Goal: Task Accomplishment & Management: Manage account settings

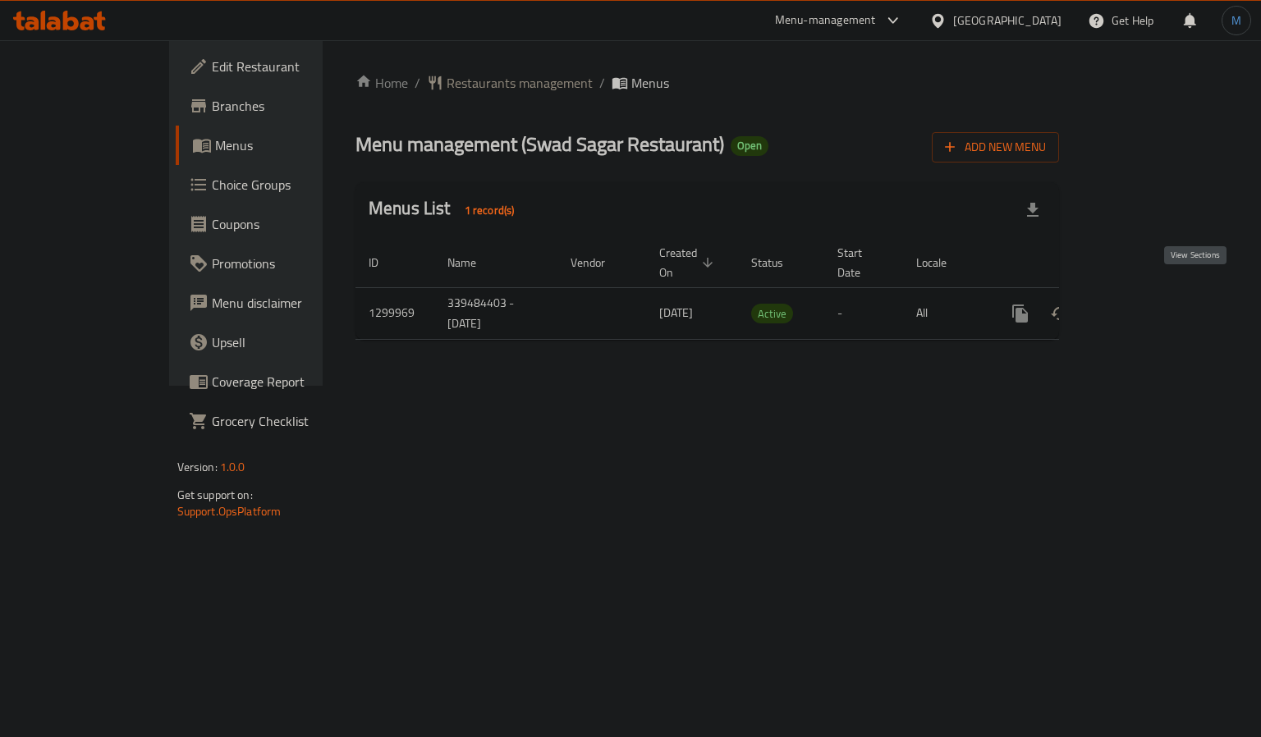
click at [1146, 306] on icon "enhanced table" at bounding box center [1138, 313] width 15 height 15
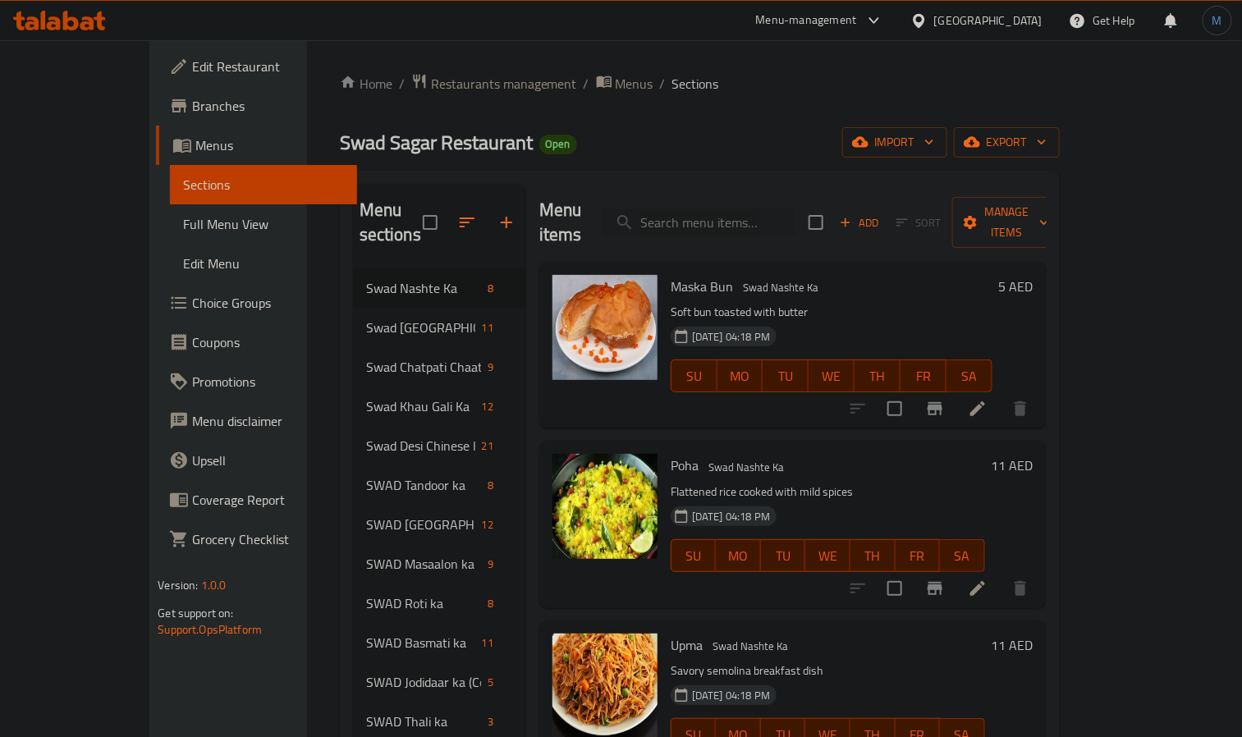
click at [170, 236] on link "Full Menu View" at bounding box center [263, 223] width 187 height 39
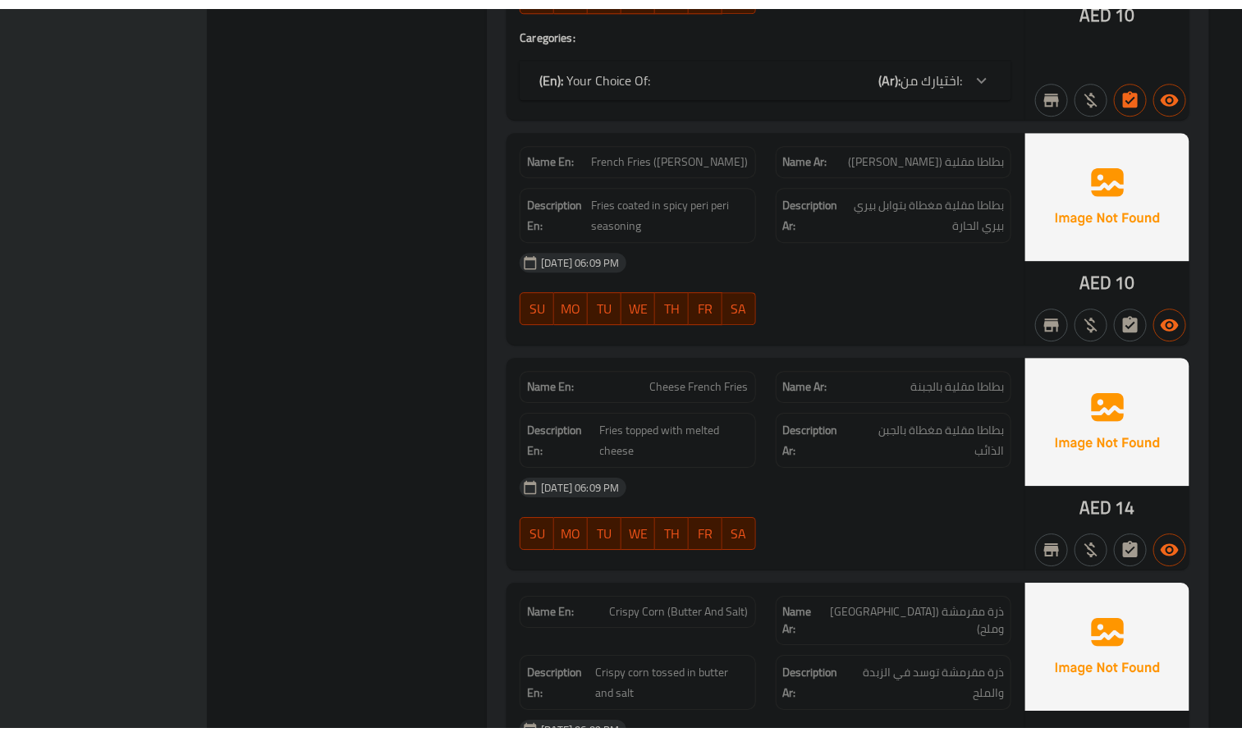
scroll to position [29376, 0]
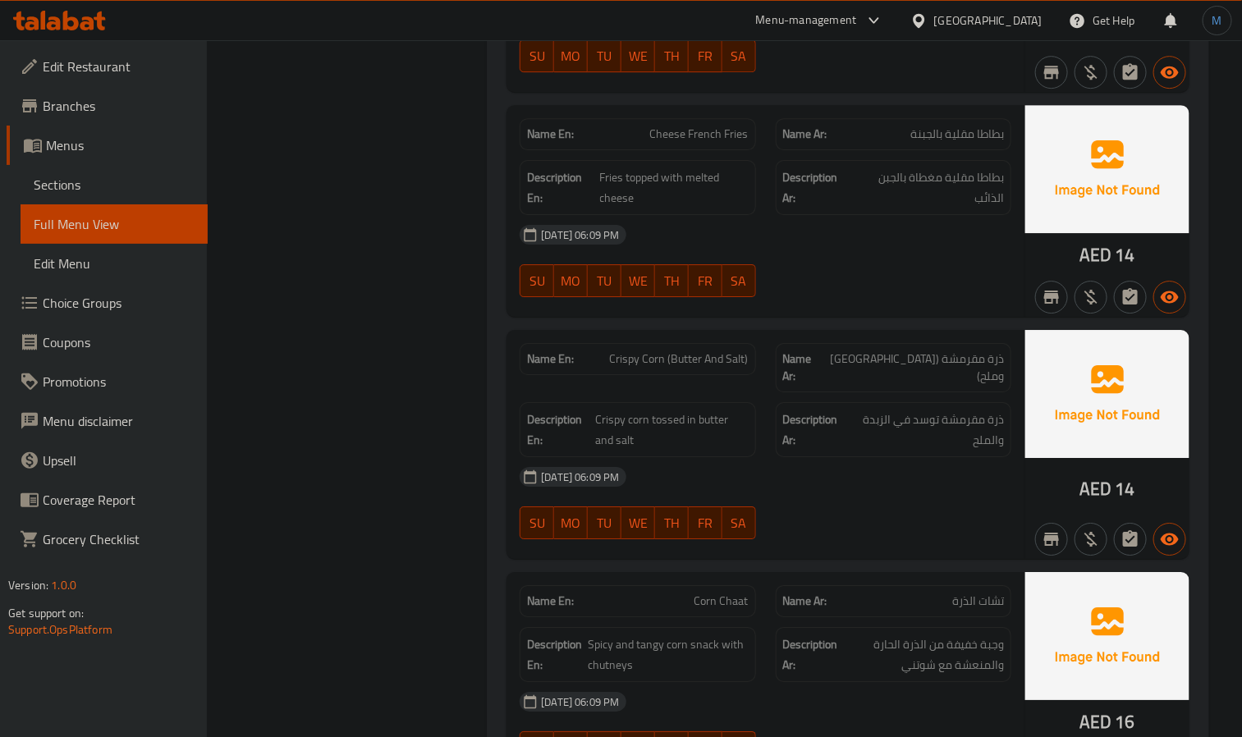
click at [85, 185] on span "Sections" at bounding box center [114, 185] width 161 height 20
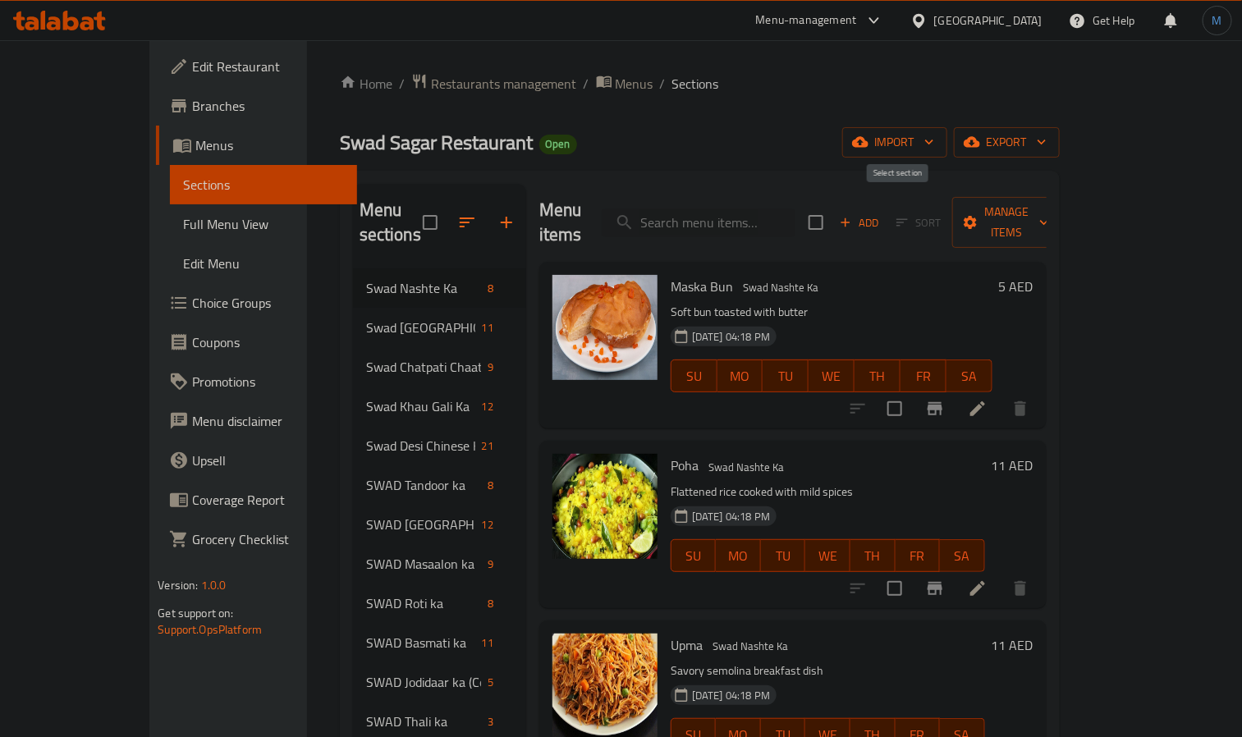
click at [833, 213] on input "checkbox" at bounding box center [816, 222] width 34 height 34
checkbox input "true"
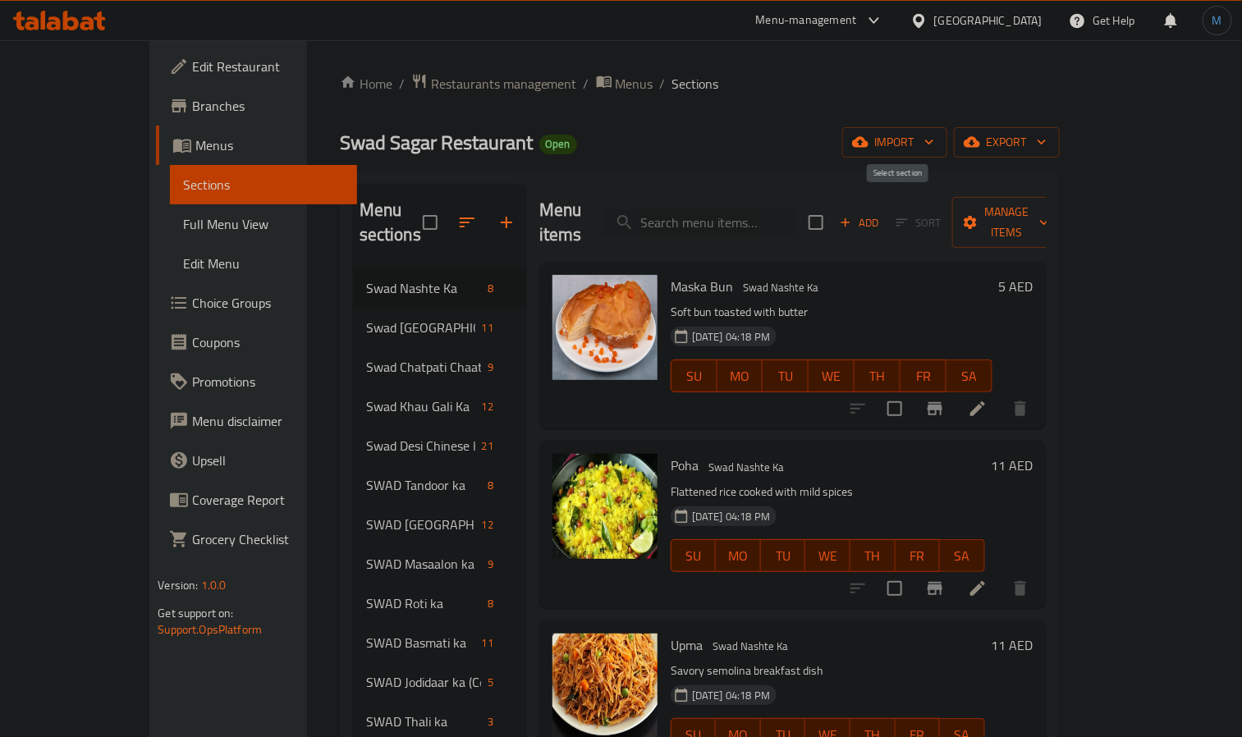
checkbox input "true"
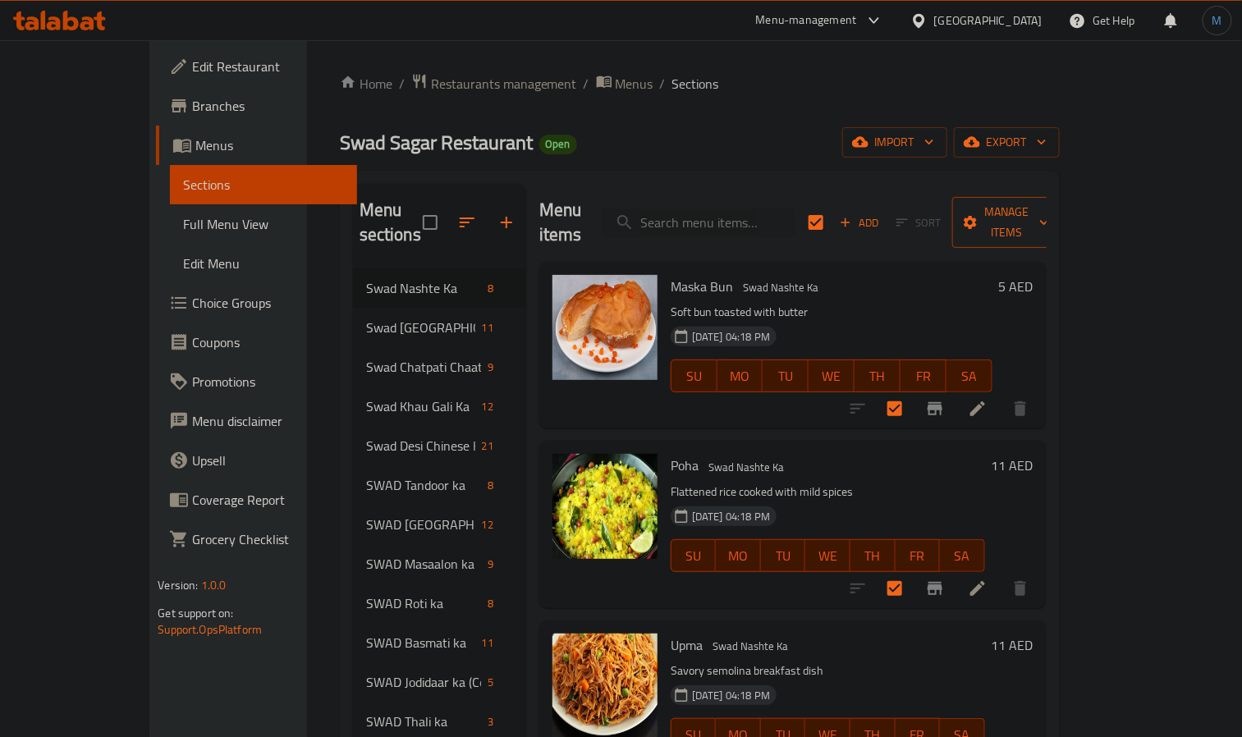
click at [1049, 220] on span "Manage items" at bounding box center [1007, 222] width 84 height 41
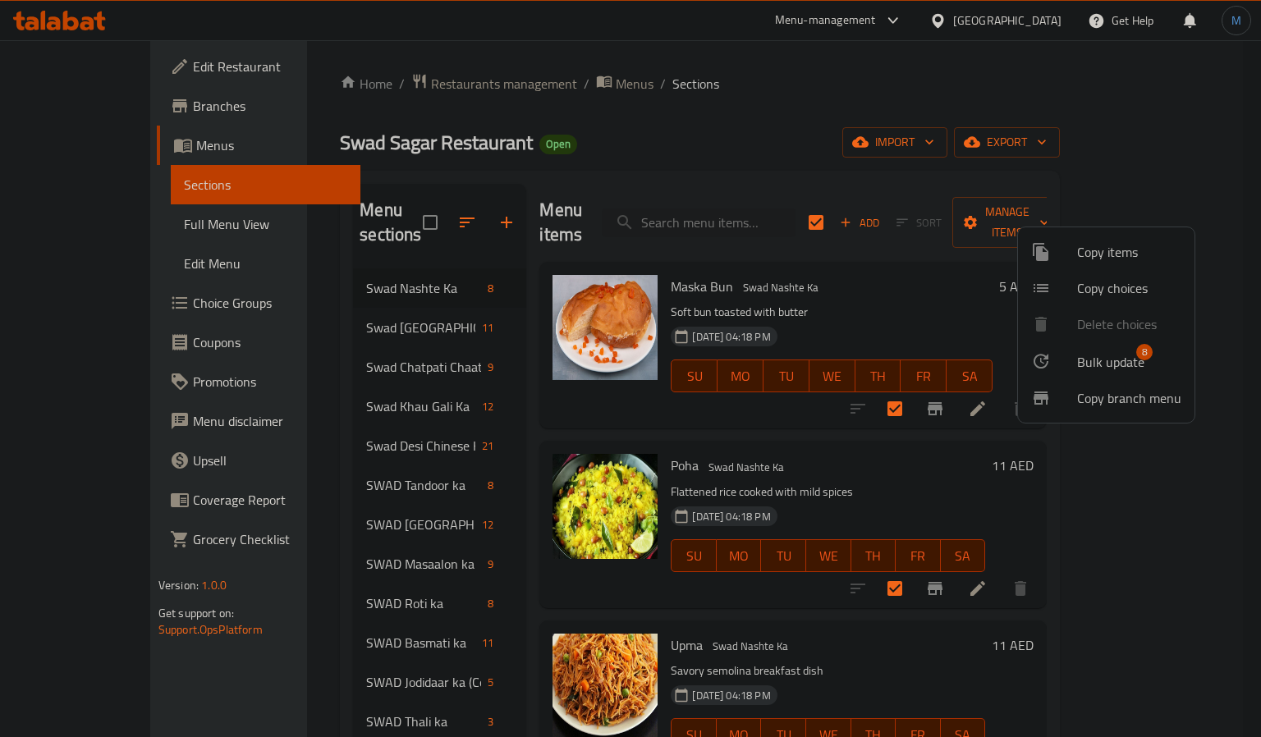
click at [1116, 345] on li "Bulk update 8" at bounding box center [1106, 361] width 176 height 38
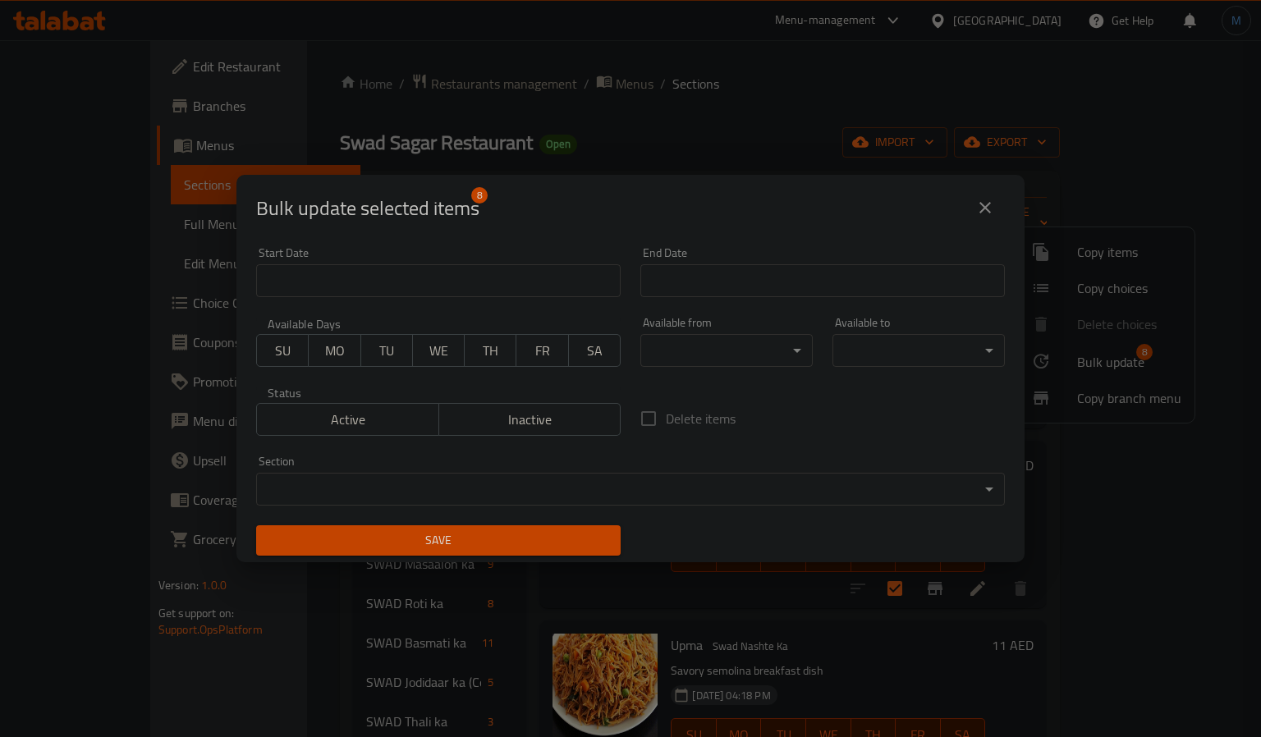
click at [672, 345] on body "​ Menu-management [GEOGRAPHIC_DATA] Get Help M Edit Restaurant Branches Menus S…" at bounding box center [630, 388] width 1261 height 697
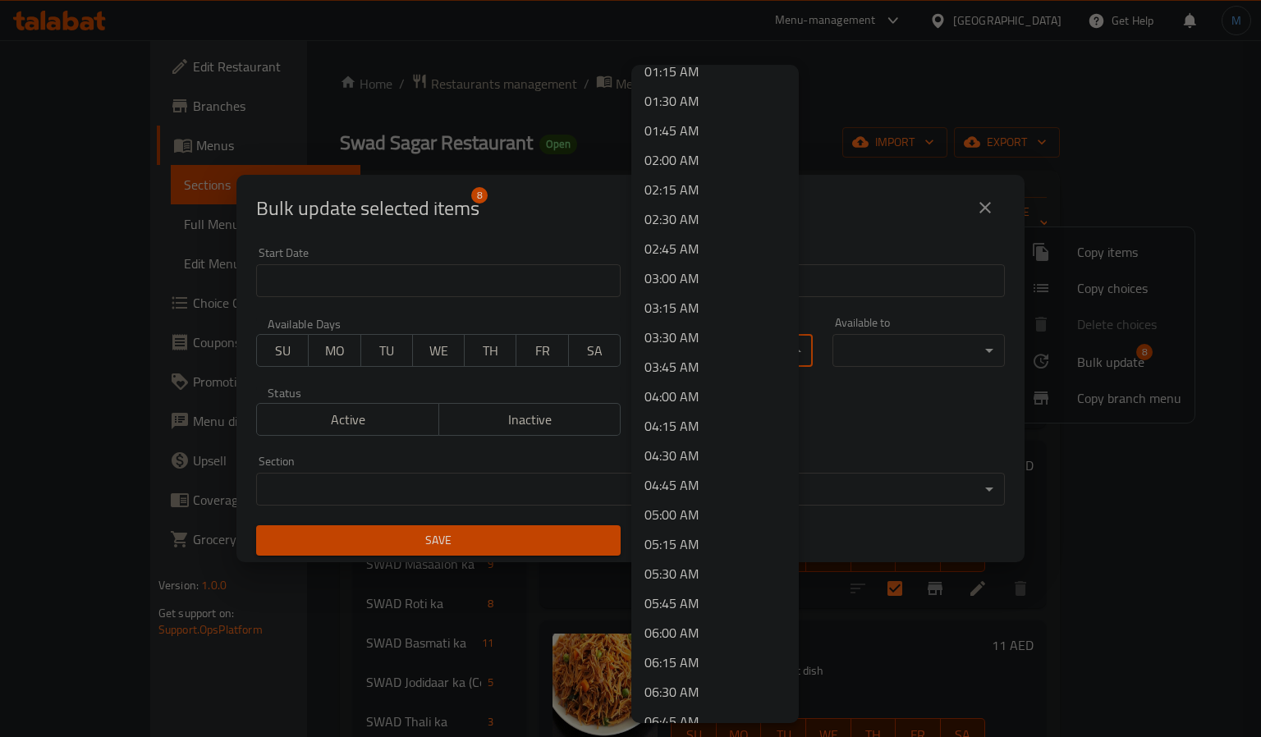
scroll to position [369, 0]
click at [693, 611] on li "07:30 AM" at bounding box center [714, 603] width 167 height 30
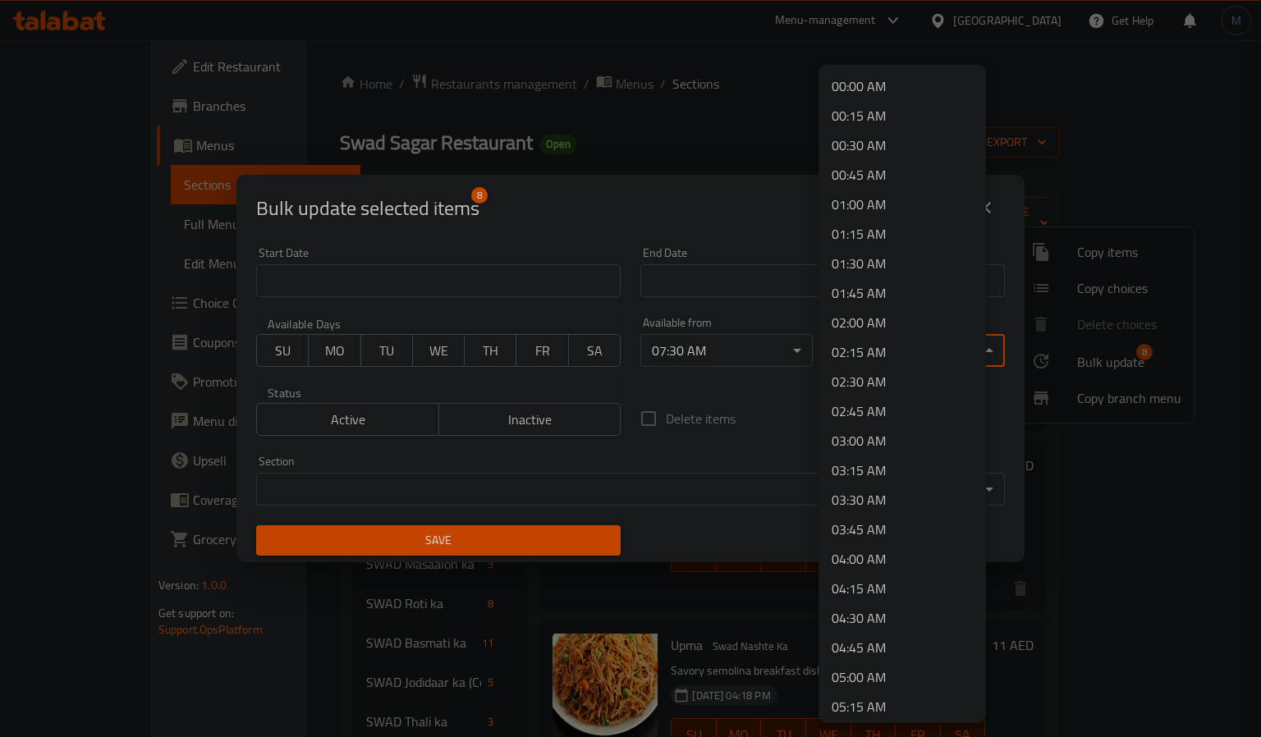
click at [895, 347] on body "​ Menu-management [GEOGRAPHIC_DATA] Get Help M Edit Restaurant Branches Menus S…" at bounding box center [630, 388] width 1261 height 697
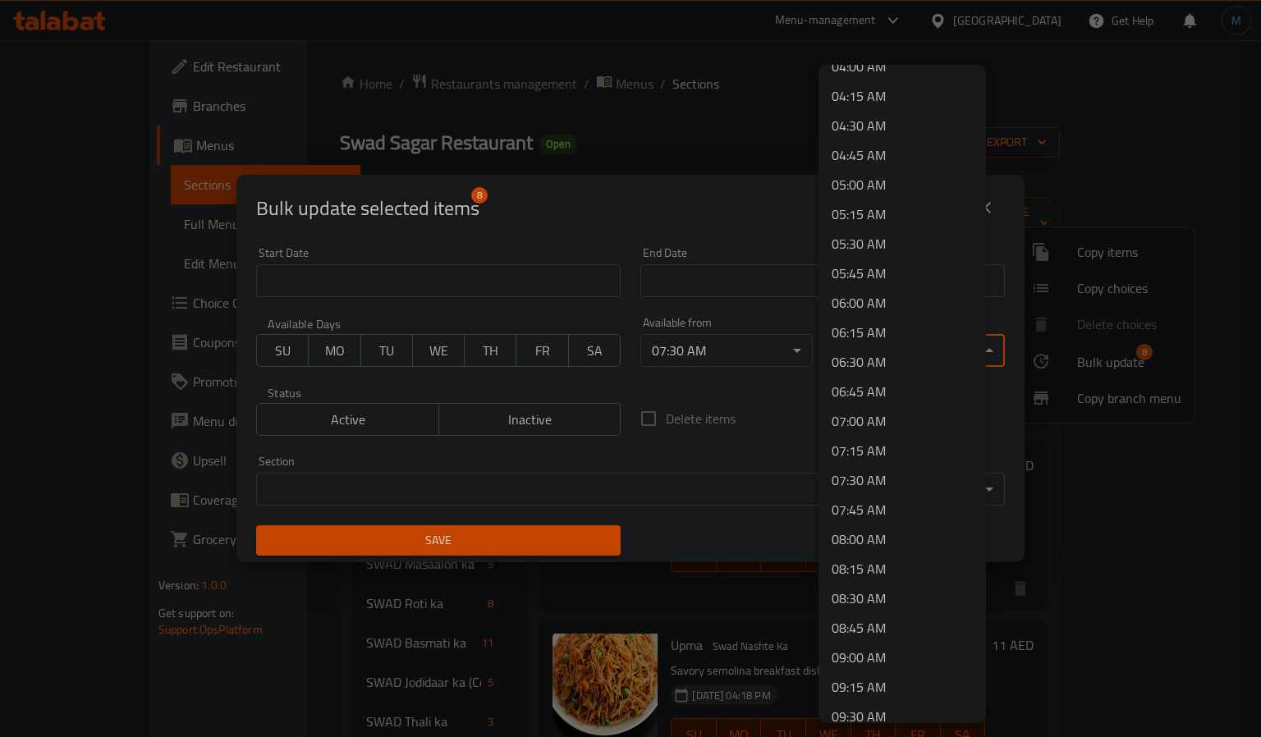
scroll to position [985, 0]
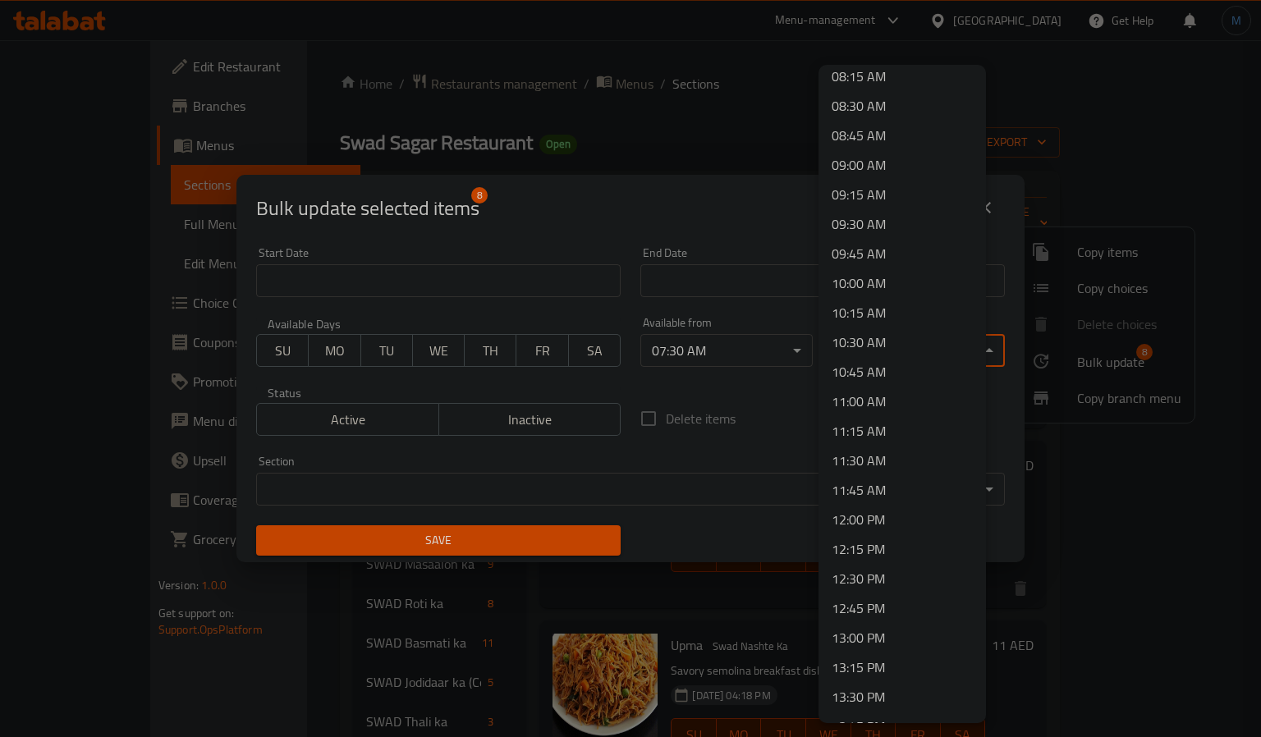
click at [868, 401] on li "11:00 AM" at bounding box center [901, 402] width 167 height 30
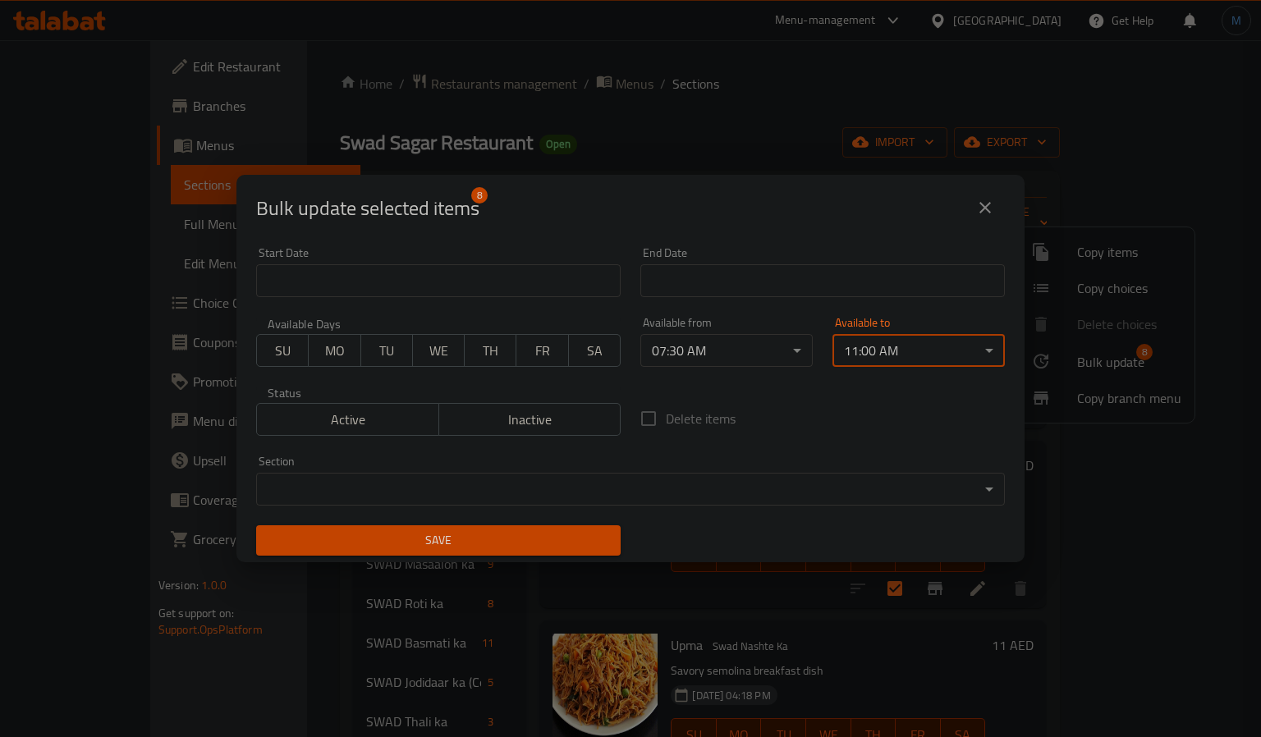
click at [429, 534] on span "Save" at bounding box center [438, 540] width 338 height 21
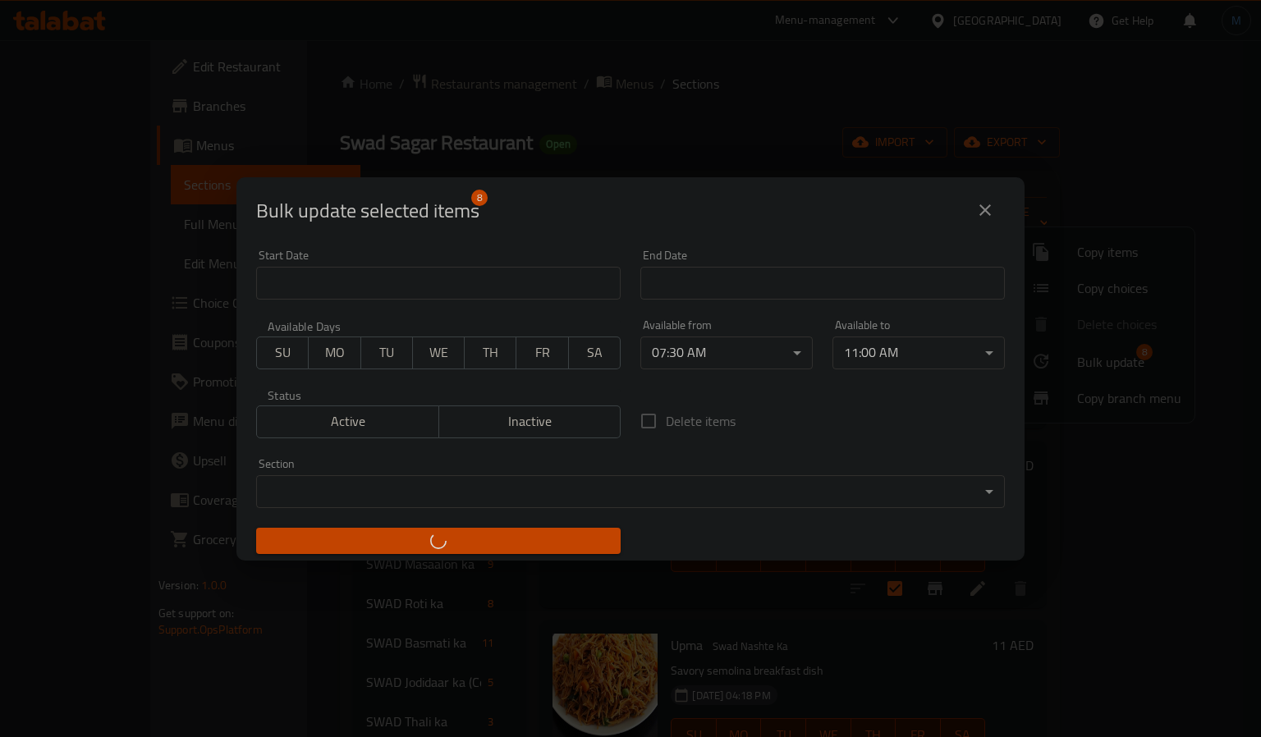
checkbox input "false"
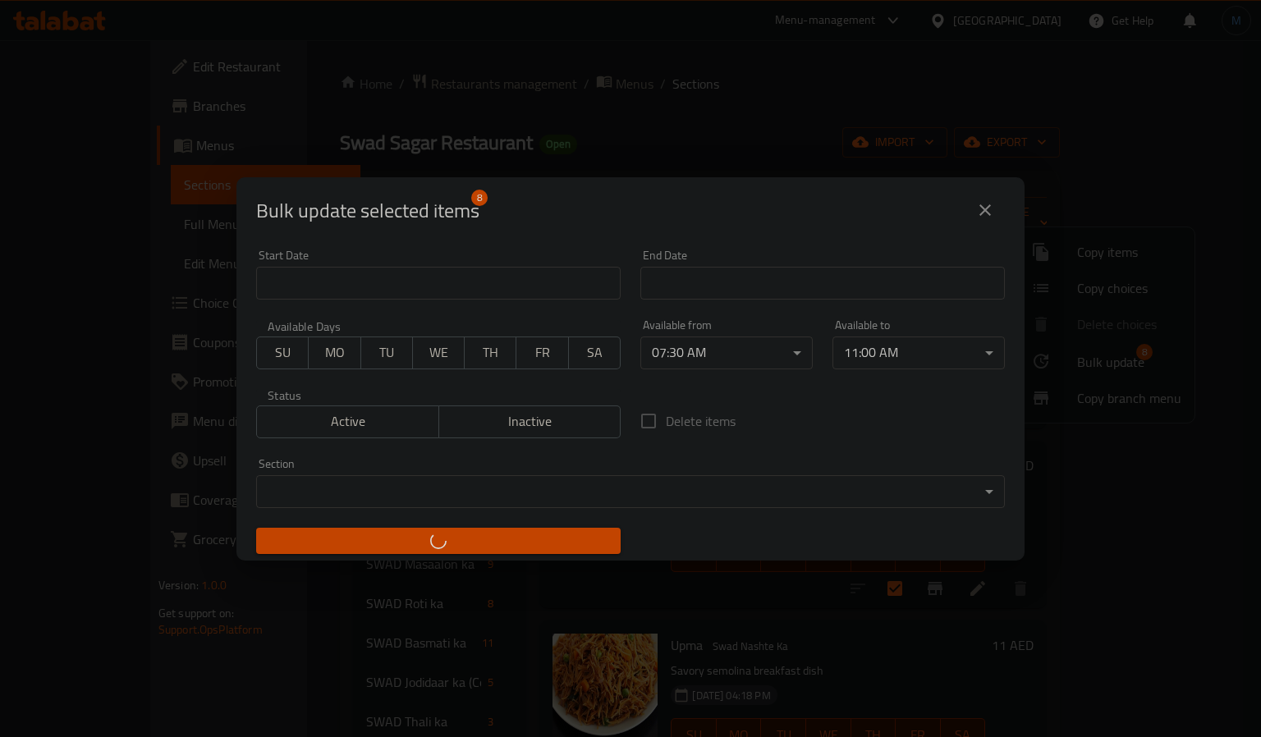
checkbox input "false"
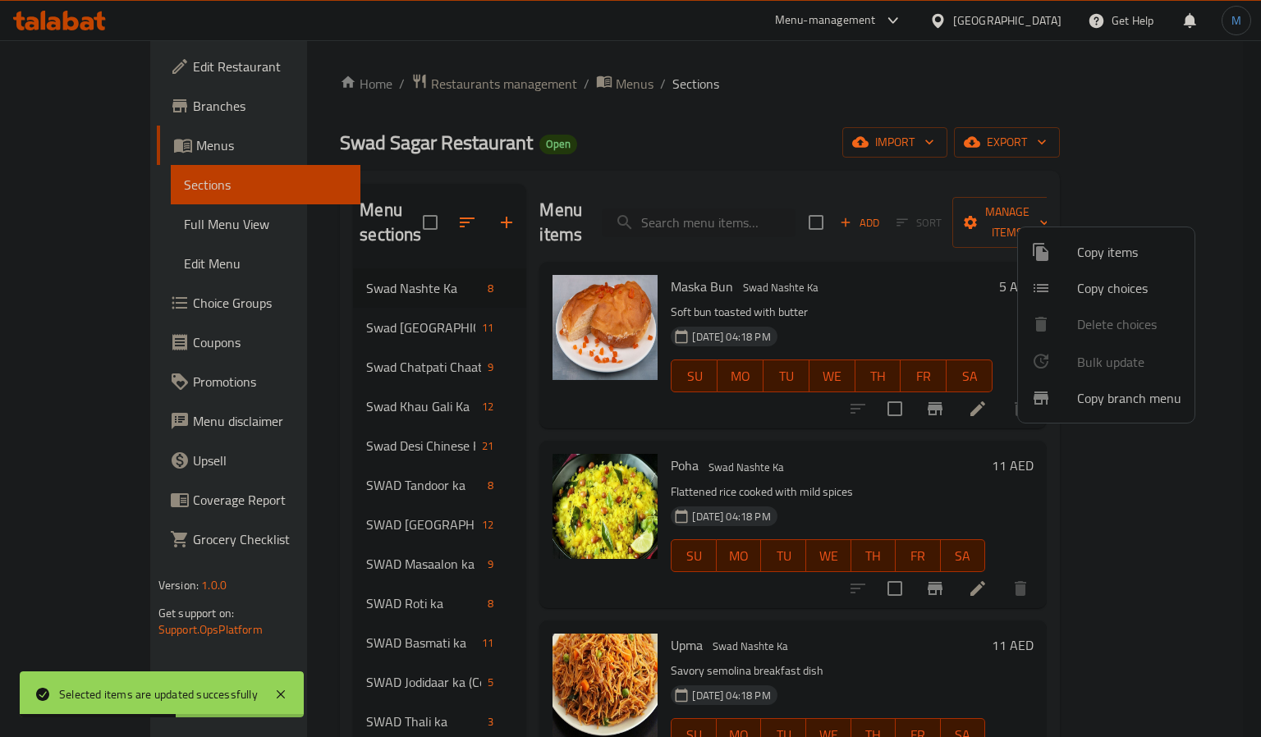
click at [503, 323] on div at bounding box center [630, 368] width 1261 height 737
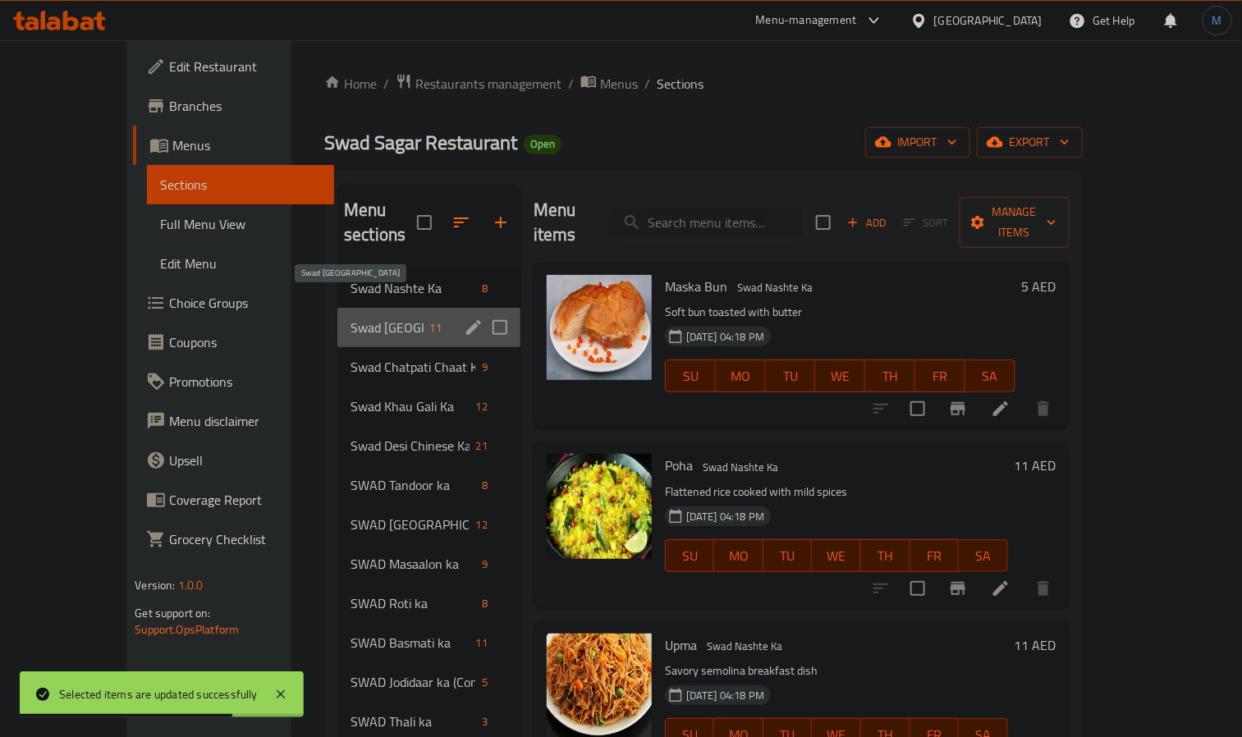
click at [350, 318] on span "Swad [GEOGRAPHIC_DATA]" at bounding box center [386, 328] width 73 height 20
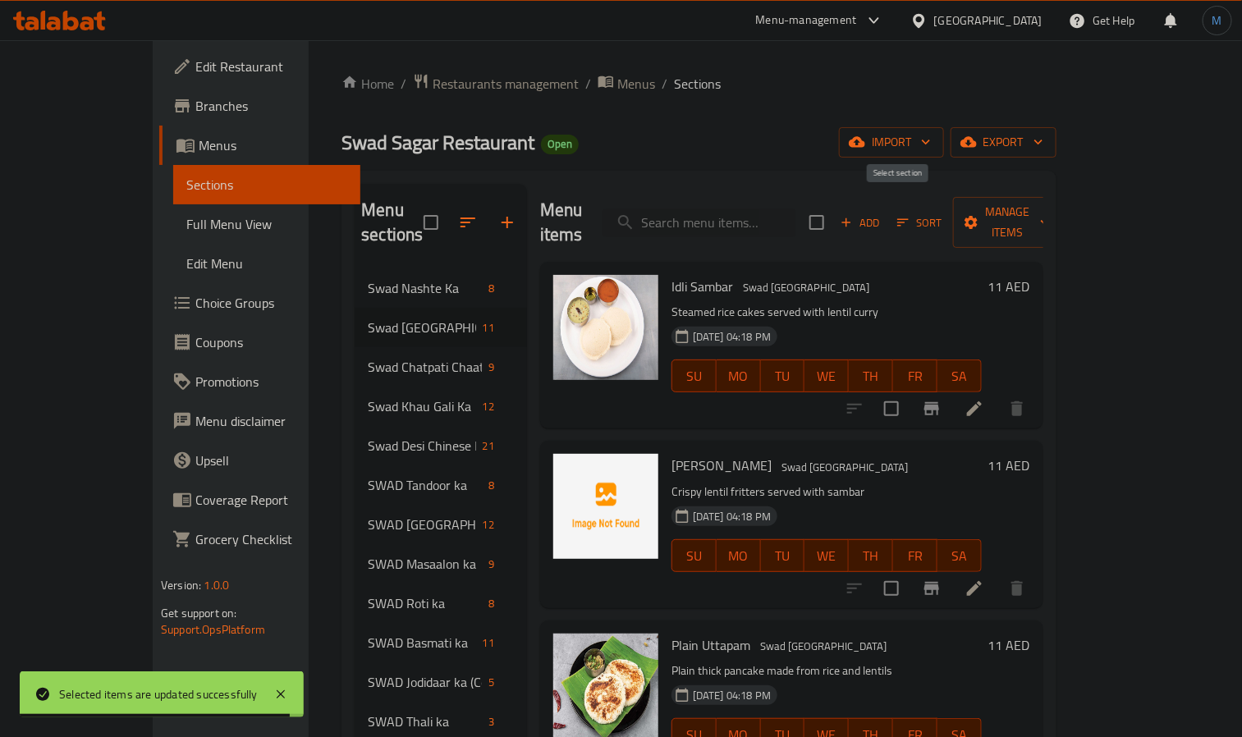
click at [834, 210] on input "checkbox" at bounding box center [816, 222] width 34 height 34
checkbox input "true"
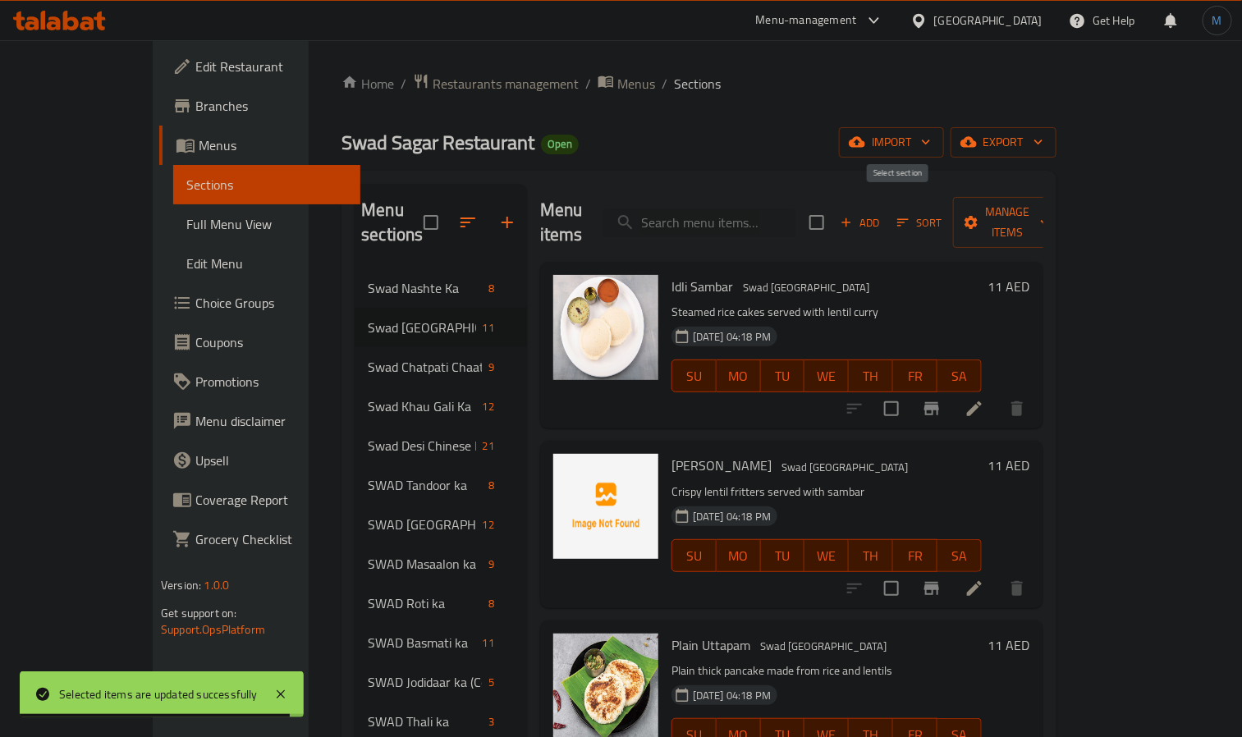
checkbox input "true"
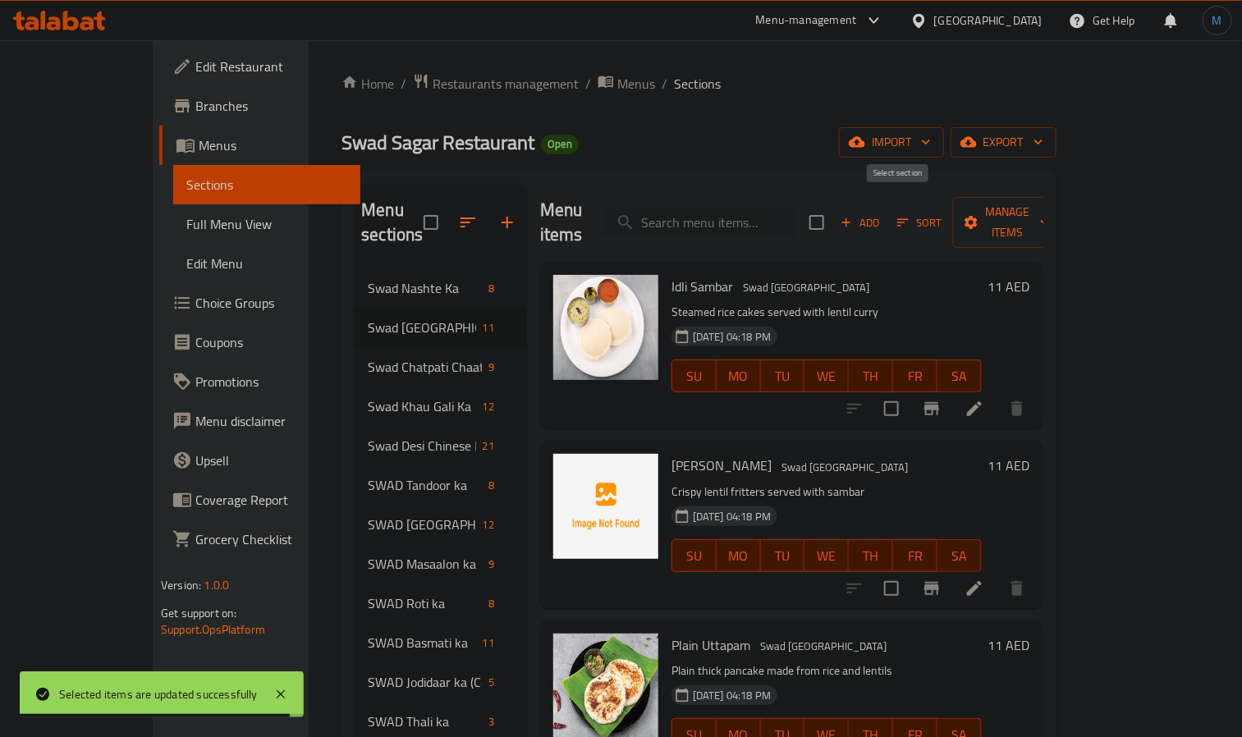
checkbox input "true"
click at [1053, 215] on icon "button" at bounding box center [1045, 222] width 16 height 16
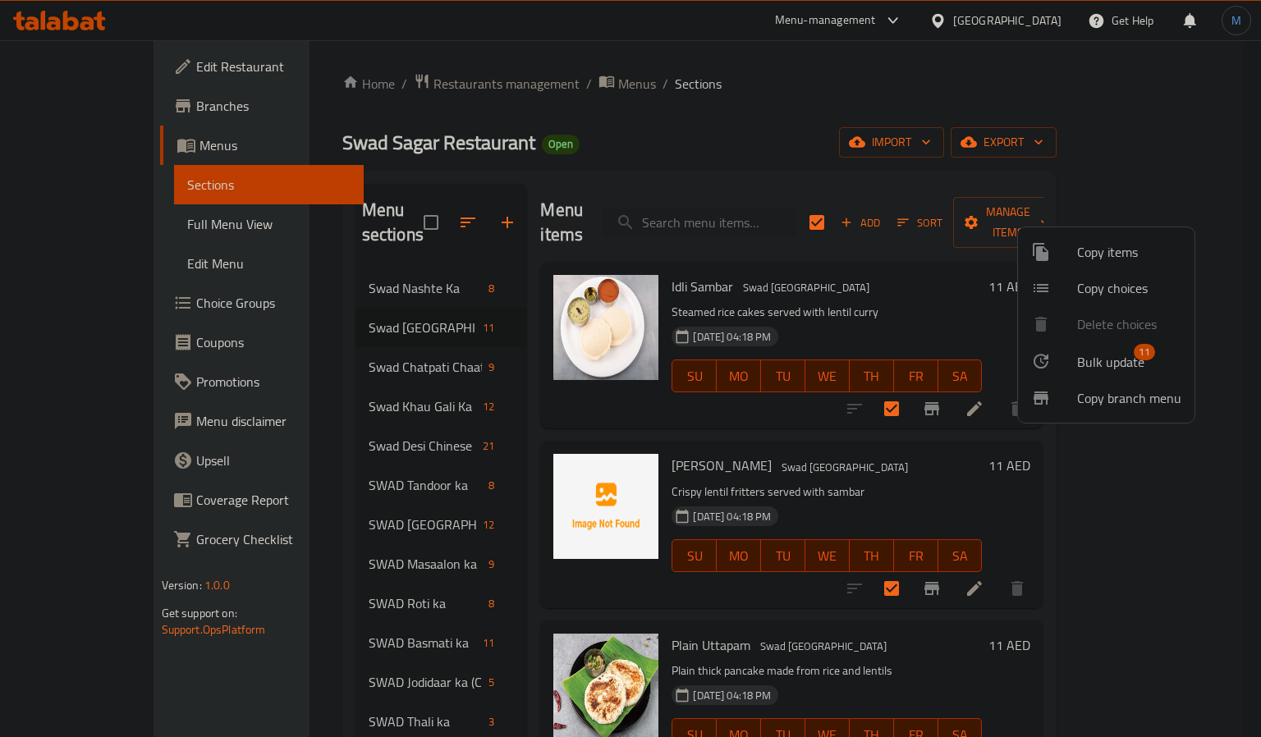
click at [1114, 359] on span "Bulk update" at bounding box center [1110, 362] width 67 height 20
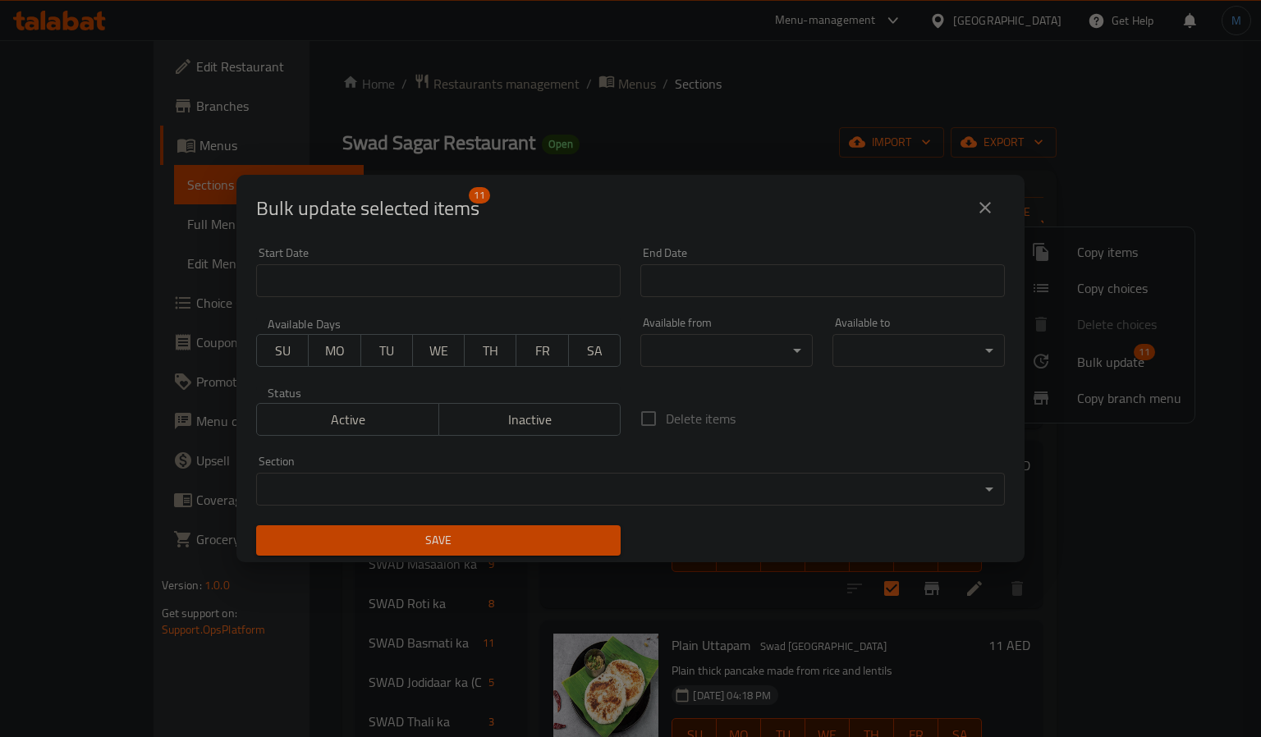
click at [693, 350] on body "​ Menu-management [GEOGRAPHIC_DATA] Get Help M Edit Restaurant Branches Menus S…" at bounding box center [630, 388] width 1261 height 697
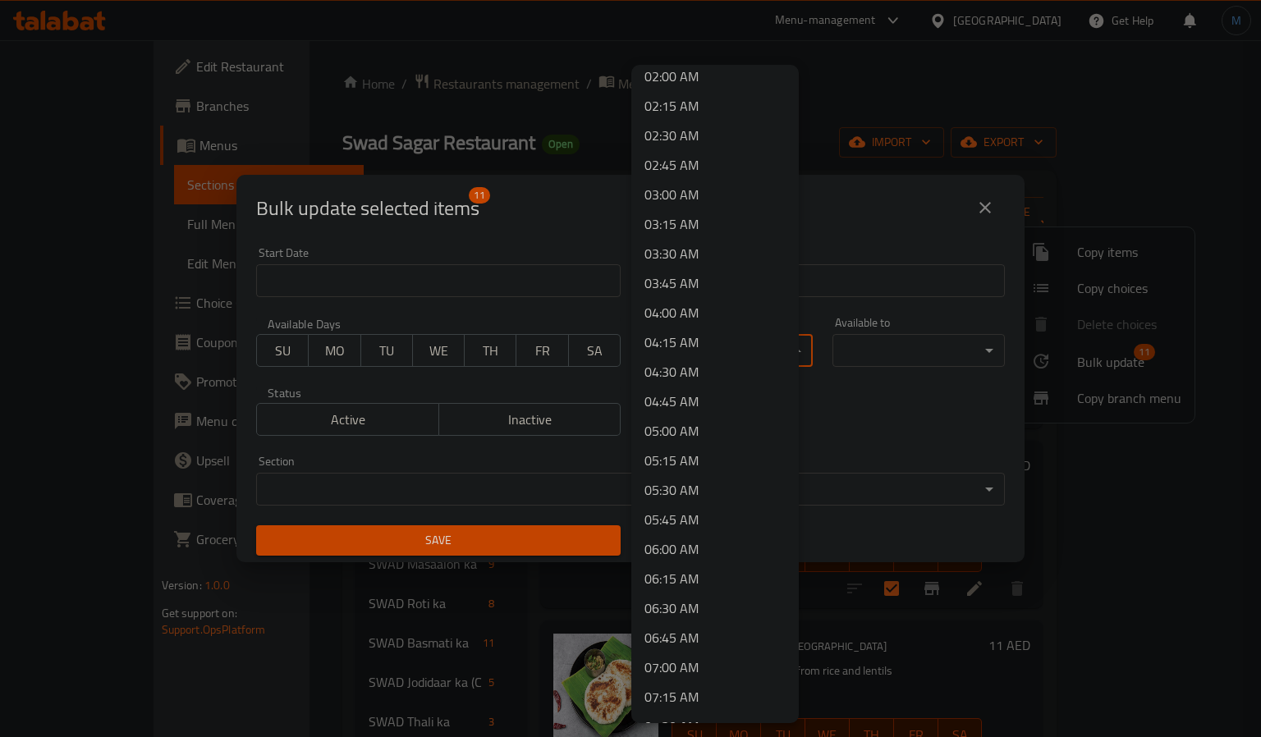
scroll to position [616, 0]
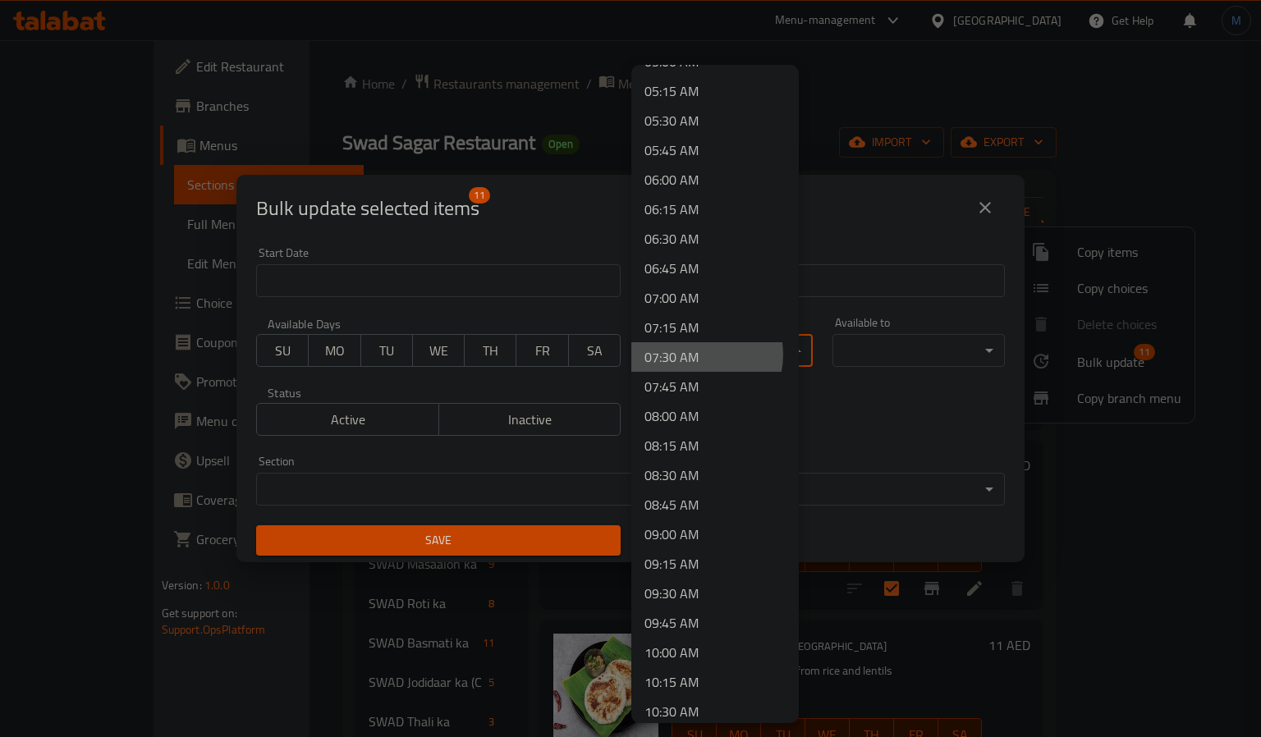
click at [694, 355] on li "07:30 AM" at bounding box center [714, 357] width 167 height 30
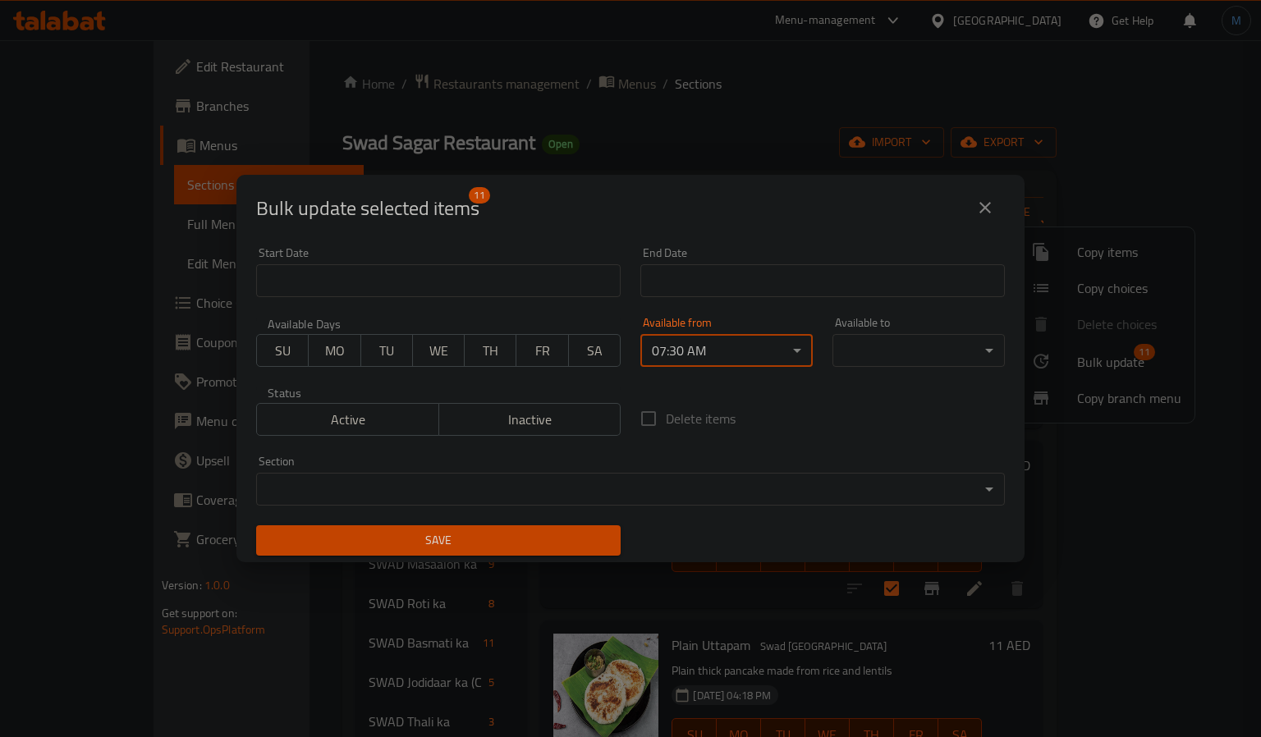
click at [901, 340] on body "​ Menu-management [GEOGRAPHIC_DATA] Get Help M Edit Restaurant Branches Menus S…" at bounding box center [630, 388] width 1261 height 697
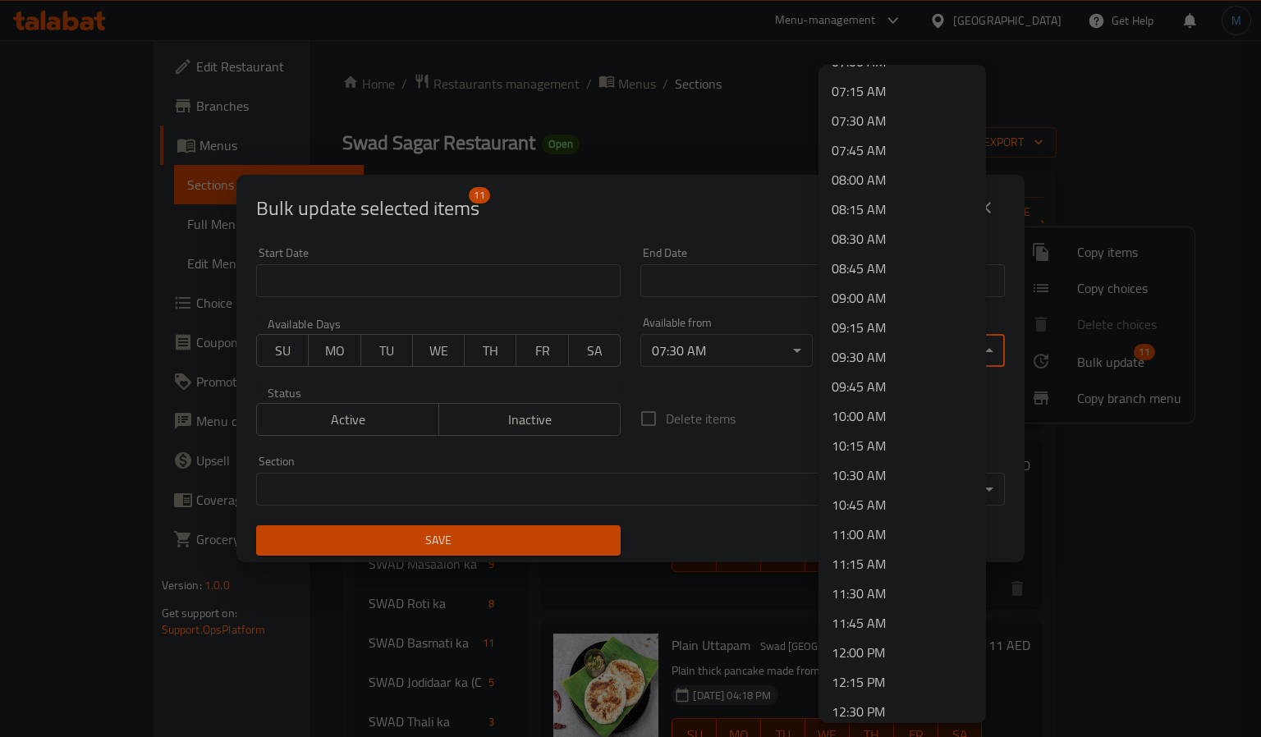
scroll to position [862, 0]
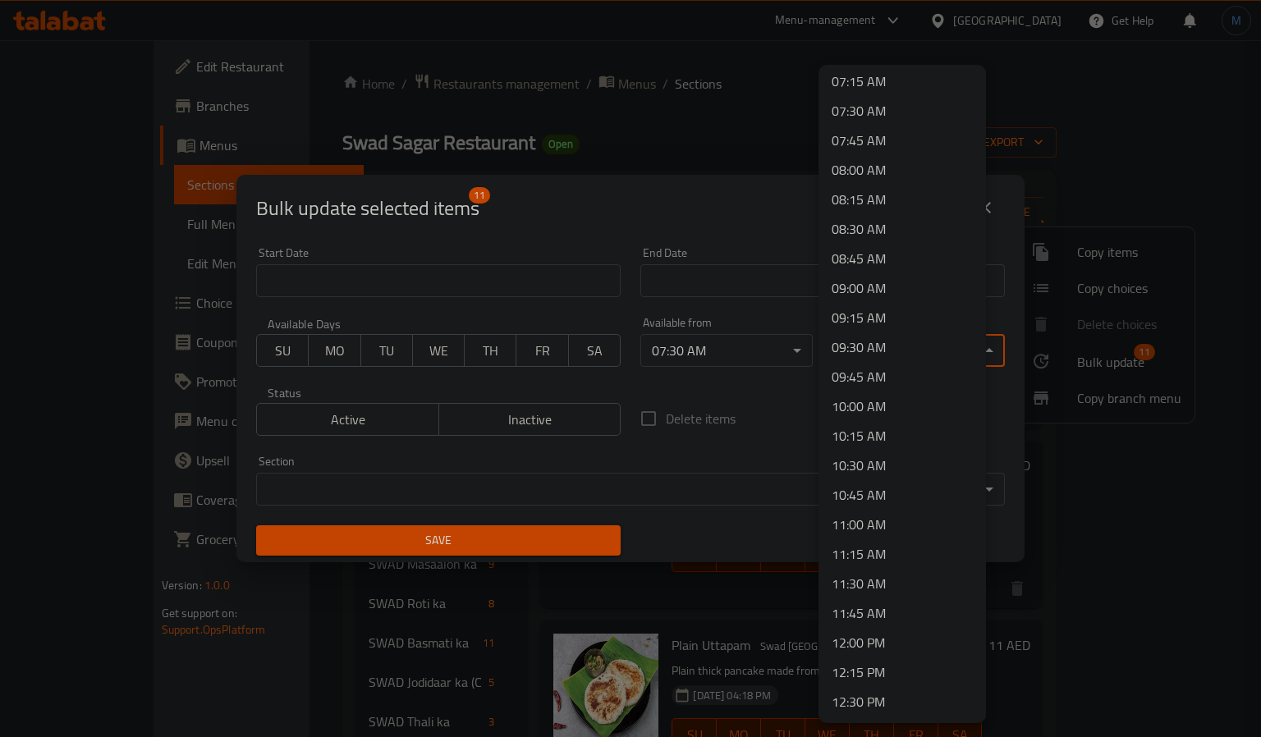
click at [858, 517] on li "11:00 AM" at bounding box center [901, 525] width 167 height 30
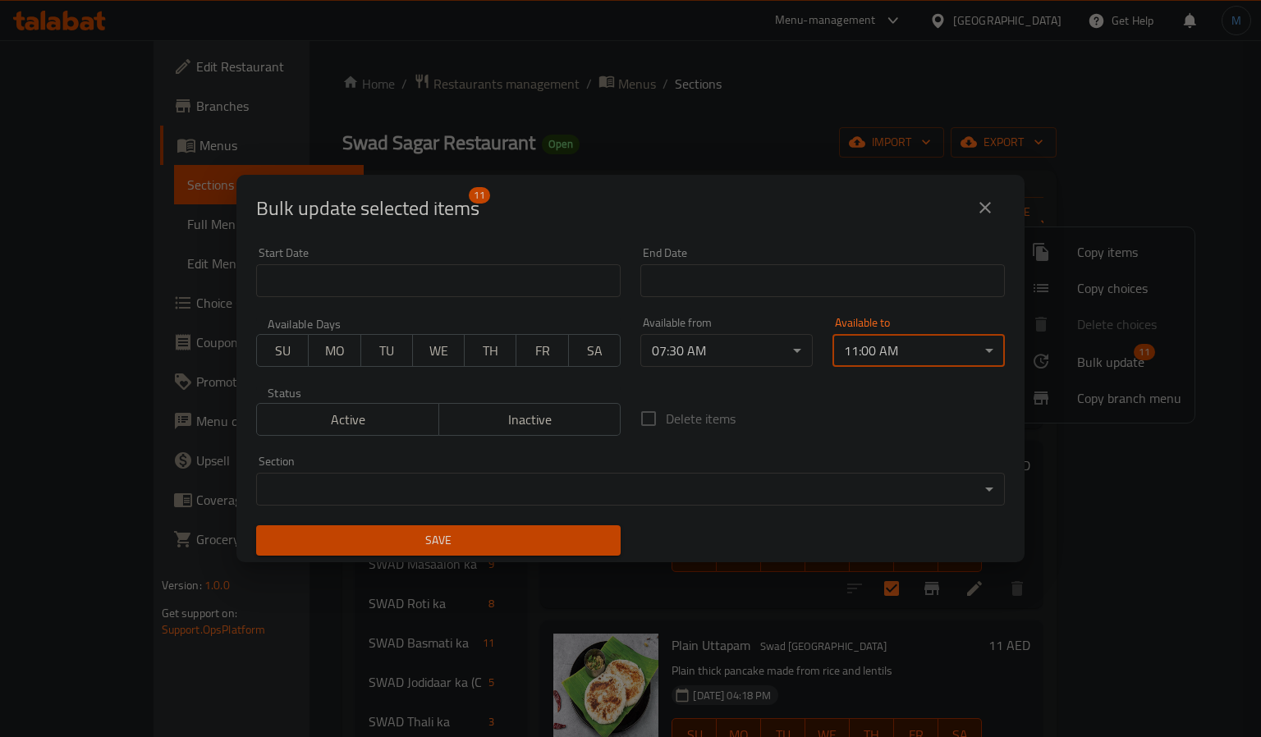
click at [497, 525] on button "Save" at bounding box center [438, 540] width 364 height 30
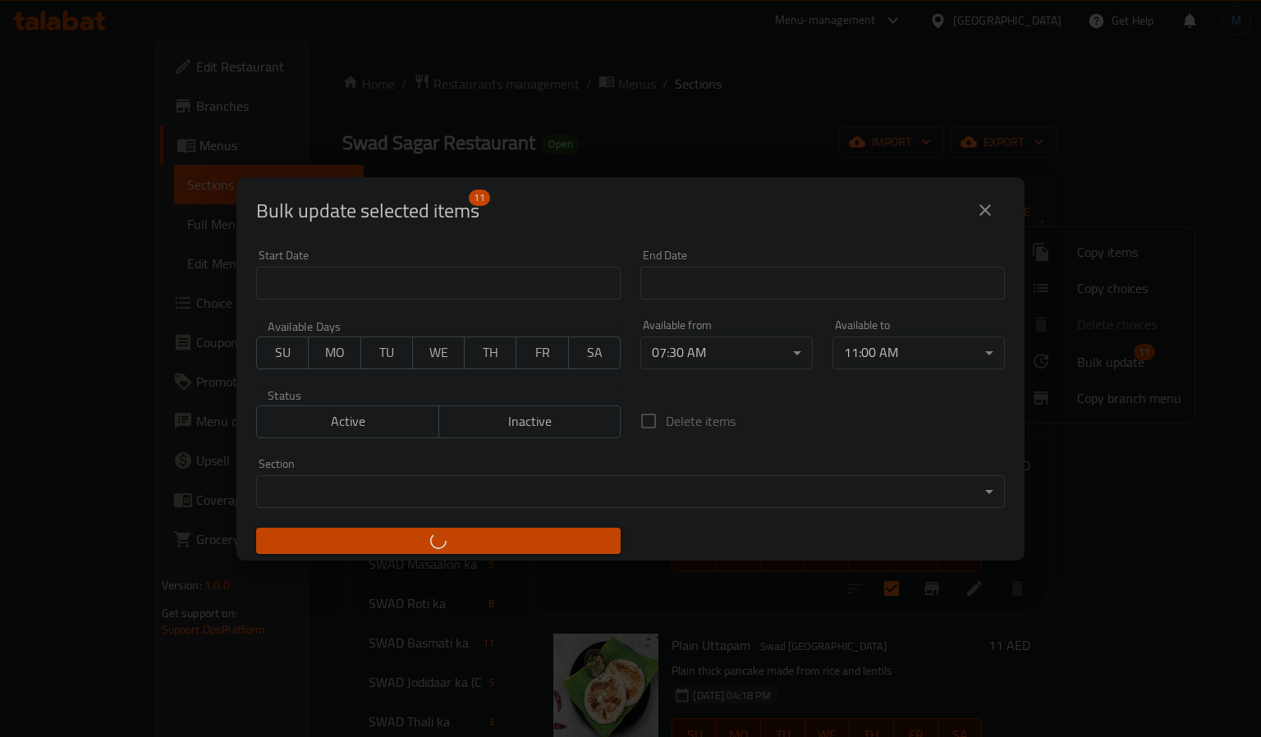
checkbox input "false"
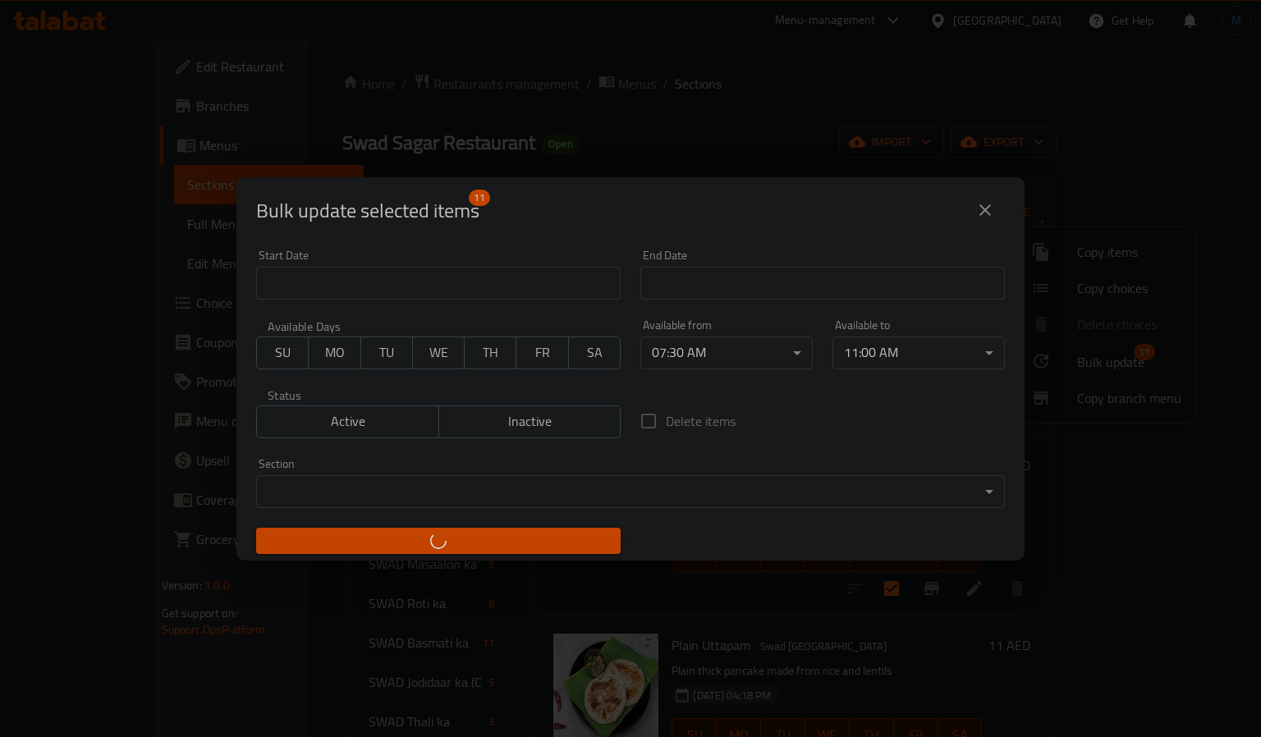
checkbox input "false"
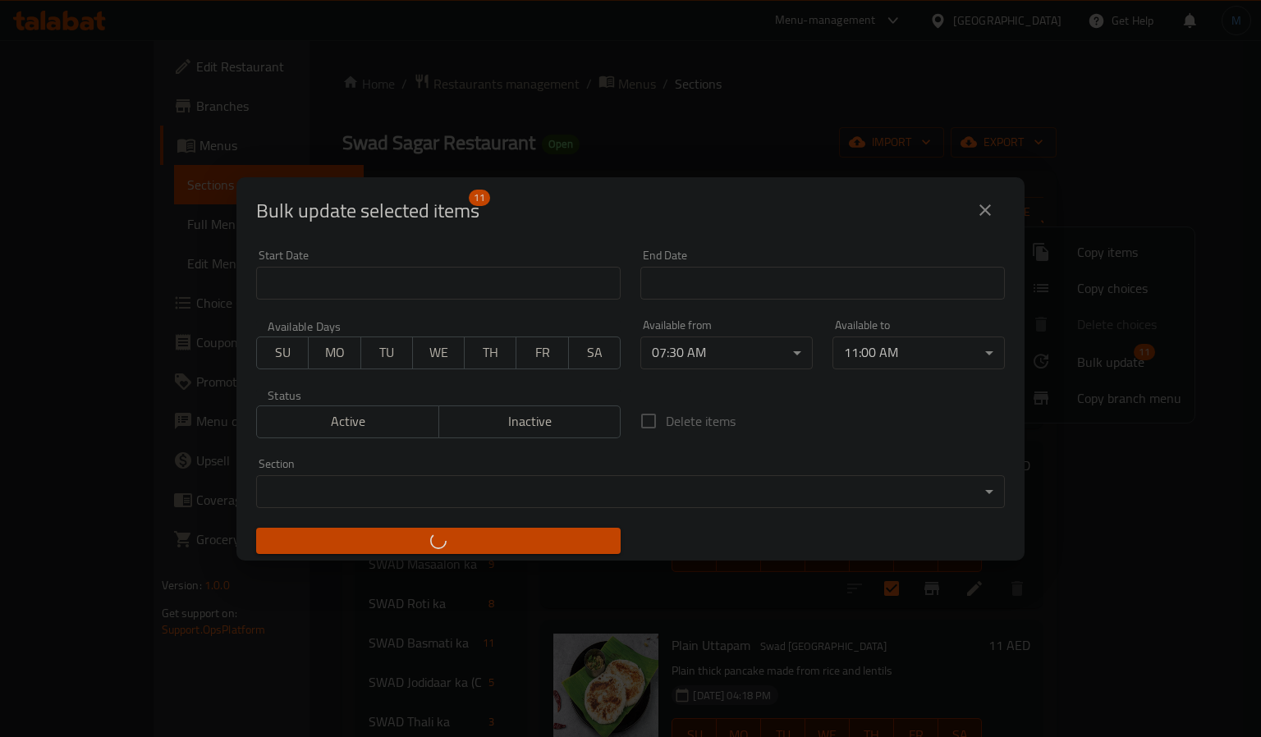
checkbox input "false"
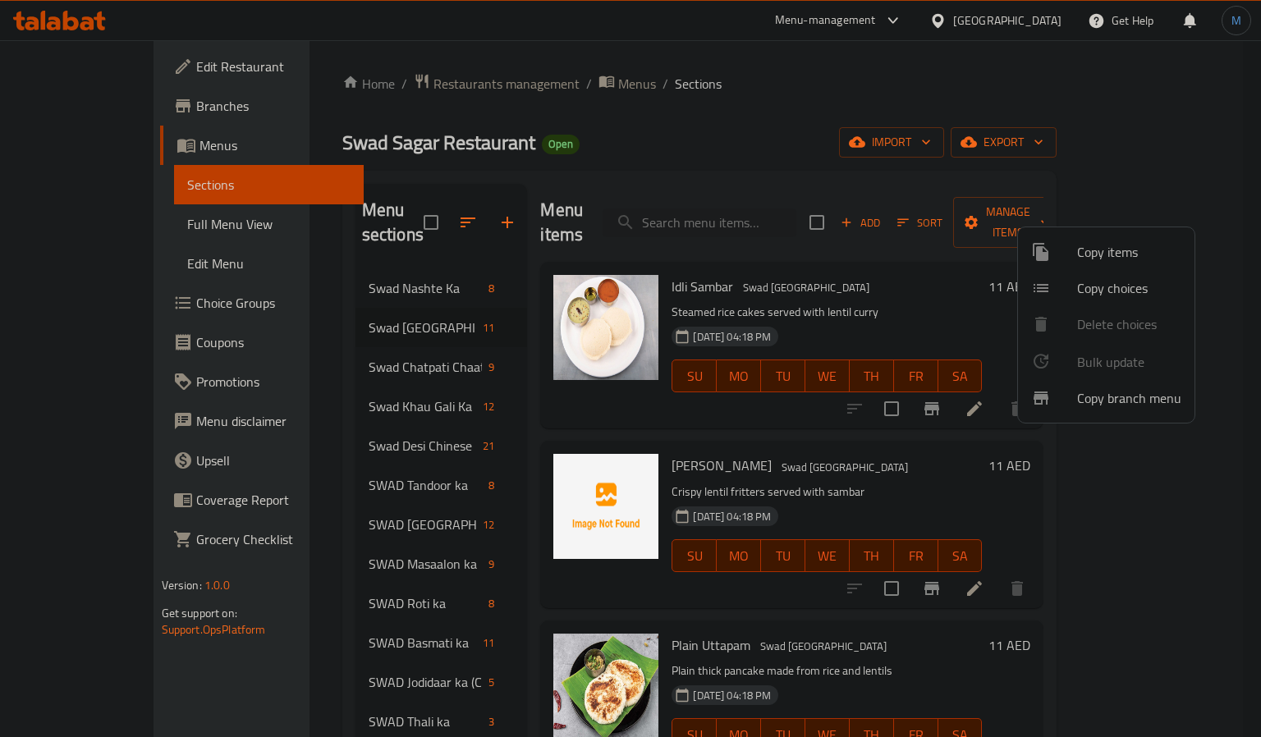
click at [961, 266] on div at bounding box center [630, 368] width 1261 height 737
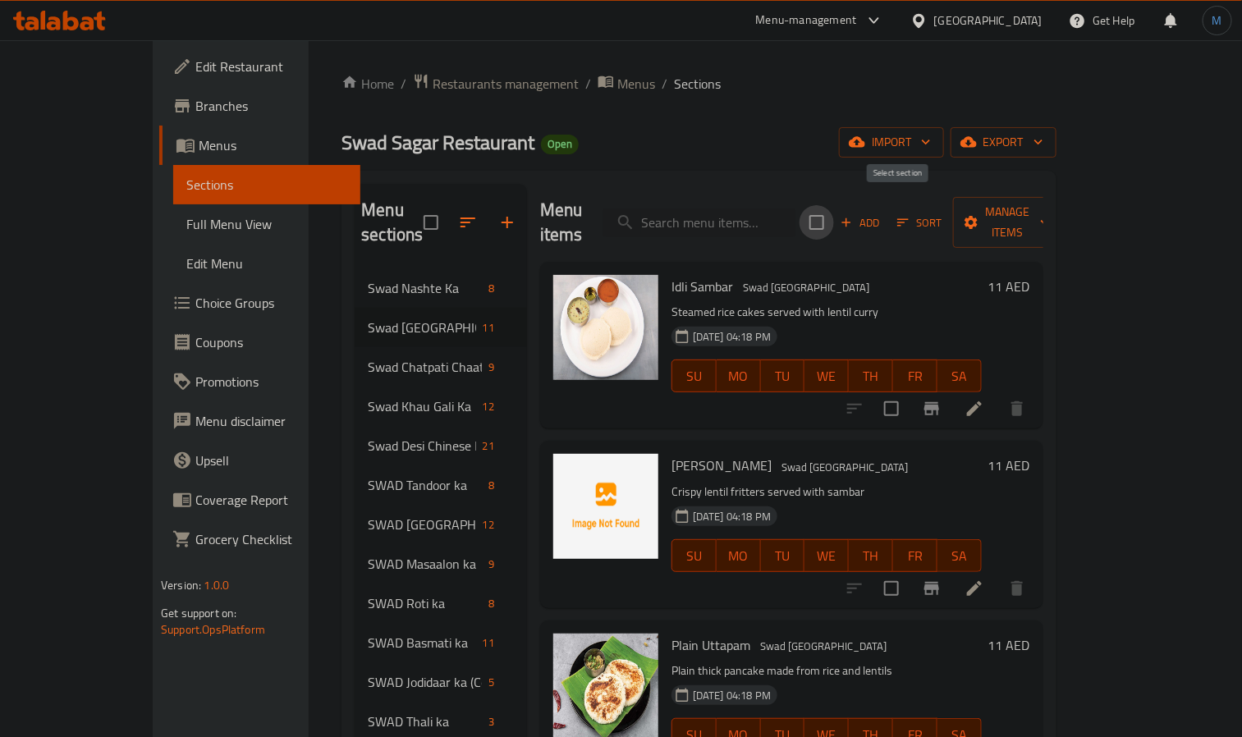
click at [834, 217] on input "checkbox" at bounding box center [816, 222] width 34 height 34
checkbox input "true"
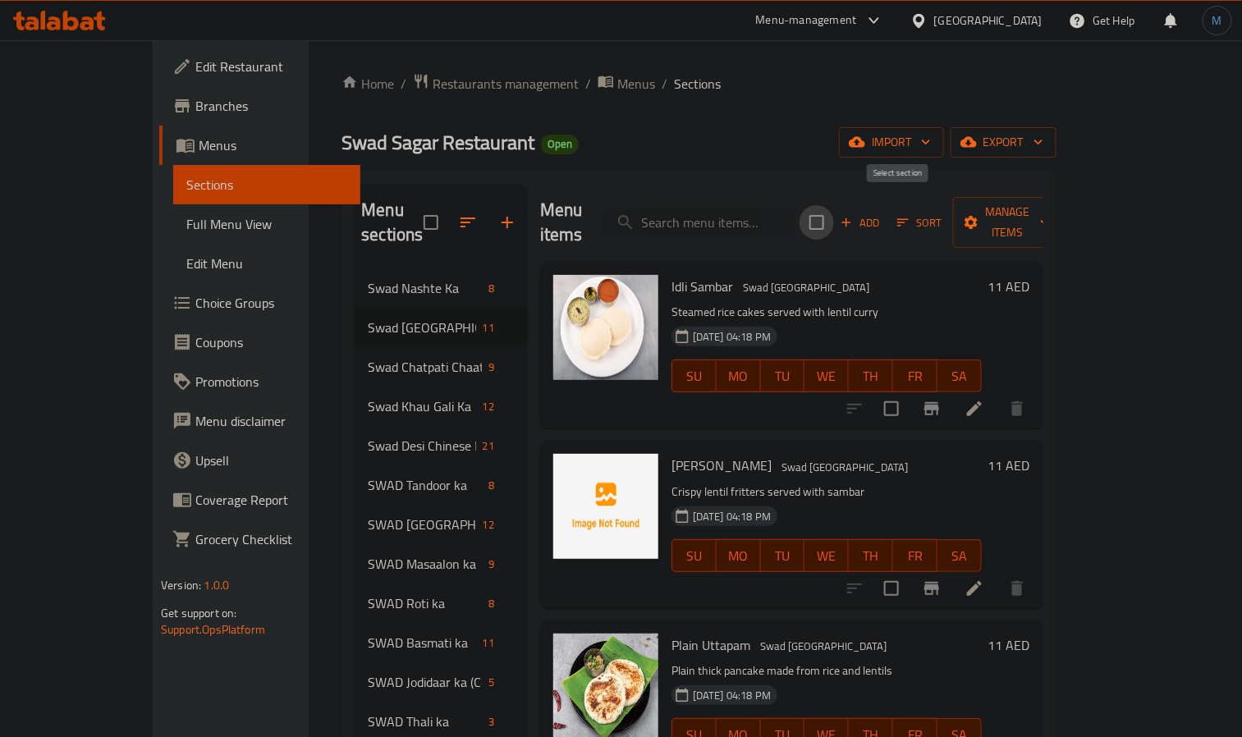
checkbox input "true"
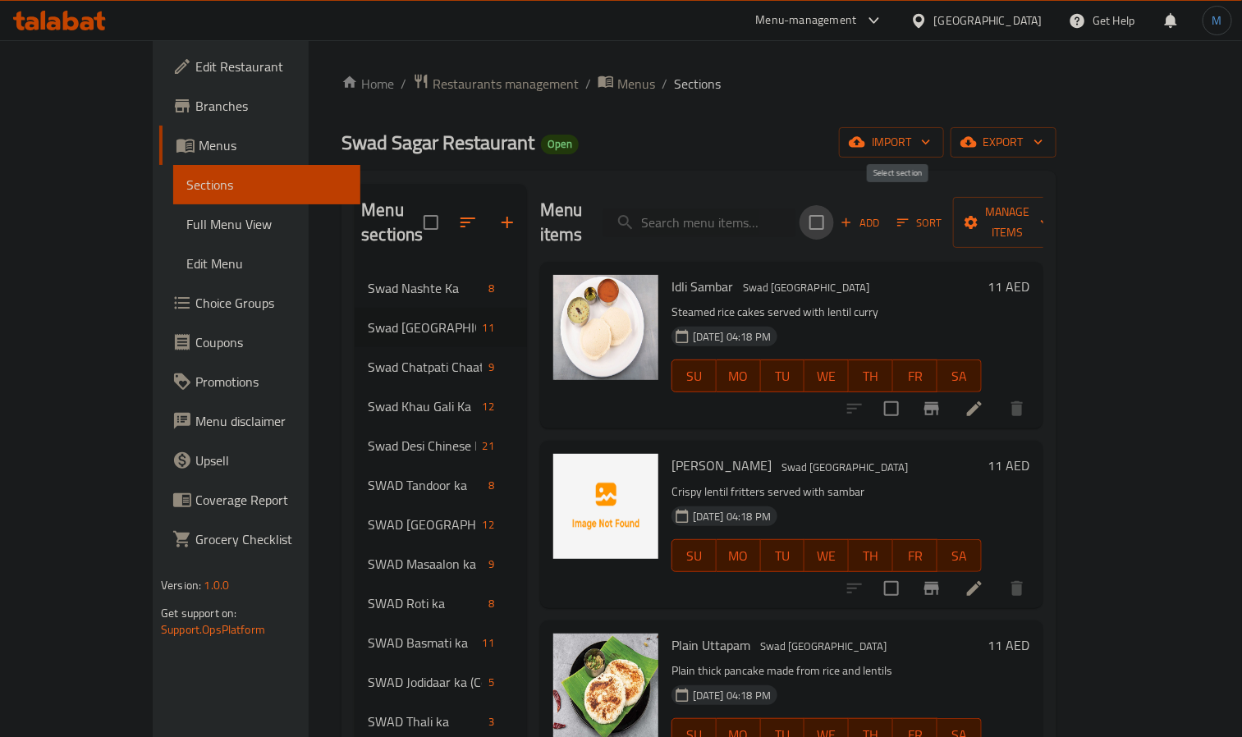
checkbox input "true"
click at [1063, 227] on button "Manage items" at bounding box center [1008, 222] width 110 height 51
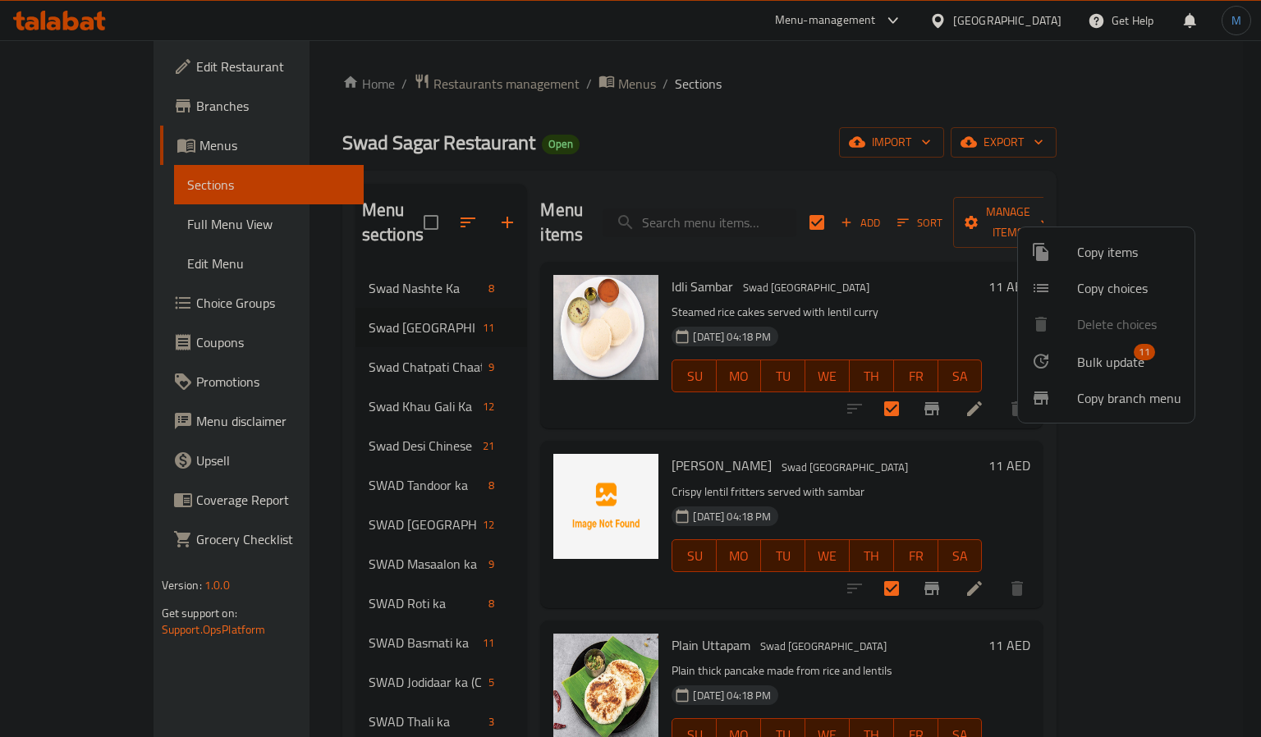
click at [1135, 342] on ul "Copy items Copy choices Delete choices Bulk update 11 Copy branch menu" at bounding box center [1106, 324] width 176 height 195
click at [1136, 347] on span "11" at bounding box center [1143, 352] width 21 height 16
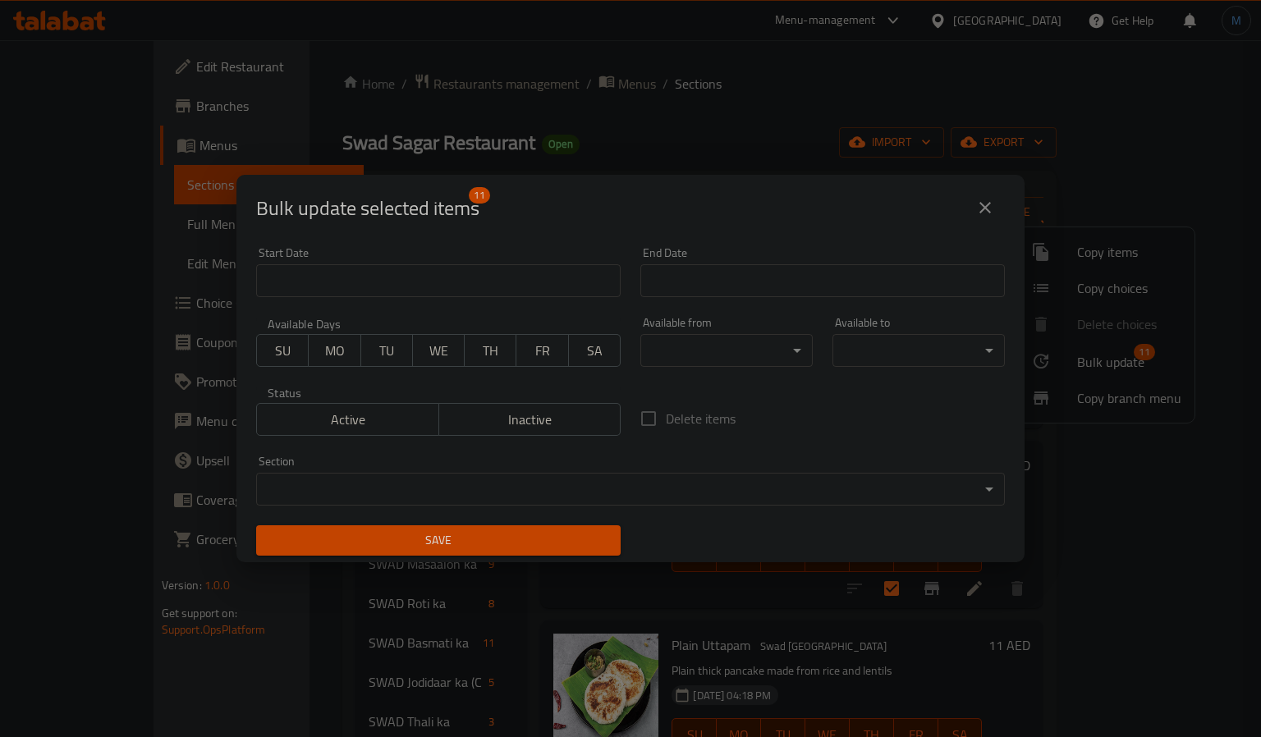
click at [754, 352] on body "​ Menu-management [GEOGRAPHIC_DATA] Get Help M Edit Restaurant Branches Menus S…" at bounding box center [630, 388] width 1261 height 697
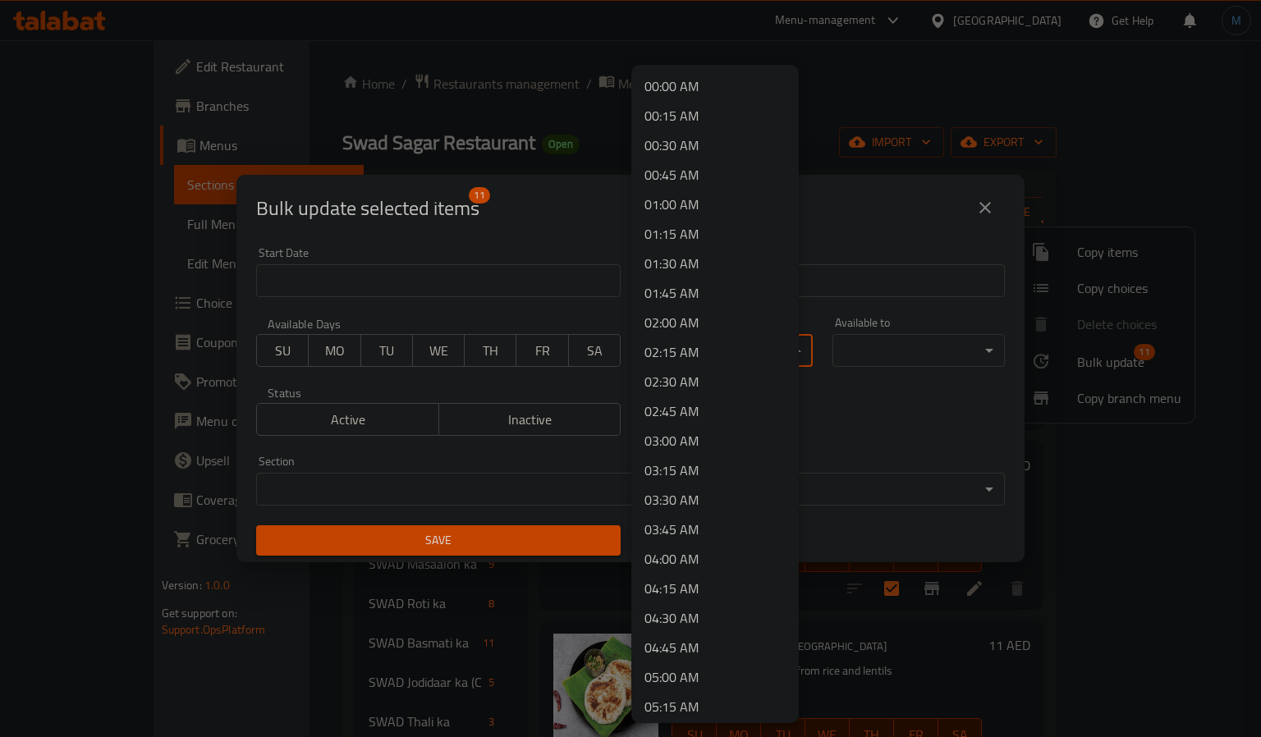
click at [700, 116] on li "00:15 AM" at bounding box center [714, 116] width 167 height 30
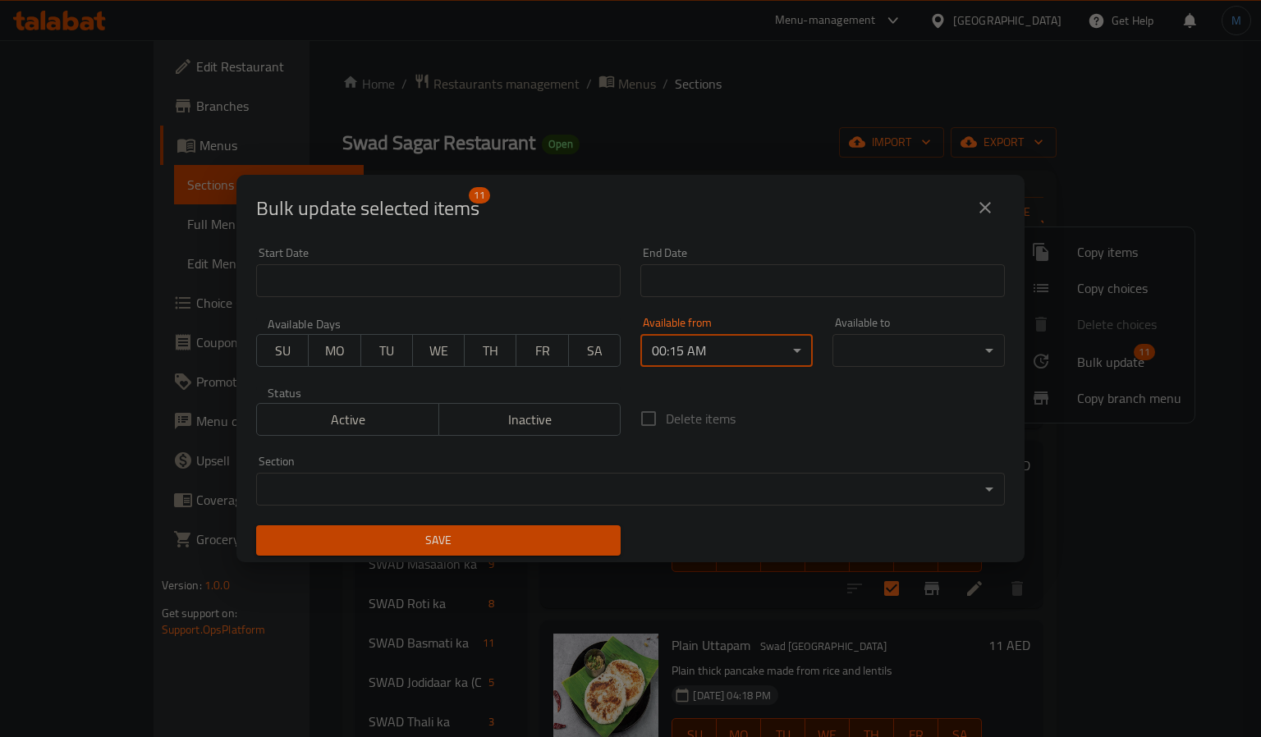
click at [889, 333] on body "​ Menu-management [GEOGRAPHIC_DATA] Get Help M Edit Restaurant Branches Menus S…" at bounding box center [630, 388] width 1261 height 697
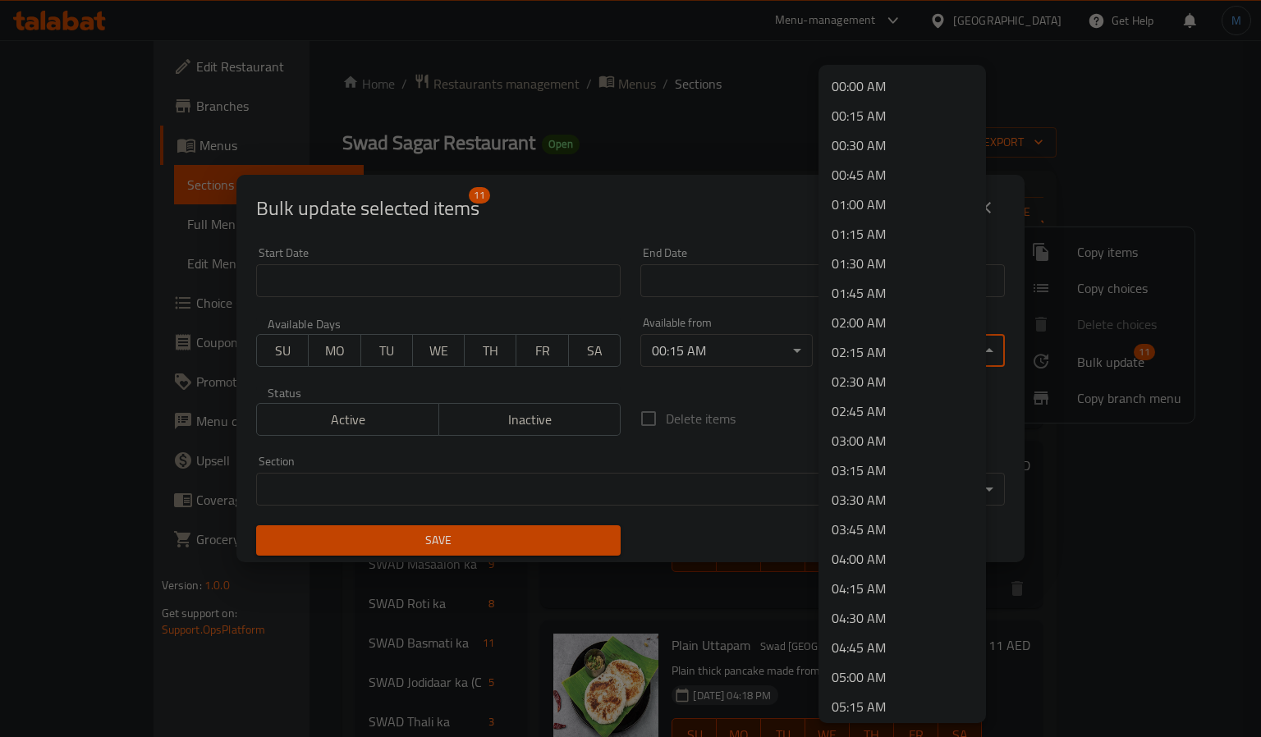
click at [704, 330] on div at bounding box center [630, 368] width 1261 height 737
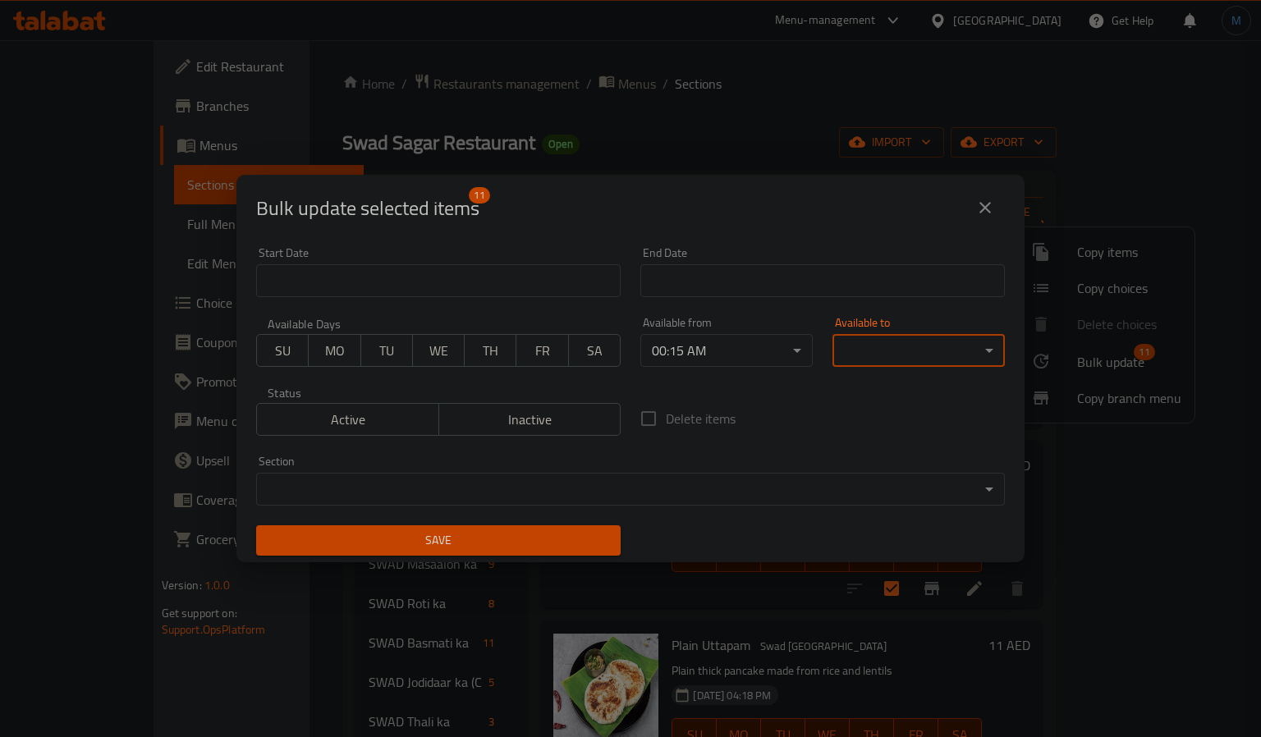
click at [704, 330] on div "00:00 AM 00:15 AM 00:30 AM 00:45 AM 01:00 AM 01:15 AM 01:30 AM 01:45 AM 02:00 A…" at bounding box center [630, 368] width 1261 height 737
click at [712, 342] on body "​ Menu-management [GEOGRAPHIC_DATA] Get Help M Edit Restaurant Branches Menus S…" at bounding box center [630, 388] width 1261 height 697
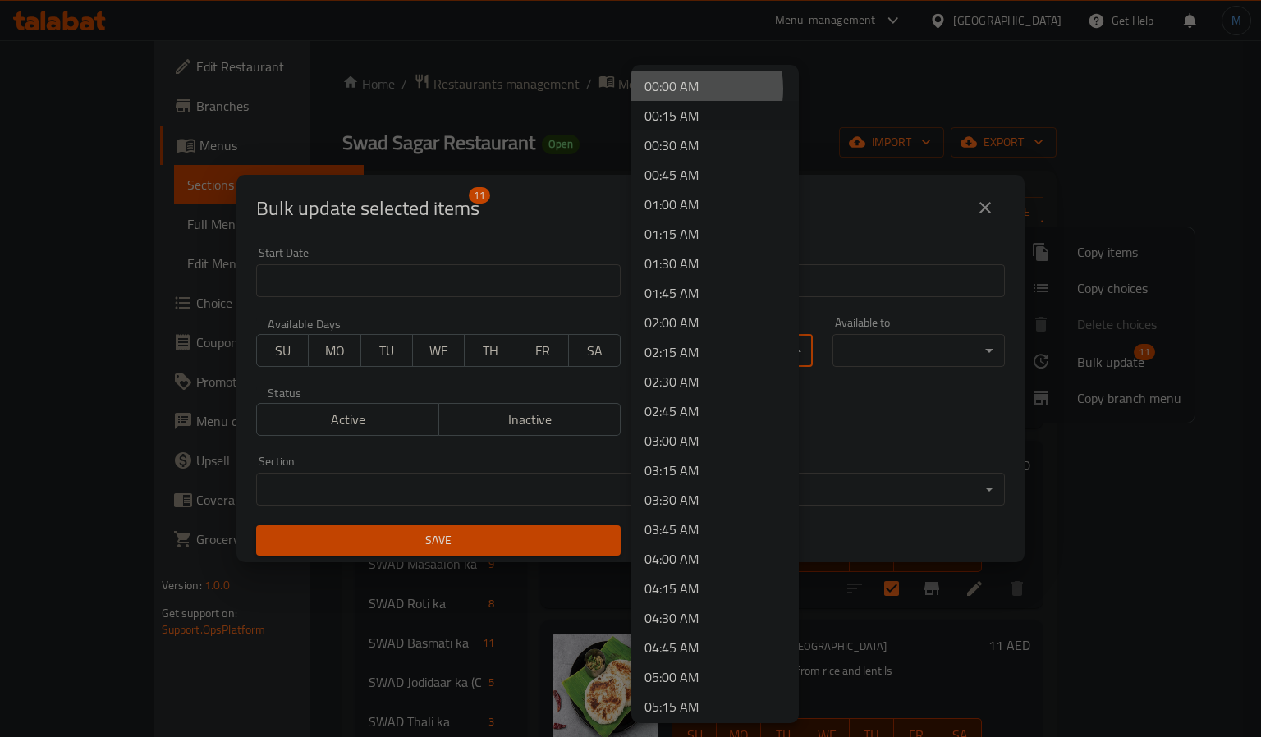
click at [675, 89] on li "00:00 AM" at bounding box center [714, 86] width 167 height 30
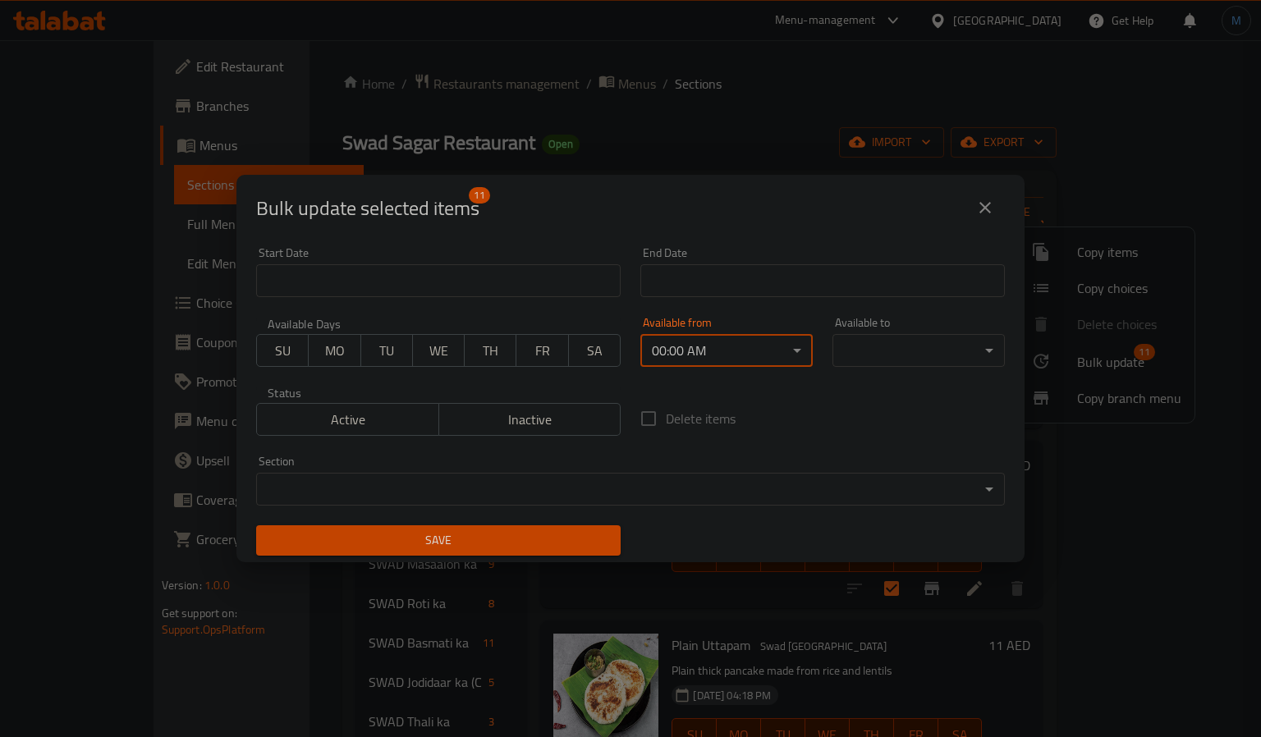
click at [941, 336] on body "​ Menu-management [GEOGRAPHIC_DATA] Get Help M Edit Restaurant Branches Menus S…" at bounding box center [630, 388] width 1261 height 697
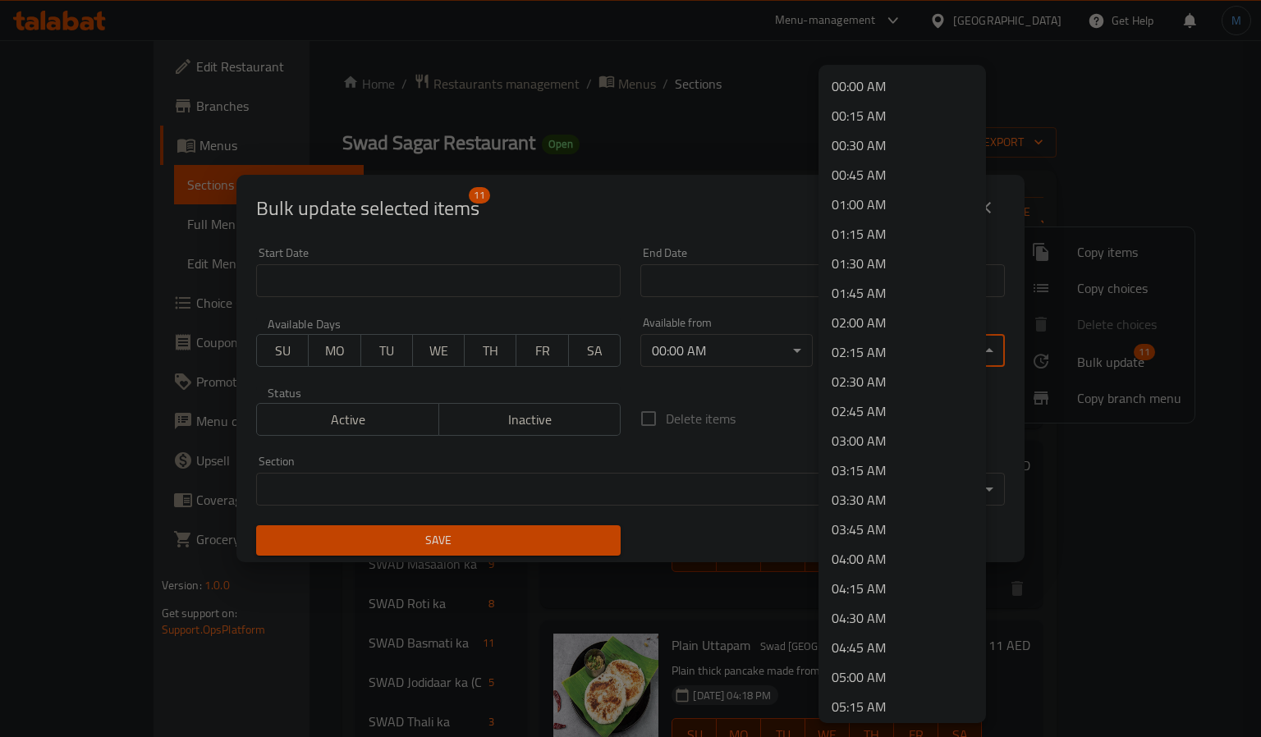
click at [702, 389] on div at bounding box center [630, 368] width 1261 height 737
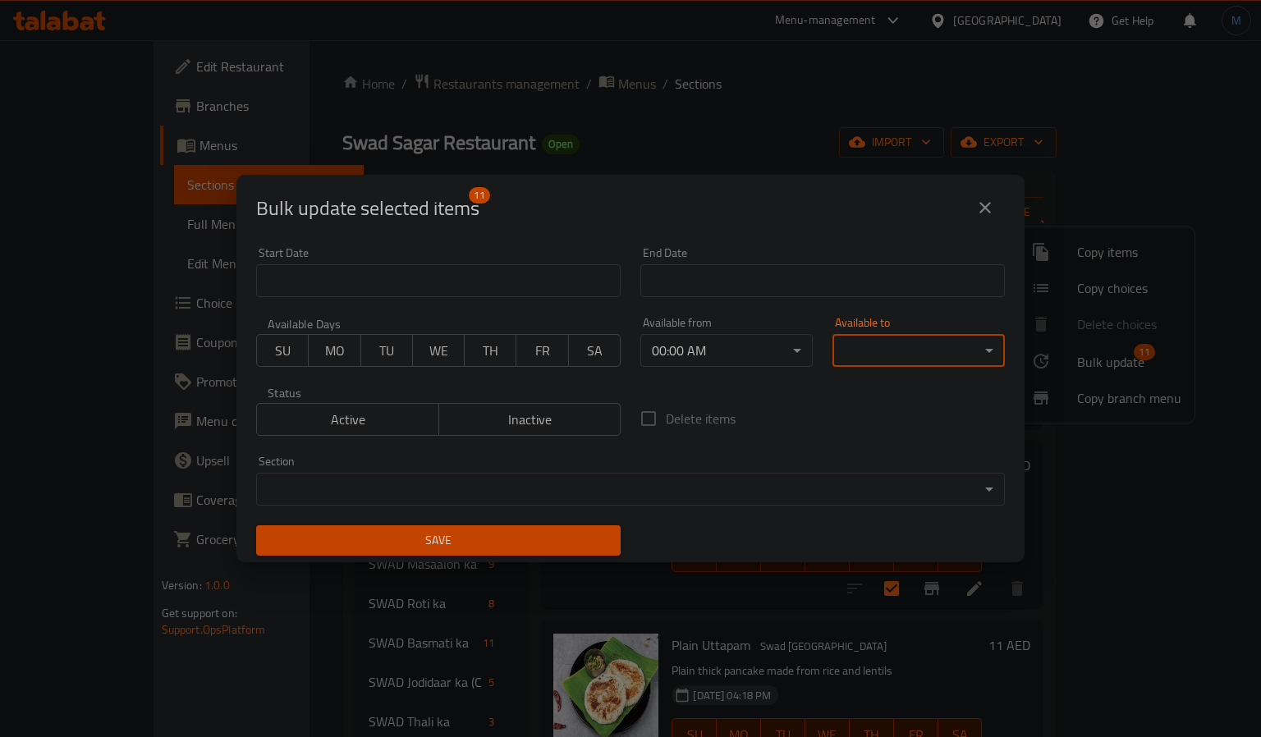
click at [973, 212] on button "close" at bounding box center [984, 207] width 39 height 39
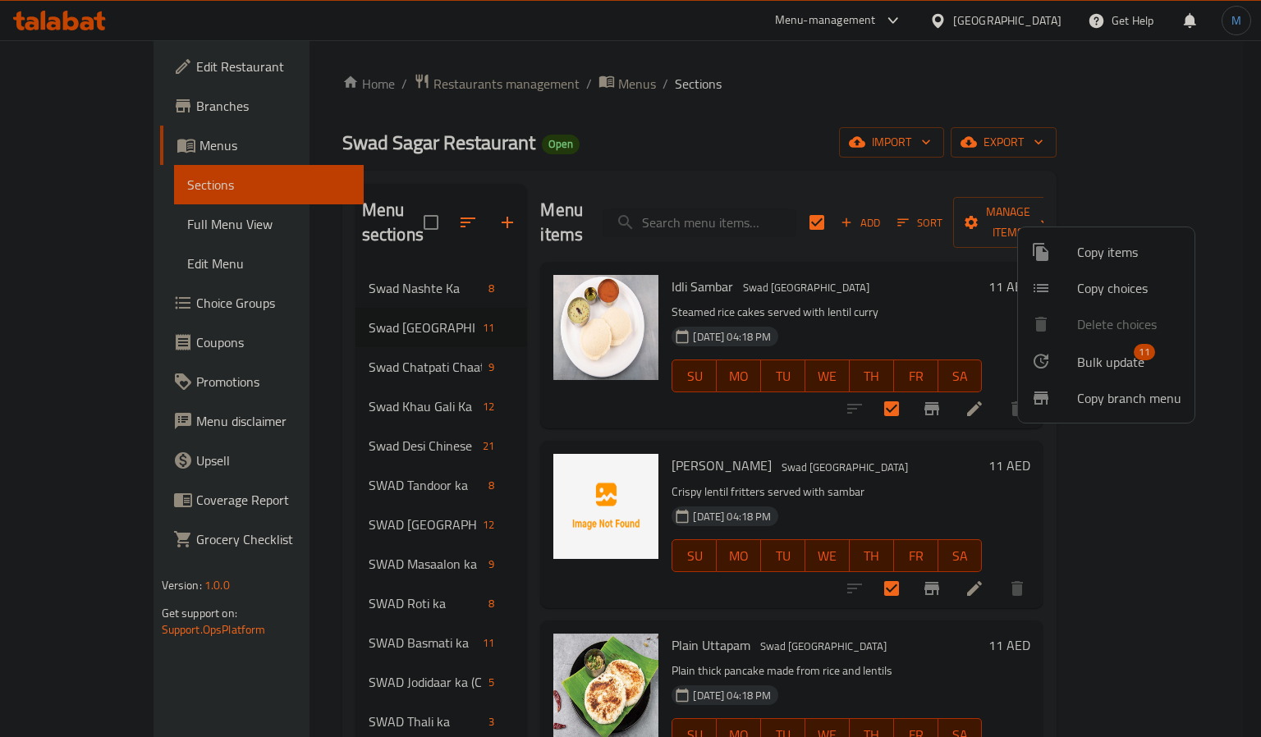
click at [501, 483] on div at bounding box center [630, 368] width 1261 height 737
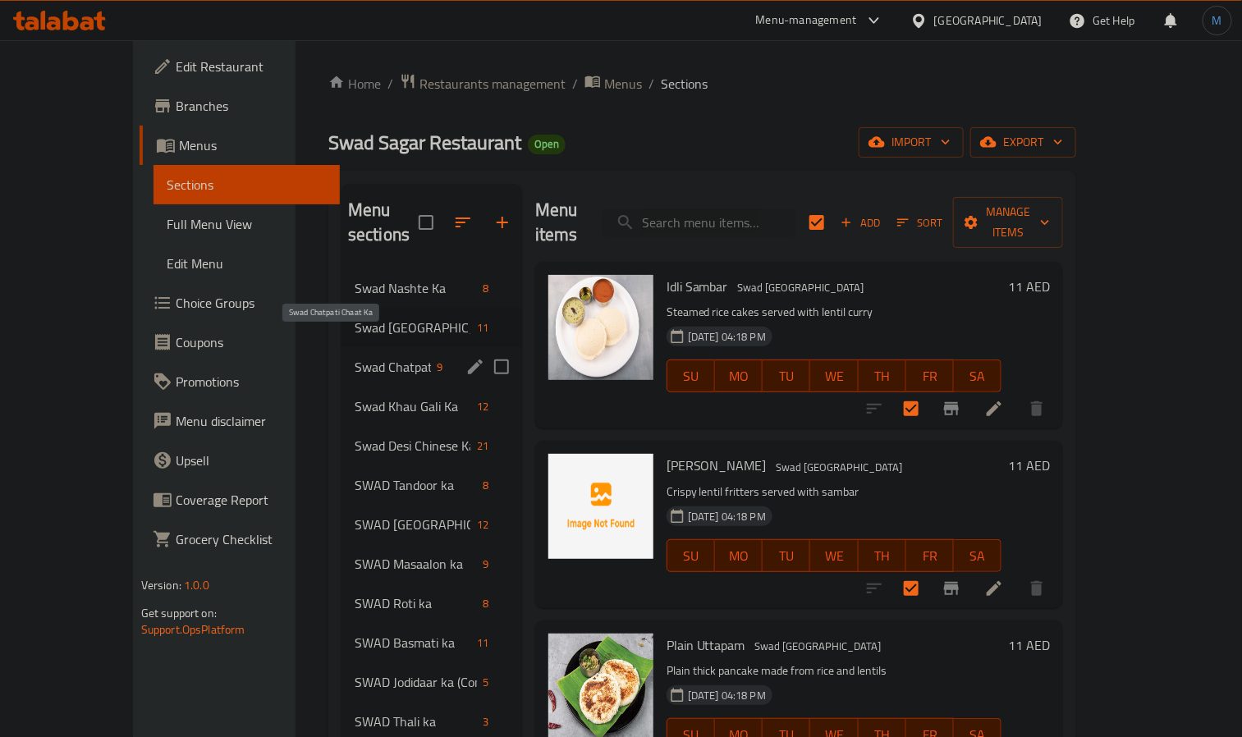
click at [373, 357] on span "Swad Chatpati Chaat Ka" at bounding box center [393, 367] width 76 height 20
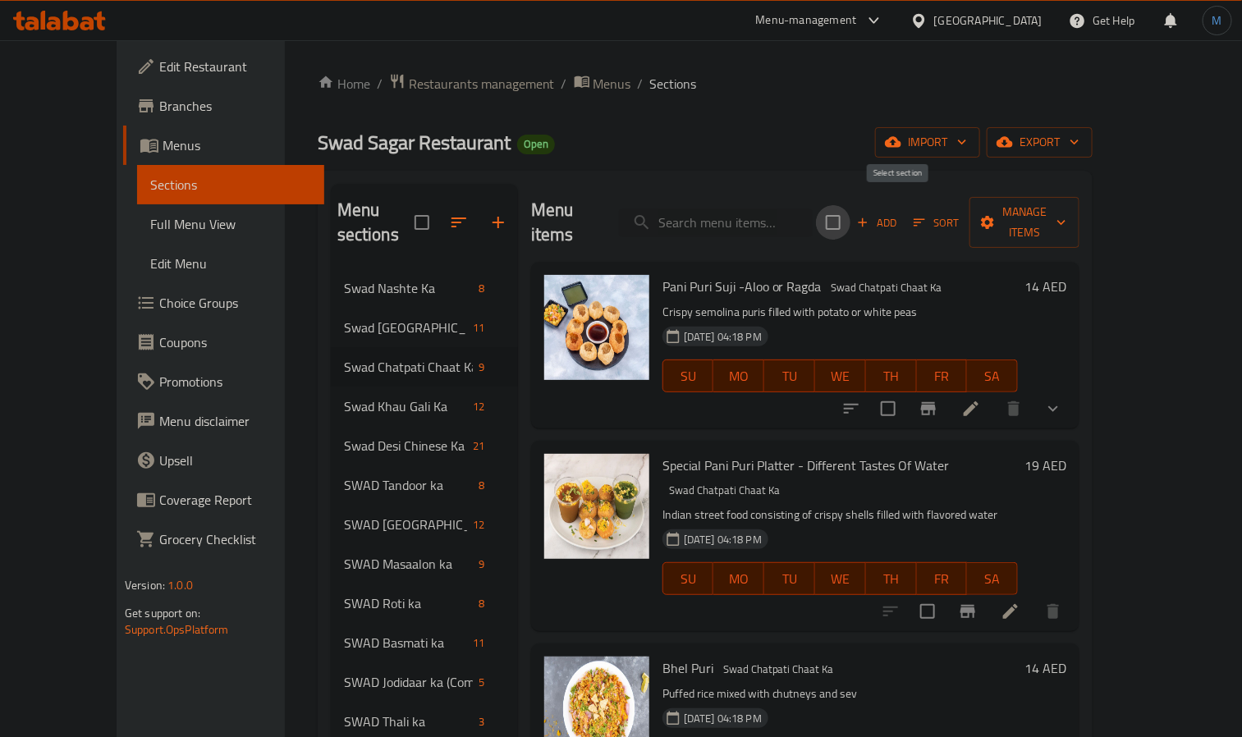
click at [850, 207] on input "checkbox" at bounding box center [833, 222] width 34 height 34
checkbox input "true"
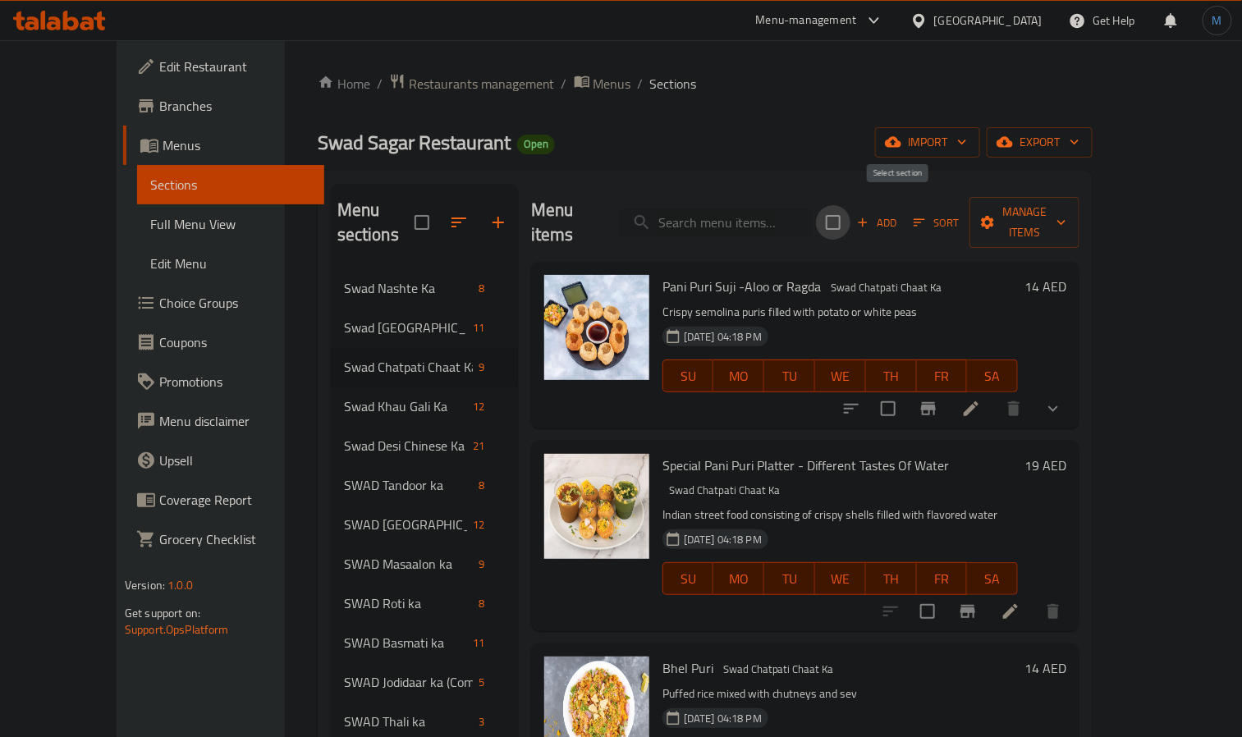
checkbox input "true"
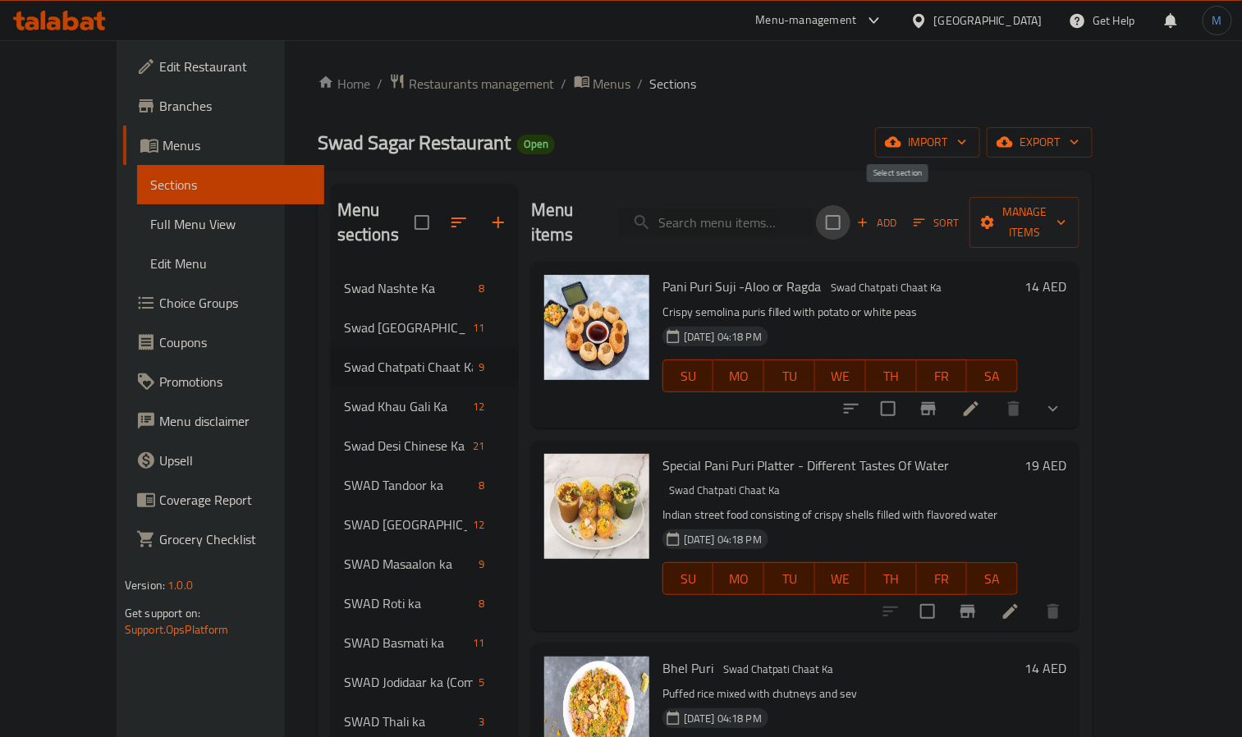
checkbox input "true"
click at [1066, 214] on span "Manage items" at bounding box center [1024, 222] width 84 height 41
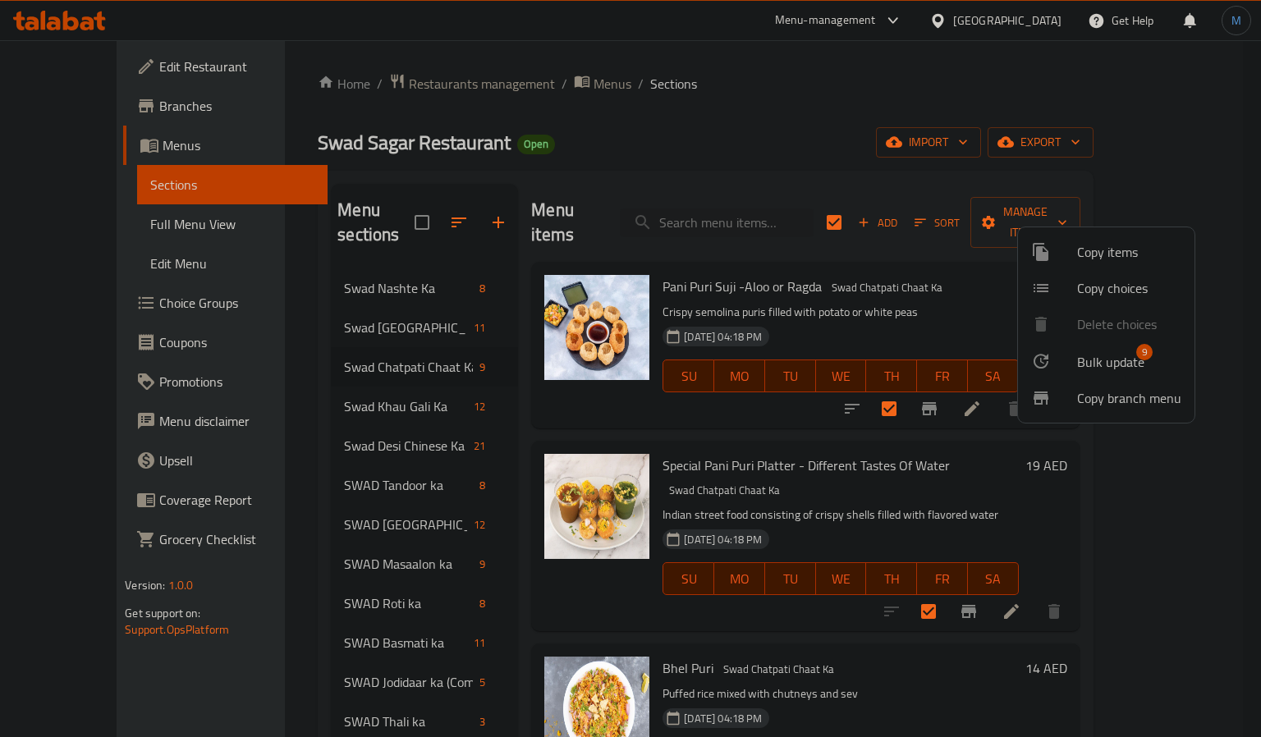
click at [1109, 342] on ul "Copy items Copy choices Delete choices Bulk update 9 Copy branch menu" at bounding box center [1106, 324] width 176 height 195
click at [1109, 342] on li "Bulk update 9" at bounding box center [1106, 361] width 176 height 38
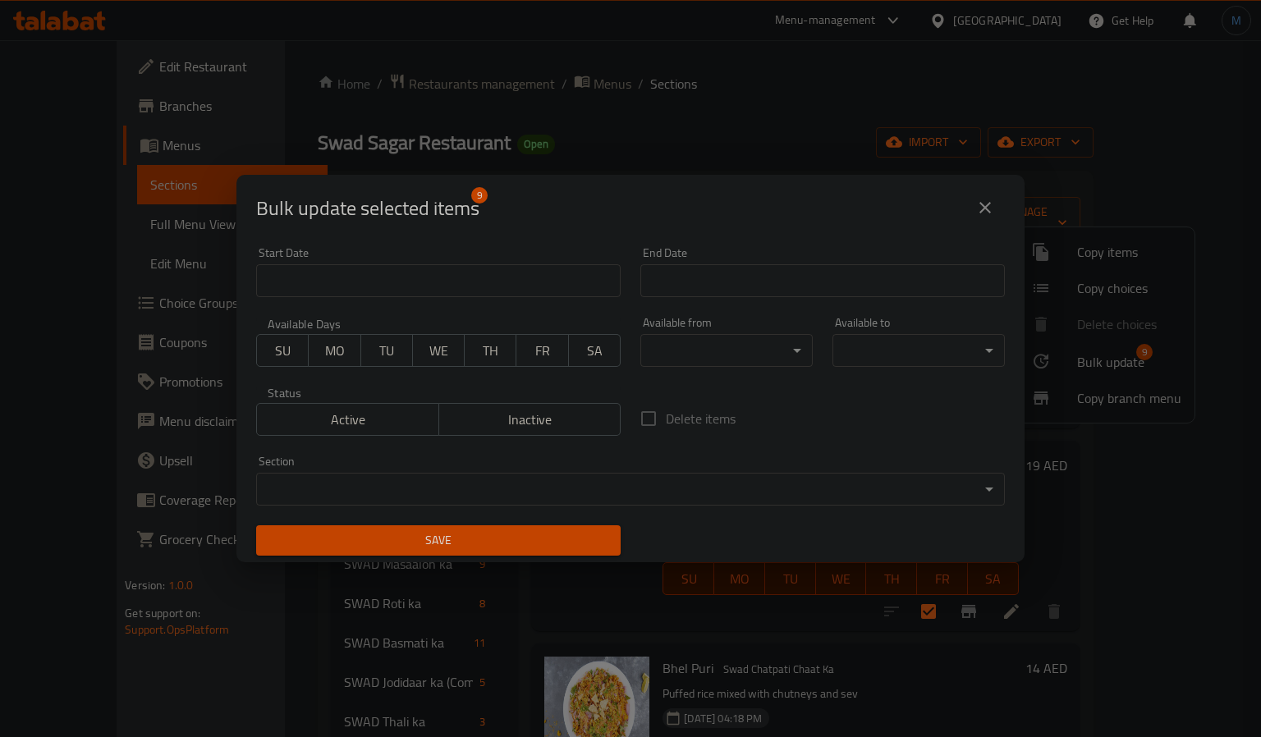
click at [710, 350] on body "​ Menu-management [GEOGRAPHIC_DATA] Get Help M Edit Restaurant Branches Menus S…" at bounding box center [630, 388] width 1261 height 697
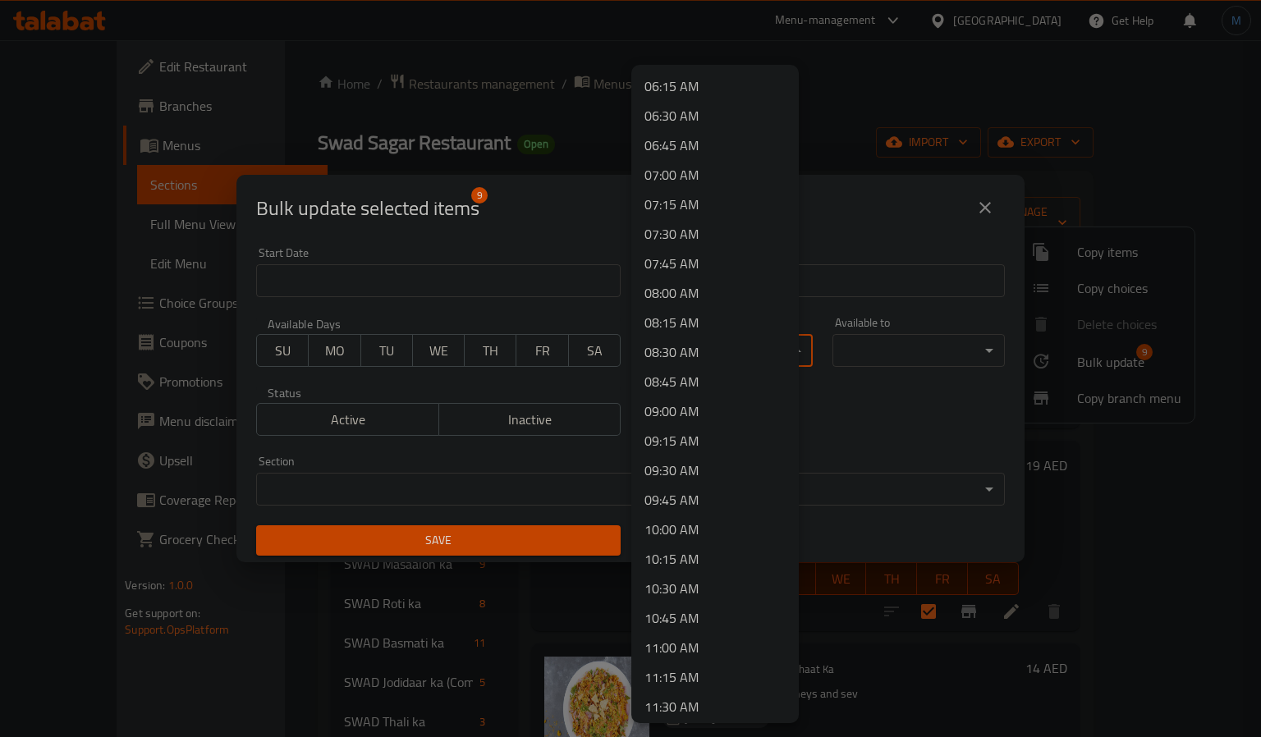
scroll to position [1477, 0]
click at [689, 506] on li "16:00 PM" at bounding box center [714, 500] width 167 height 30
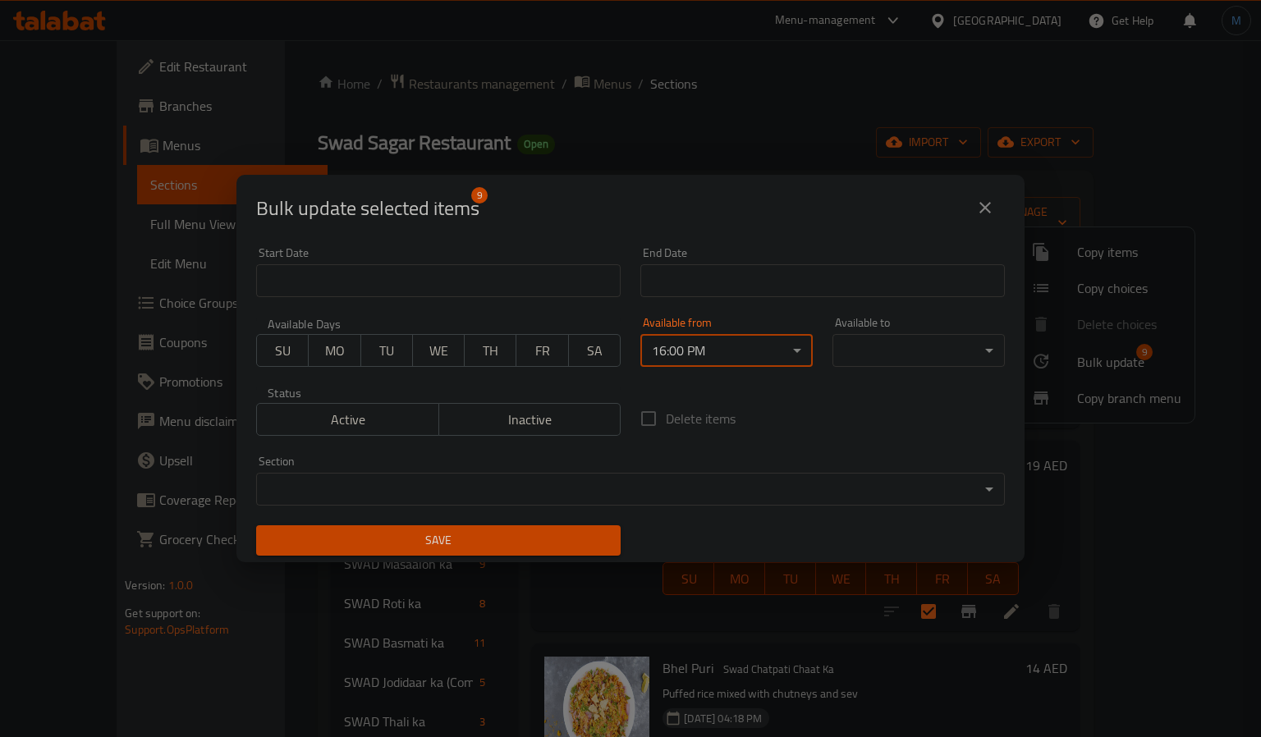
click at [882, 373] on div "Available to ​ ​" at bounding box center [918, 342] width 192 height 70
click at [892, 363] on body "​ Menu-management [GEOGRAPHIC_DATA] Get Help M Edit Restaurant Branches Menus S…" at bounding box center [630, 388] width 1261 height 697
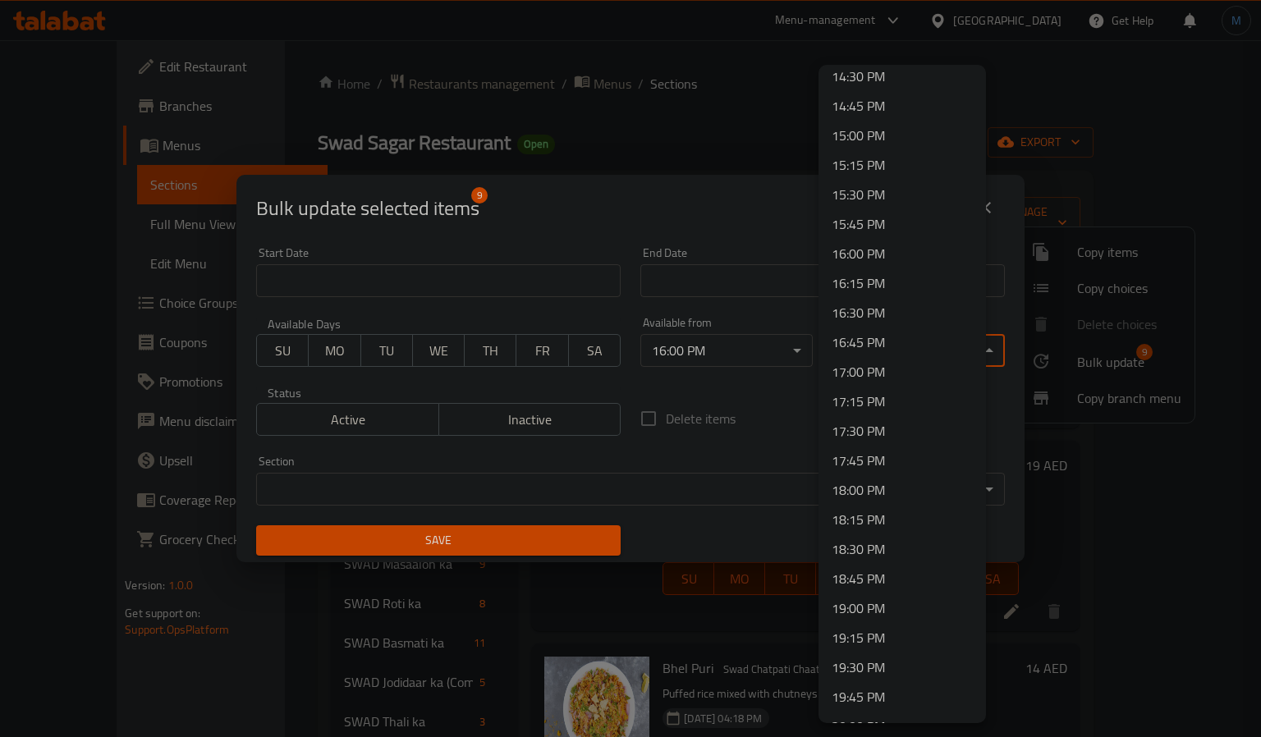
scroll to position [2219, 0]
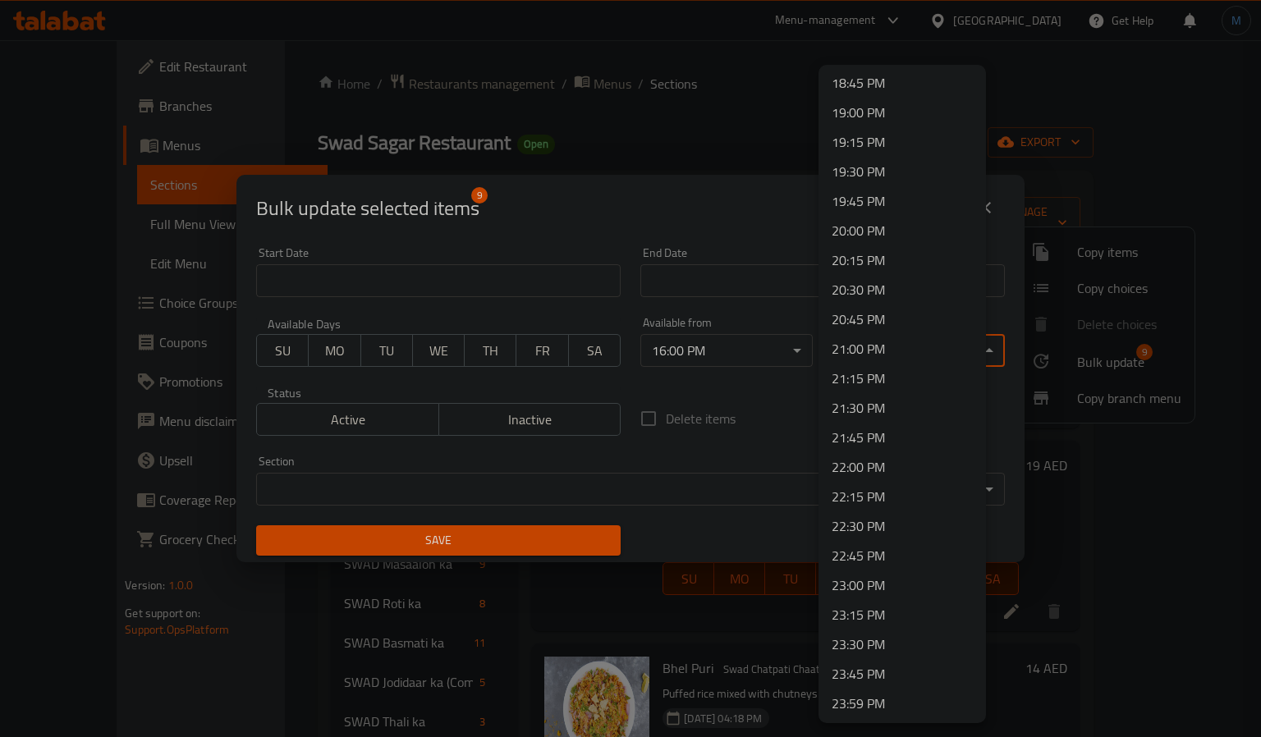
click at [864, 456] on li "22:00 PM" at bounding box center [901, 467] width 167 height 30
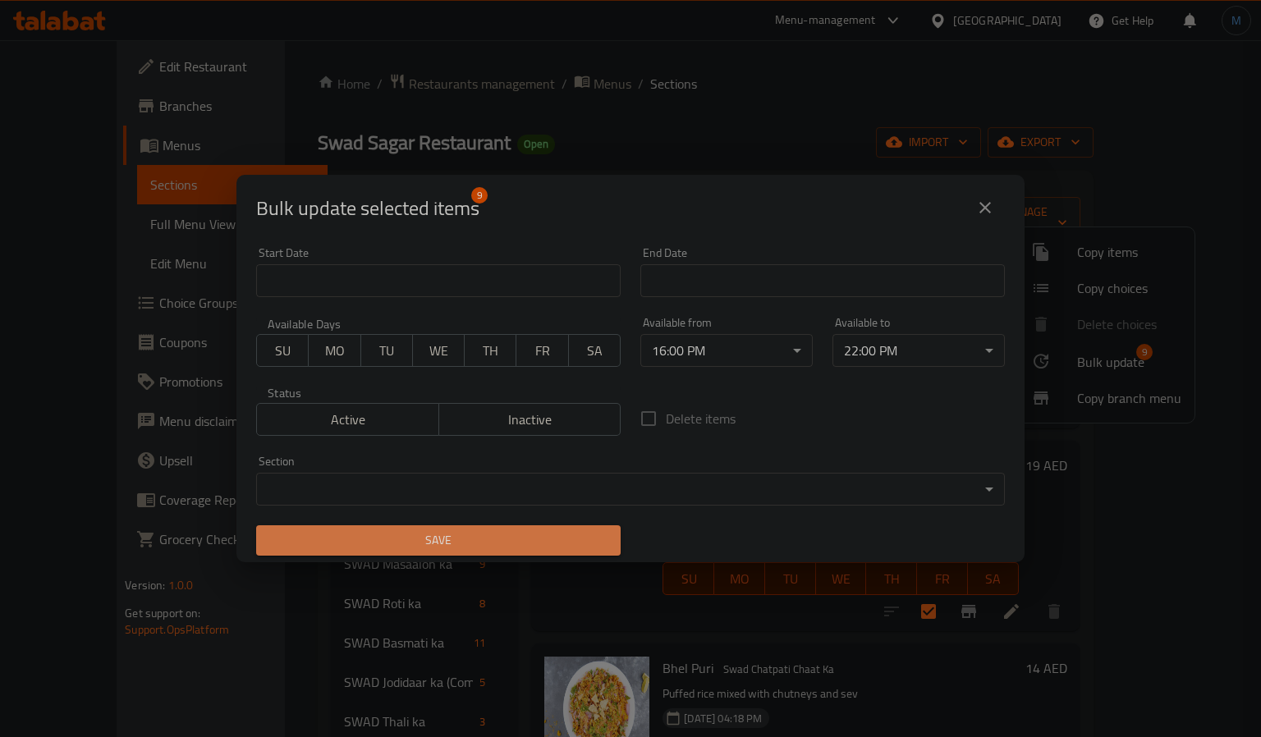
click at [542, 525] on button "Save" at bounding box center [438, 540] width 364 height 30
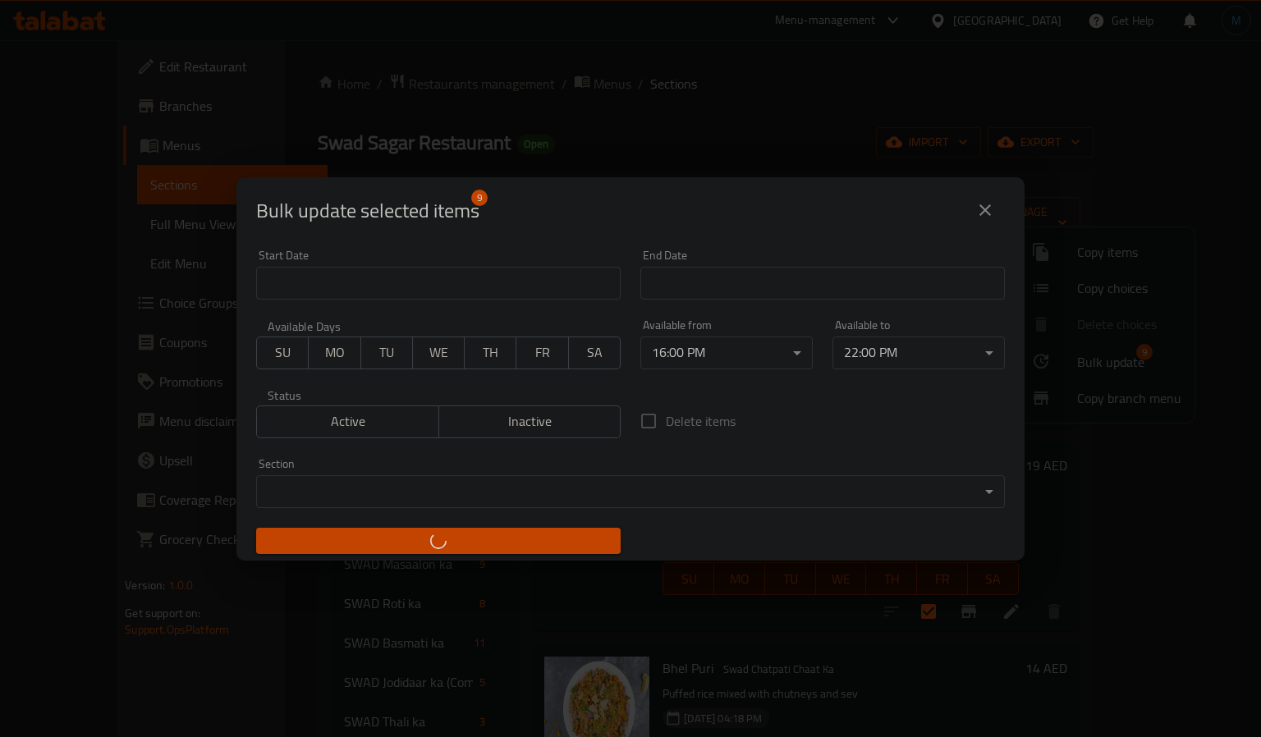
checkbox input "false"
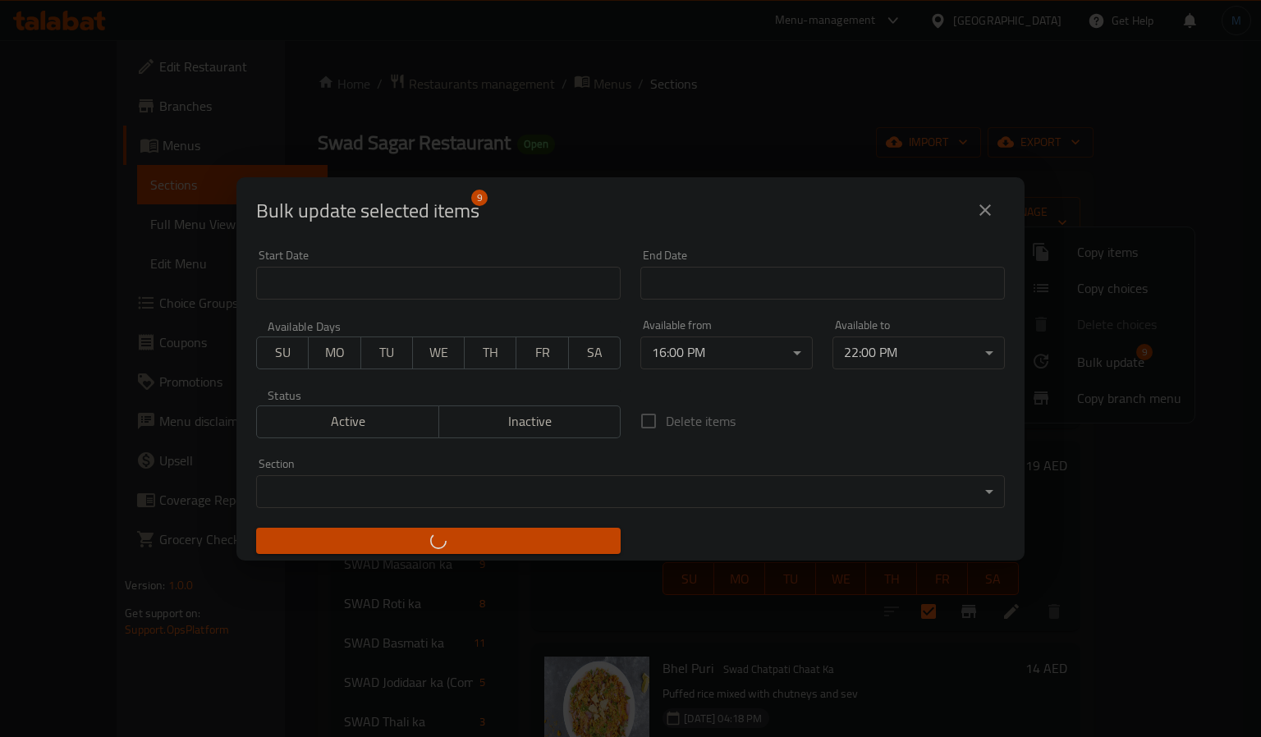
checkbox input "false"
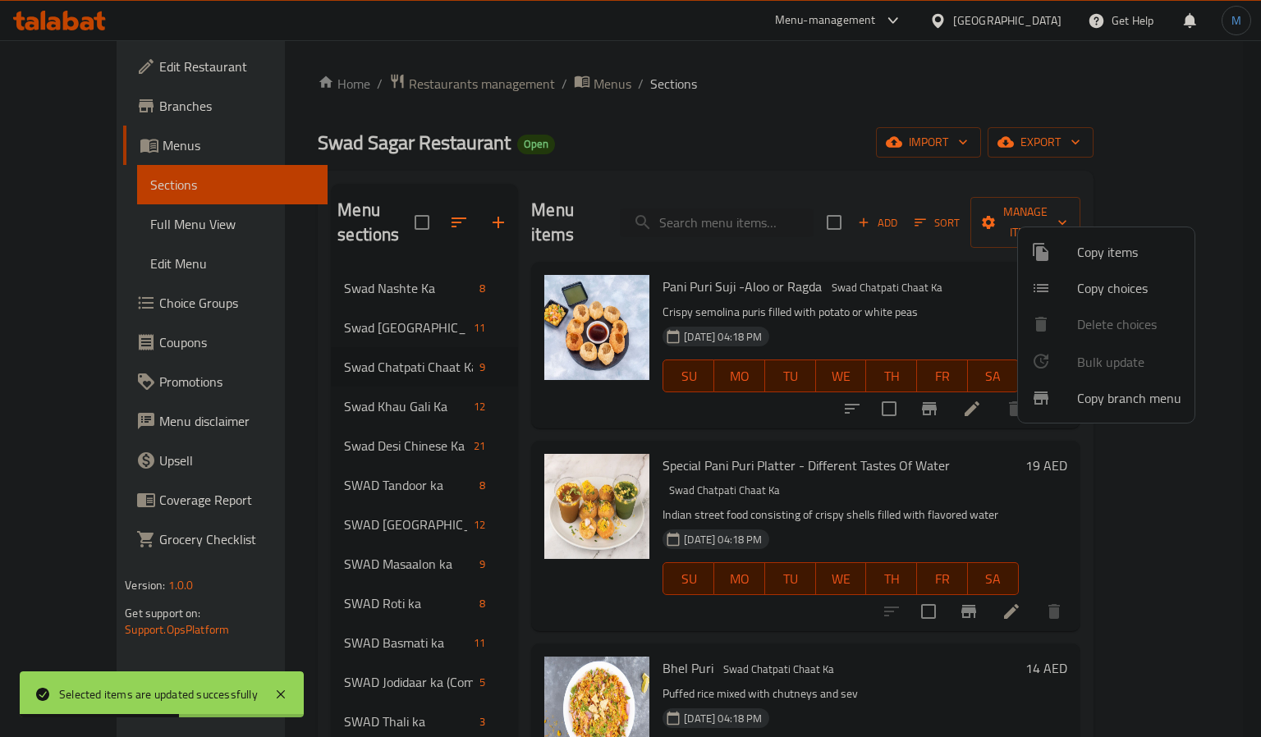
click at [330, 382] on div at bounding box center [630, 368] width 1261 height 737
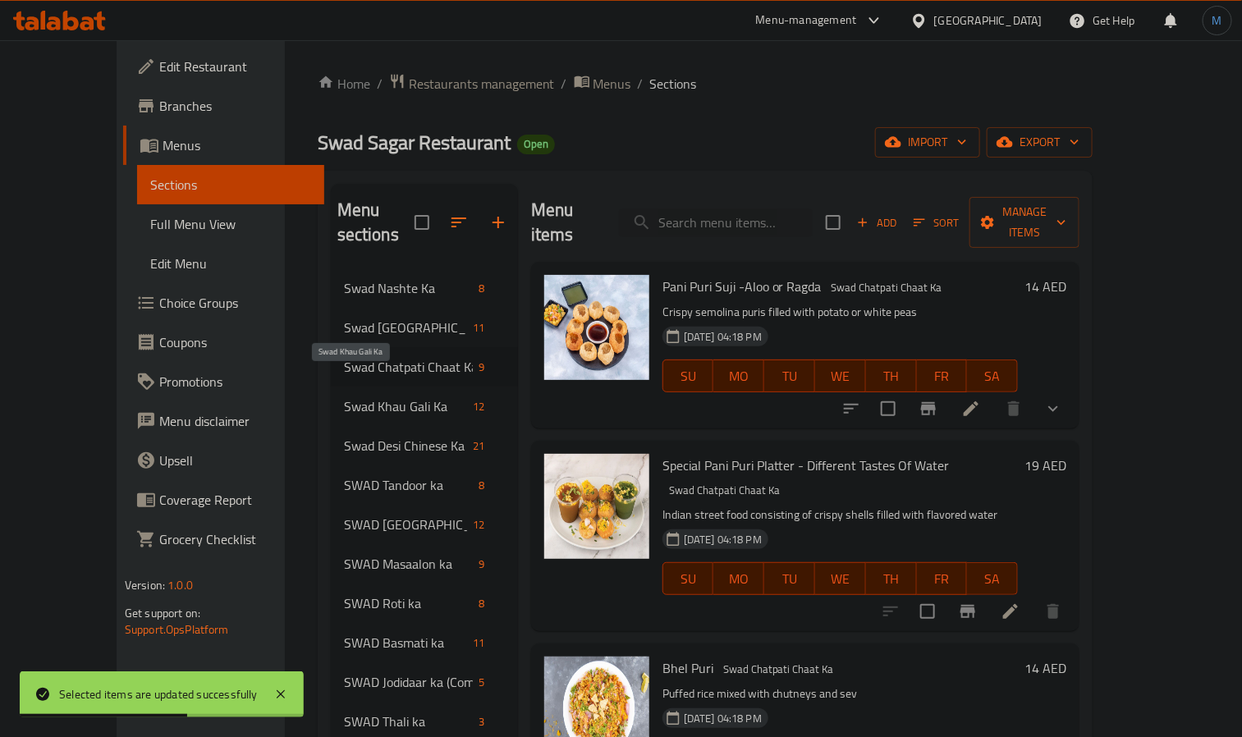
click at [344, 396] on span "Swad Khau Gali Ka" at bounding box center [405, 406] width 123 height 20
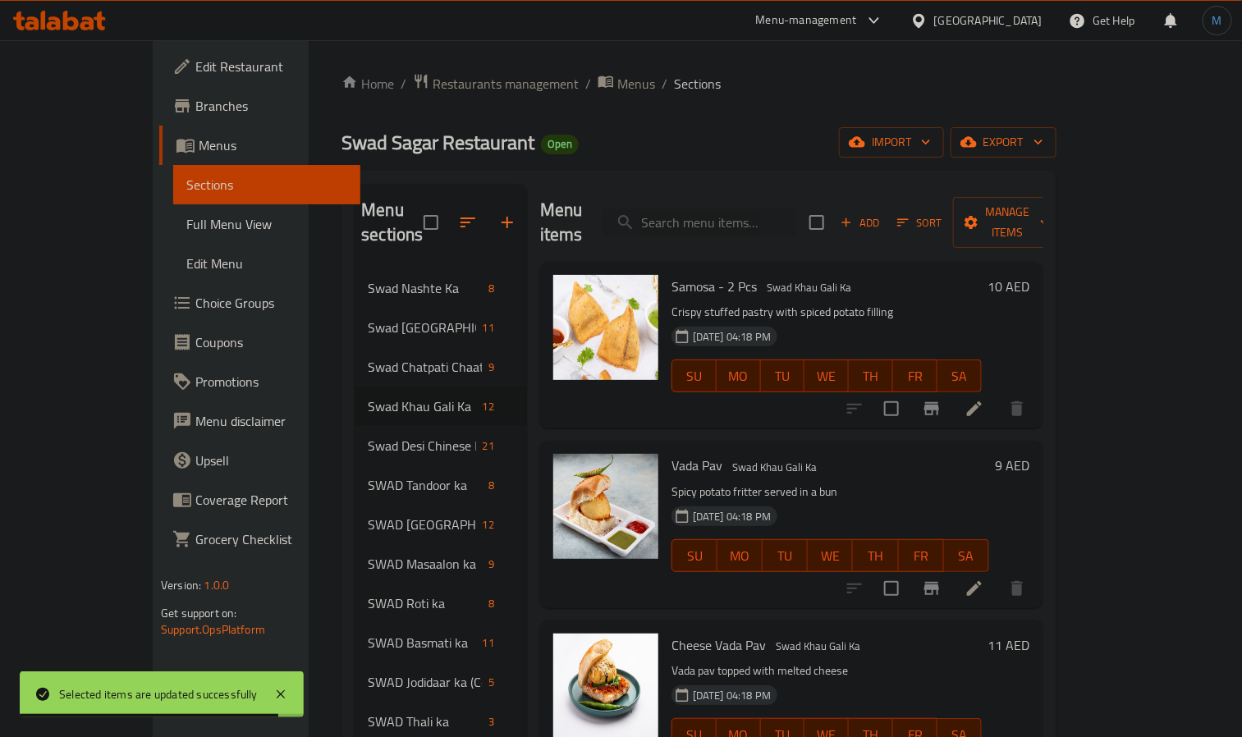
click at [834, 209] on input "checkbox" at bounding box center [816, 222] width 34 height 34
checkbox input "true"
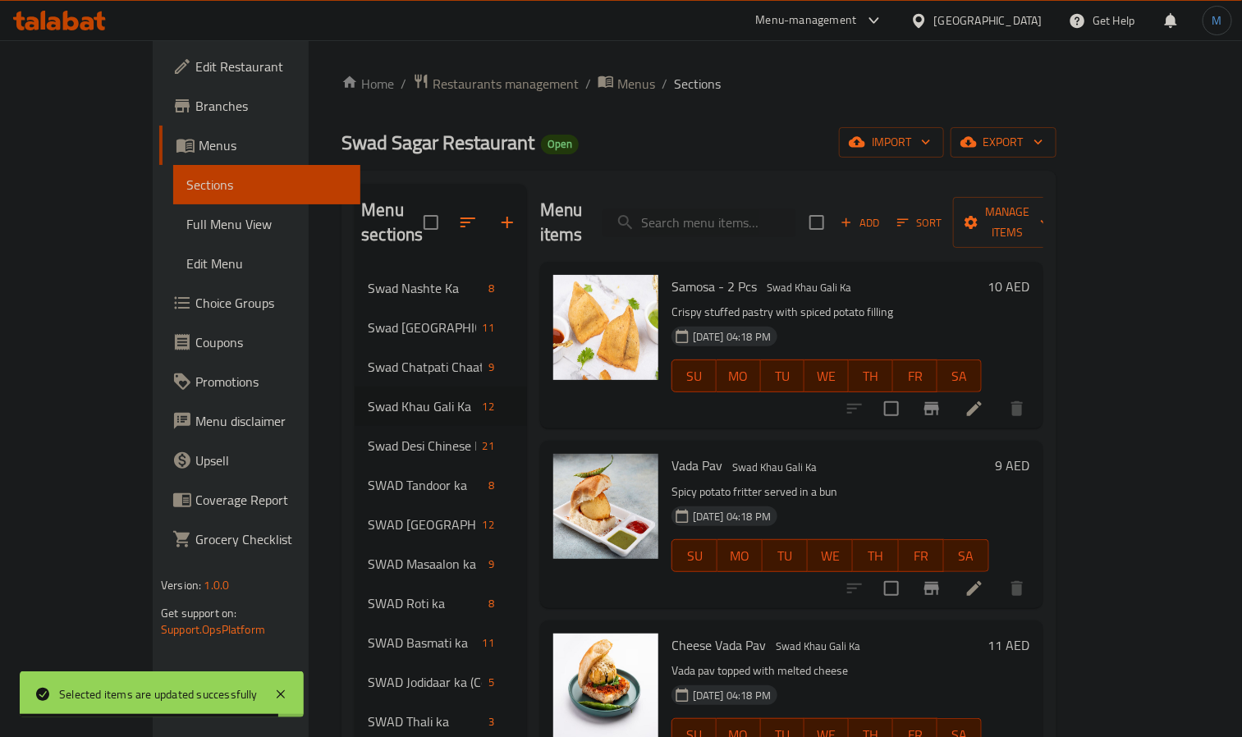
checkbox input "true"
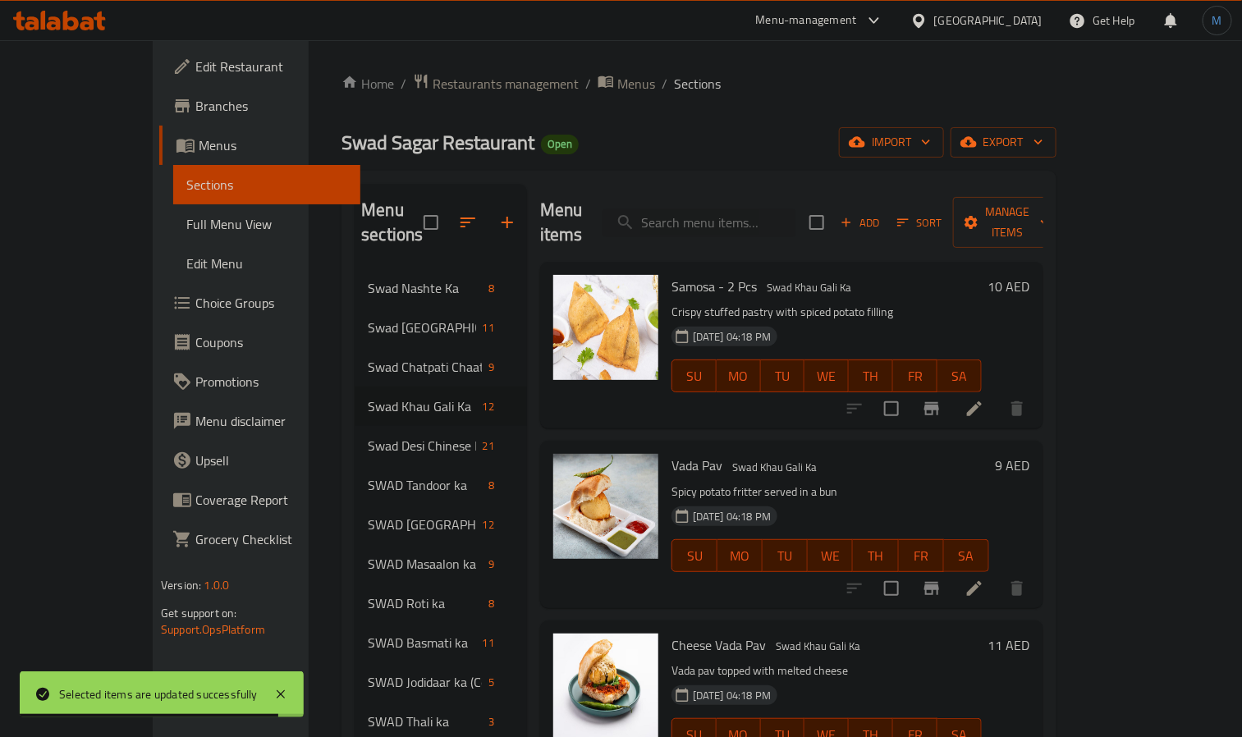
checkbox input "true"
click at [1063, 198] on button "Manage items" at bounding box center [1008, 222] width 110 height 51
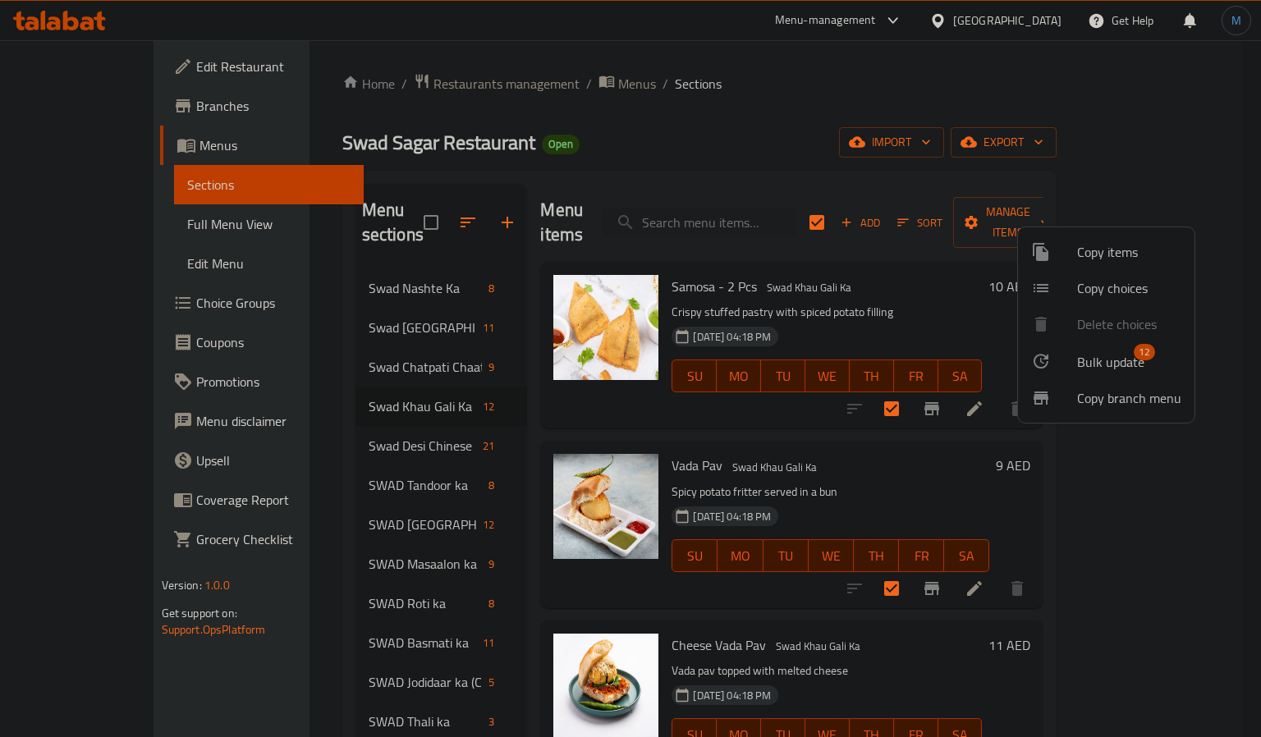
click at [1120, 338] on ul "Copy items Copy choices Delete choices Bulk update 12 Copy branch menu" at bounding box center [1106, 324] width 176 height 195
click at [1119, 348] on li "Bulk update 12" at bounding box center [1106, 361] width 176 height 38
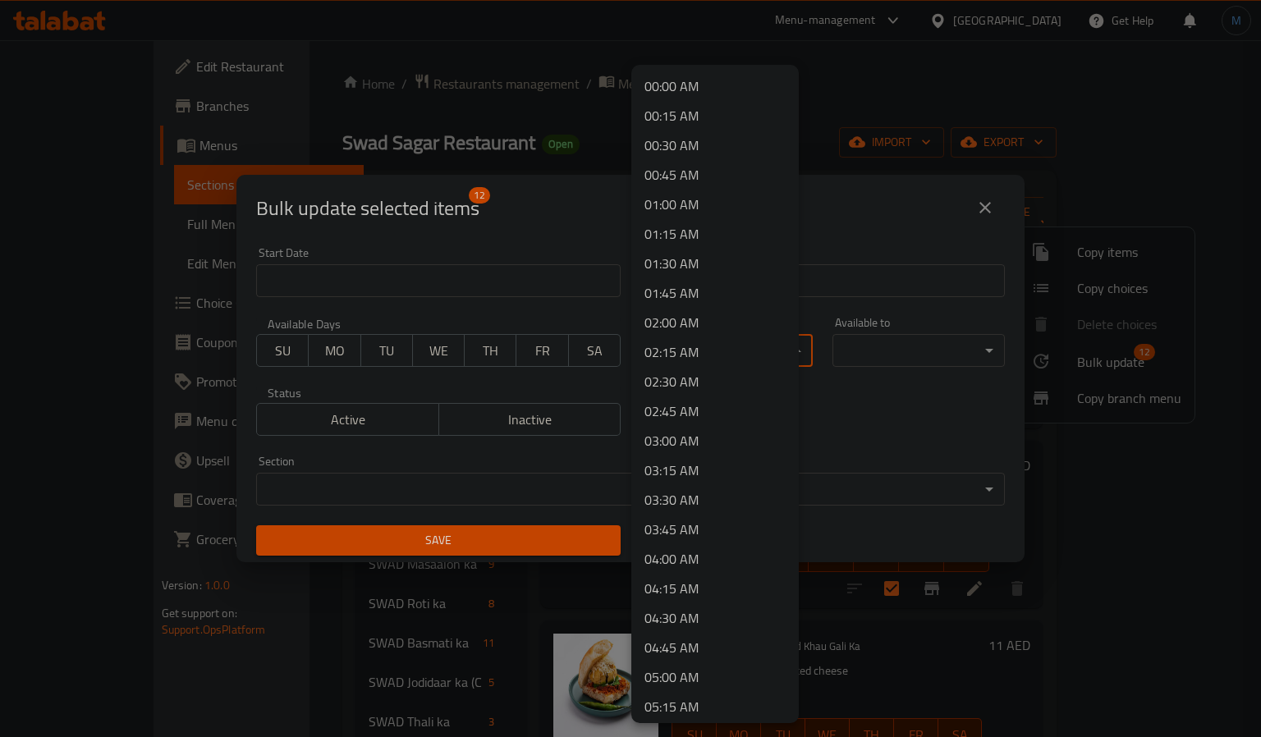
click at [742, 350] on body "​ Menu-management [GEOGRAPHIC_DATA] Get Help M Edit Restaurant Branches Menus S…" at bounding box center [630, 388] width 1261 height 697
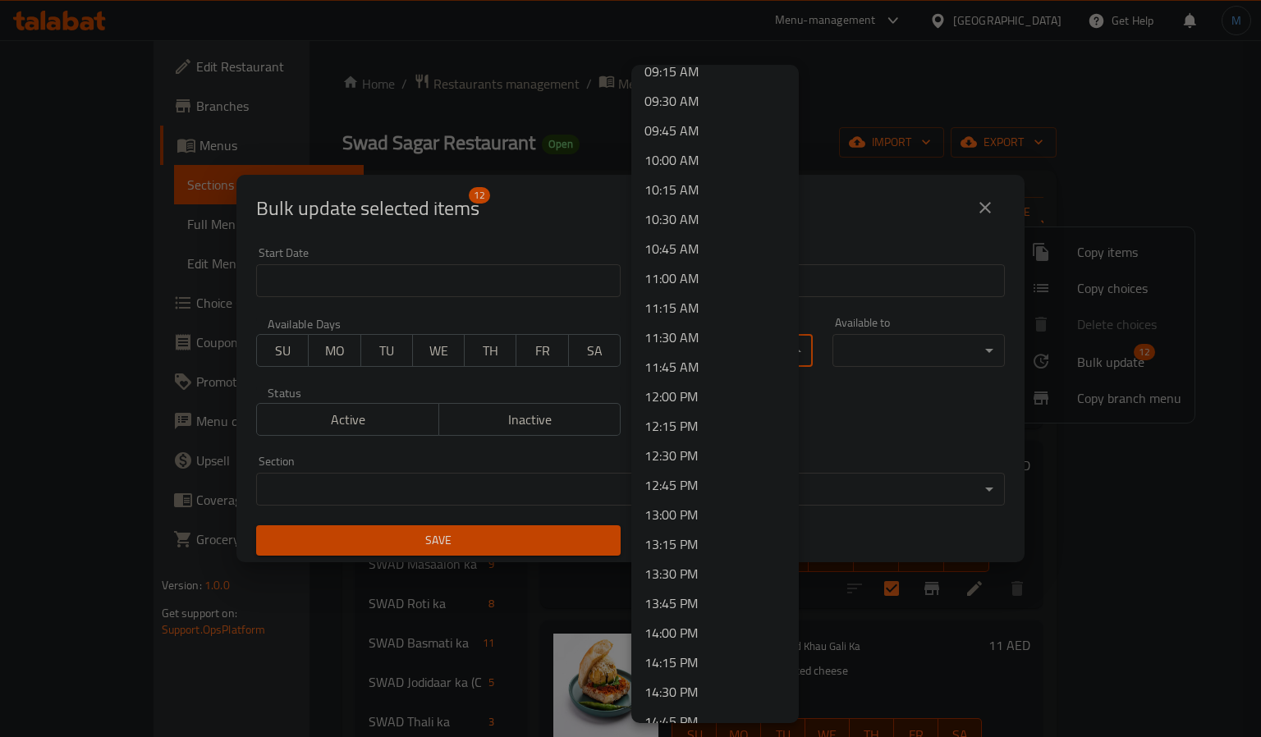
click at [675, 274] on li "11:00 AM" at bounding box center [714, 278] width 167 height 30
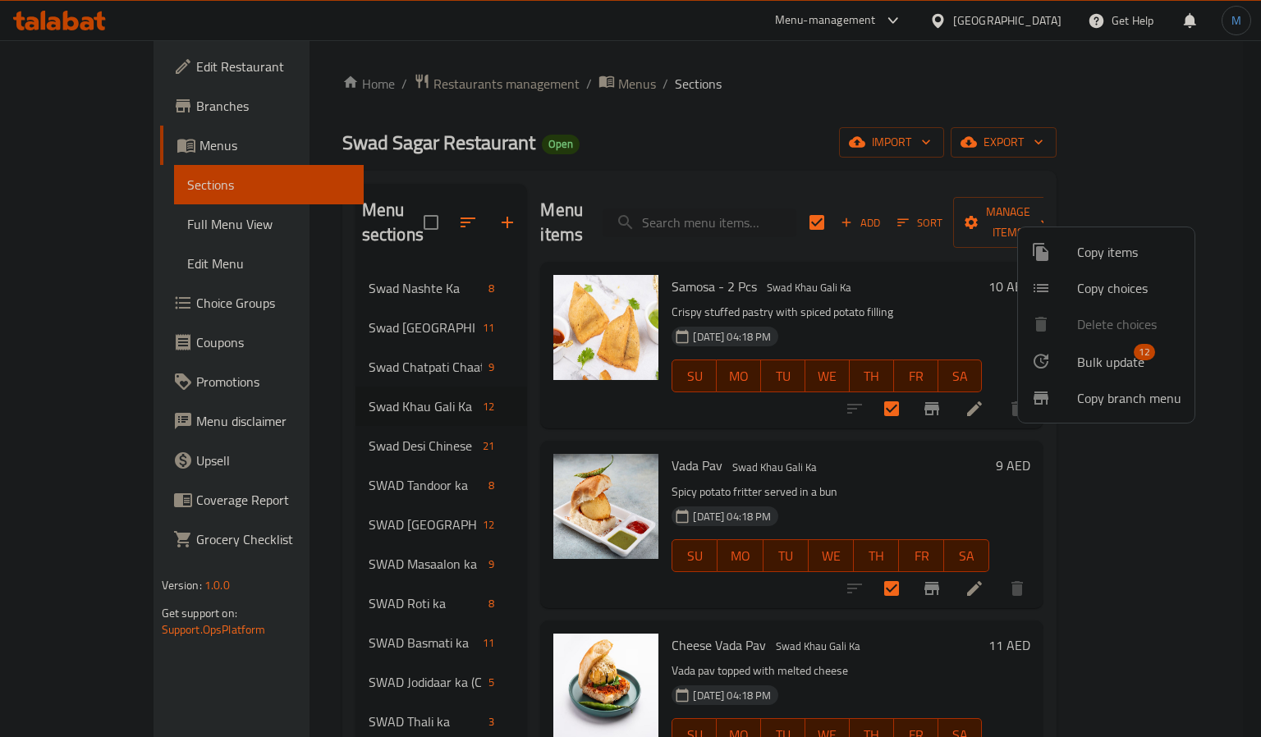
click at [860, 269] on div at bounding box center [630, 368] width 1261 height 737
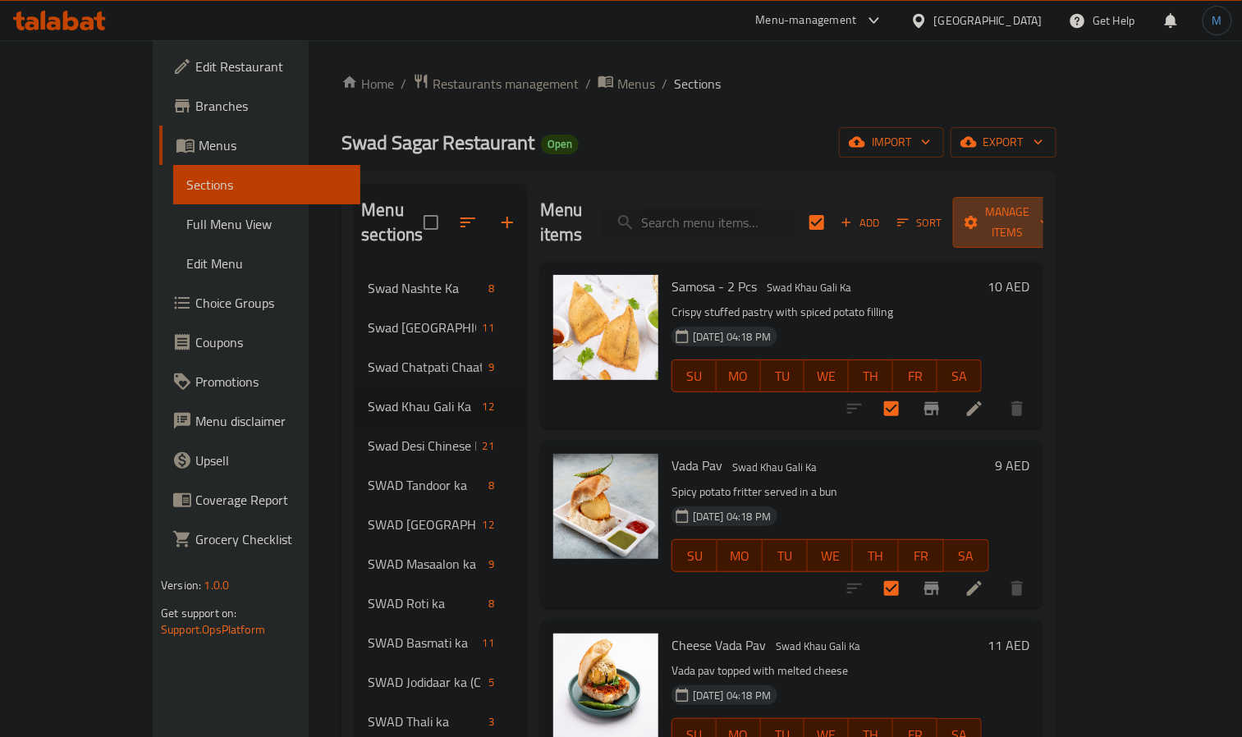
click at [1050, 214] on span "Manage items" at bounding box center [1008, 222] width 84 height 41
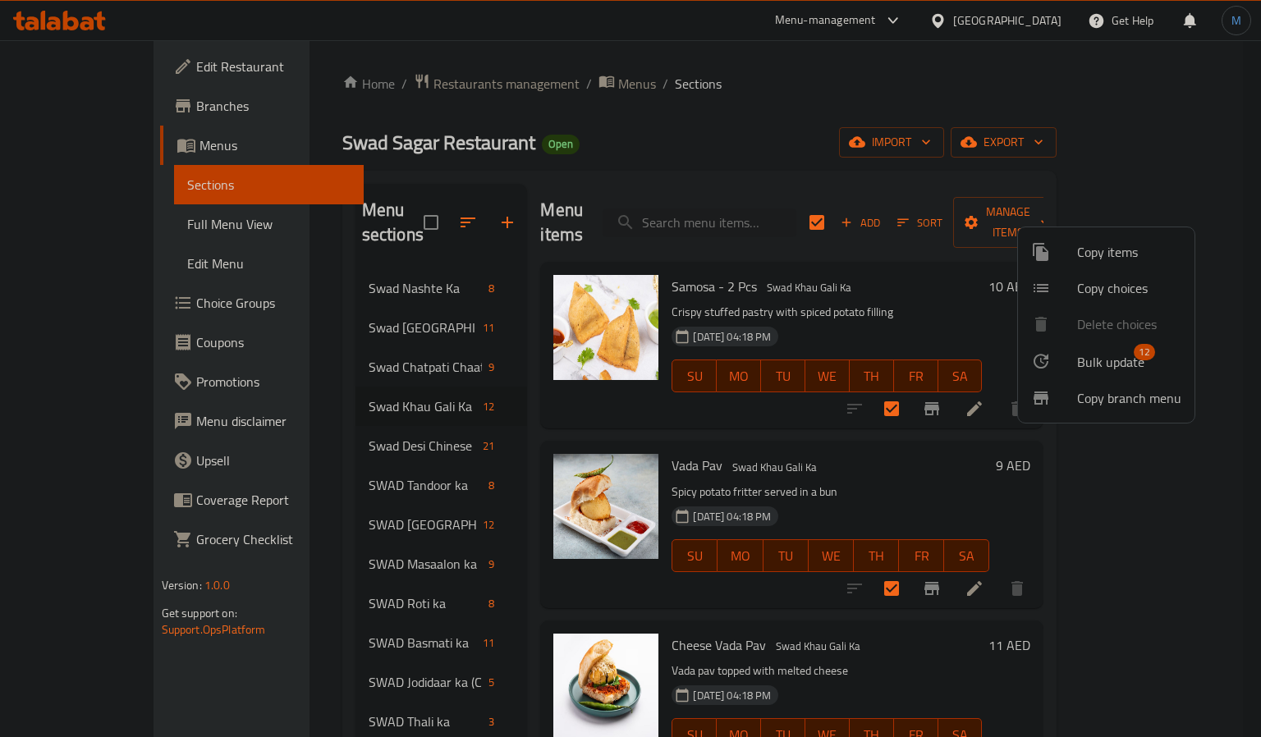
click at [1129, 346] on li "Bulk update 12" at bounding box center [1106, 361] width 176 height 38
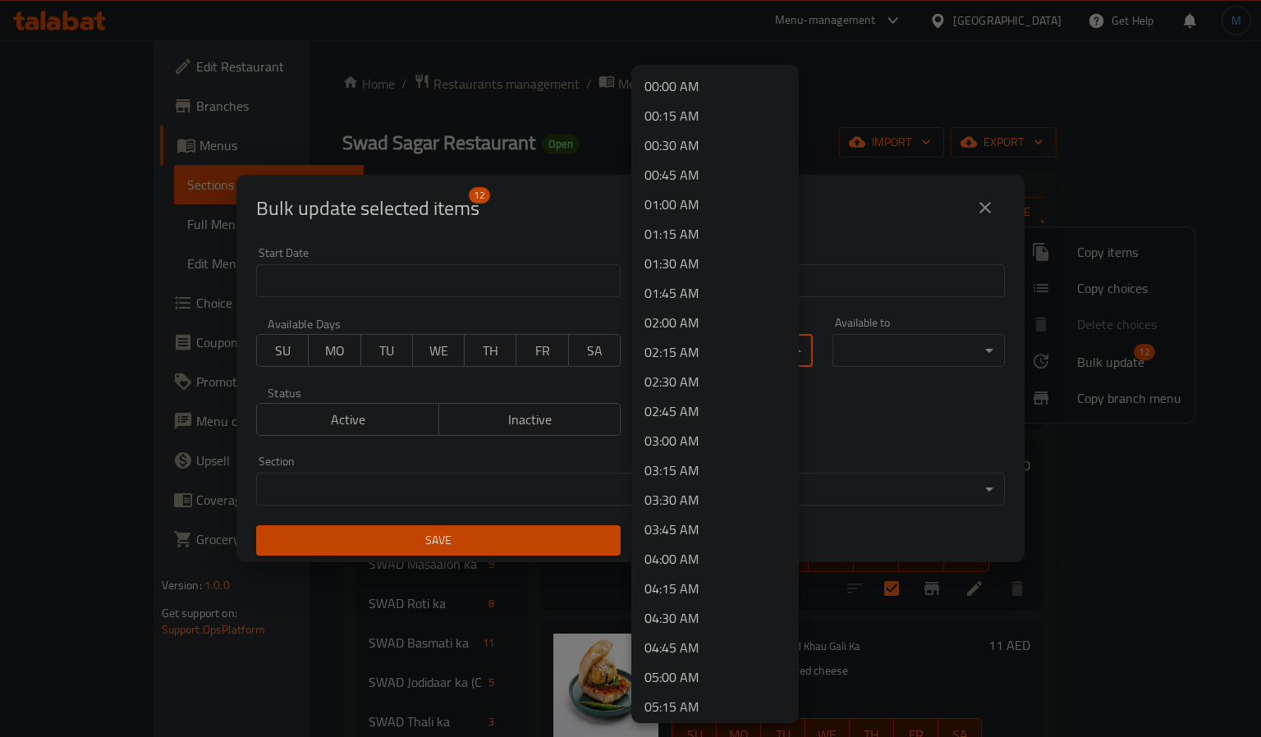
click at [759, 347] on body "​ Menu-management [GEOGRAPHIC_DATA] Get Help M Edit Restaurant Branches Menus S…" at bounding box center [630, 388] width 1261 height 697
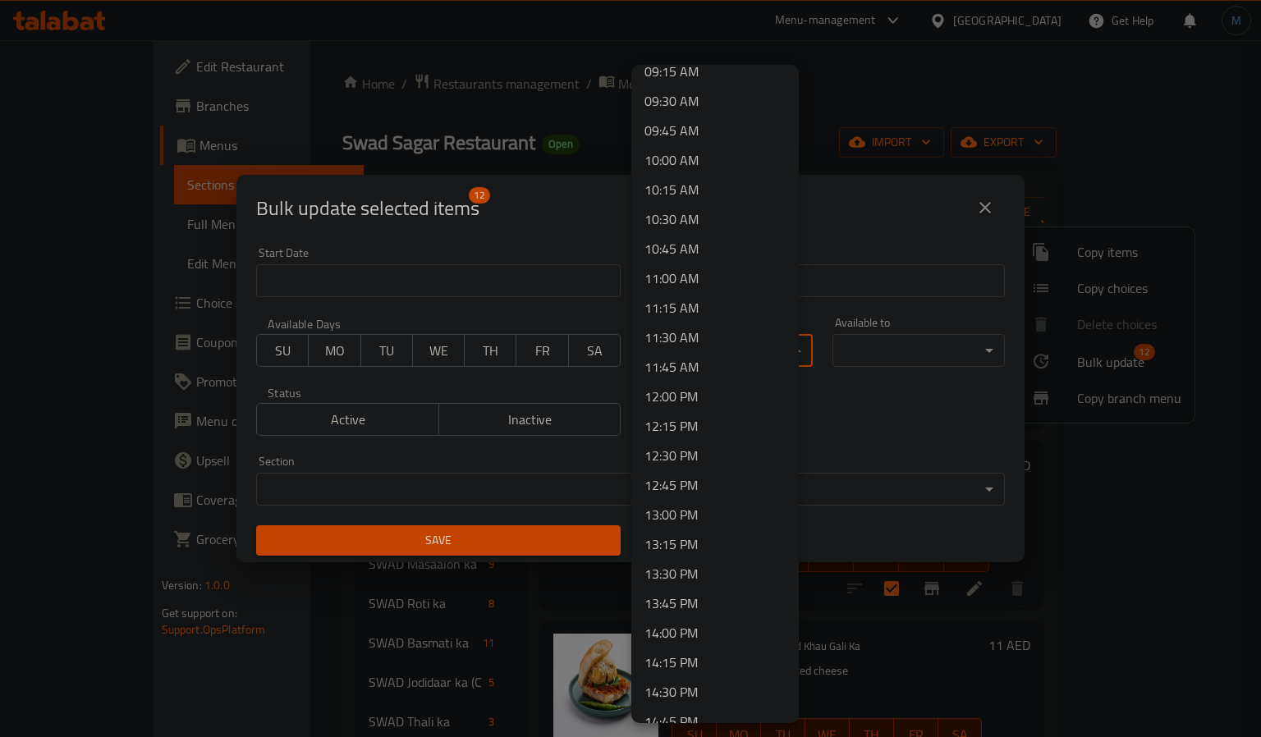
click at [705, 282] on li "11:00 AM" at bounding box center [714, 278] width 167 height 30
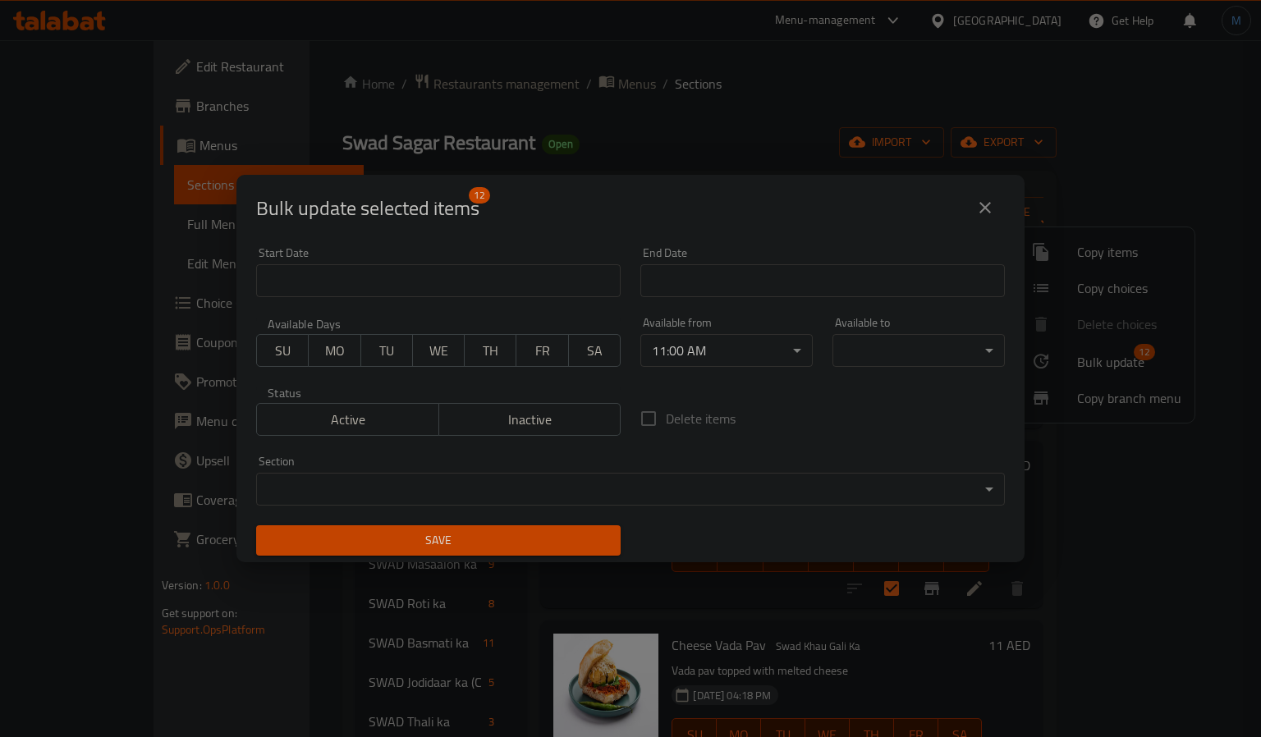
click at [877, 340] on body "​ Menu-management [GEOGRAPHIC_DATA] Get Help M Edit Restaurant Branches Menus S…" at bounding box center [630, 388] width 1261 height 697
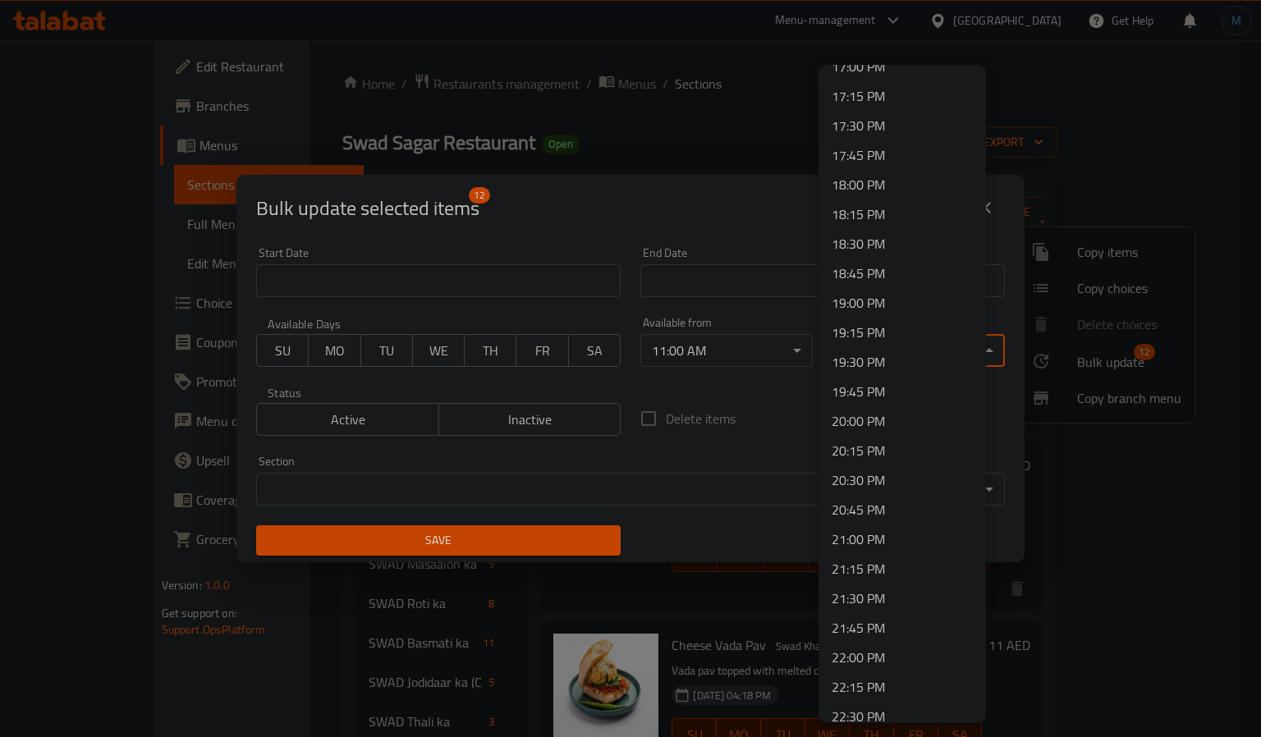
scroll to position [2069, 0]
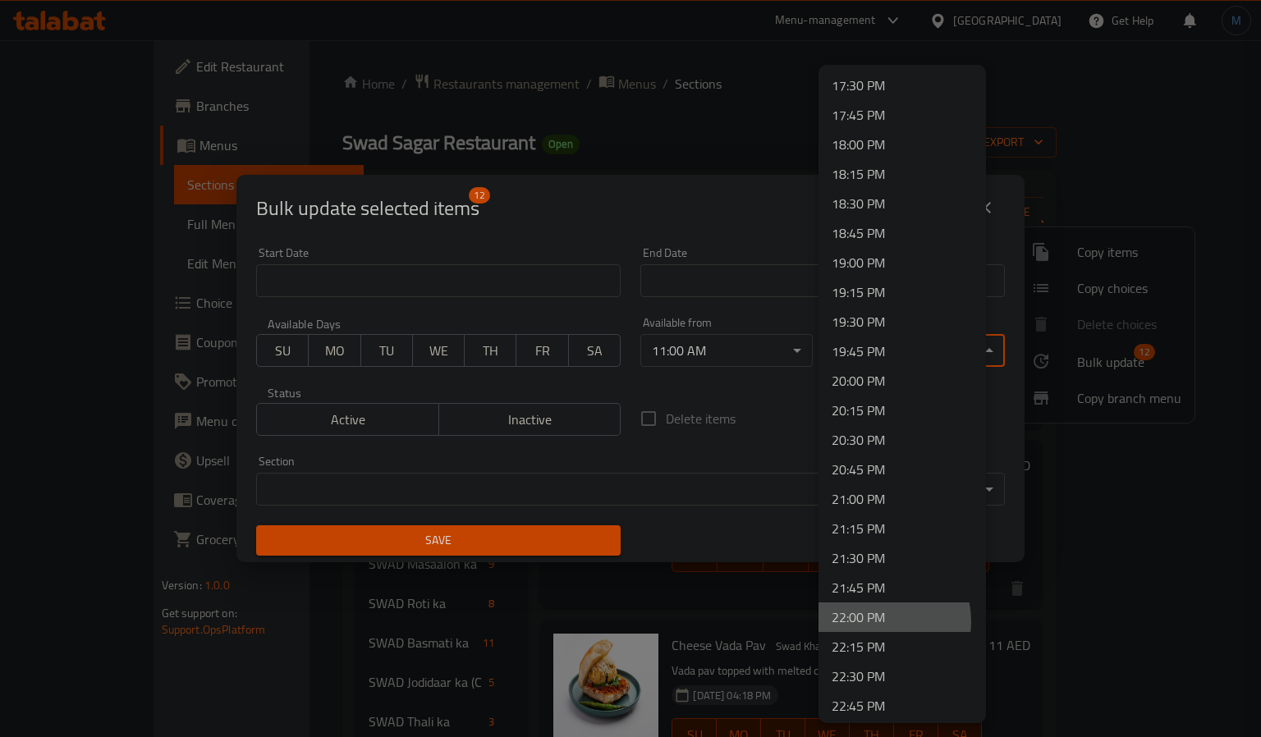
click at [881, 620] on li "22:00 PM" at bounding box center [901, 617] width 167 height 30
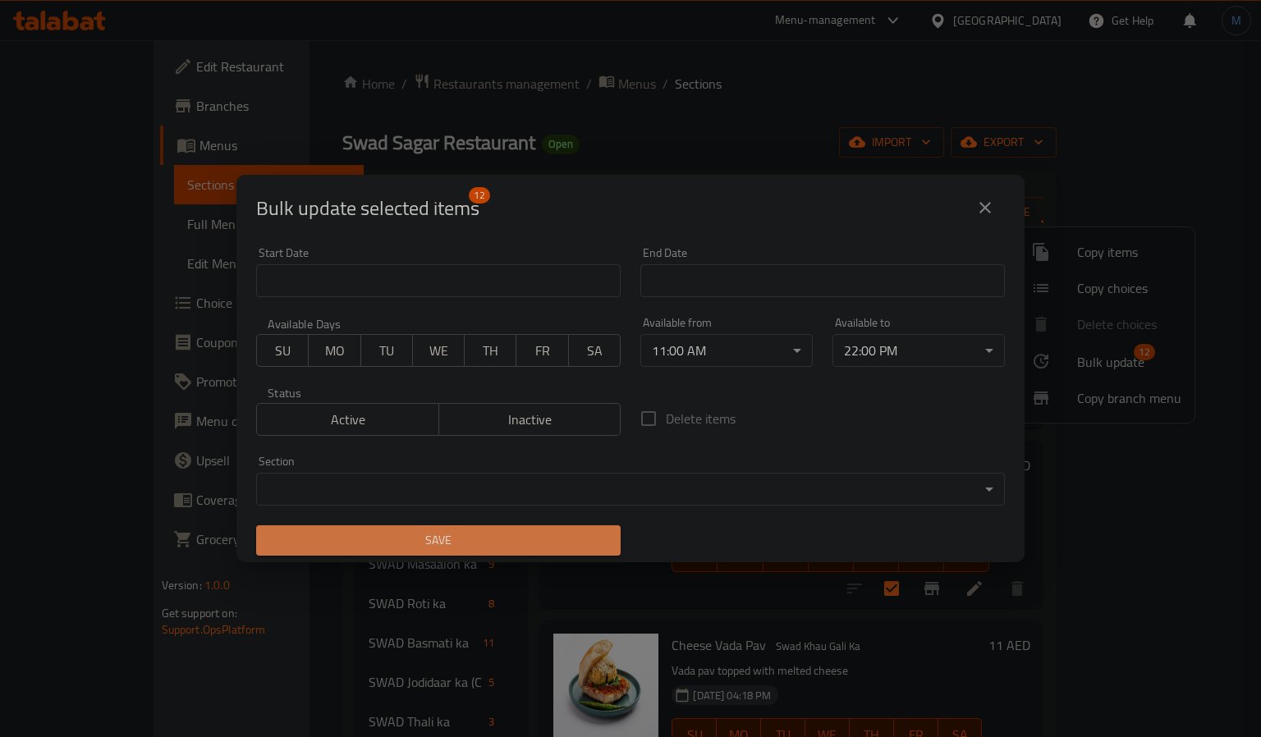
click at [478, 527] on button "Save" at bounding box center [438, 540] width 364 height 30
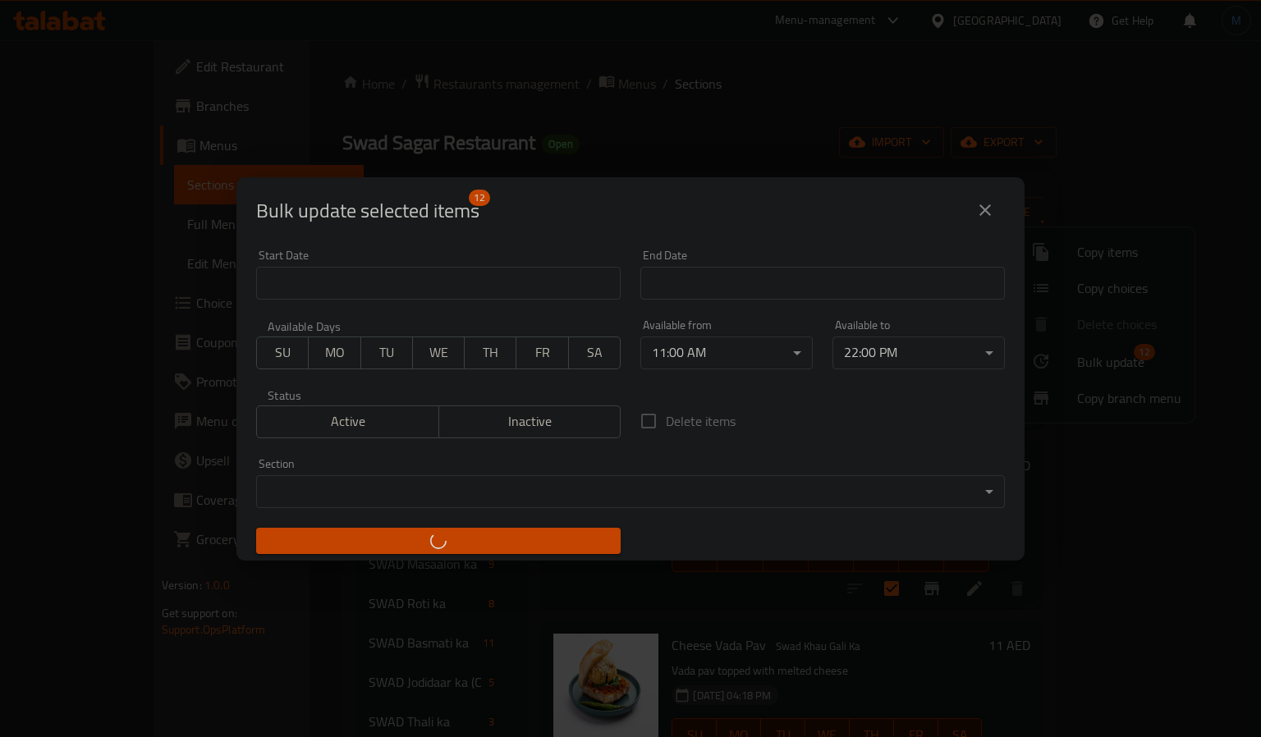
checkbox input "false"
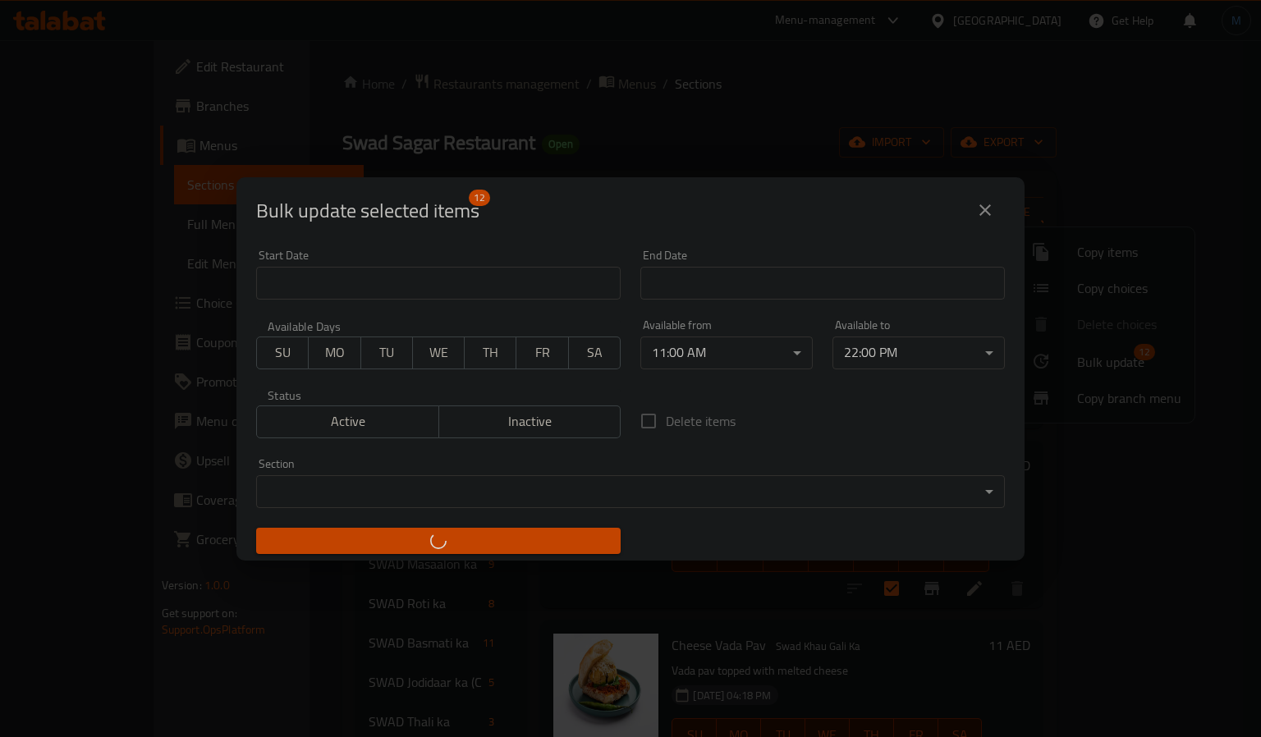
checkbox input "false"
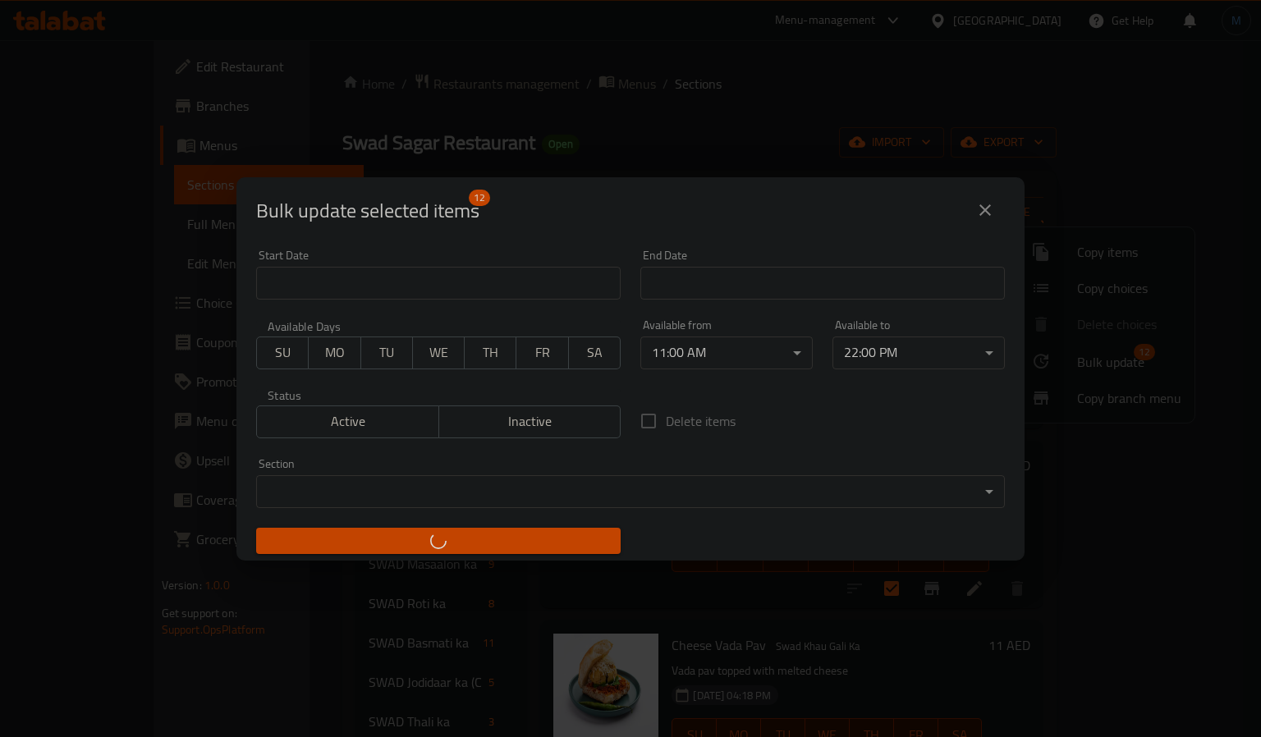
checkbox input "false"
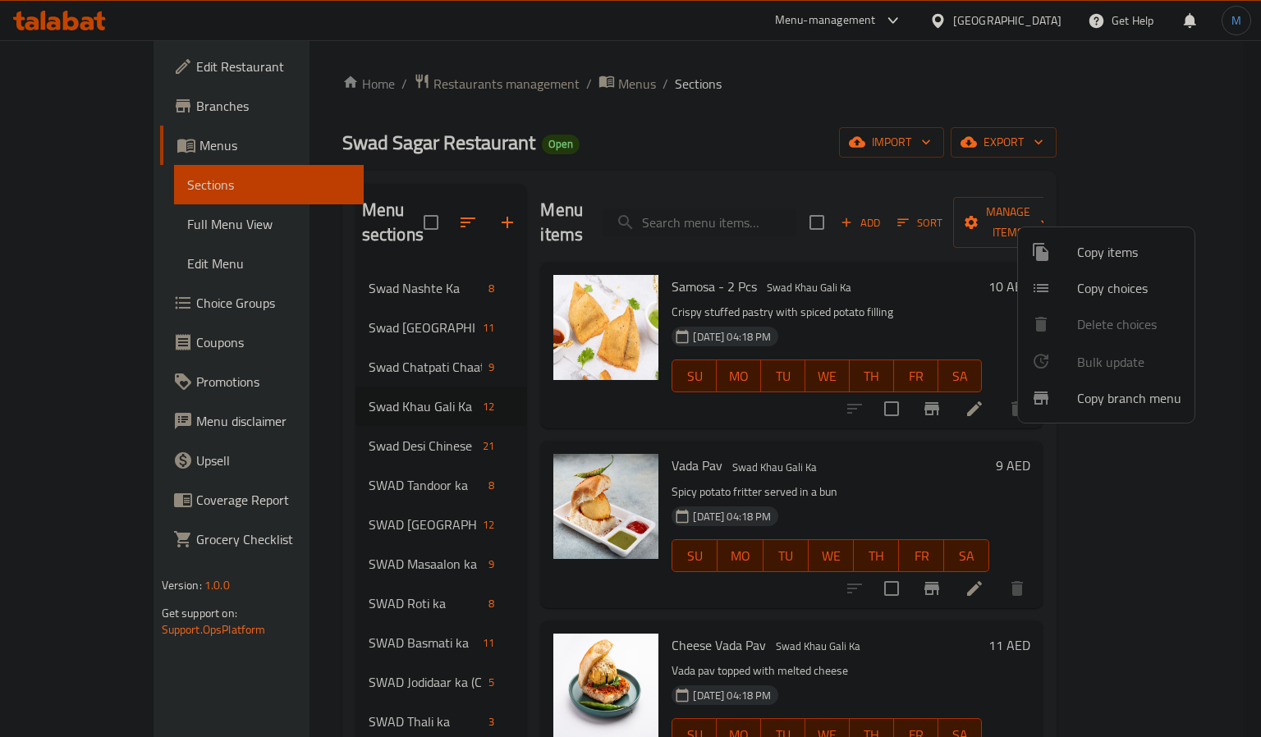
click at [597, 404] on div at bounding box center [630, 368] width 1261 height 737
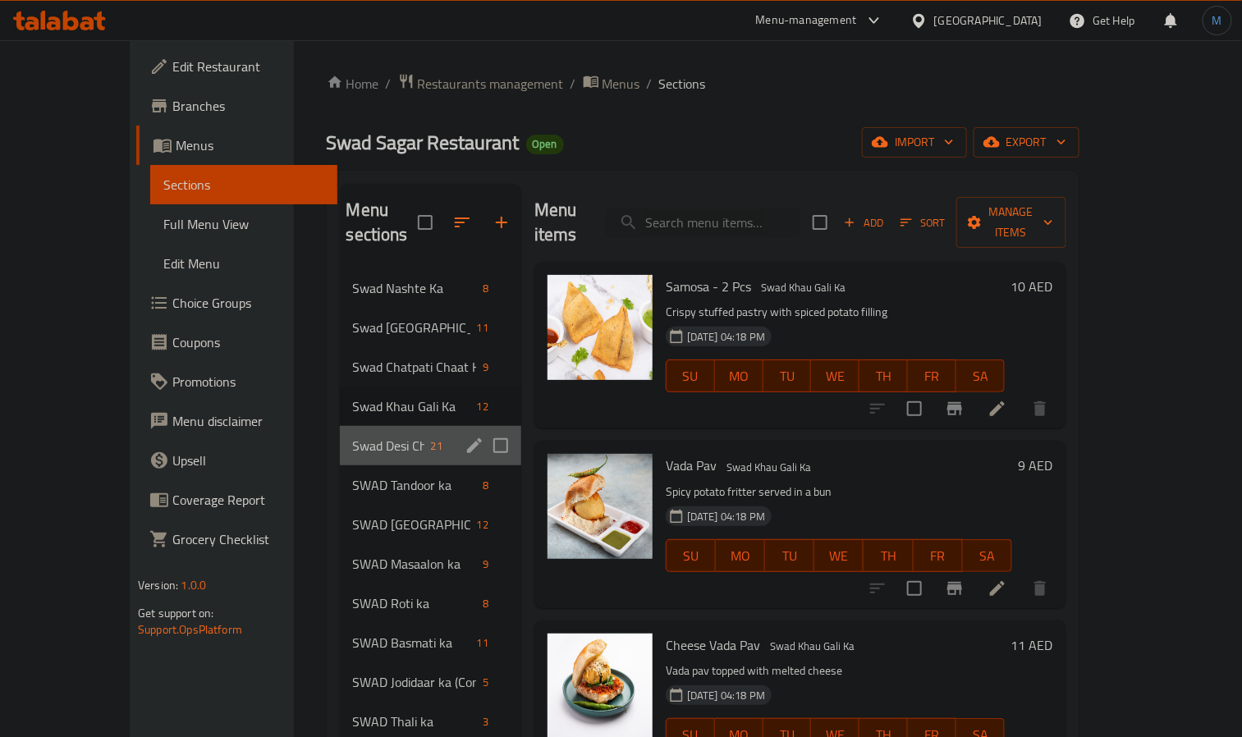
click at [397, 426] on div "Swad Desi Chinese Ka 21" at bounding box center [430, 445] width 181 height 39
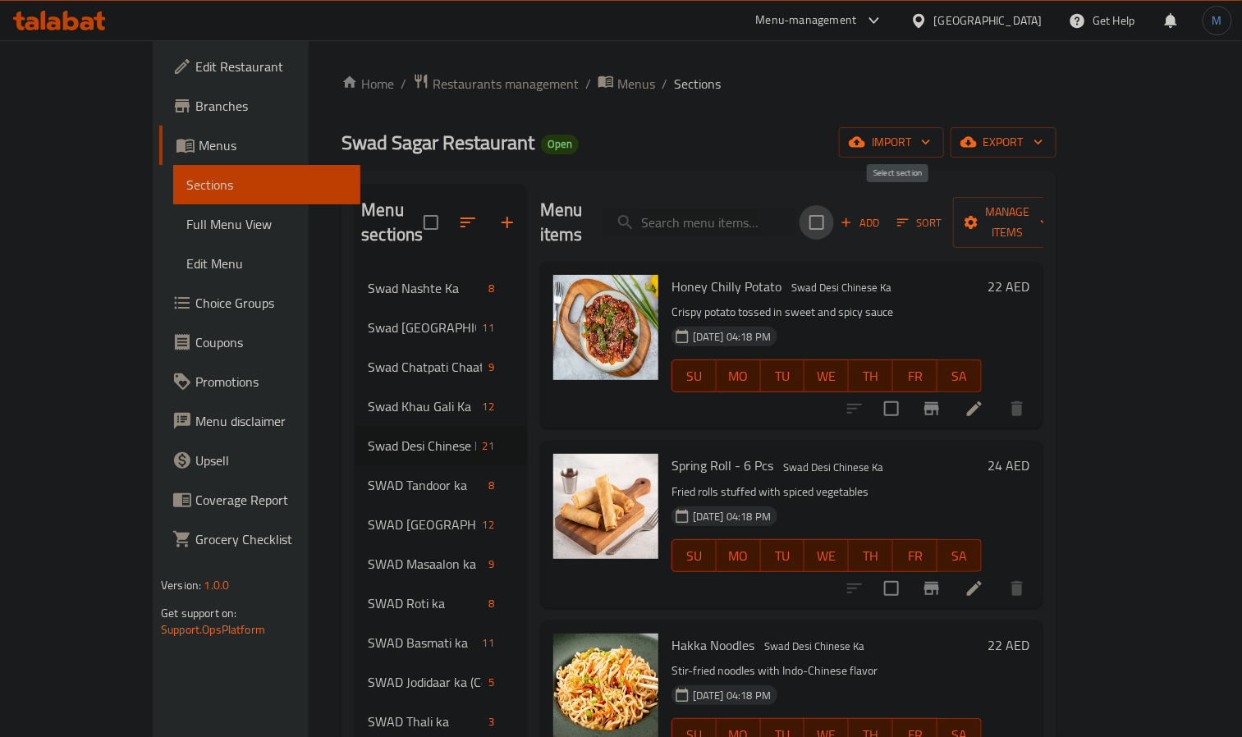
click at [834, 217] on input "checkbox" at bounding box center [816, 222] width 34 height 34
checkbox input "true"
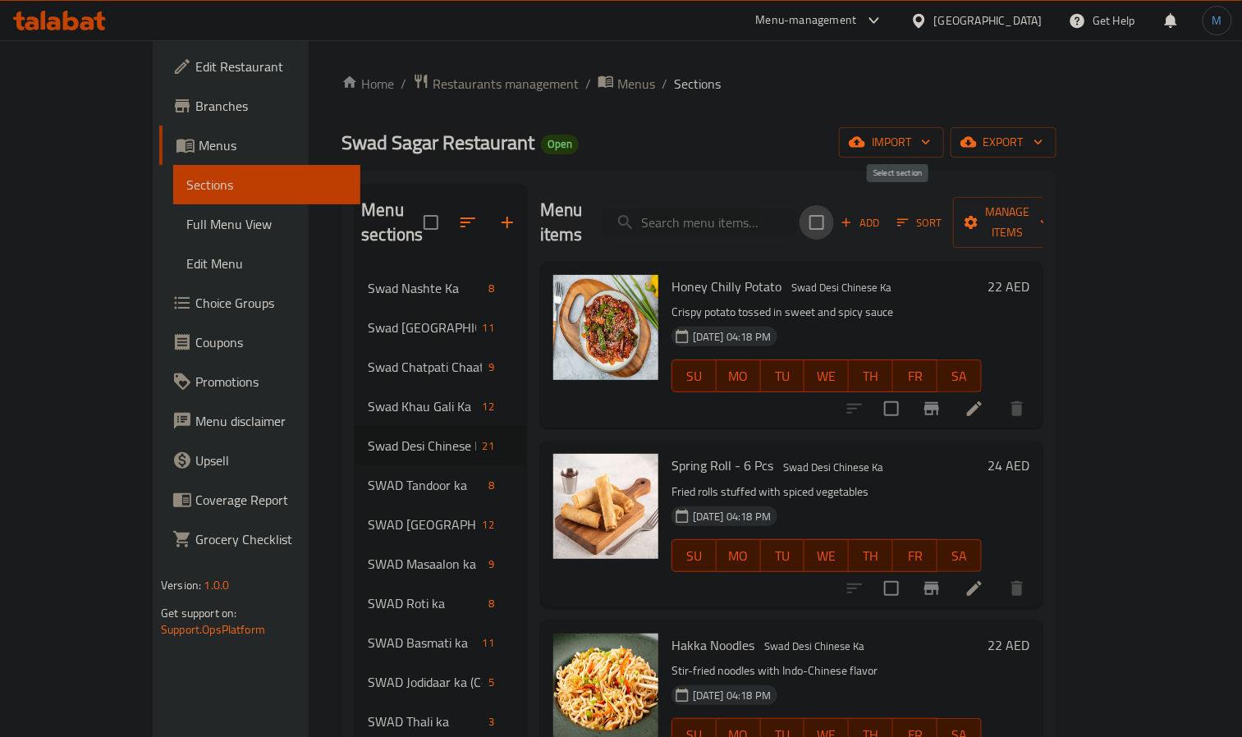
checkbox input "true"
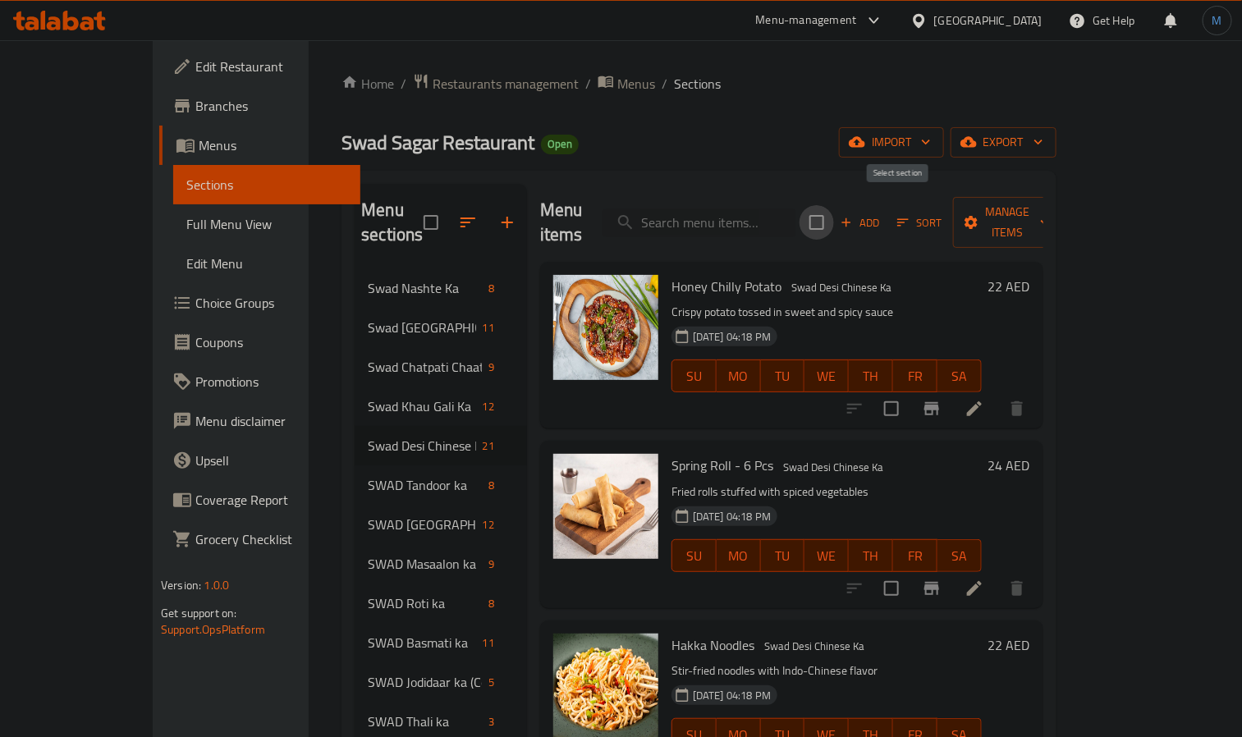
checkbox input "true"
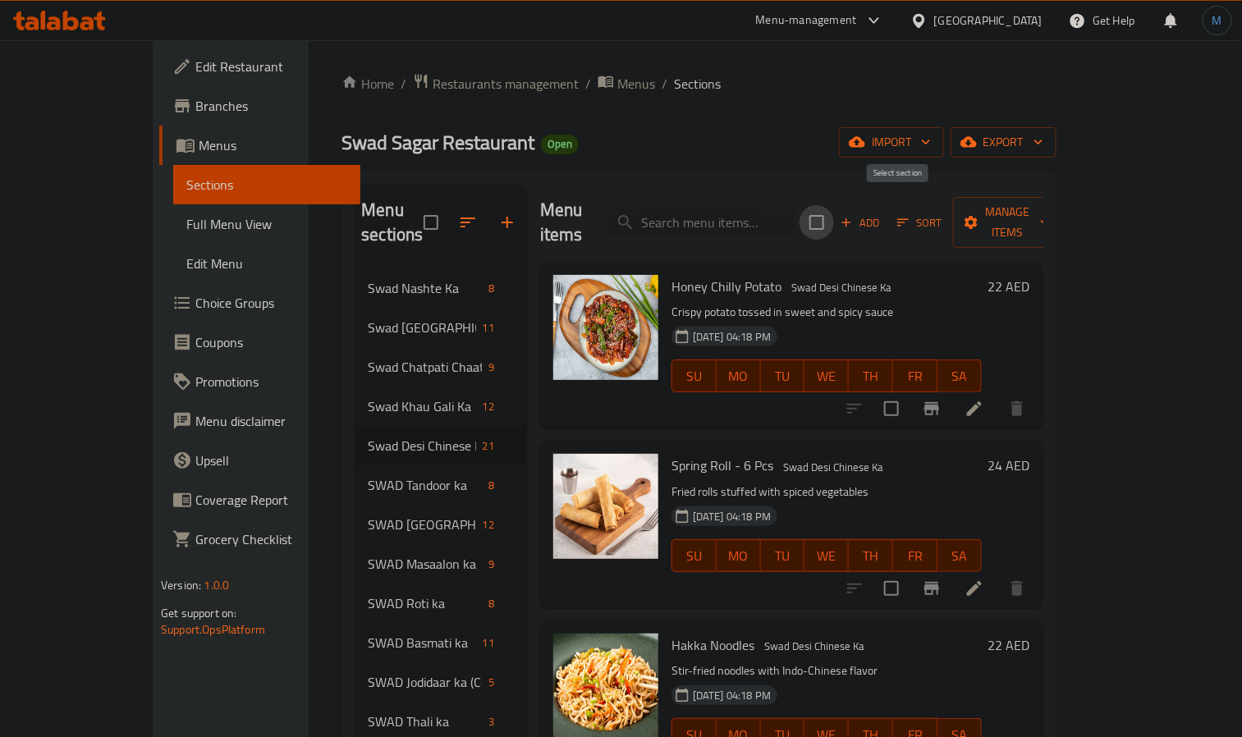
checkbox input "true"
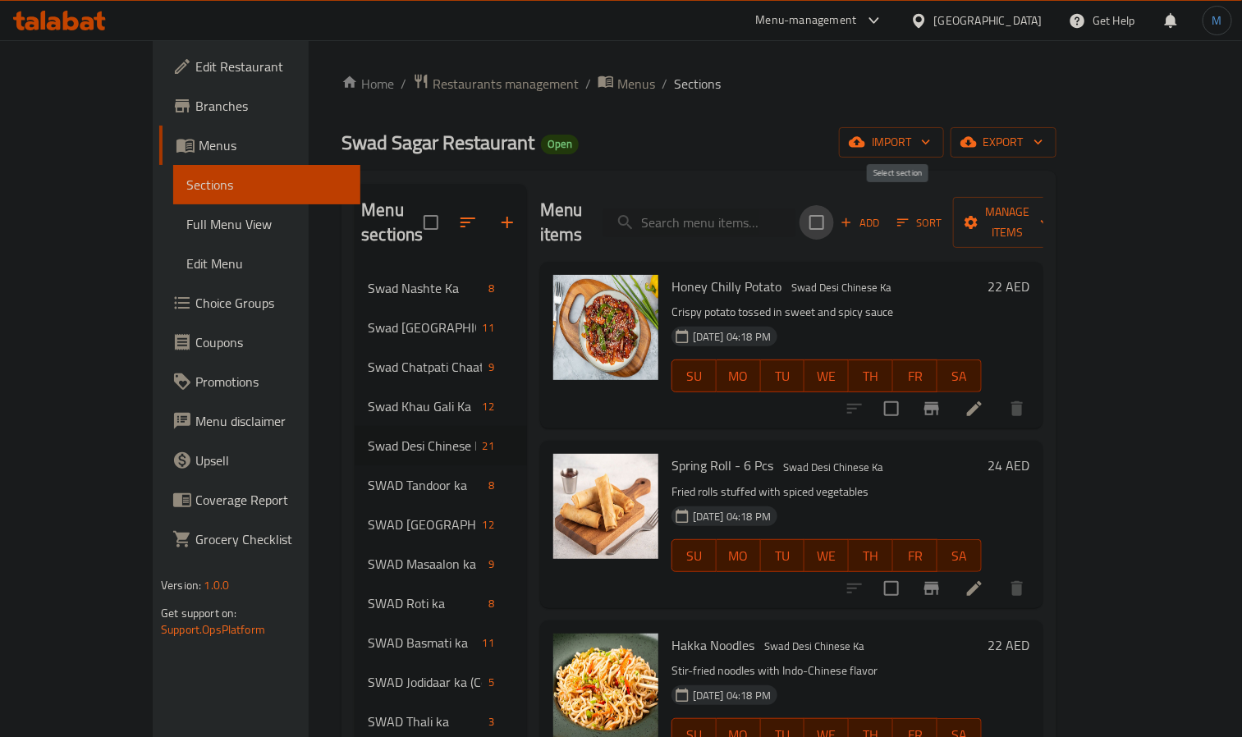
checkbox input "true"
click at [1063, 219] on button "Manage items" at bounding box center [1008, 222] width 110 height 51
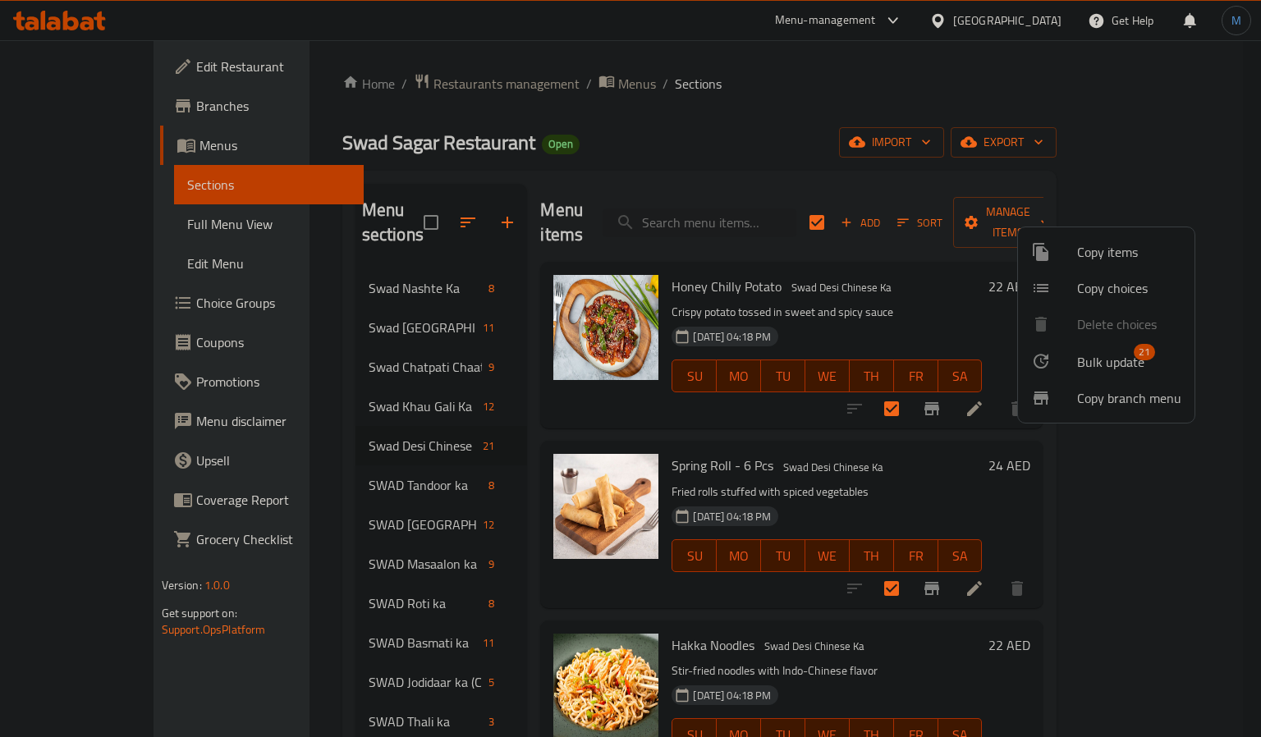
click at [1118, 372] on span "Bulk update" at bounding box center [1110, 362] width 67 height 20
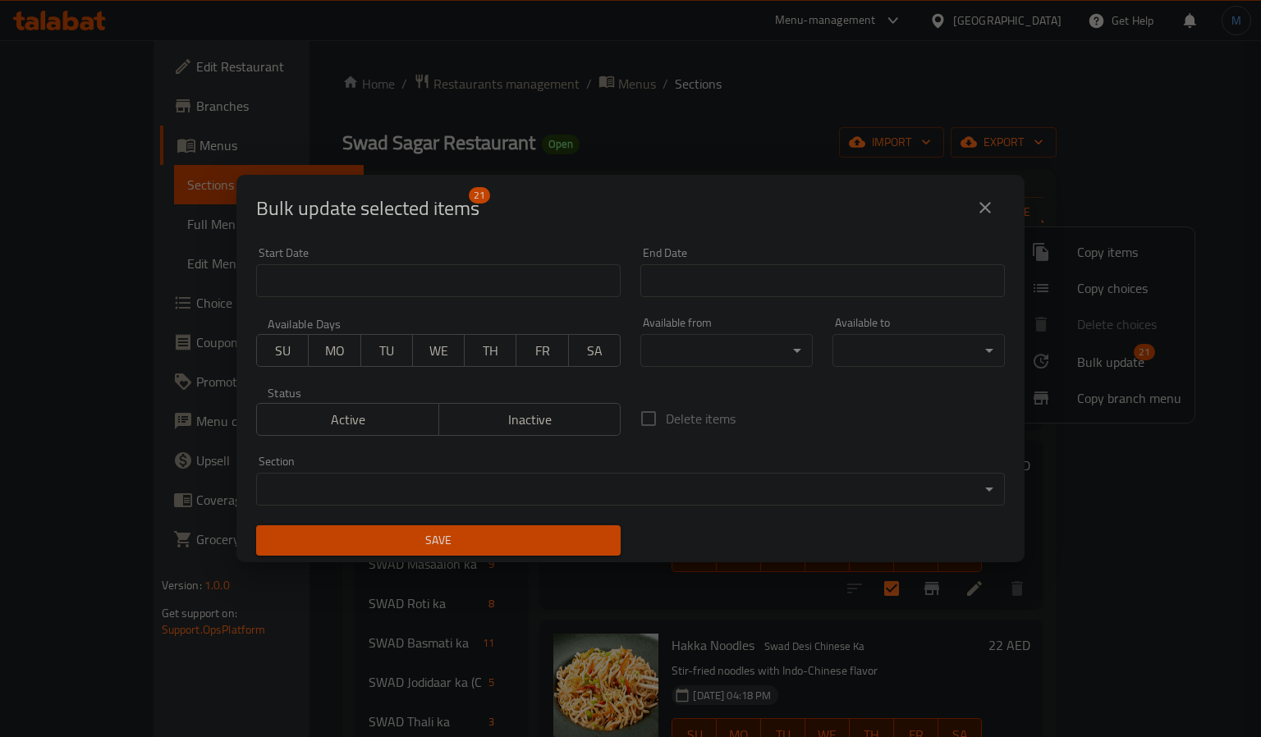
click at [803, 357] on div "Available from ​ ​" at bounding box center [726, 342] width 192 height 70
click at [793, 352] on body "​ Menu-management [GEOGRAPHIC_DATA] Get Help M Edit Restaurant Branches Menus S…" at bounding box center [630, 388] width 1261 height 697
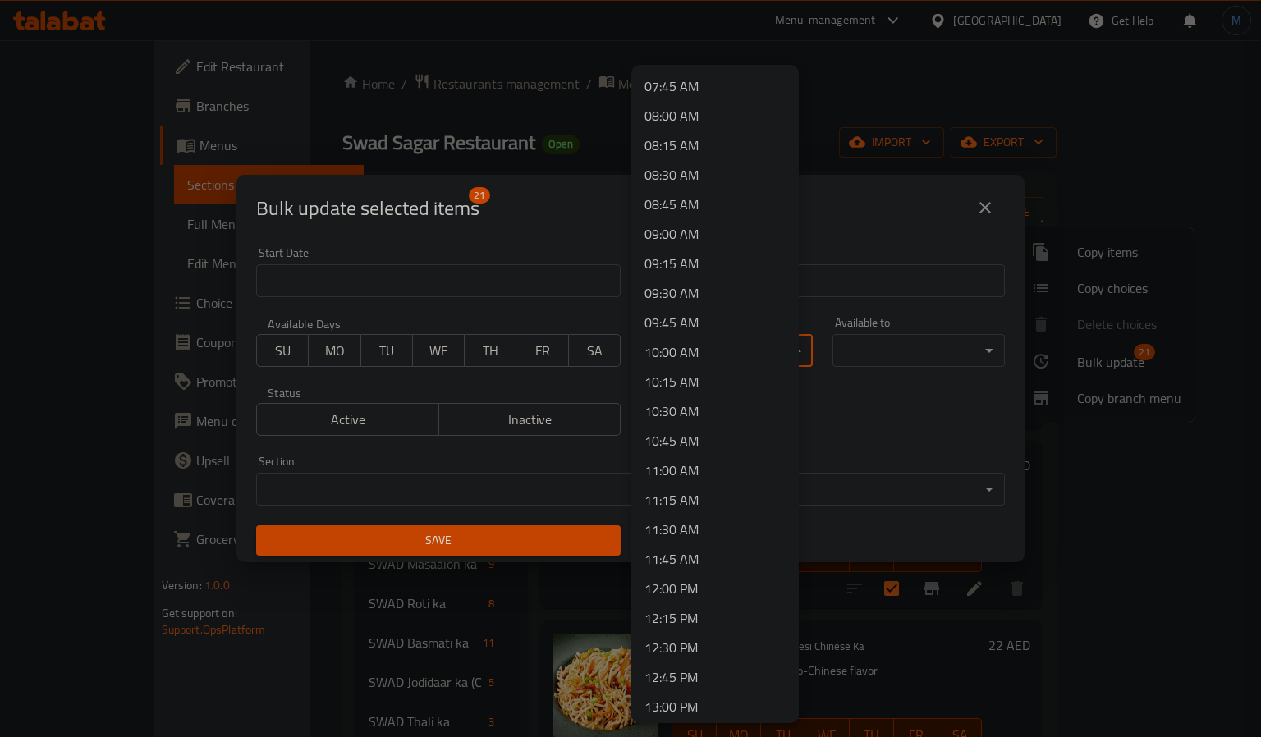
scroll to position [1231, 0]
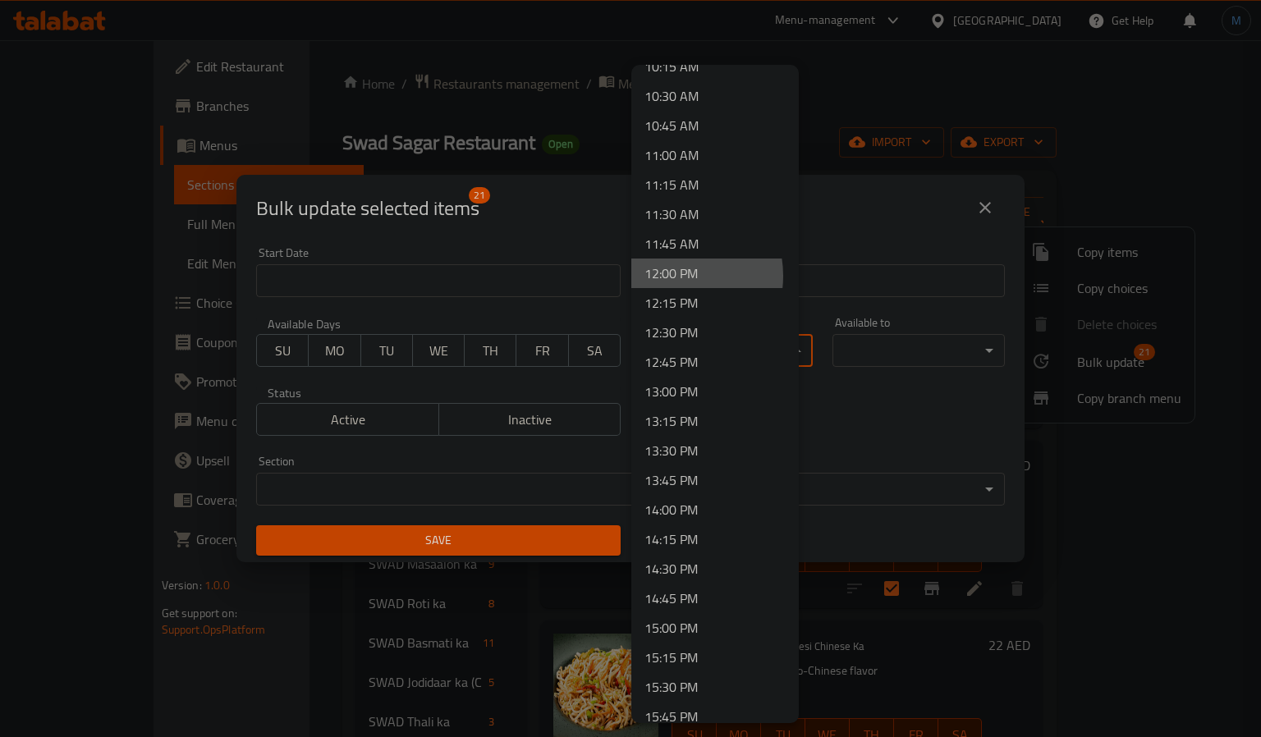
click at [673, 276] on li "12:00 PM" at bounding box center [714, 274] width 167 height 30
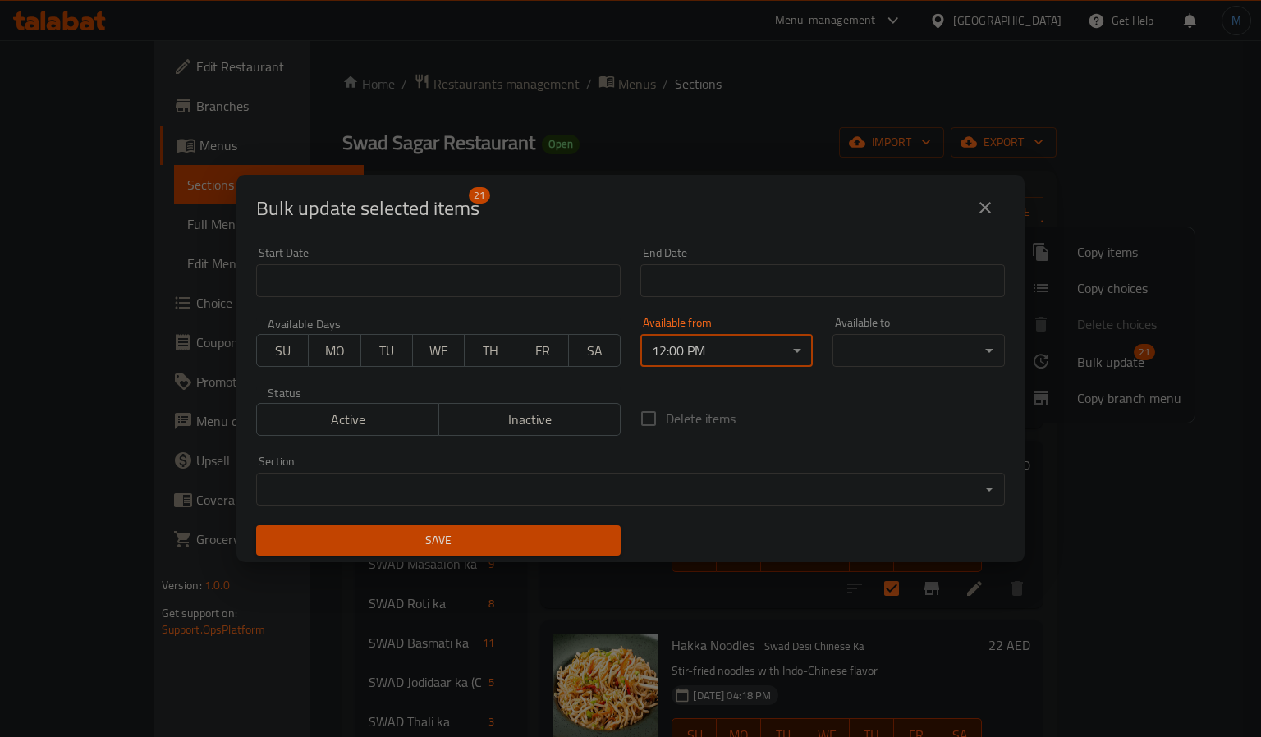
click at [917, 353] on body "​ Menu-management [GEOGRAPHIC_DATA] Get Help M Edit Restaurant Branches Menus S…" at bounding box center [630, 388] width 1261 height 697
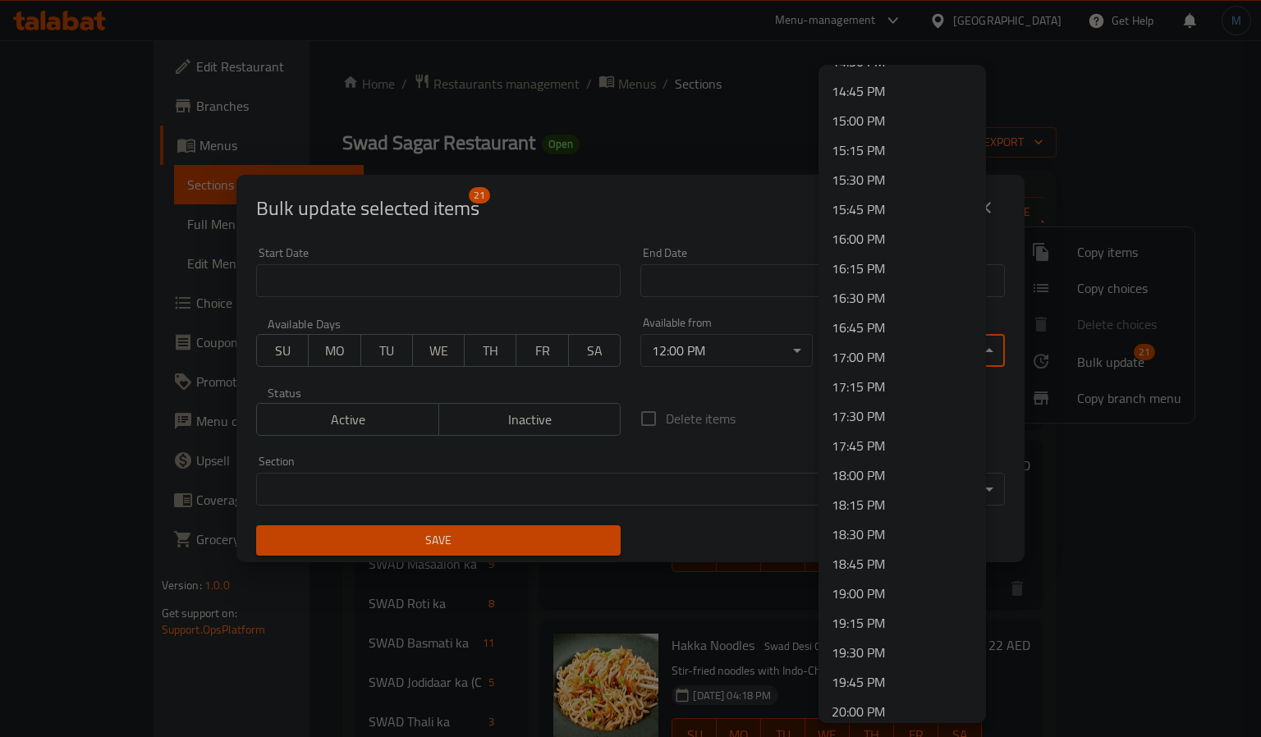
scroll to position [2219, 0]
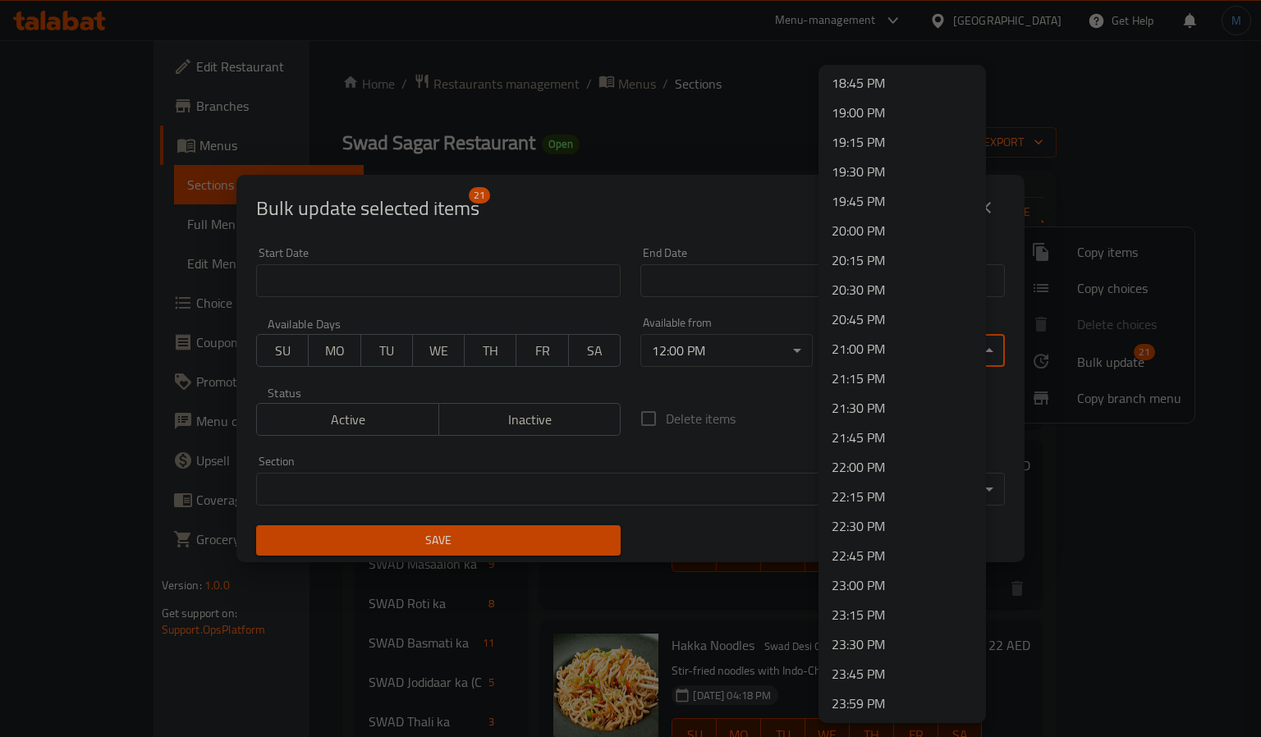
click at [869, 464] on li "22:00 PM" at bounding box center [901, 467] width 167 height 30
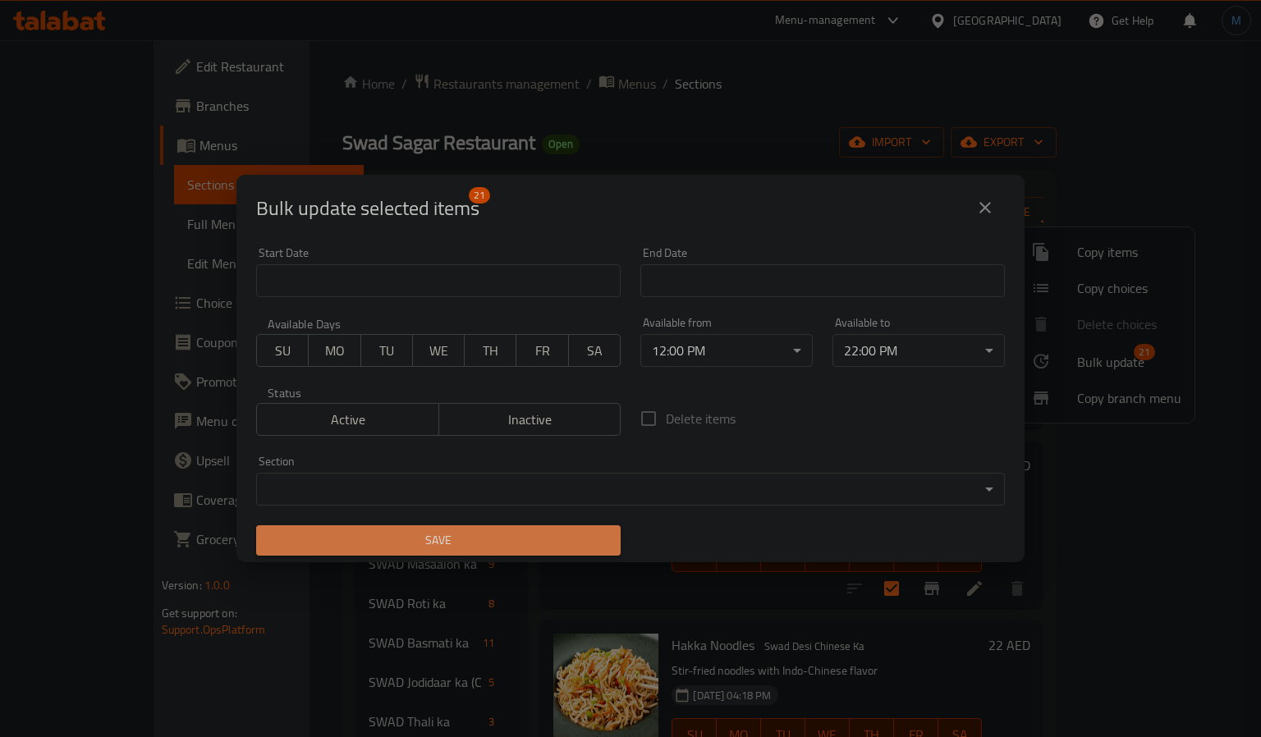
click at [451, 530] on span "Save" at bounding box center [438, 540] width 338 height 21
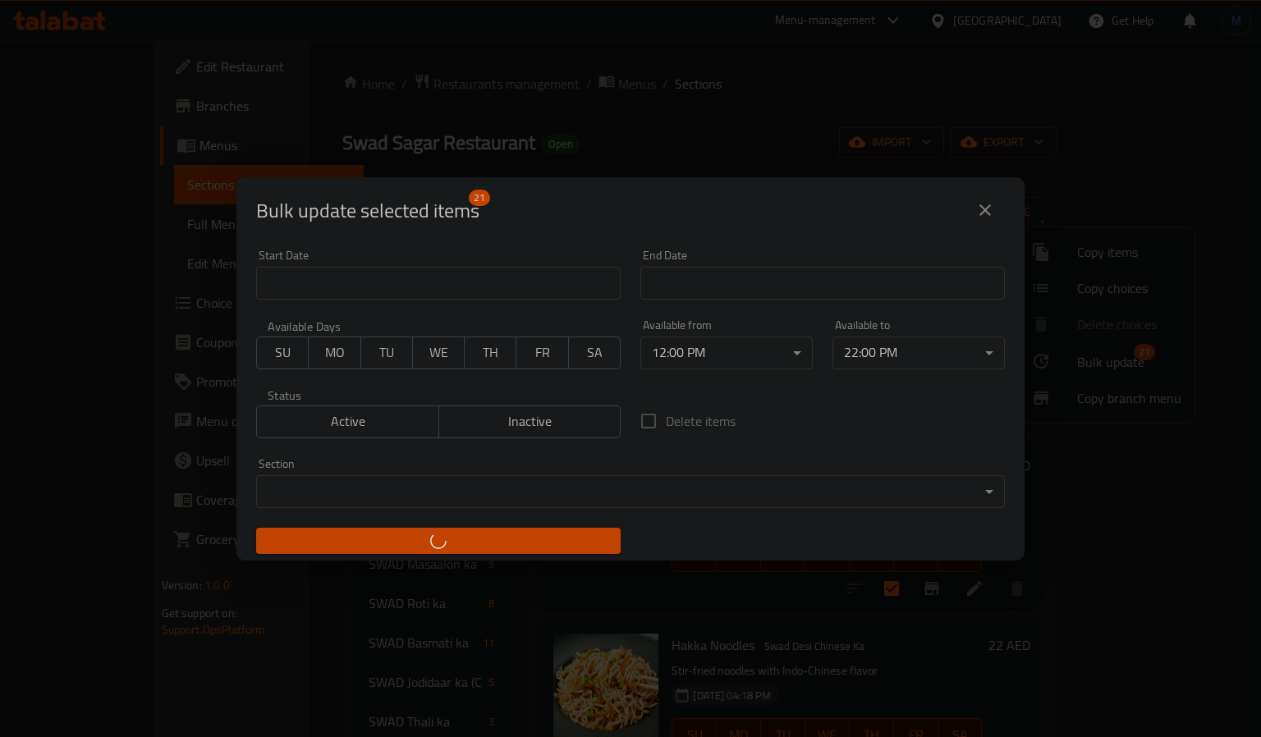
checkbox input "false"
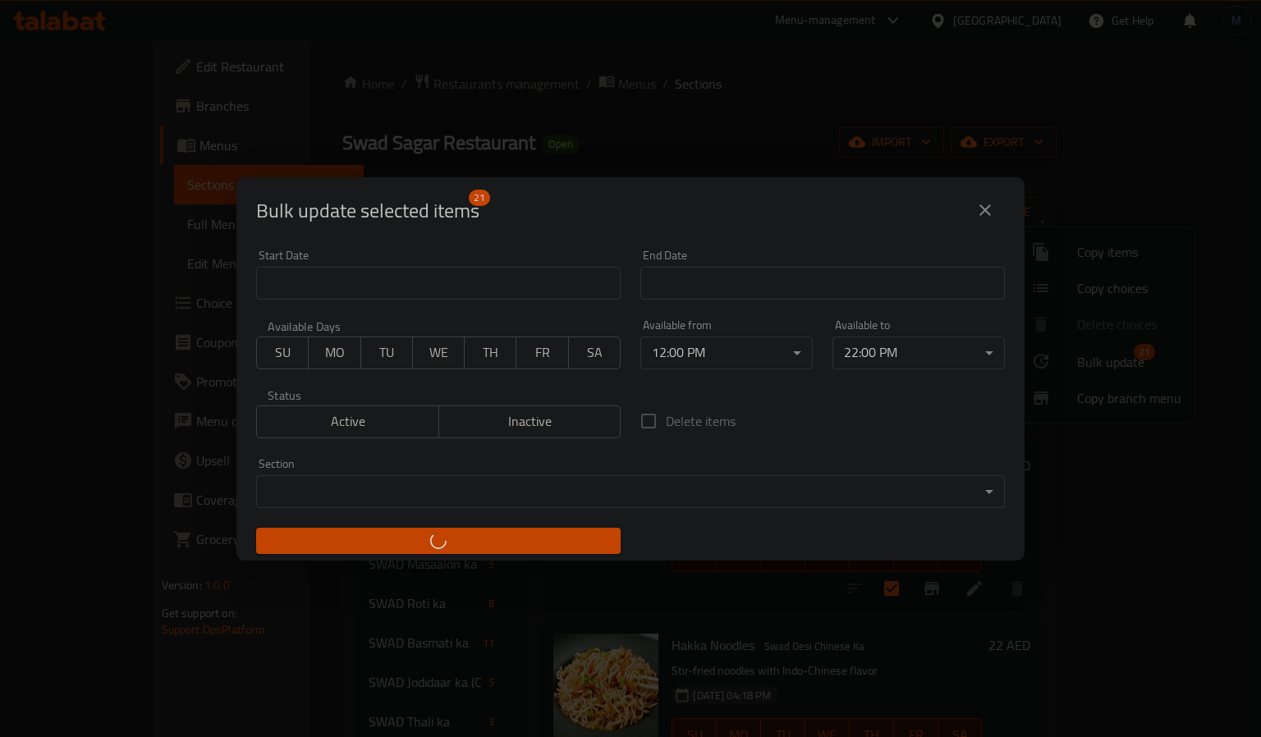
checkbox input "false"
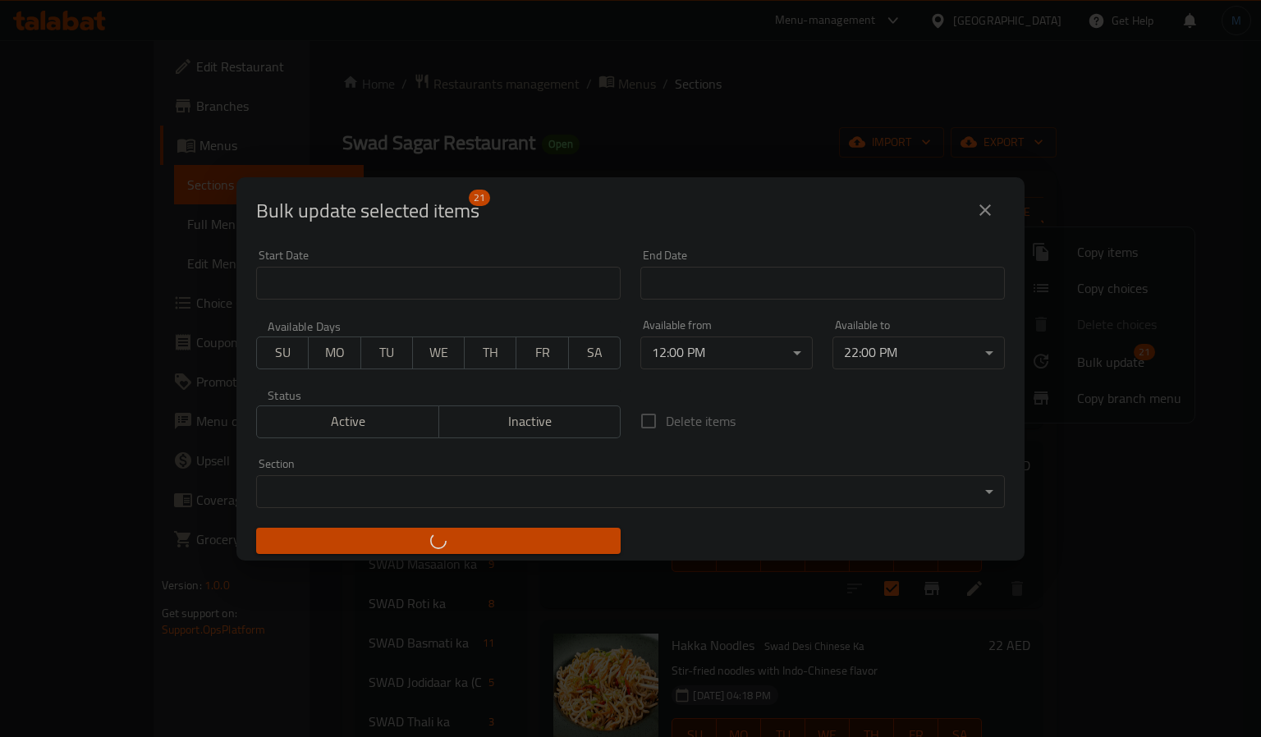
checkbox input "false"
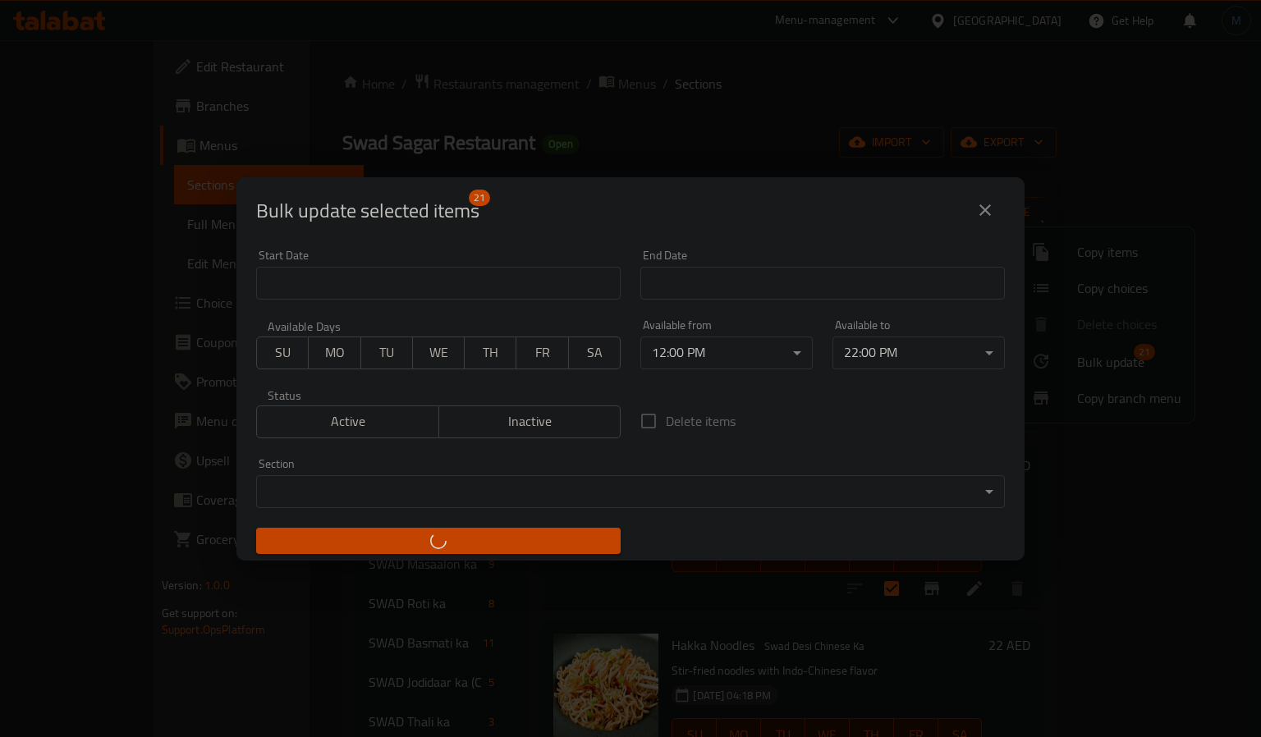
checkbox input "false"
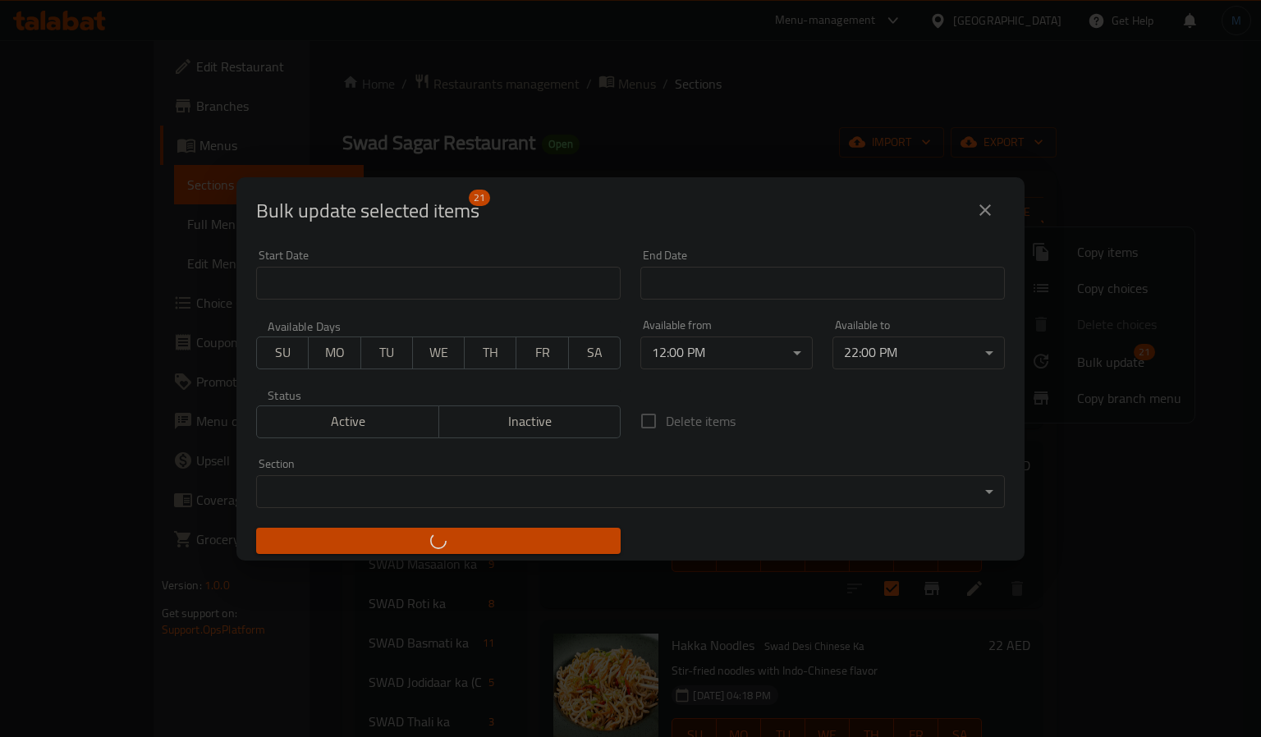
checkbox input "false"
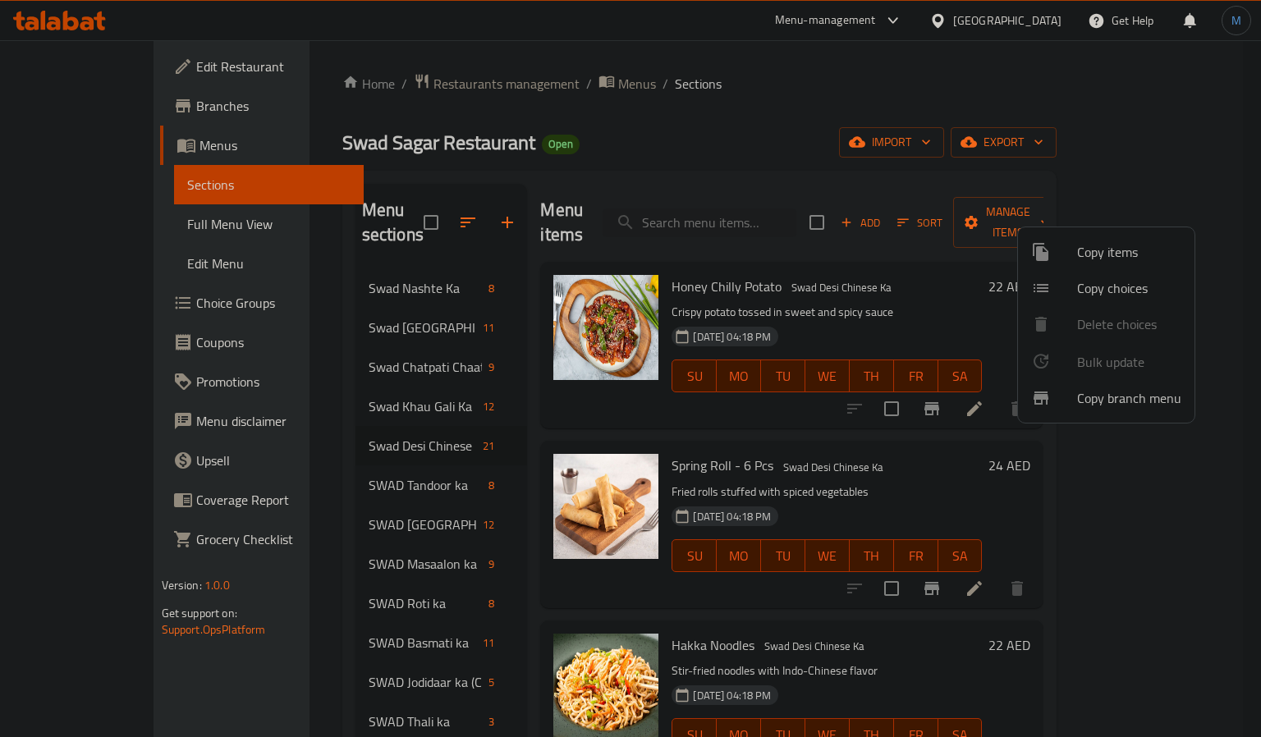
click at [524, 584] on div at bounding box center [630, 368] width 1261 height 737
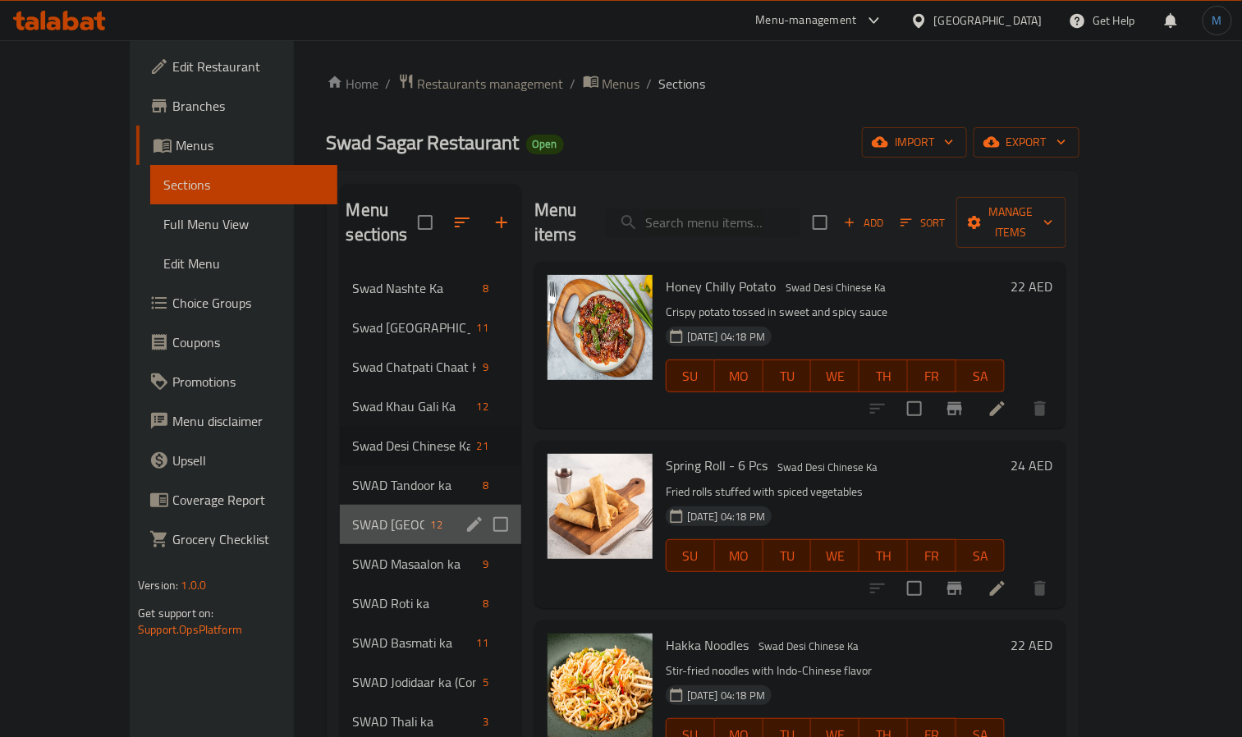
click at [340, 505] on div "SWAD [GEOGRAPHIC_DATA] ka 12" at bounding box center [430, 524] width 181 height 39
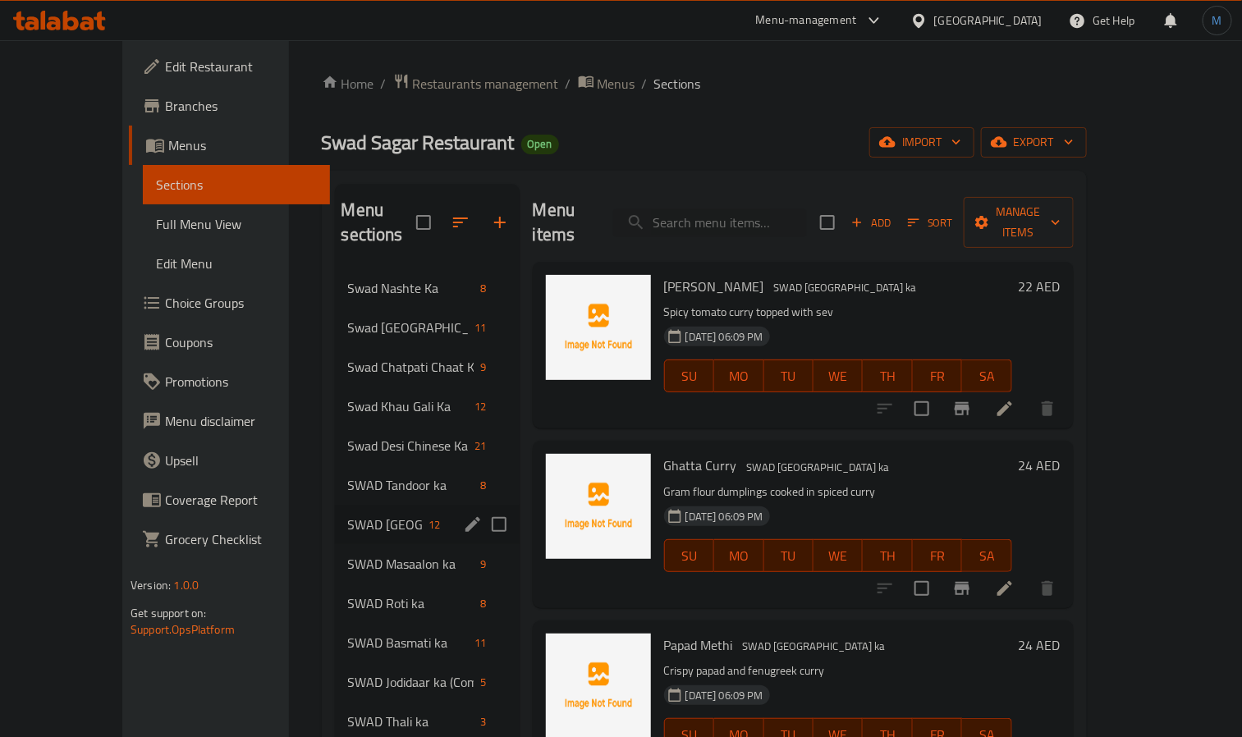
click at [335, 505] on div "SWAD [GEOGRAPHIC_DATA] ka 12" at bounding box center [427, 524] width 185 height 39
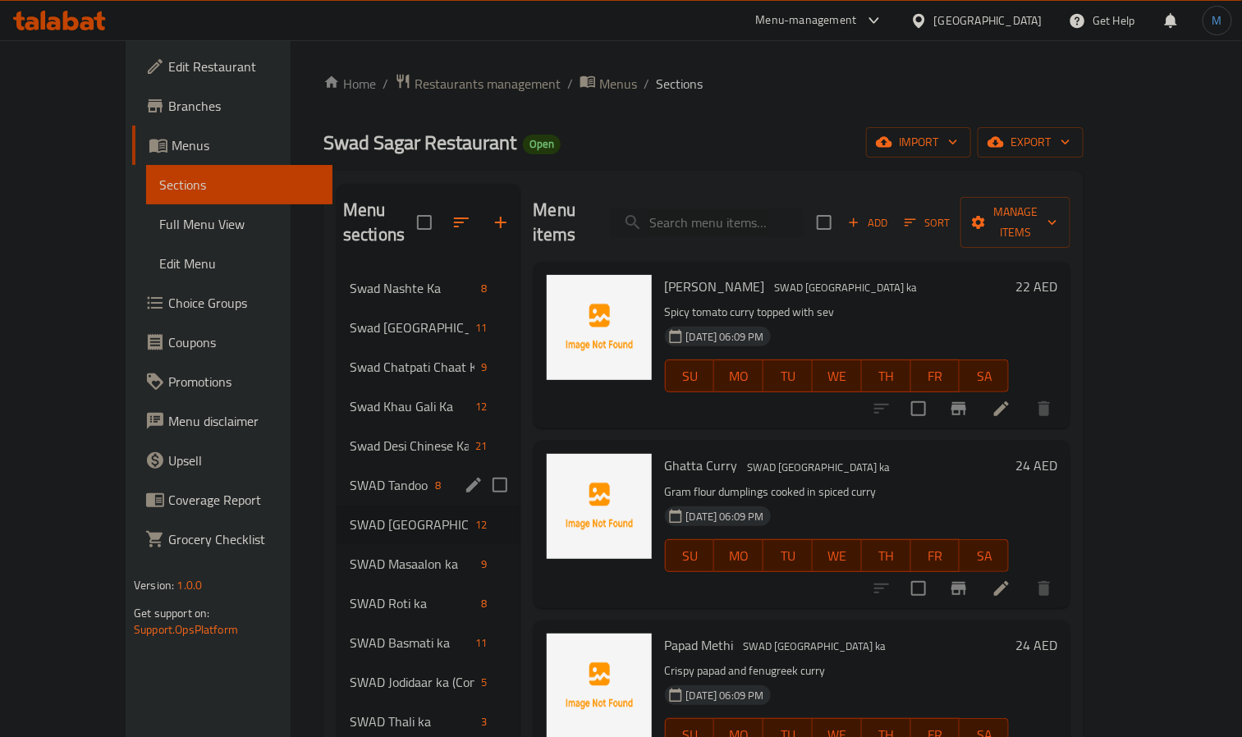
click at [350, 475] on span "SWAD Tandoor ka" at bounding box center [389, 485] width 79 height 20
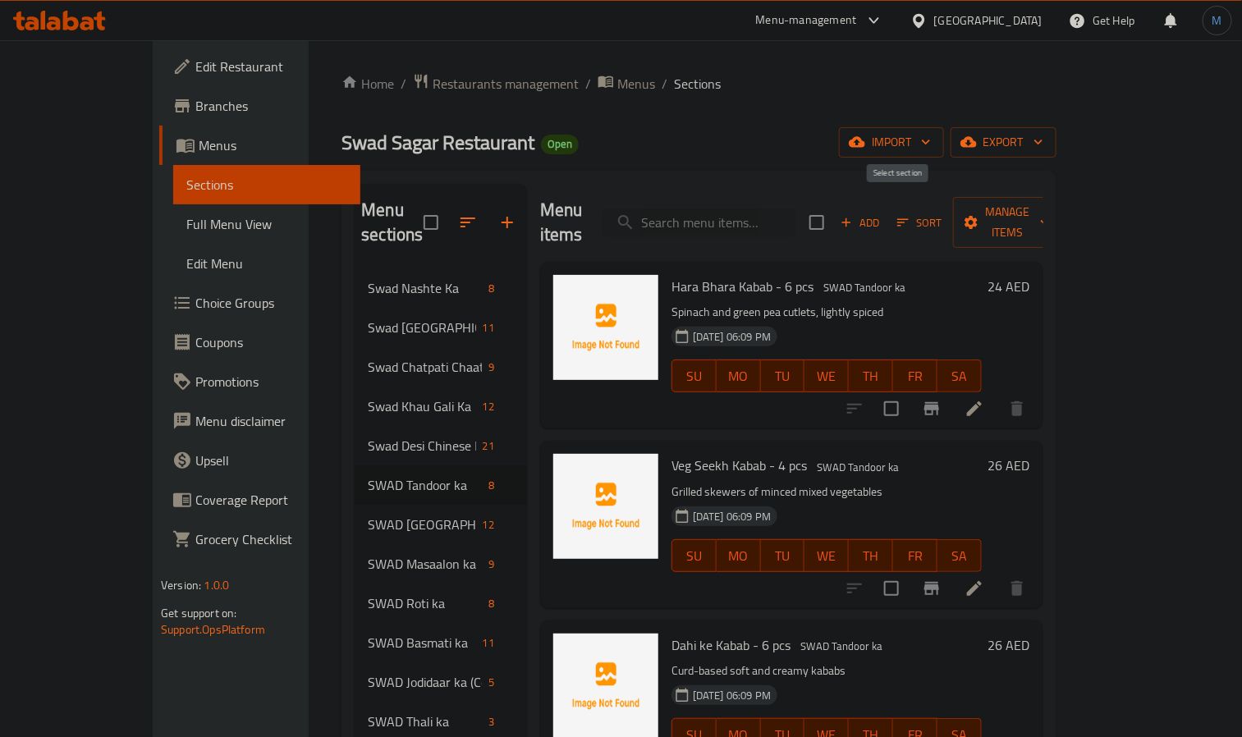
click at [834, 213] on input "checkbox" at bounding box center [816, 222] width 34 height 34
checkbox input "true"
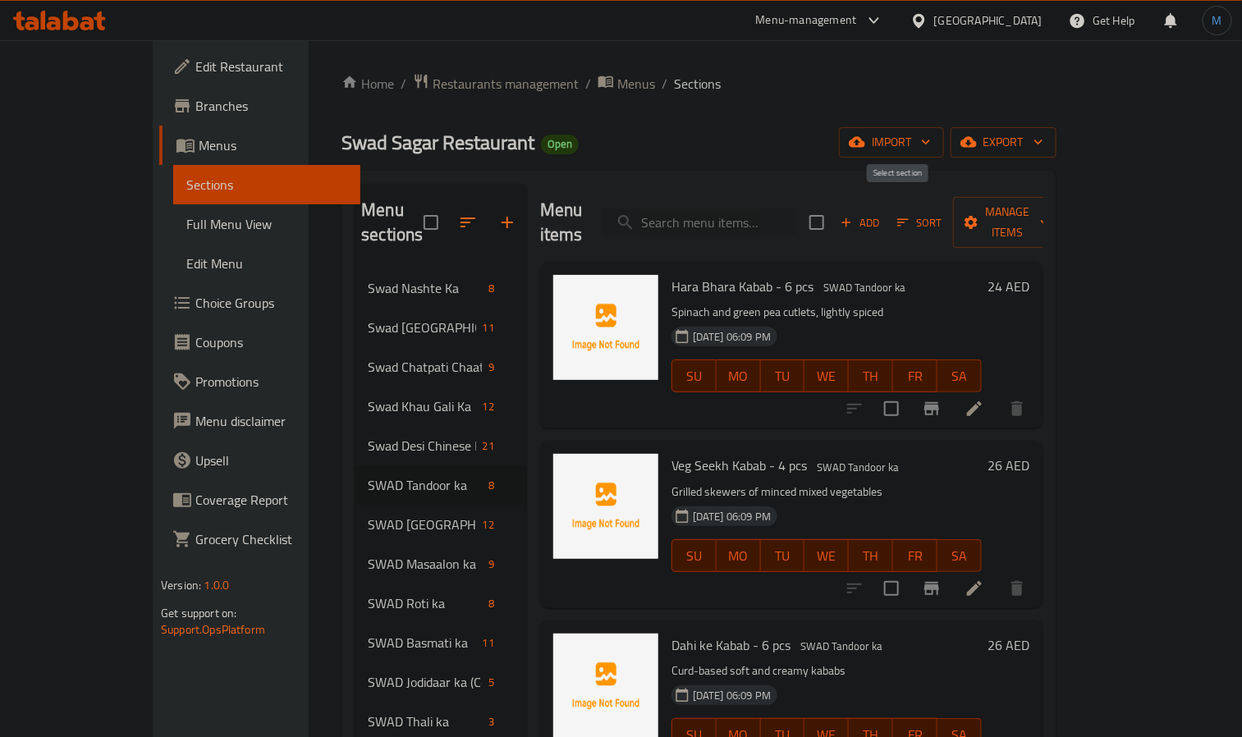
checkbox input "true"
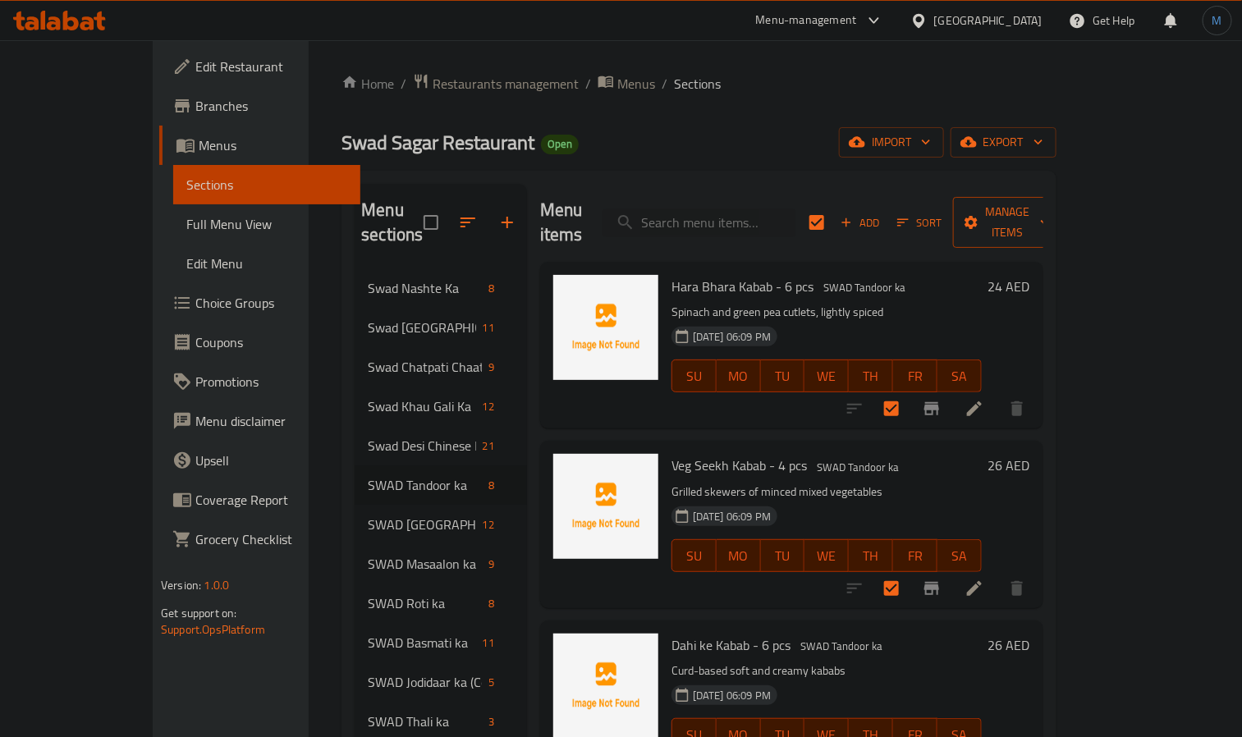
click at [1050, 212] on span "Manage items" at bounding box center [1008, 222] width 84 height 41
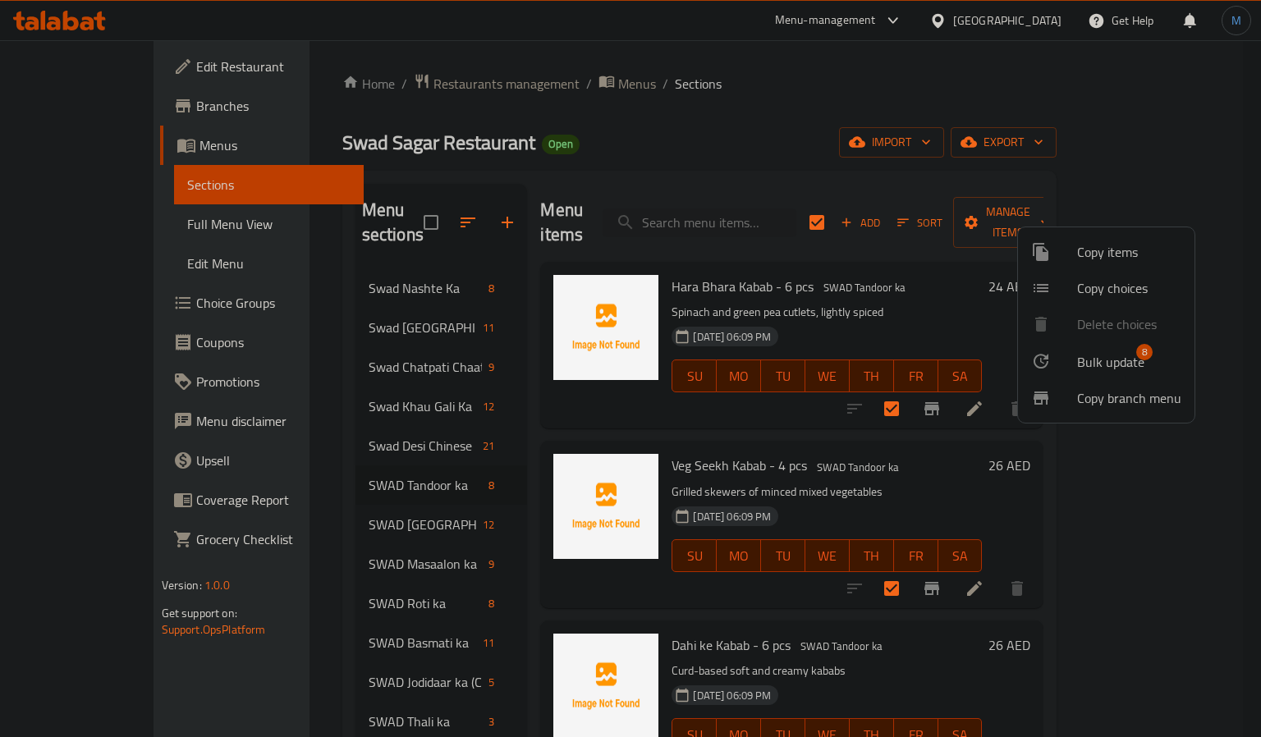
click at [1113, 348] on li "Bulk update 8" at bounding box center [1106, 361] width 176 height 38
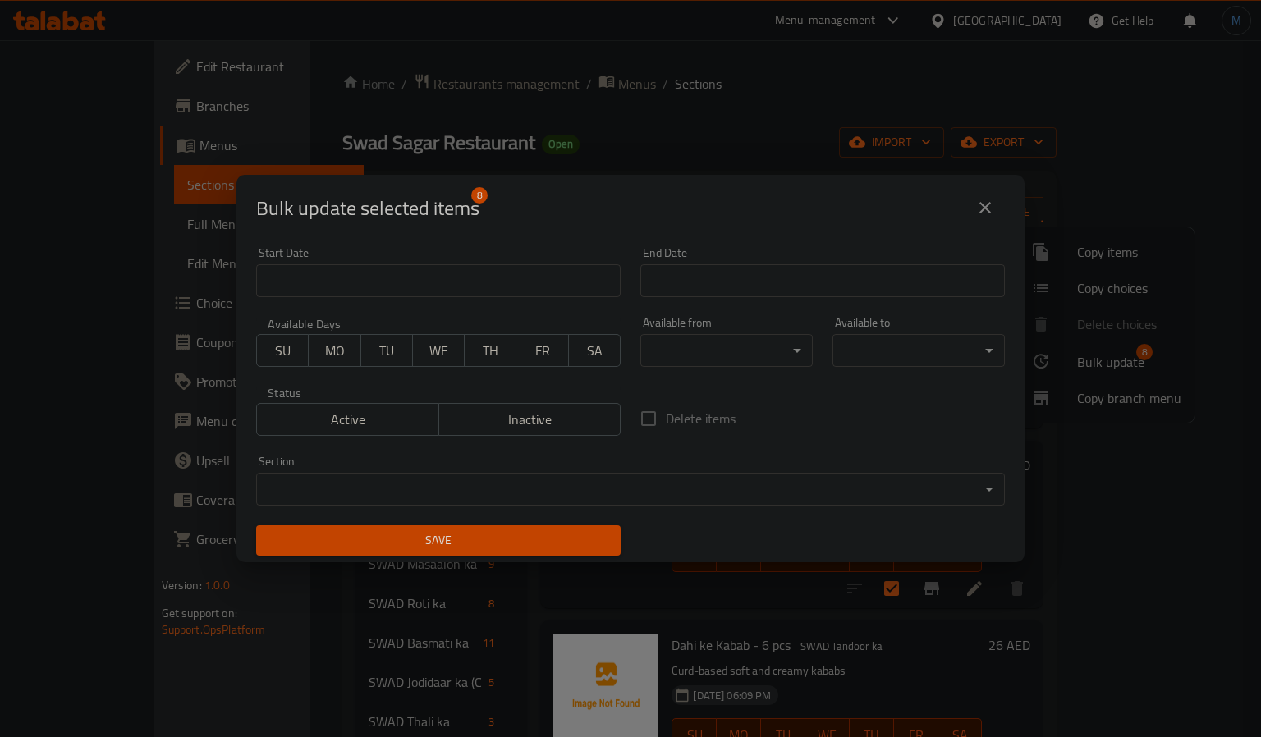
click at [710, 355] on body "​ Menu-management [GEOGRAPHIC_DATA] Get Help M Edit Restaurant Branches Menus S…" at bounding box center [630, 388] width 1261 height 697
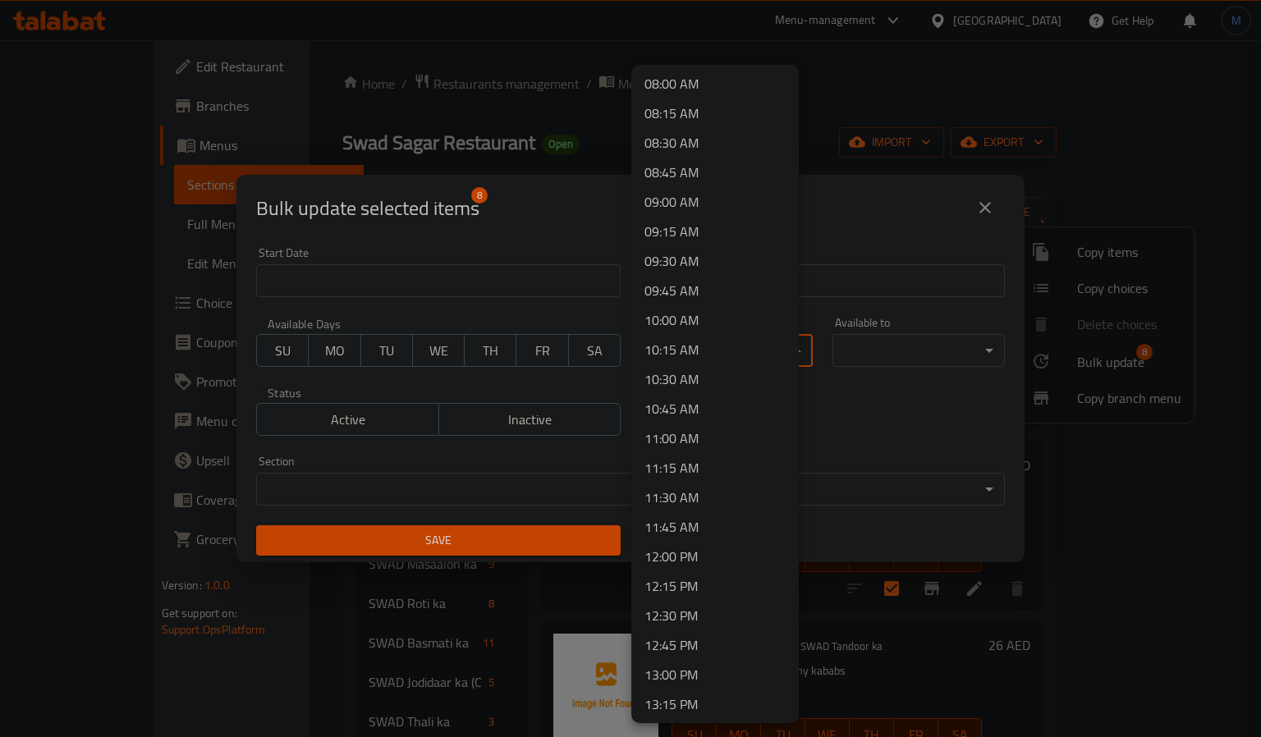
scroll to position [985, 0]
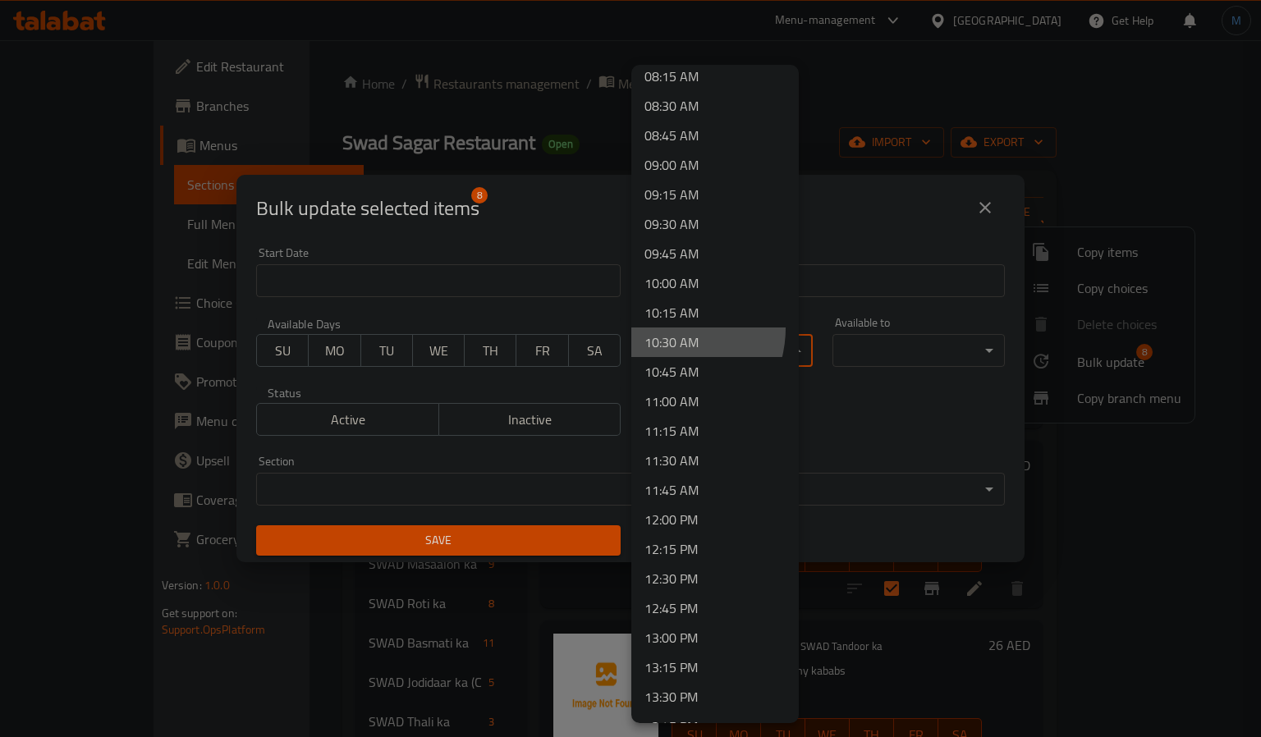
click at [661, 327] on li "10:30 AM" at bounding box center [714, 342] width 167 height 30
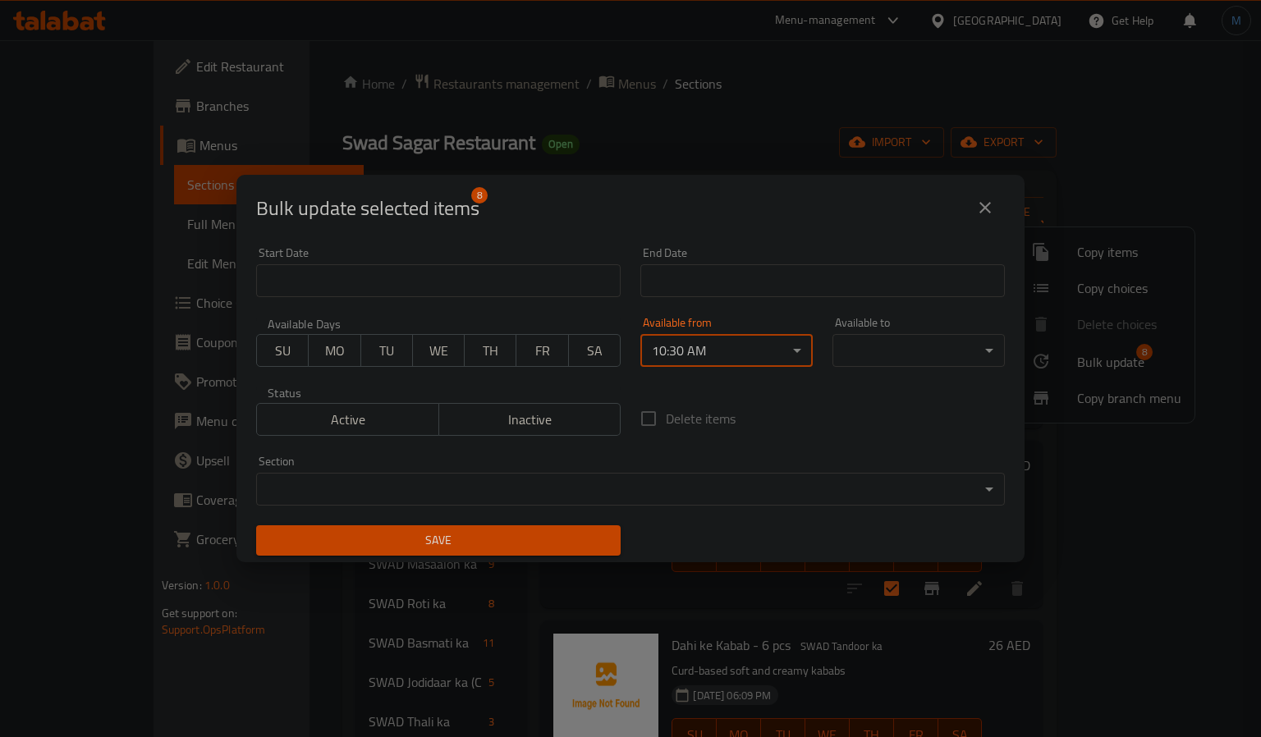
click at [914, 335] on body "​ Menu-management [GEOGRAPHIC_DATA] Get Help M Edit Restaurant Branches Menus S…" at bounding box center [630, 388] width 1261 height 697
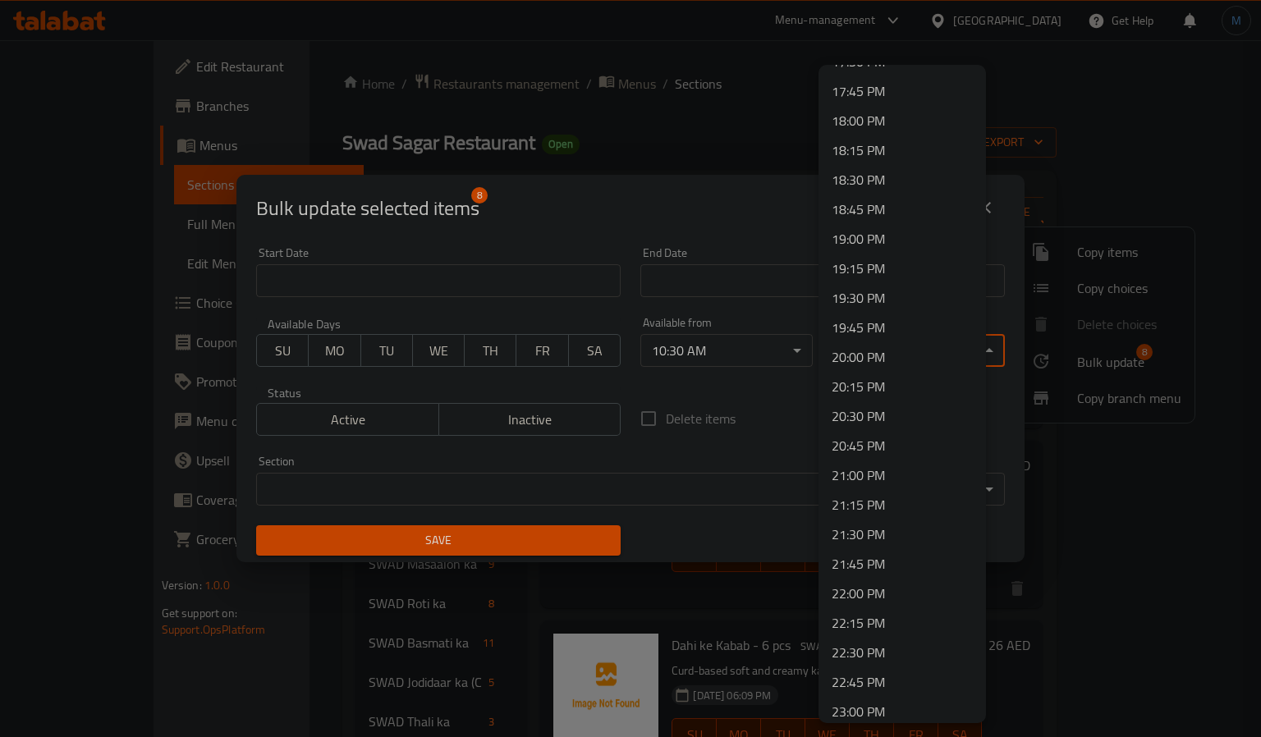
scroll to position [2219, 0]
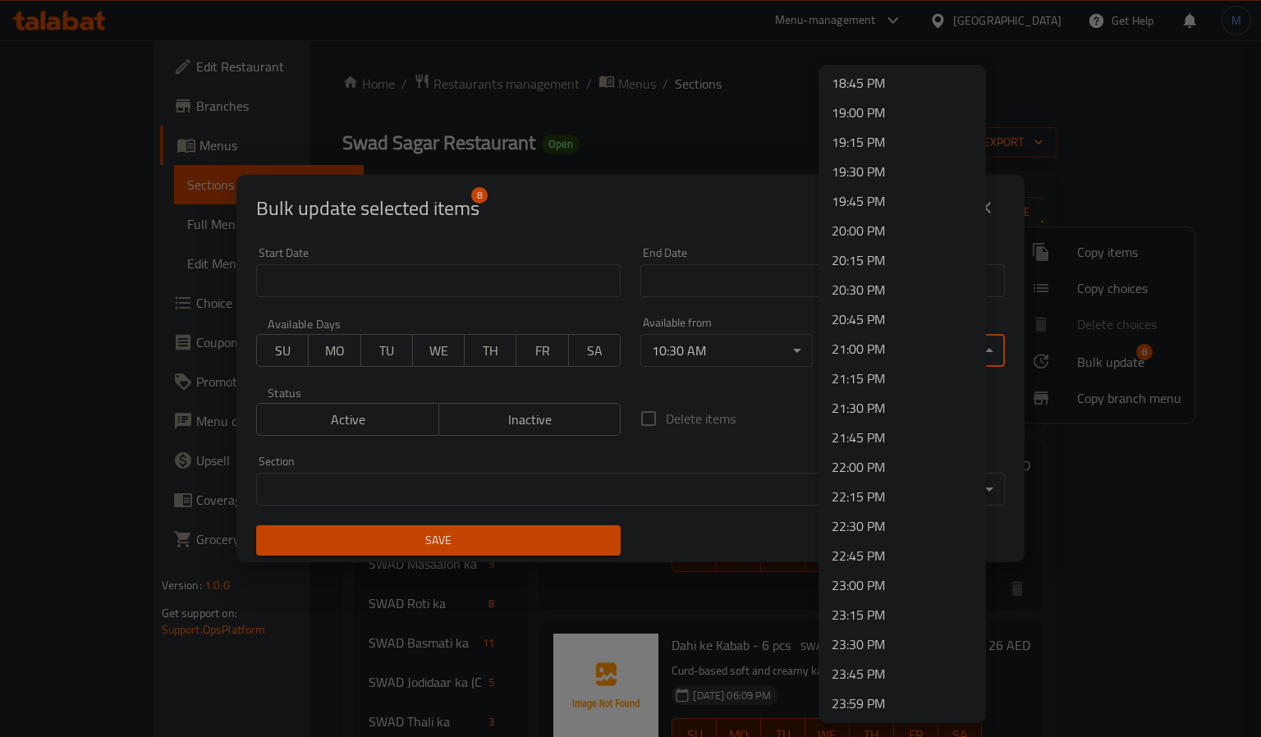
click at [872, 466] on li "22:00 PM" at bounding box center [901, 467] width 167 height 30
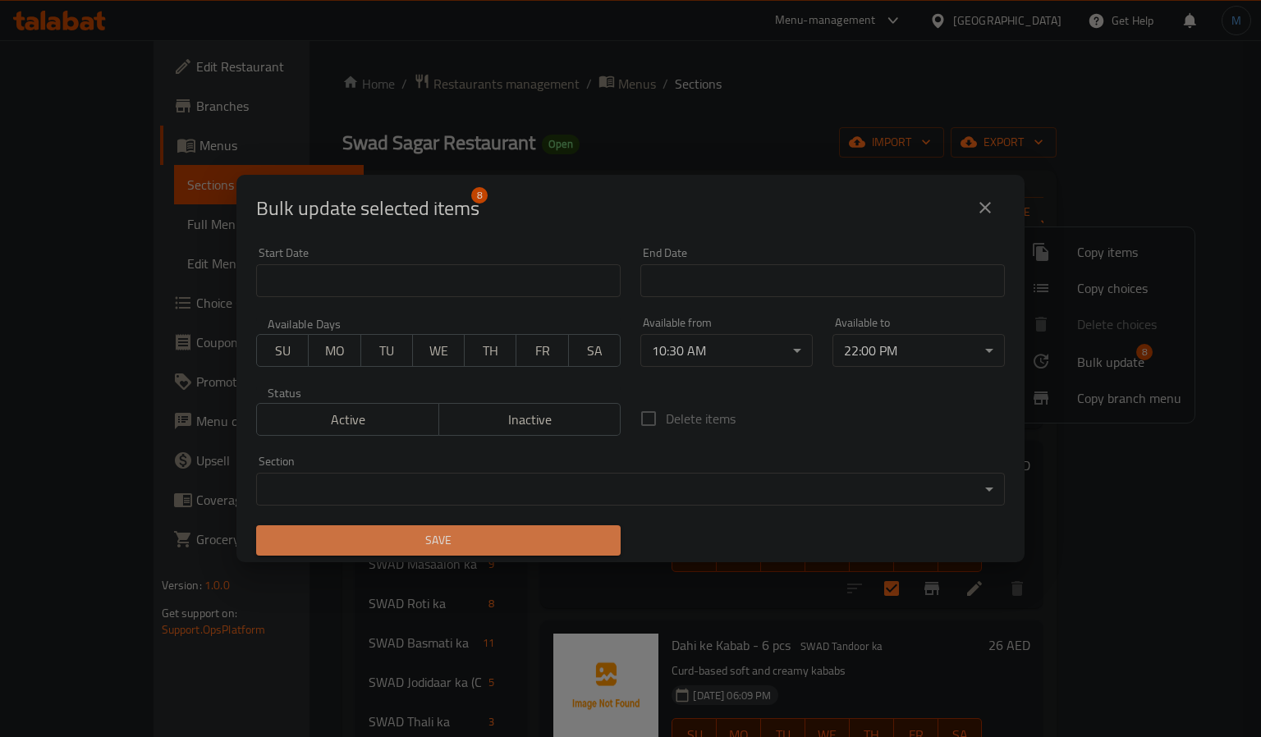
click at [535, 535] on span "Save" at bounding box center [438, 540] width 338 height 21
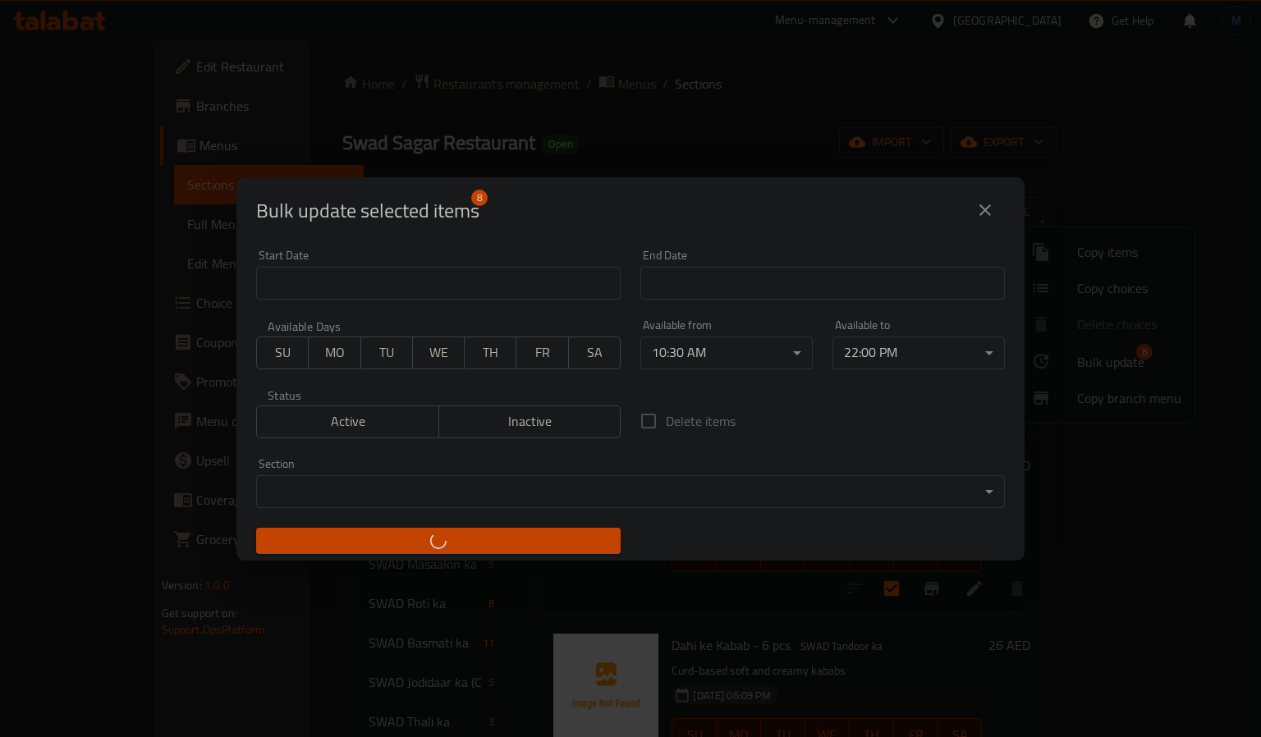
checkbox input "false"
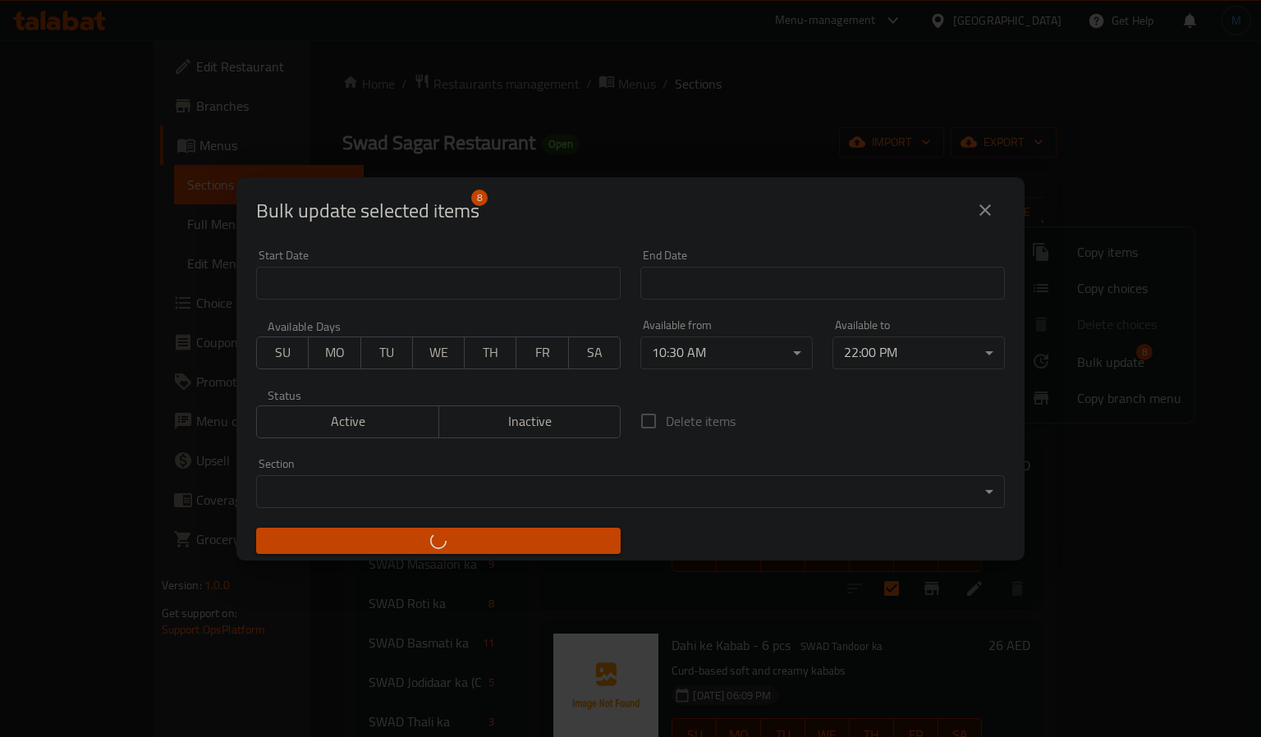
checkbox input "false"
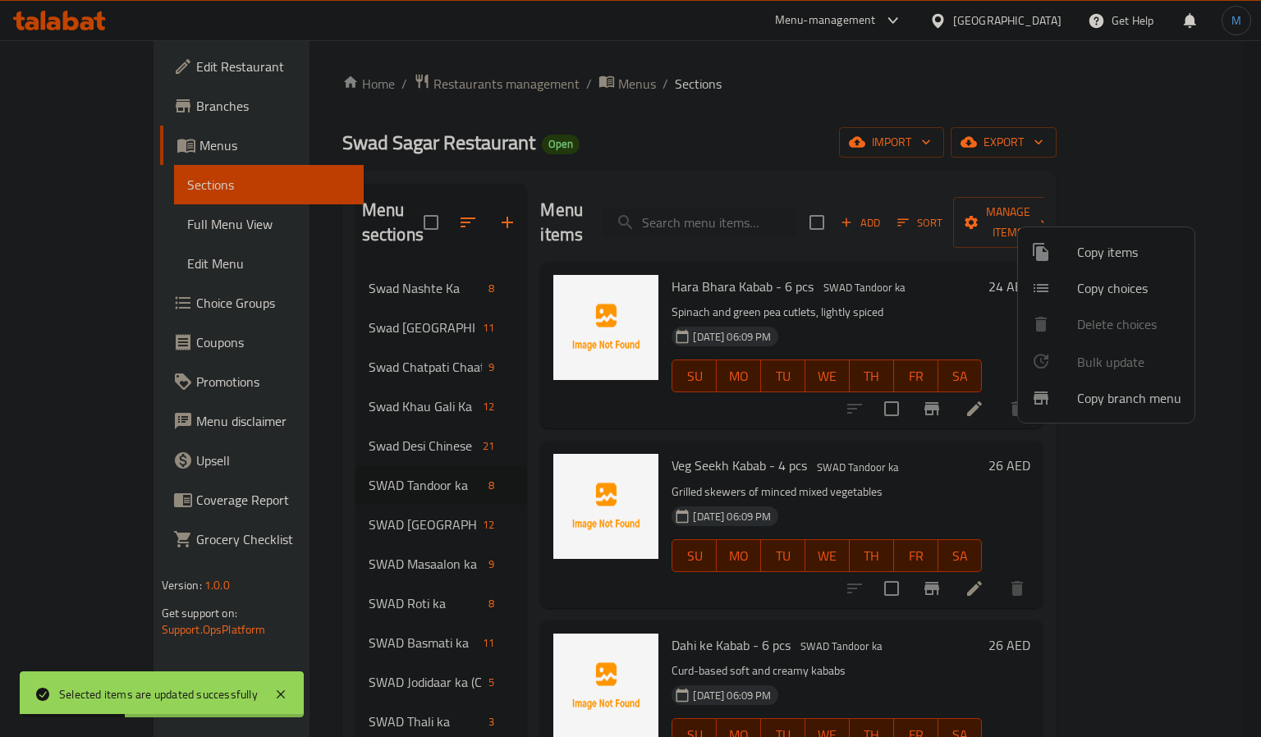
click at [508, 518] on div at bounding box center [630, 368] width 1261 height 737
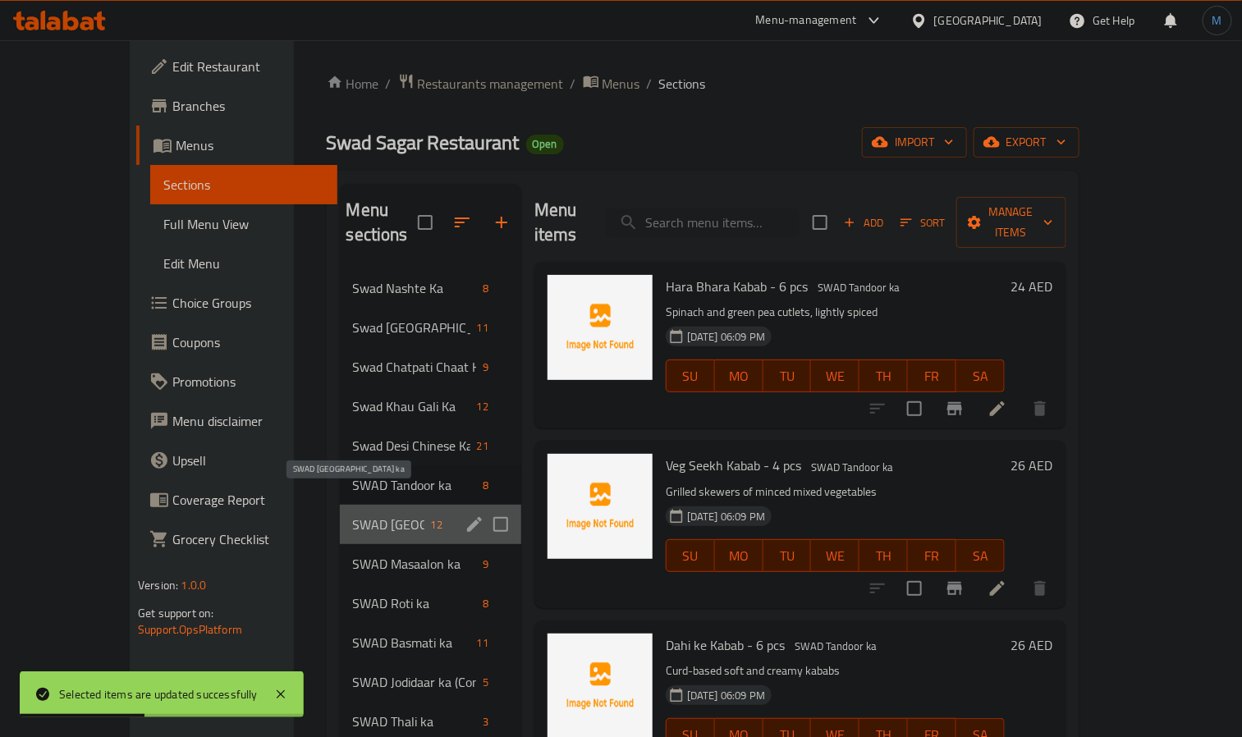
click at [353, 515] on span "SWAD [GEOGRAPHIC_DATA] ka" at bounding box center [388, 525] width 71 height 20
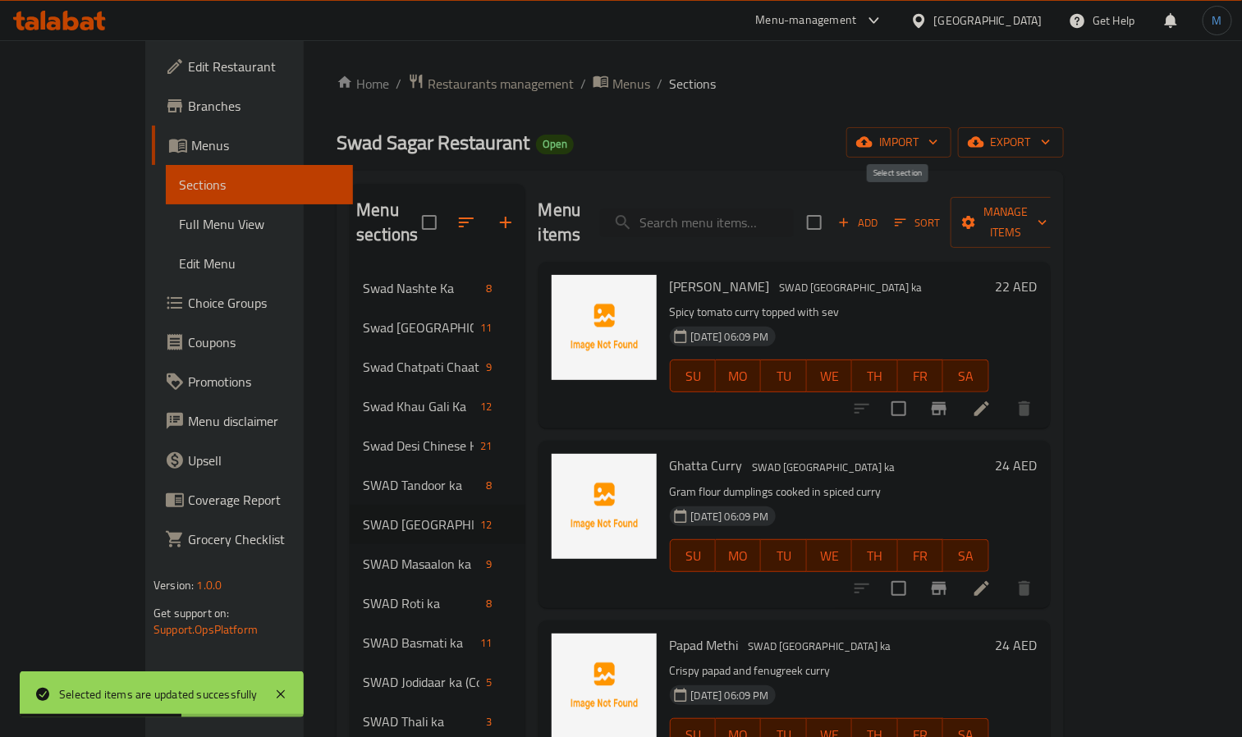
click at [831, 207] on input "checkbox" at bounding box center [814, 222] width 34 height 34
checkbox input "true"
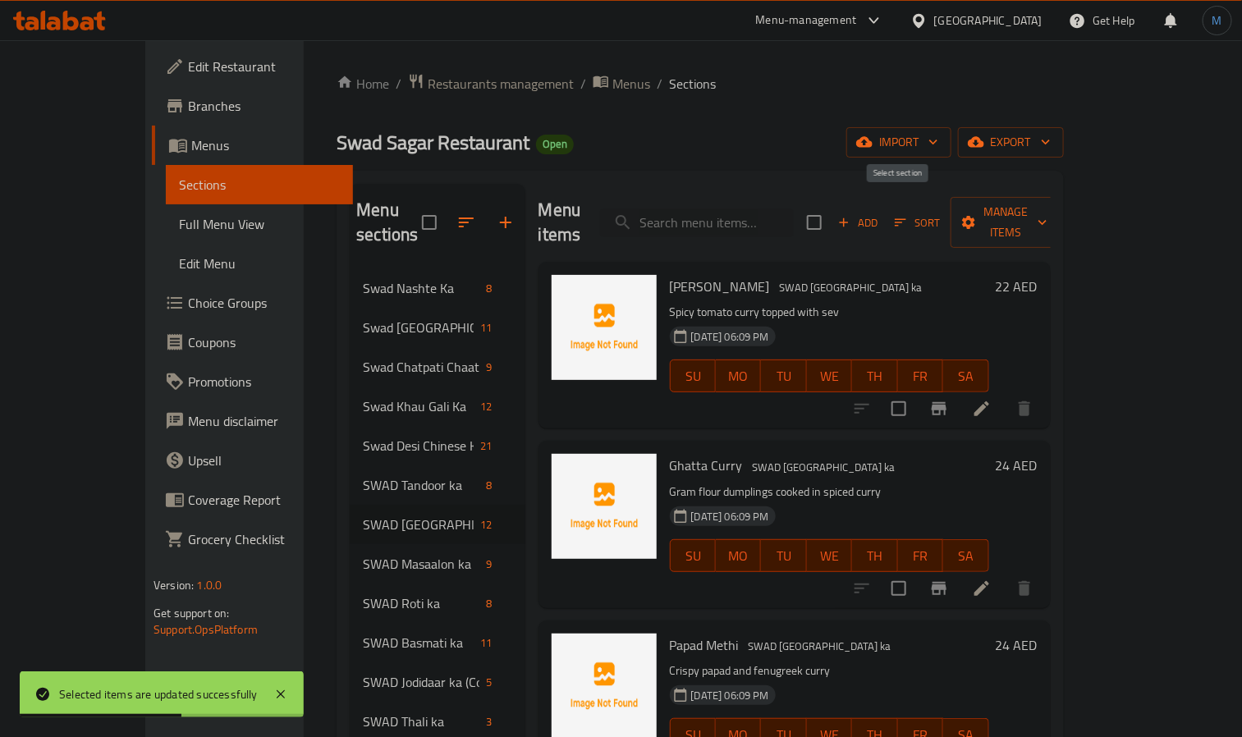
checkbox input "true"
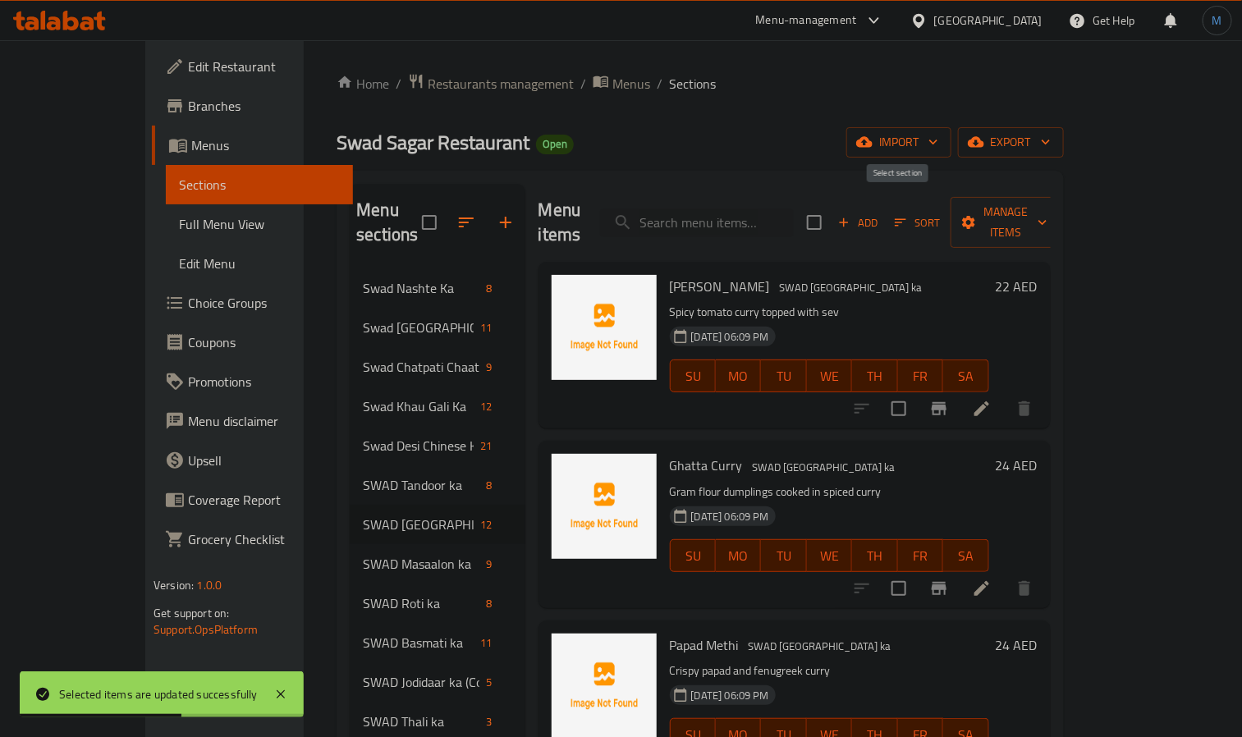
checkbox input "true"
click at [1047, 215] on span "Manage items" at bounding box center [1006, 222] width 84 height 41
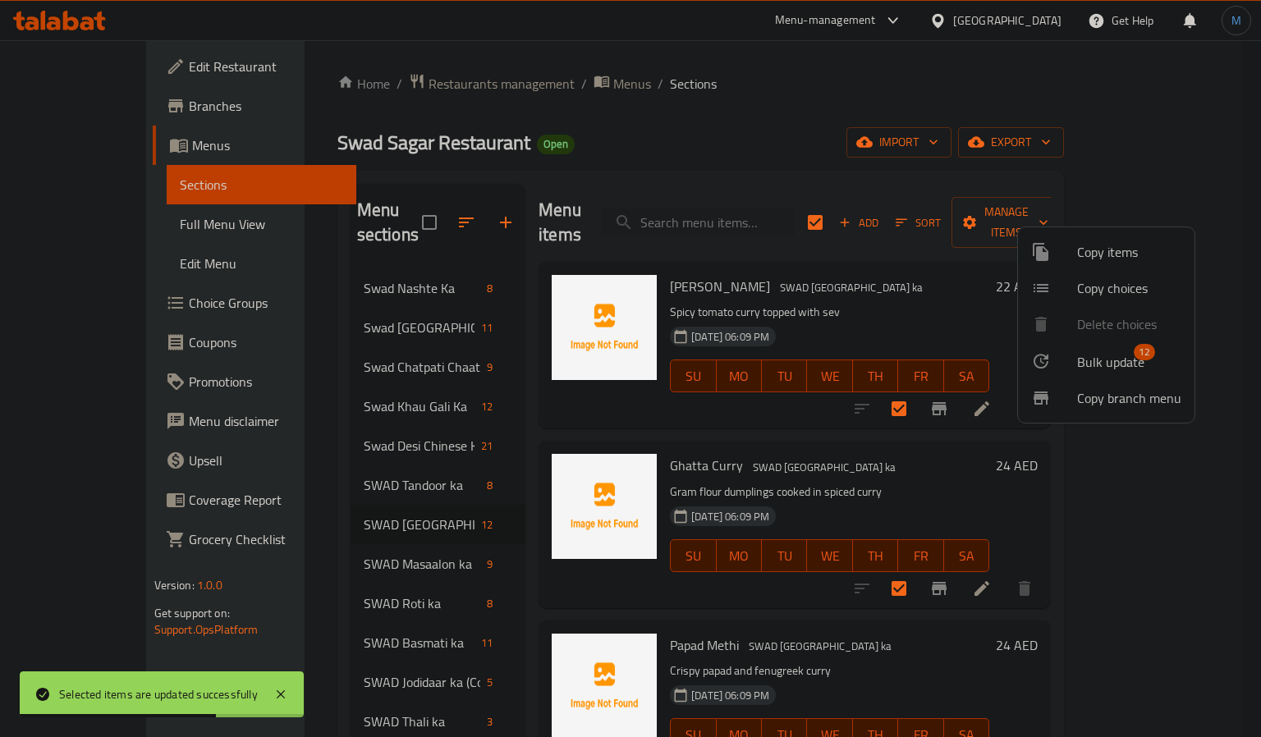
click at [1111, 363] on span "Bulk update" at bounding box center [1110, 362] width 67 height 20
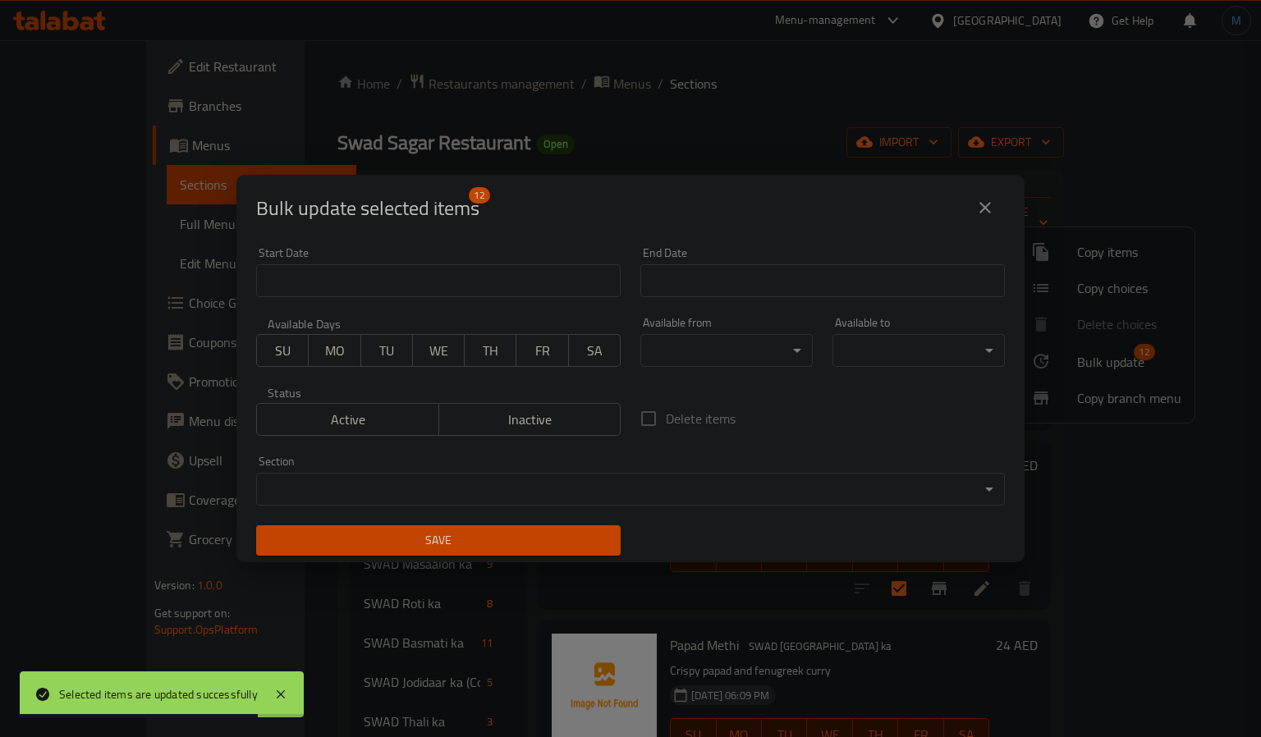
click at [651, 362] on body "Selected items are updated successfully ​ Menu-management [GEOGRAPHIC_DATA] Get…" at bounding box center [630, 388] width 1261 height 697
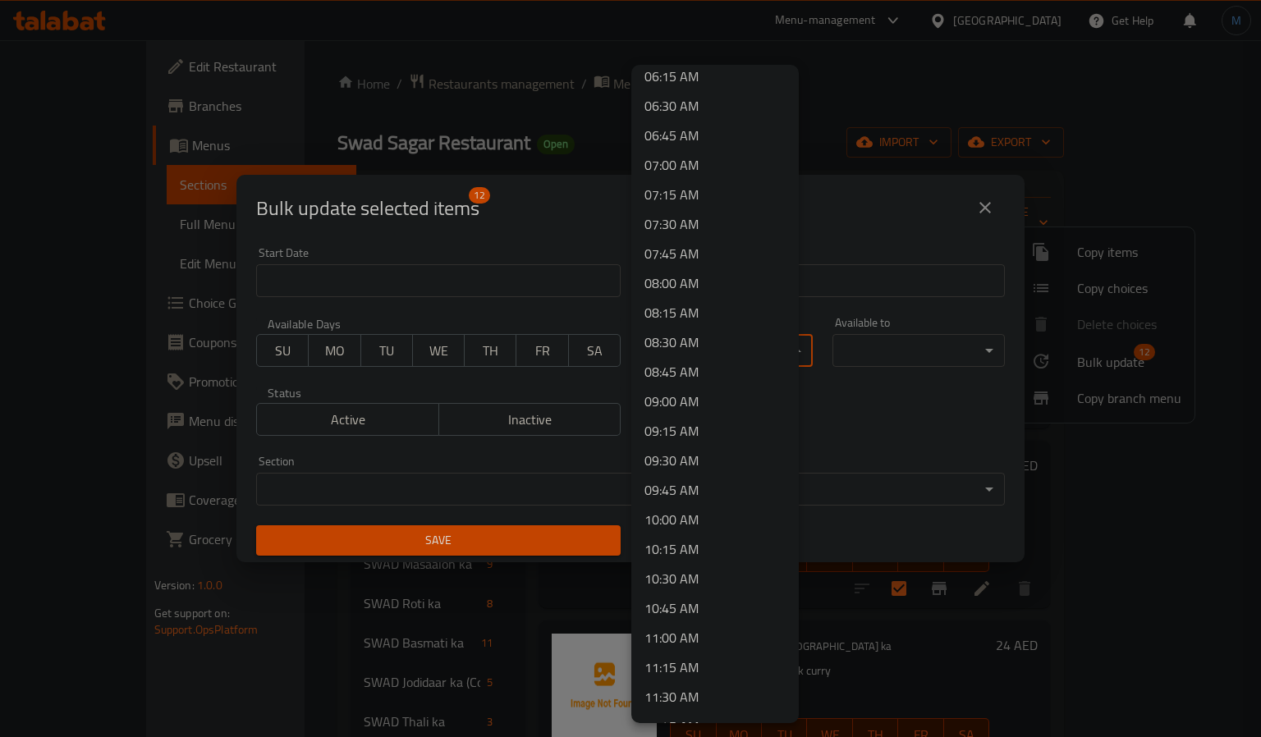
scroll to position [936, 0]
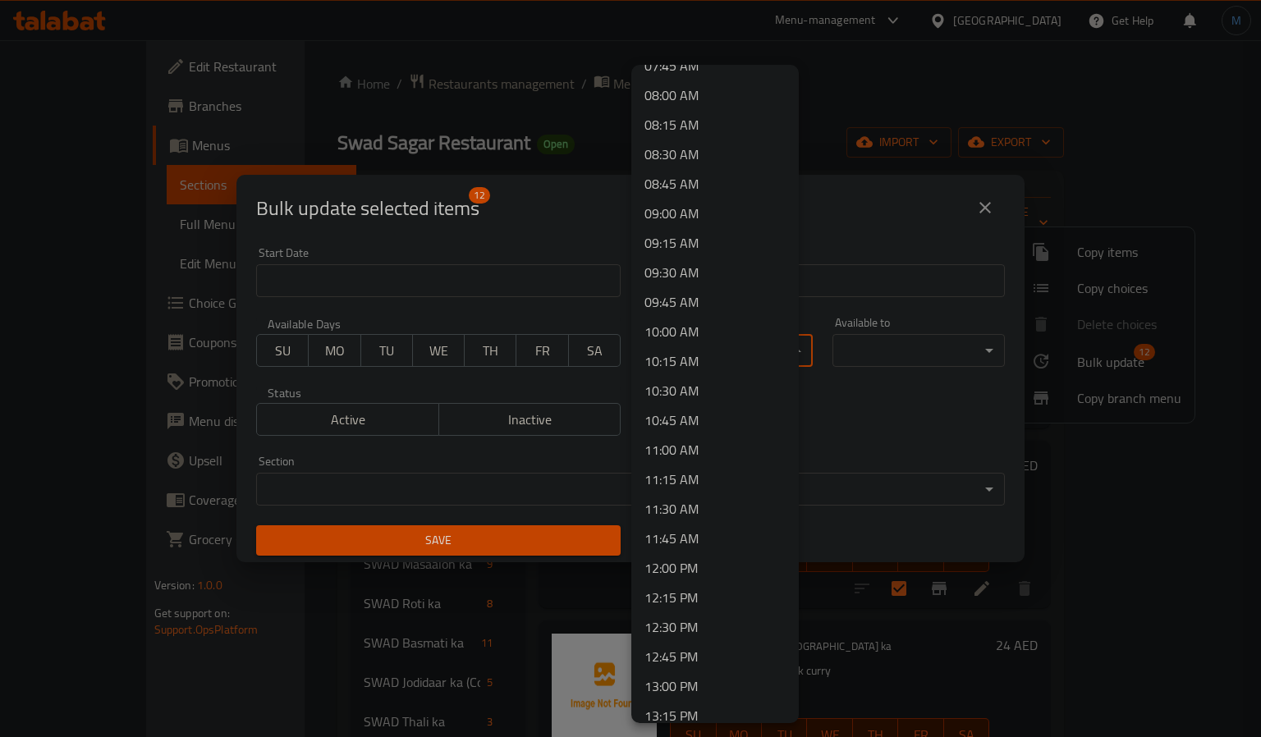
click at [671, 330] on li "10:00 AM" at bounding box center [714, 332] width 167 height 30
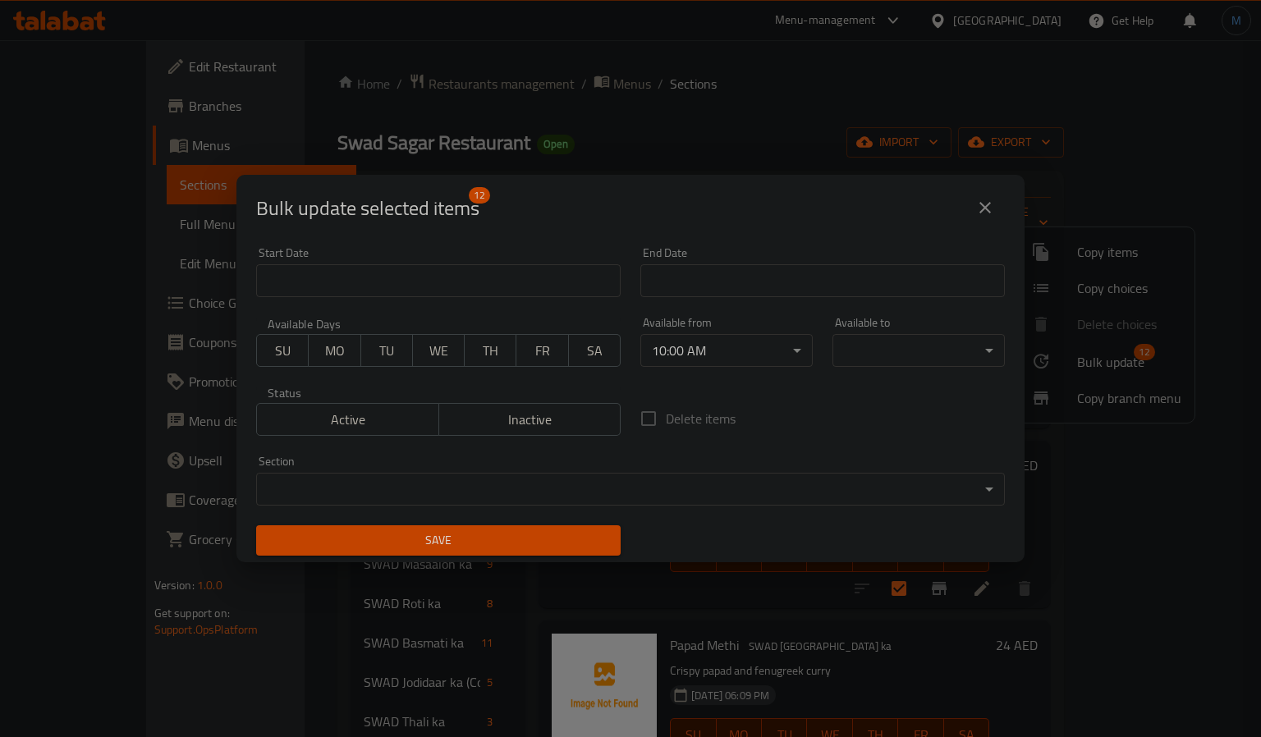
click at [887, 333] on body "​ Menu-management [GEOGRAPHIC_DATA] Get Help M Edit Restaurant Branches Menus S…" at bounding box center [630, 388] width 1261 height 697
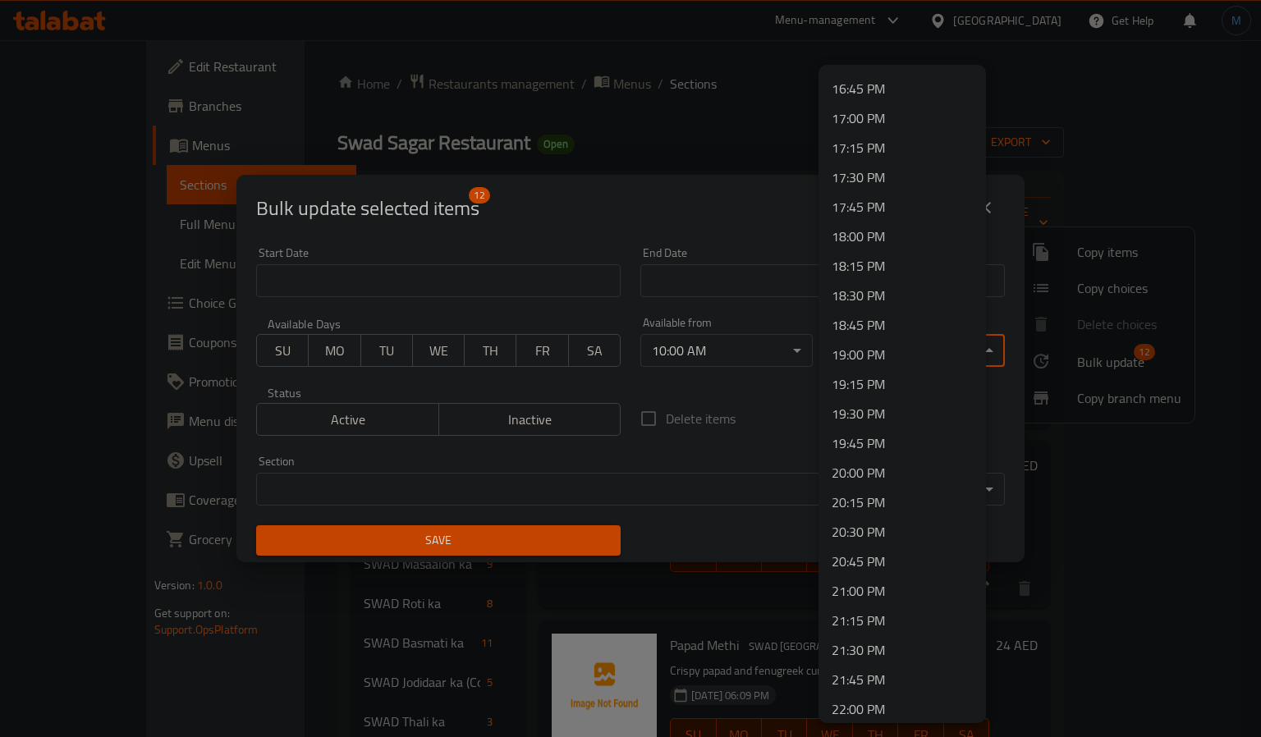
scroll to position [2081, 0]
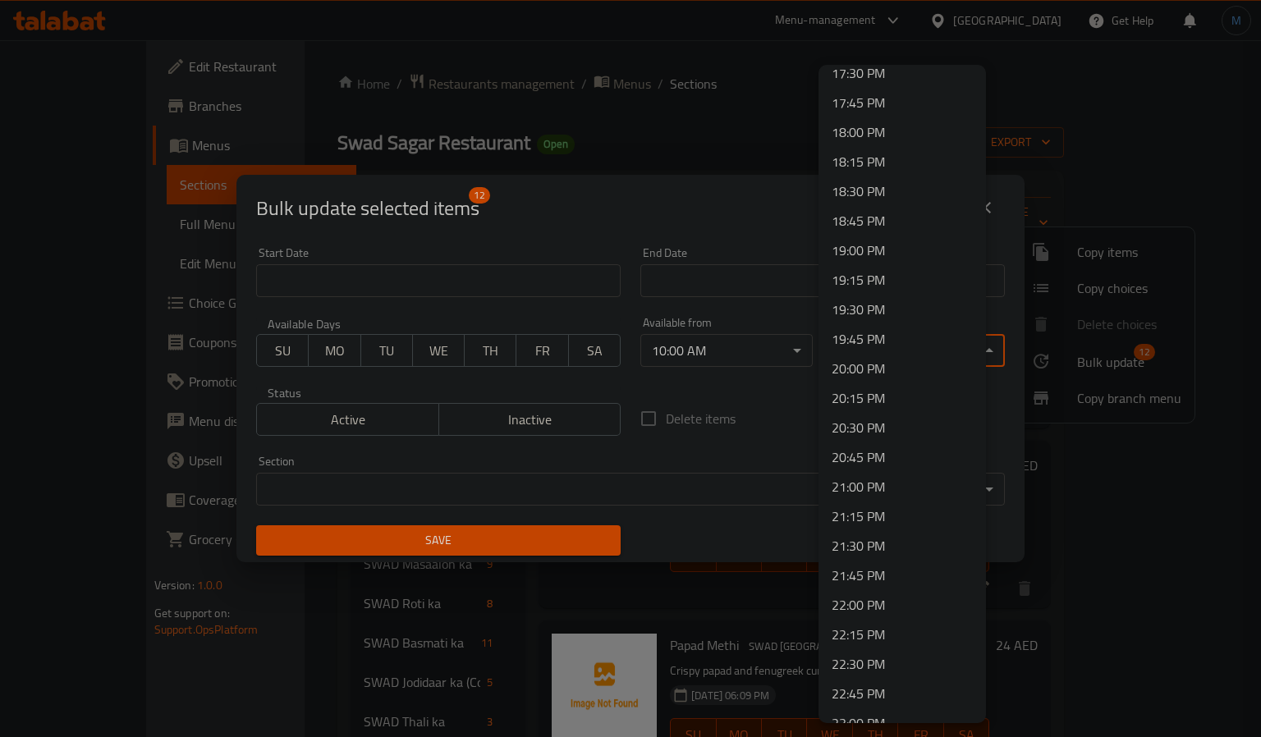
click at [863, 602] on li "22:00 PM" at bounding box center [901, 605] width 167 height 30
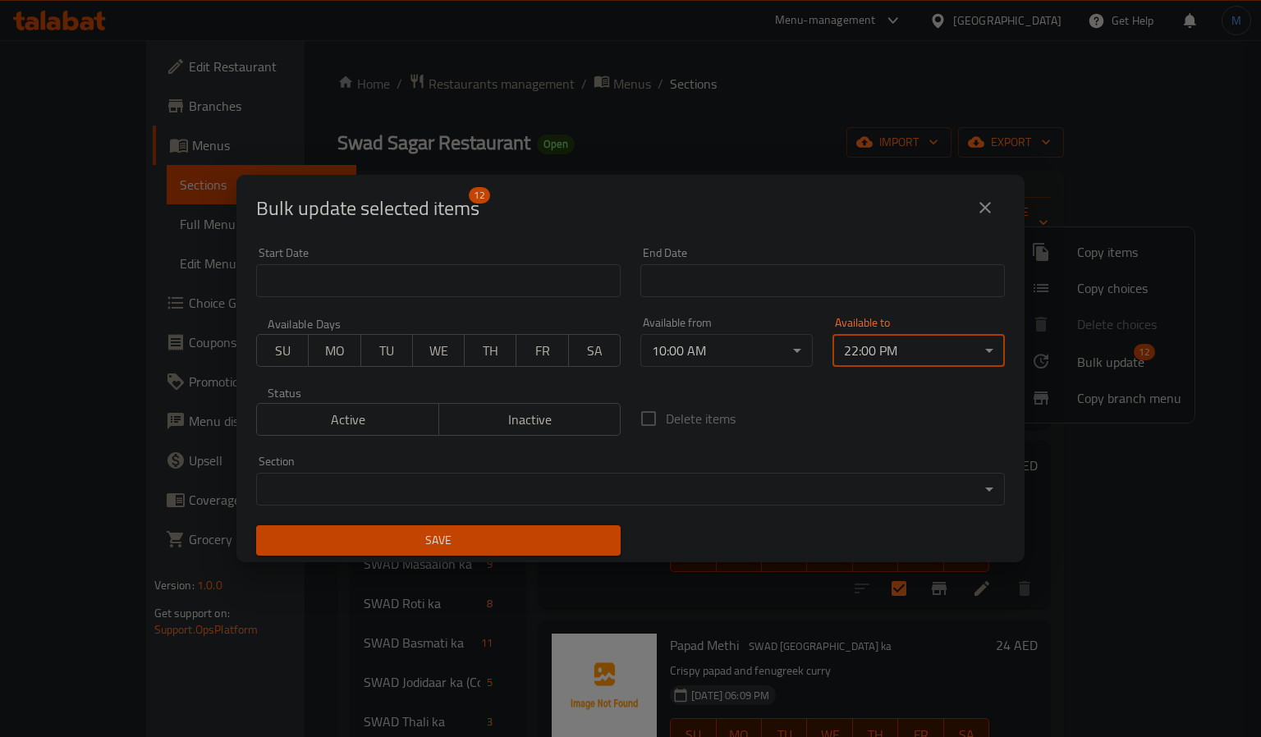
click at [350, 540] on span "Save" at bounding box center [438, 540] width 338 height 21
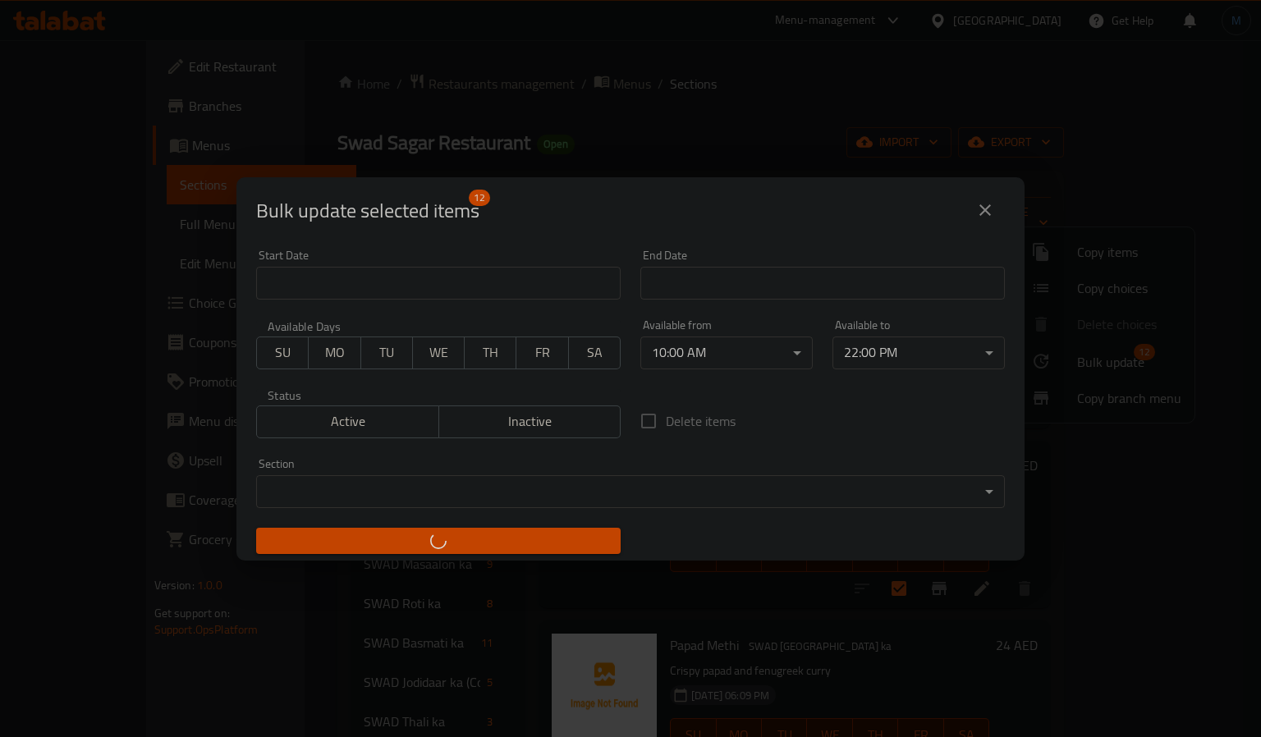
checkbox input "false"
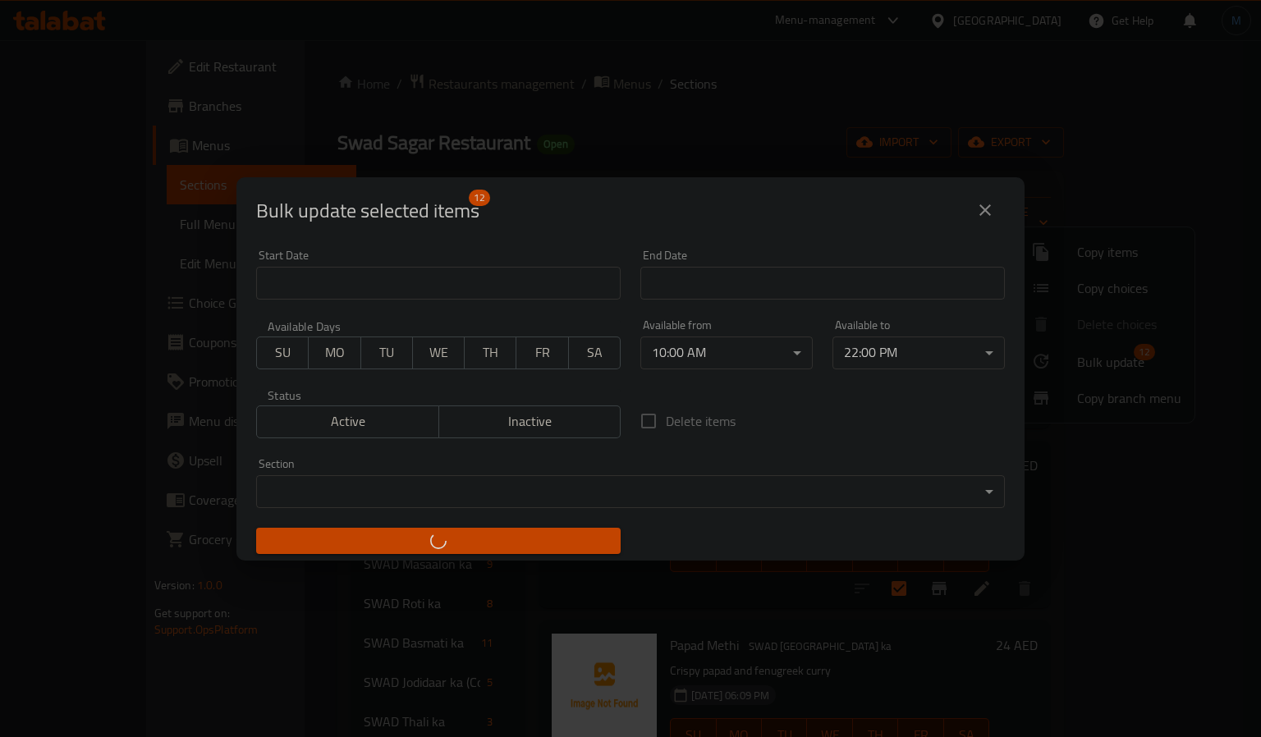
checkbox input "false"
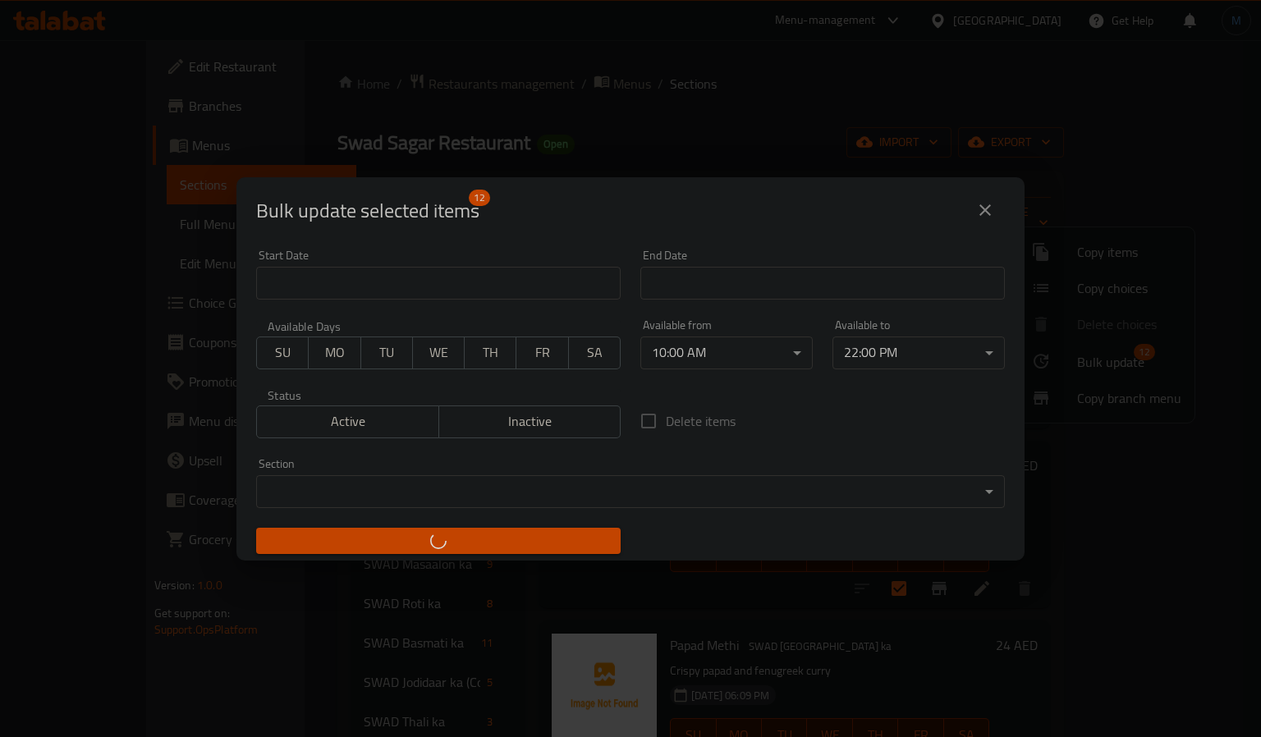
checkbox input "false"
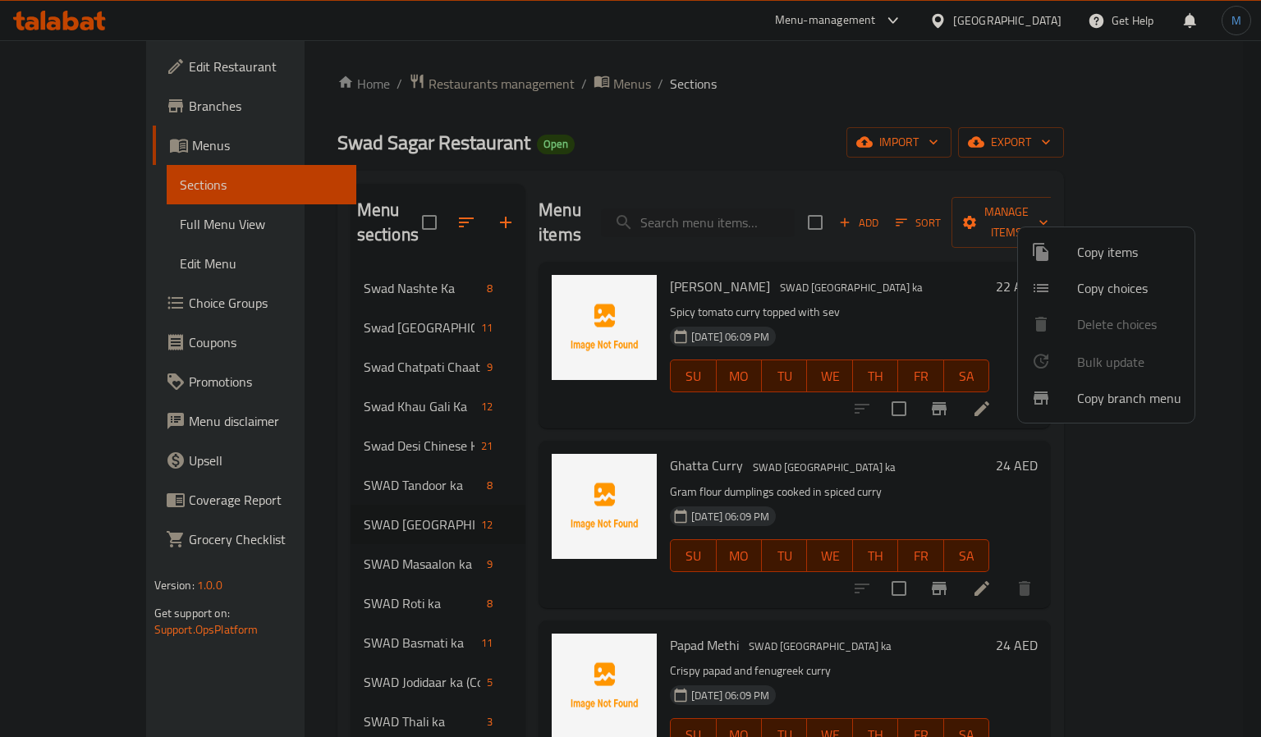
click at [584, 414] on div at bounding box center [630, 368] width 1261 height 737
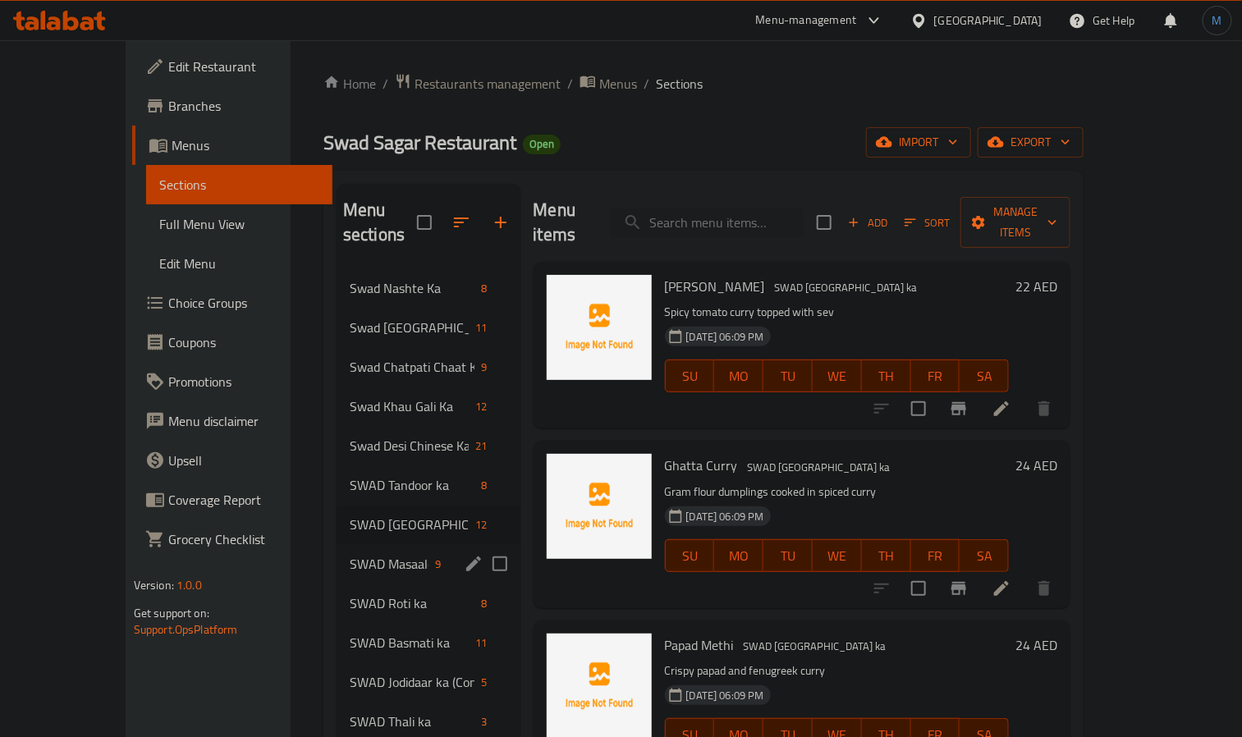
click at [336, 552] on div "SWAD Masaalon ka 9" at bounding box center [428, 563] width 184 height 39
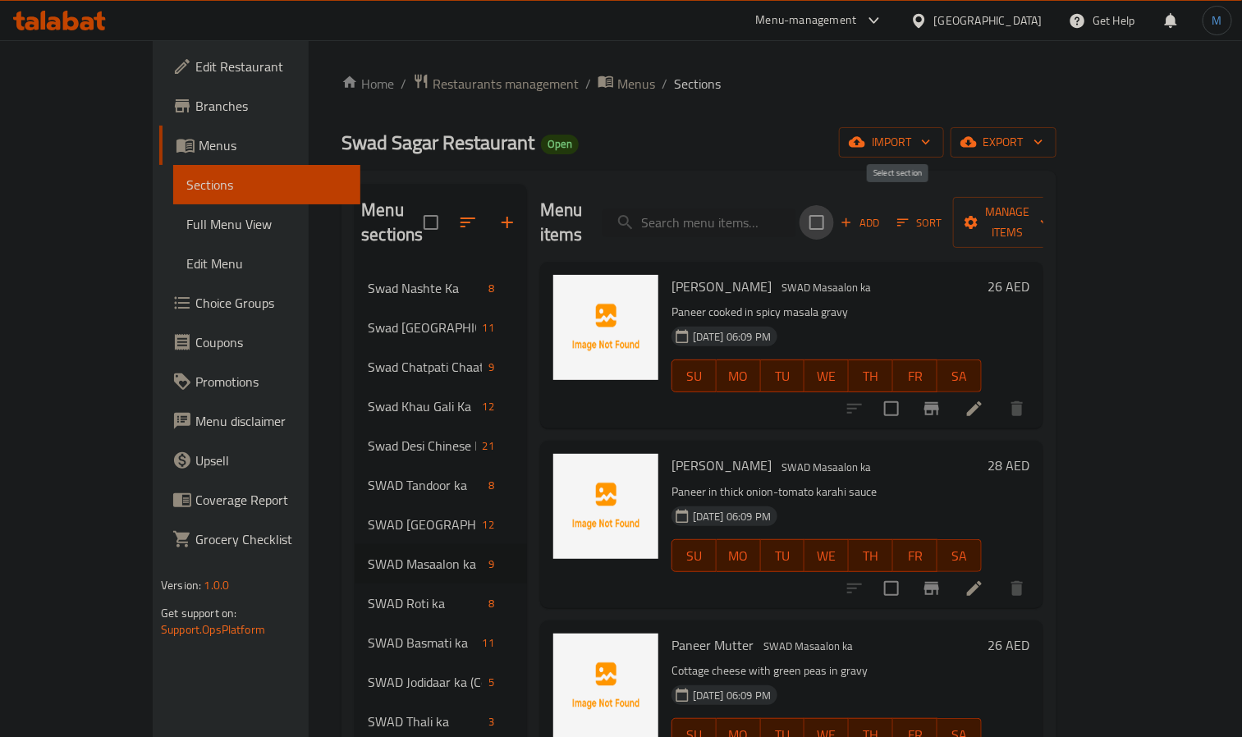
click at [834, 210] on input "checkbox" at bounding box center [816, 222] width 34 height 34
checkbox input "true"
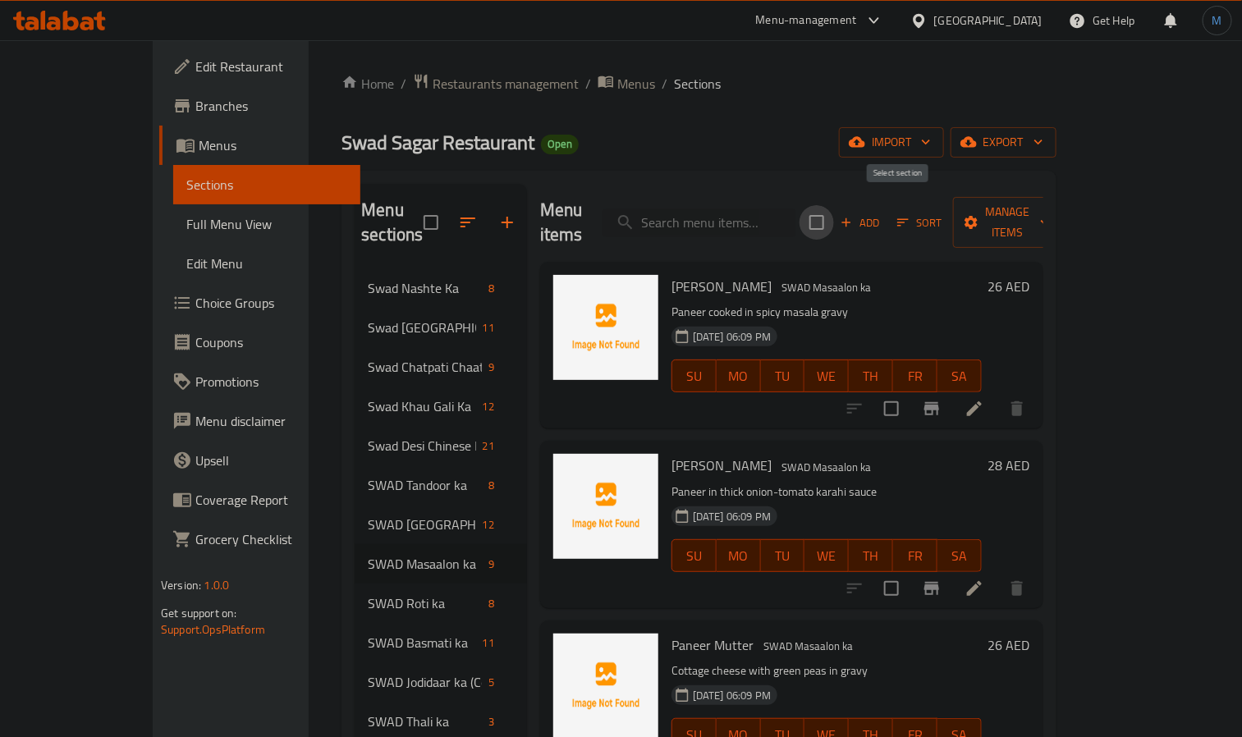
checkbox input "true"
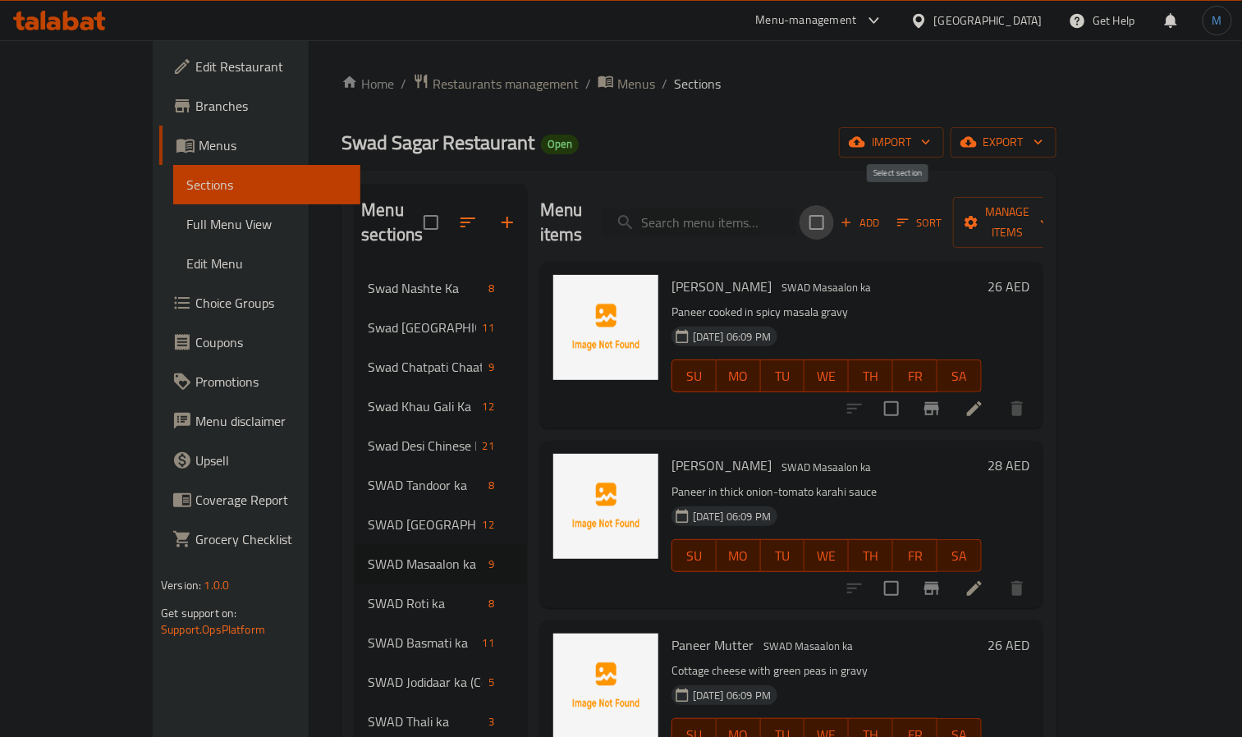
checkbox input "true"
click at [1050, 217] on span "Manage items" at bounding box center [1008, 222] width 84 height 41
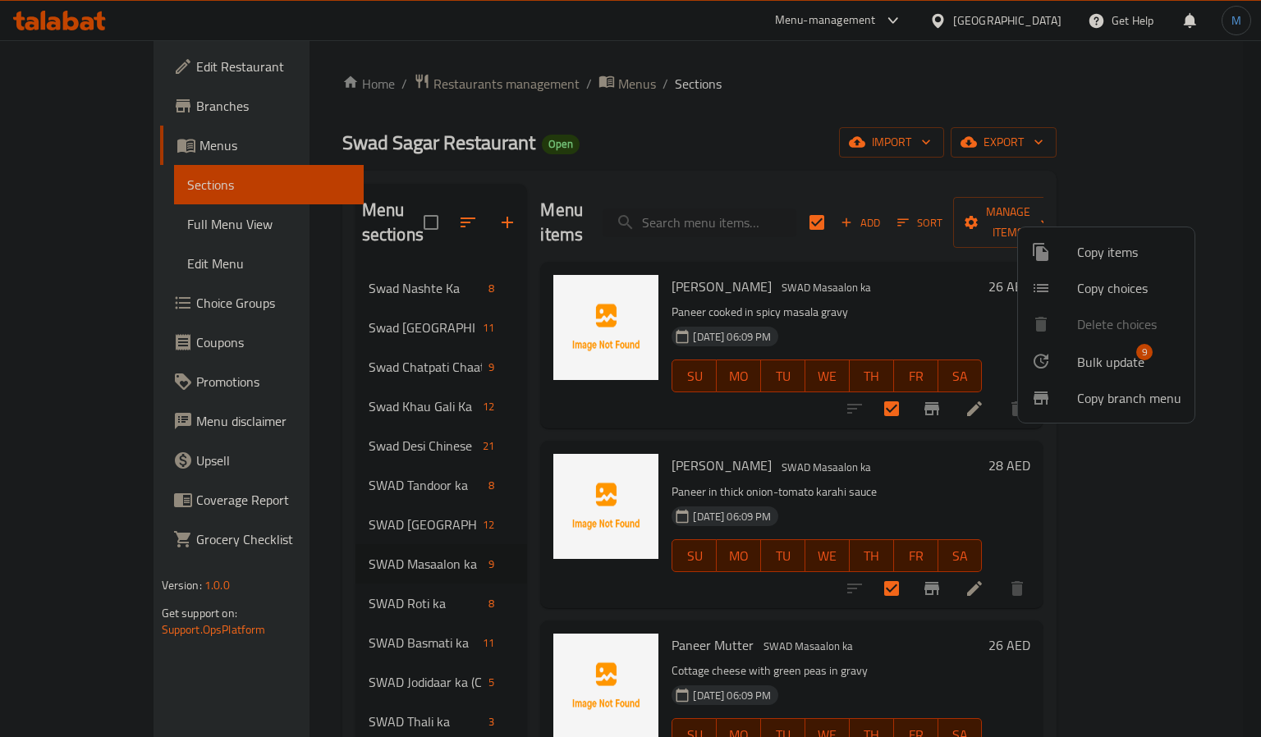
click at [1103, 355] on span "Bulk update" at bounding box center [1110, 362] width 67 height 20
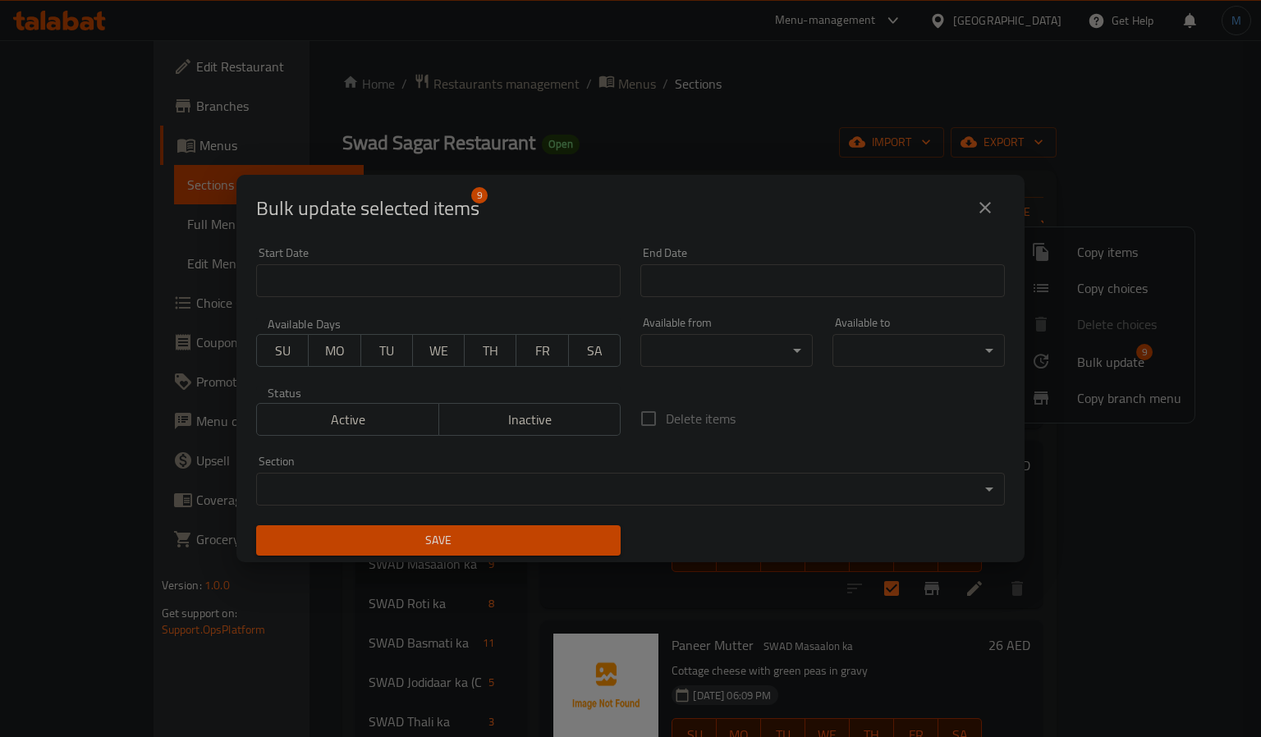
click at [716, 363] on body "​ Menu-management [GEOGRAPHIC_DATA] Get Help M Edit Restaurant Branches Menus S…" at bounding box center [630, 388] width 1261 height 697
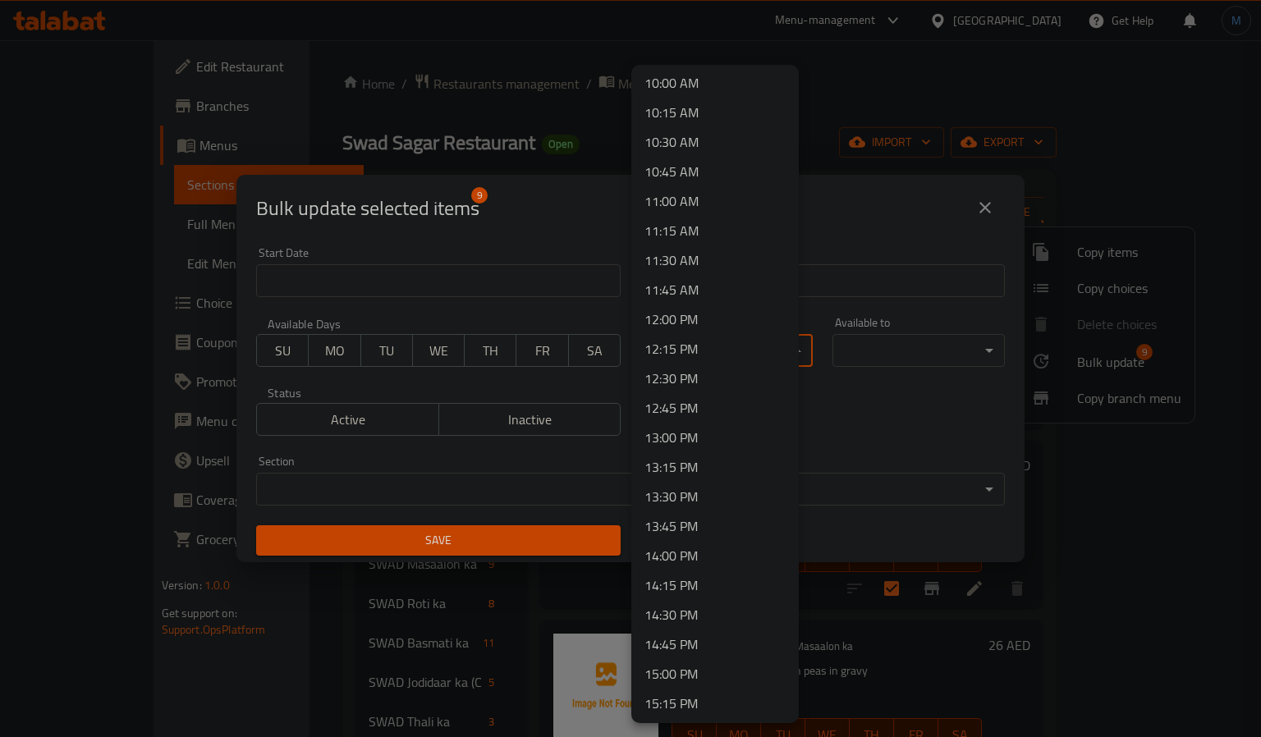
scroll to position [1108, 0]
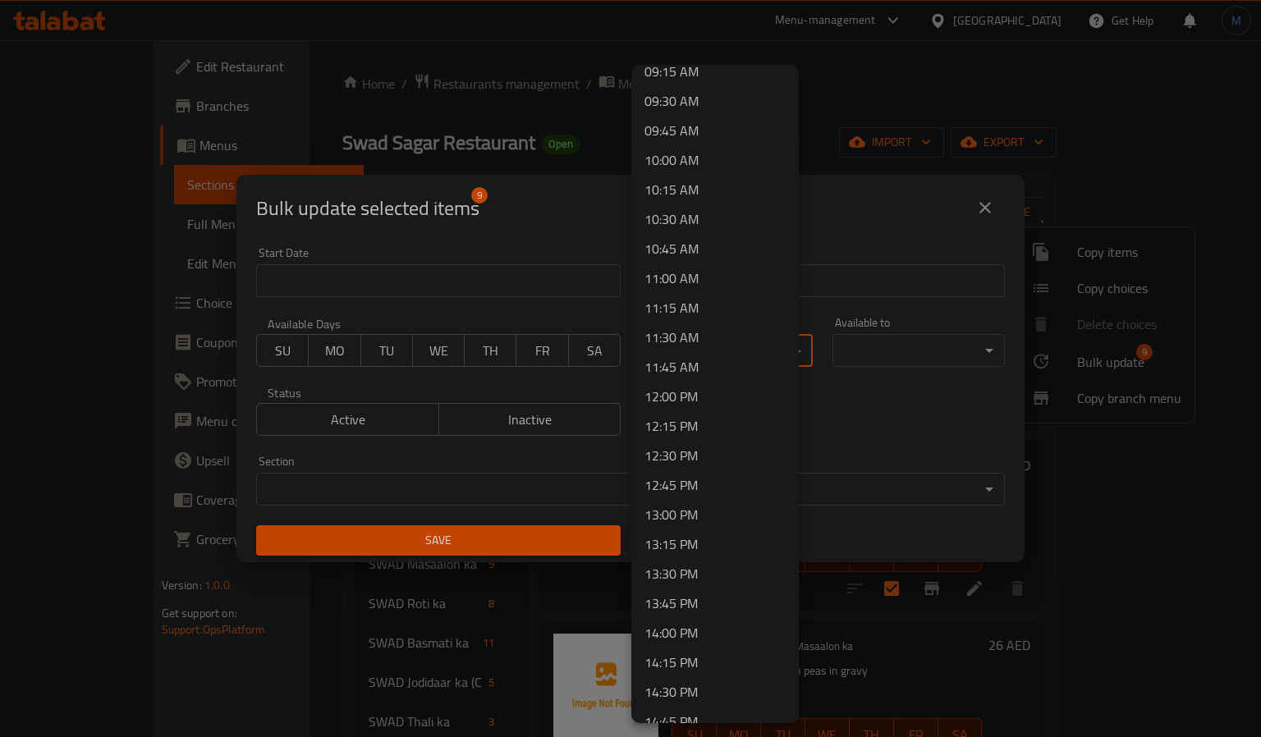
click at [684, 166] on li "10:00 AM" at bounding box center [714, 160] width 167 height 30
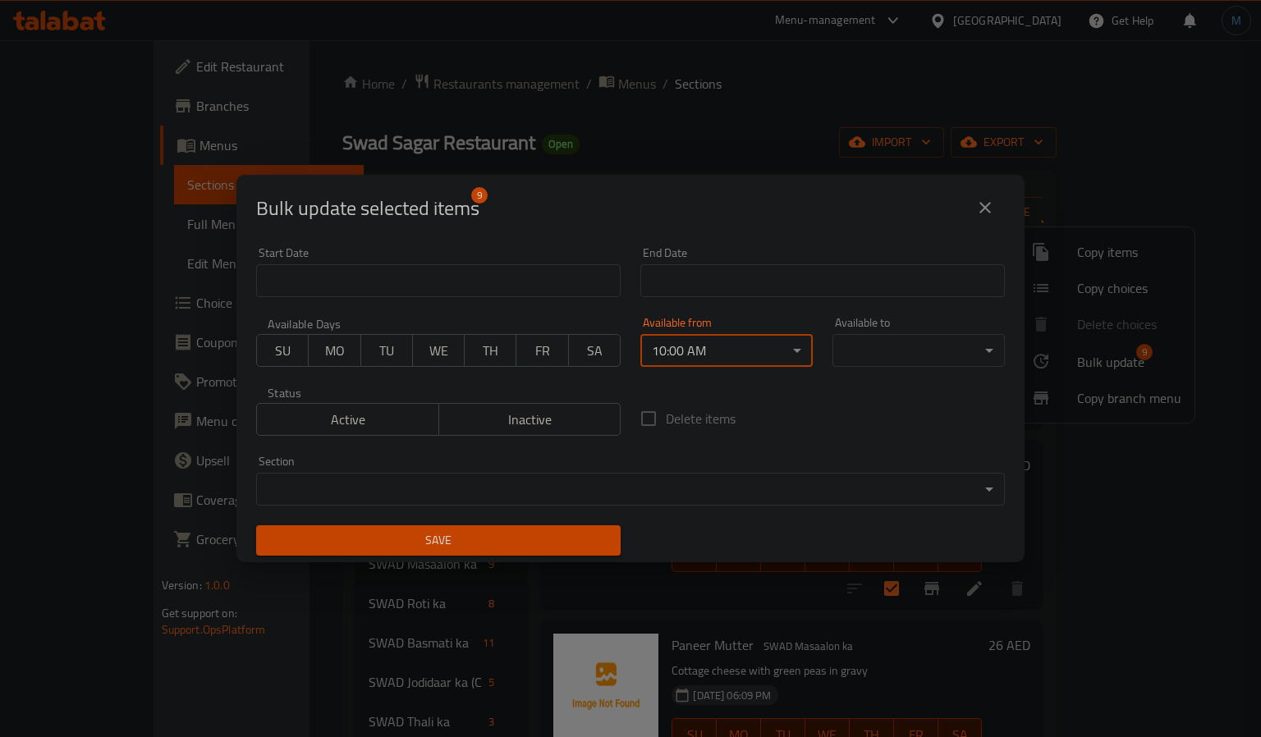
click at [887, 331] on div "Available to ​ ​" at bounding box center [918, 342] width 172 height 50
click at [890, 338] on body "​ Menu-management [GEOGRAPHIC_DATA] Get Help M Edit Restaurant Branches Menus S…" at bounding box center [630, 388] width 1261 height 697
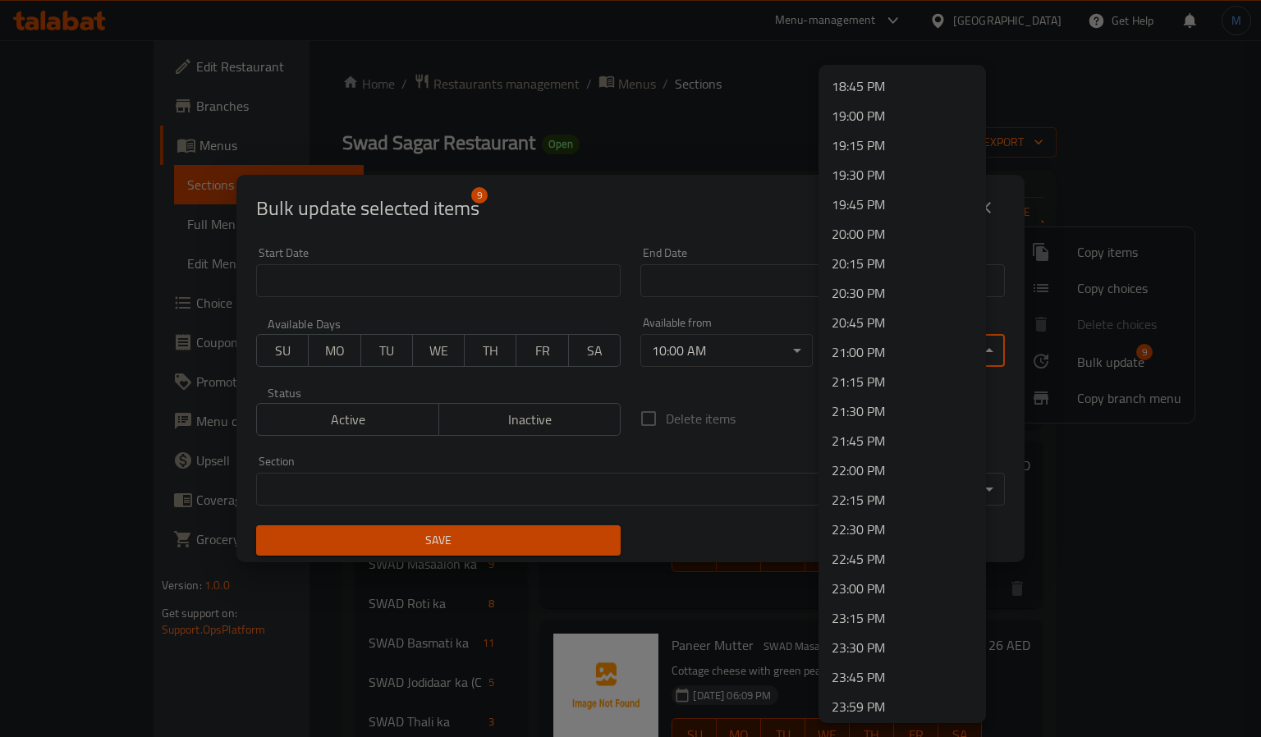
scroll to position [2219, 0]
click at [858, 464] on li "22:00 PM" at bounding box center [901, 467] width 167 height 30
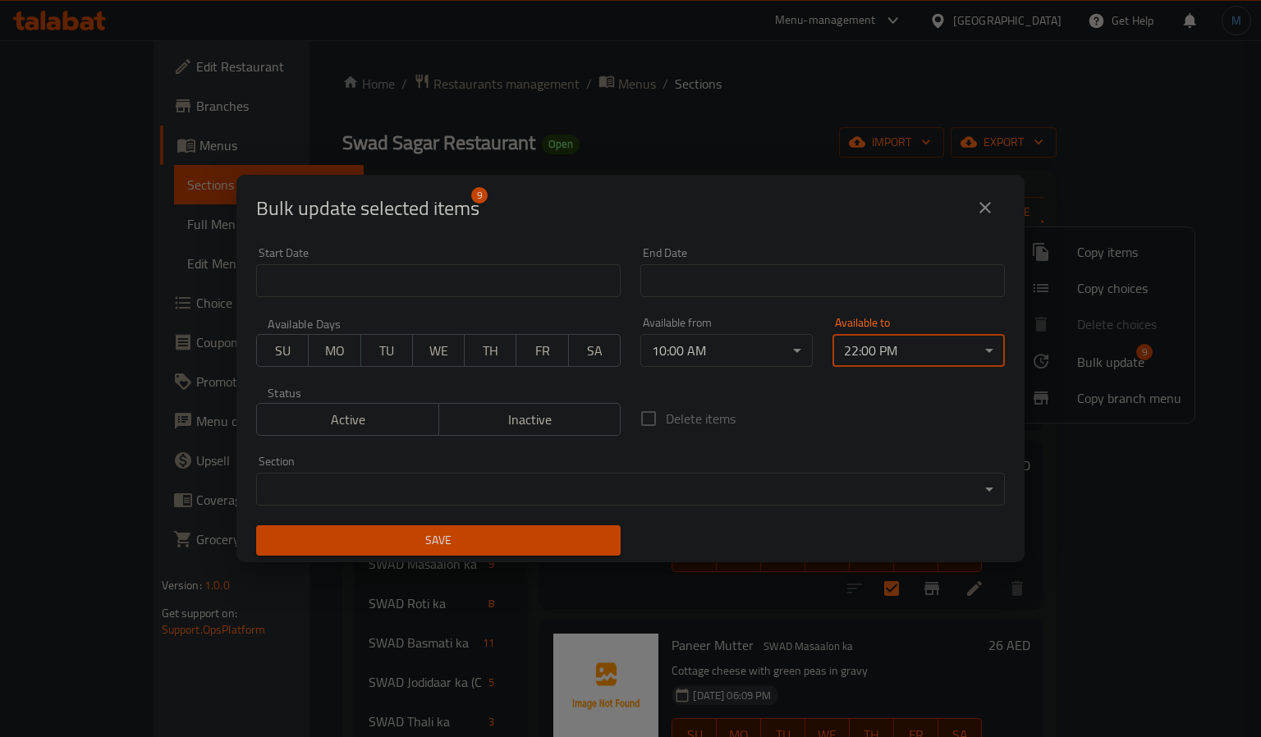
click at [414, 530] on span "Save" at bounding box center [438, 540] width 338 height 21
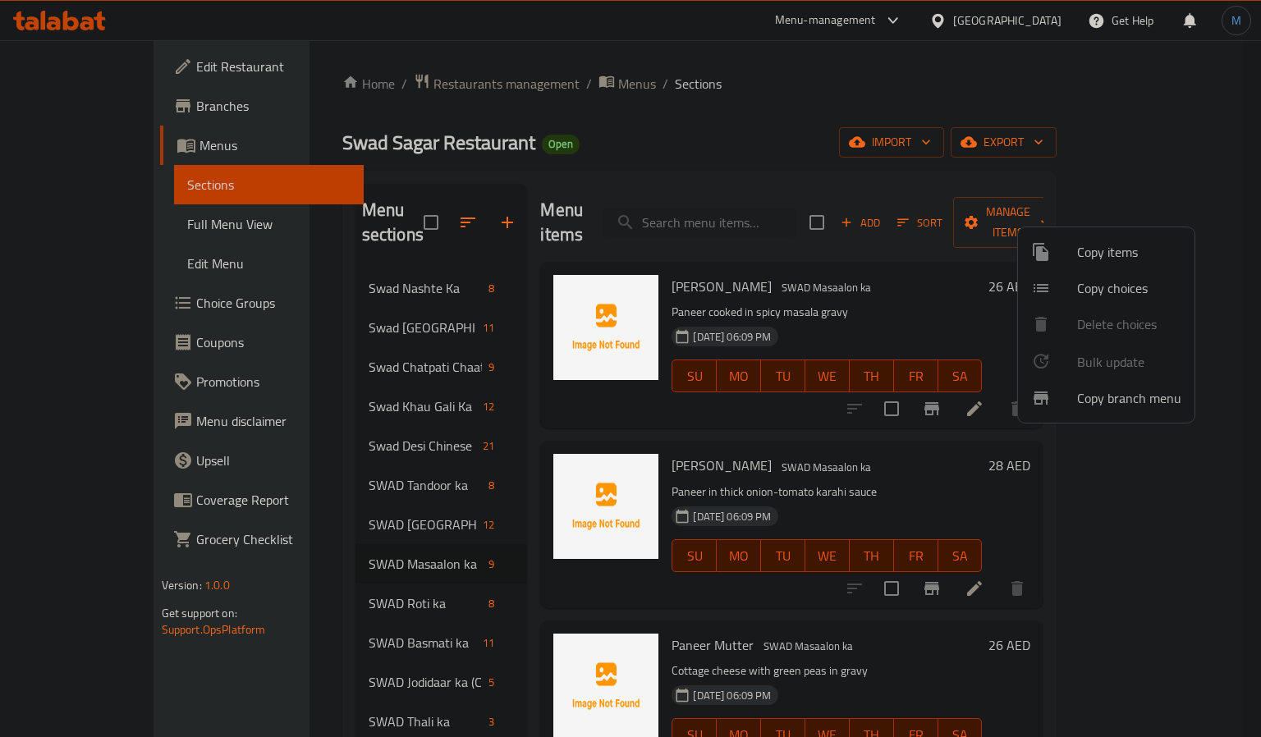
click at [746, 581] on div at bounding box center [630, 368] width 1261 height 737
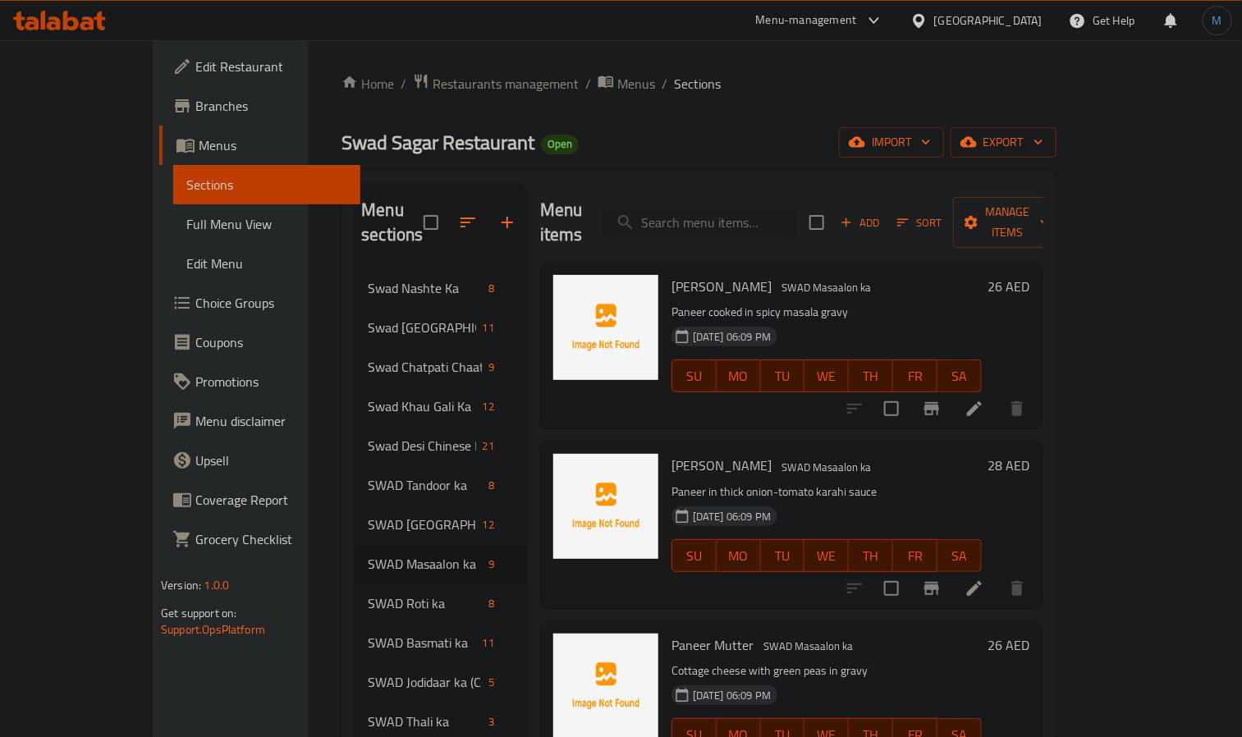
click at [309, 584] on div "Home / Restaurants management / Menus / Sections Swad Sagar Restaurant Open imp…" at bounding box center [699, 503] width 781 height 927
click at [368, 593] on span "SWAD Roti ka" at bounding box center [425, 603] width 114 height 20
click at [834, 222] on input "checkbox" at bounding box center [816, 222] width 34 height 34
click at [1063, 222] on button "Manage items" at bounding box center [1008, 222] width 110 height 51
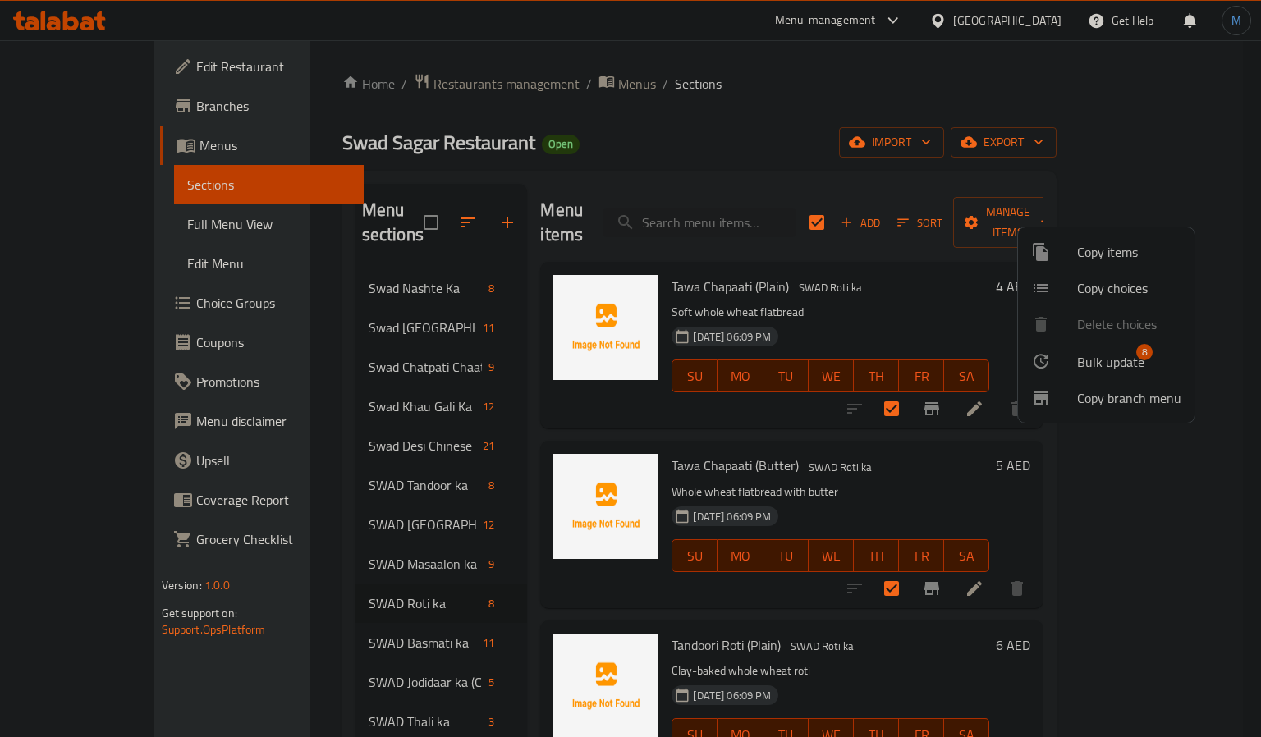
click at [1084, 352] on span "Bulk update" at bounding box center [1110, 362] width 67 height 20
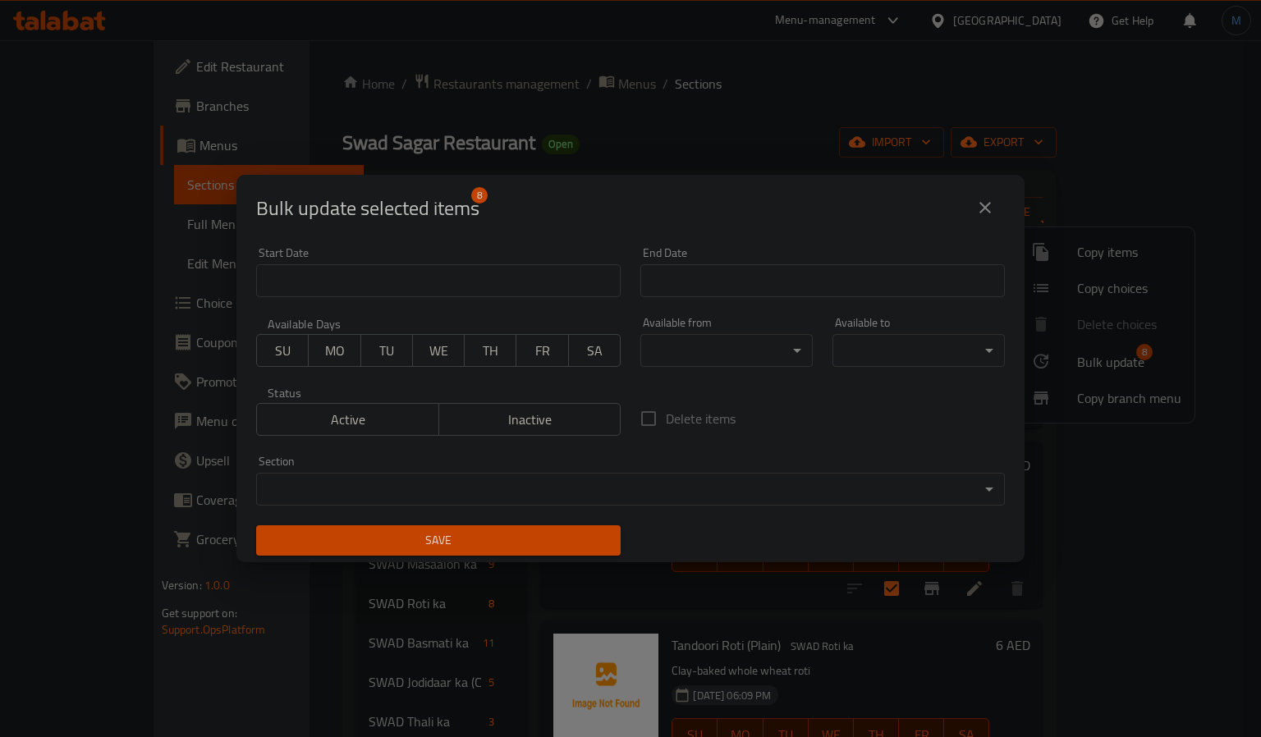
click at [668, 353] on body "​ Menu-management [GEOGRAPHIC_DATA] Get Help M Edit Restaurant Branches Menus S…" at bounding box center [630, 388] width 1261 height 697
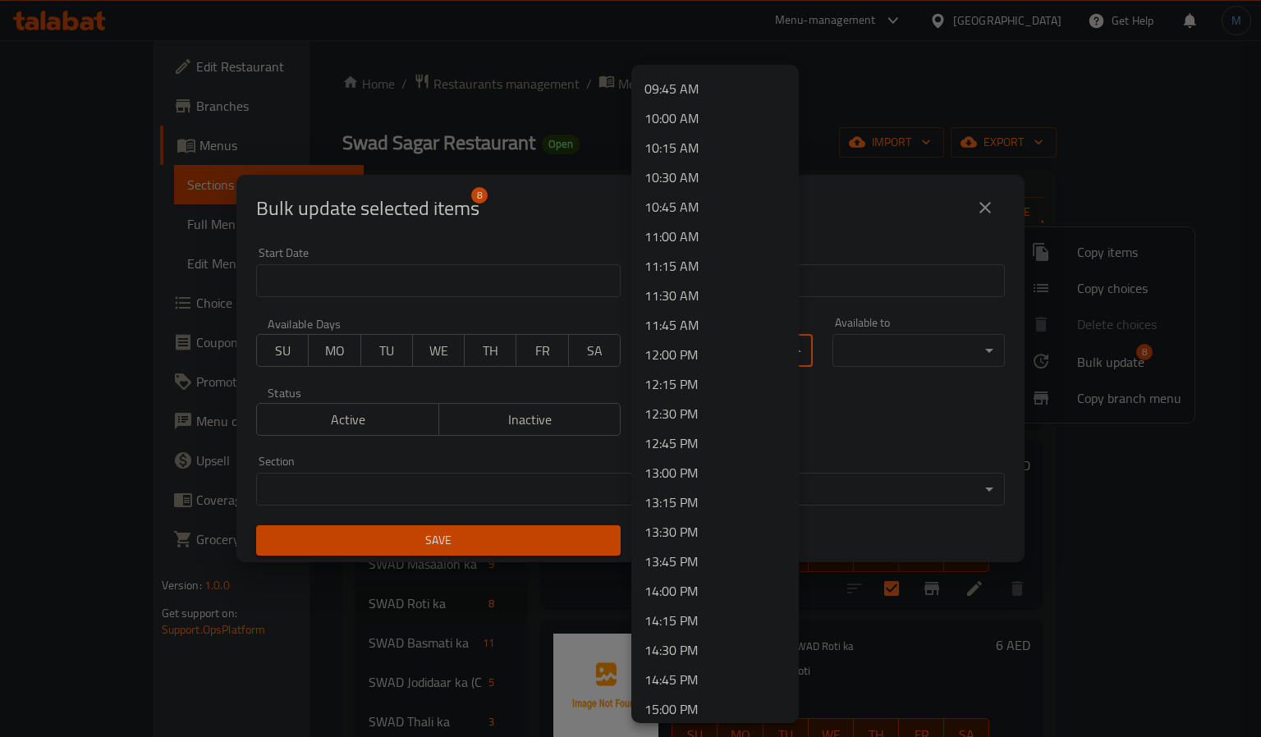
scroll to position [1108, 0]
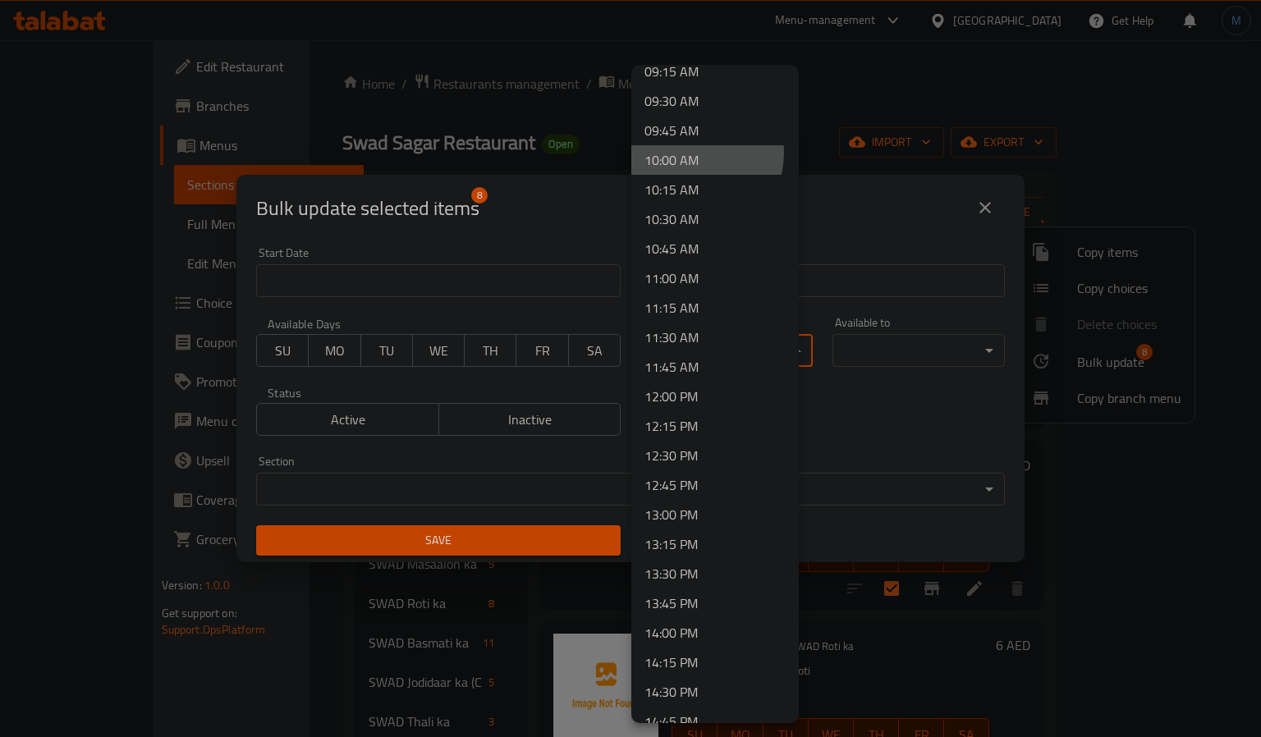
click at [688, 153] on li "10:00 AM" at bounding box center [714, 160] width 167 height 30
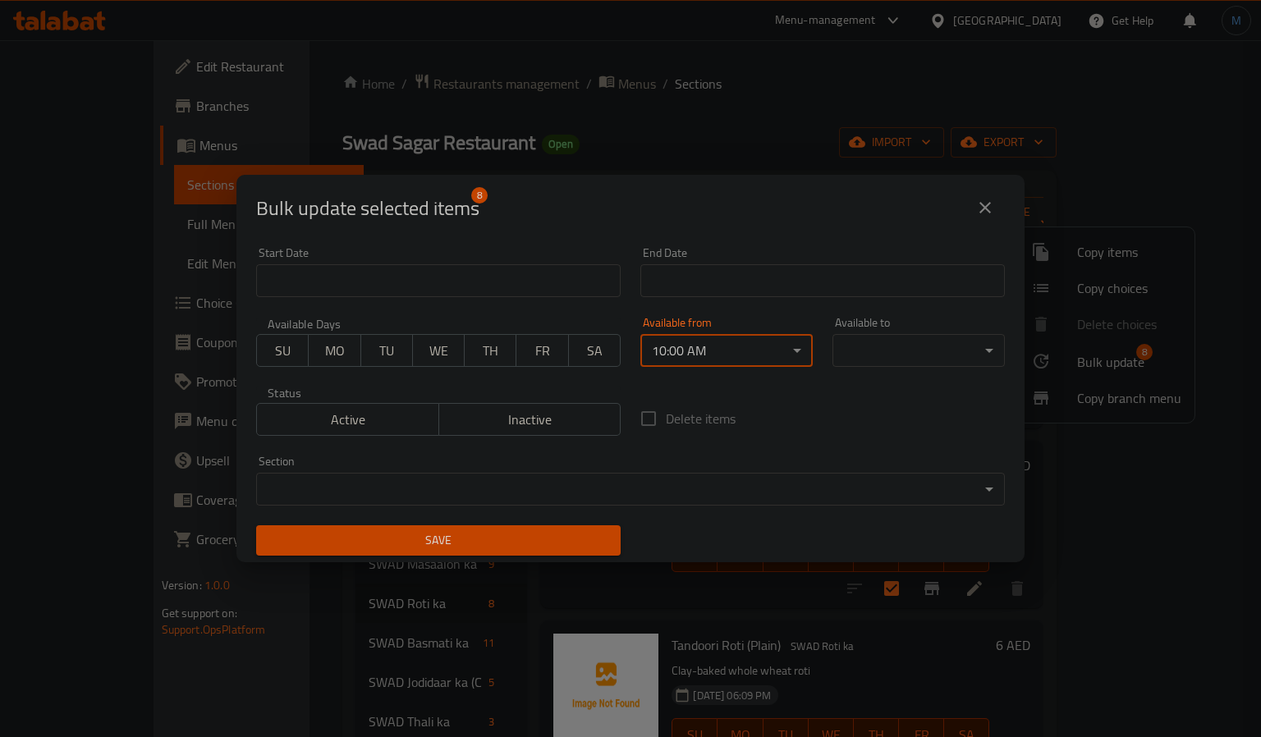
click at [909, 325] on div "Available to ​ ​" at bounding box center [918, 342] width 172 height 50
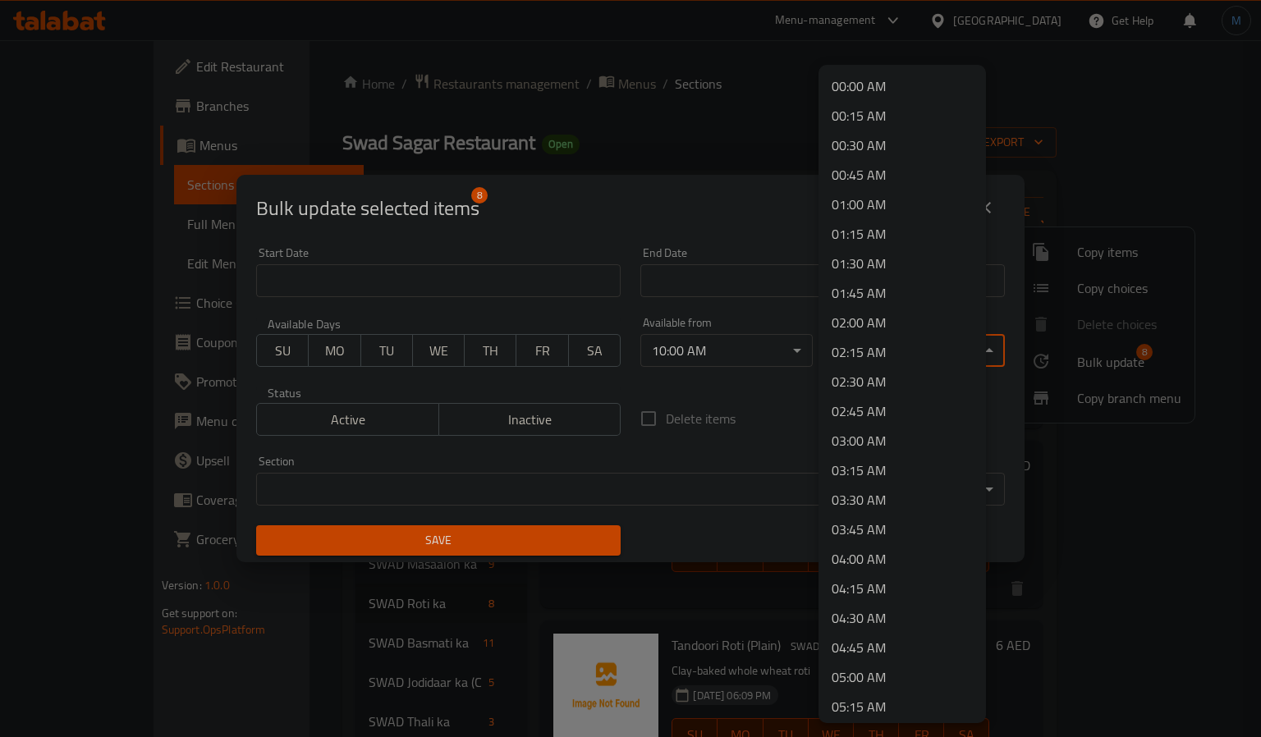
click at [913, 335] on body "​ Menu-management [GEOGRAPHIC_DATA] Get Help M Edit Restaurant Branches Menus S…" at bounding box center [630, 388] width 1261 height 697
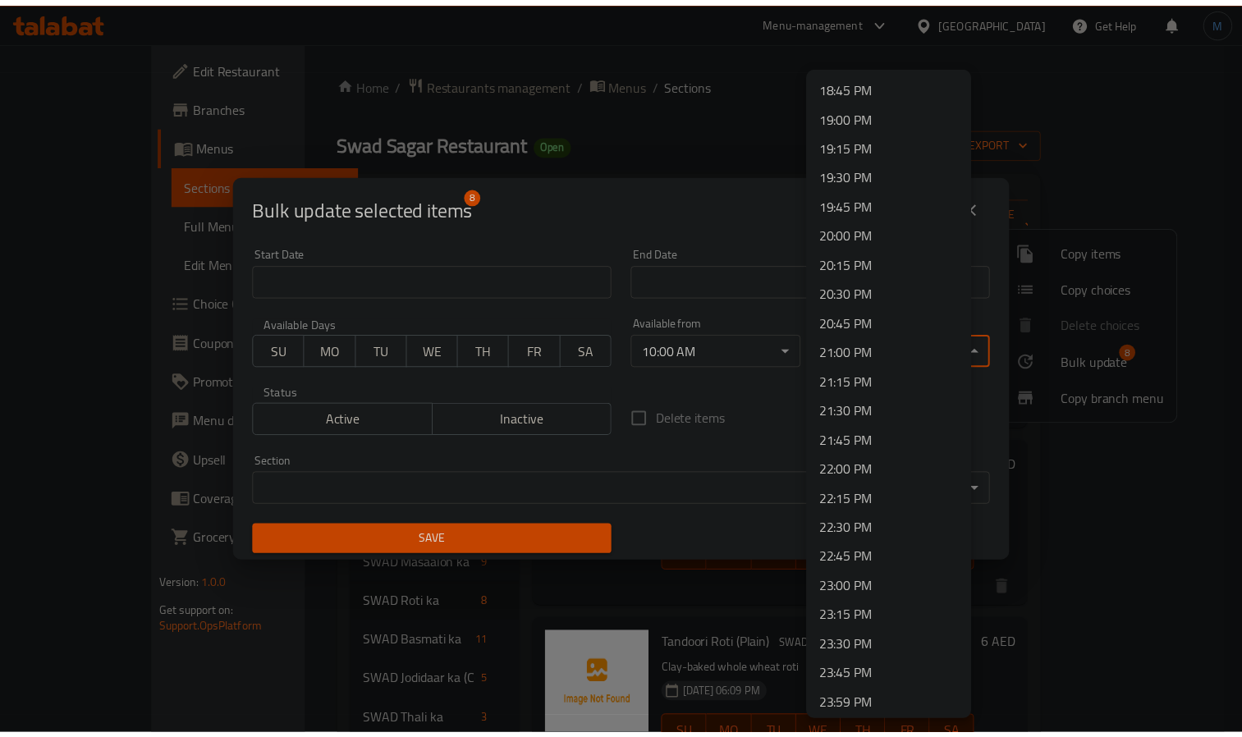
scroll to position [2219, 0]
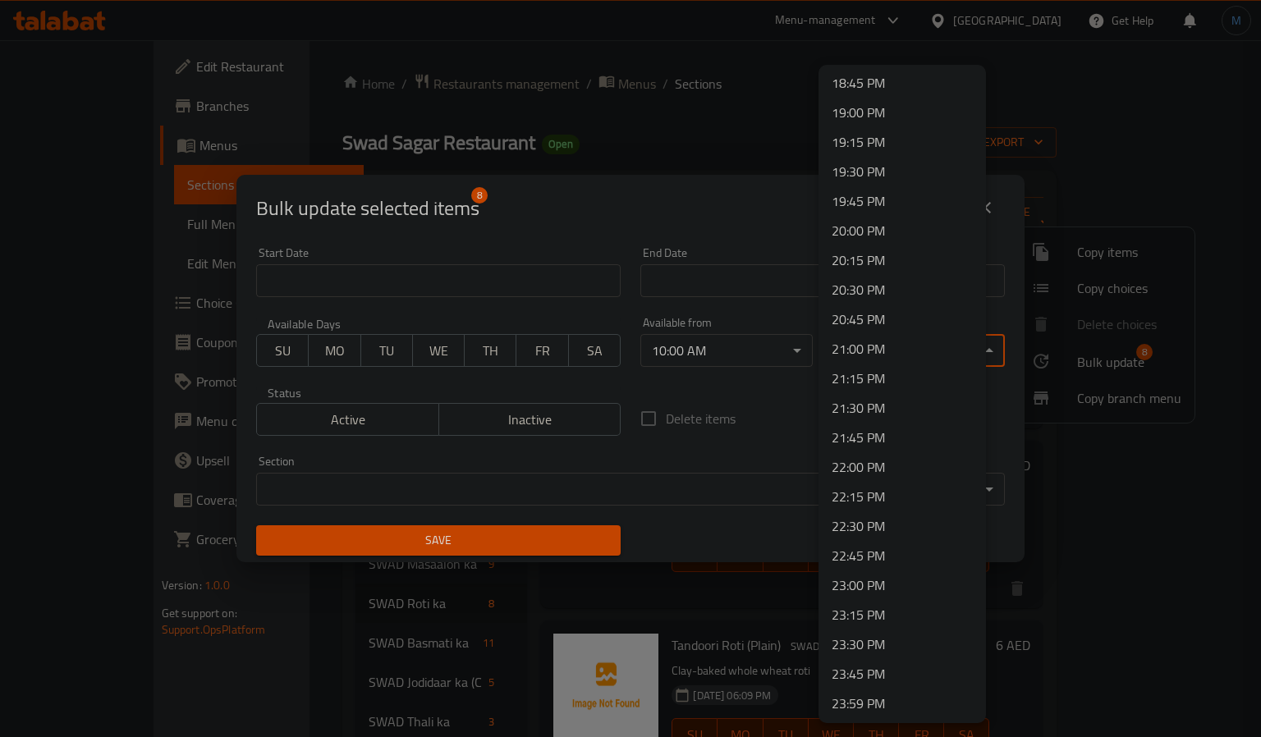
click at [843, 469] on li "22:00 PM" at bounding box center [901, 467] width 167 height 30
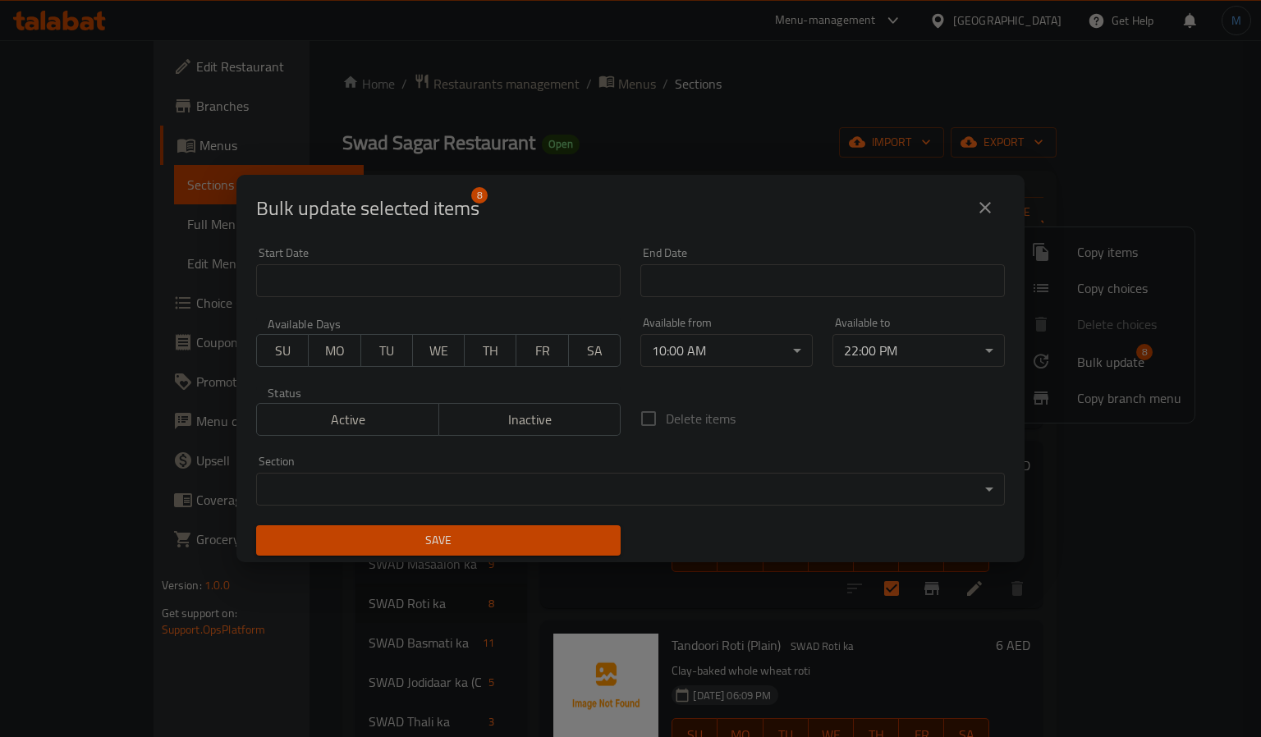
click at [518, 532] on span "Save" at bounding box center [438, 540] width 338 height 21
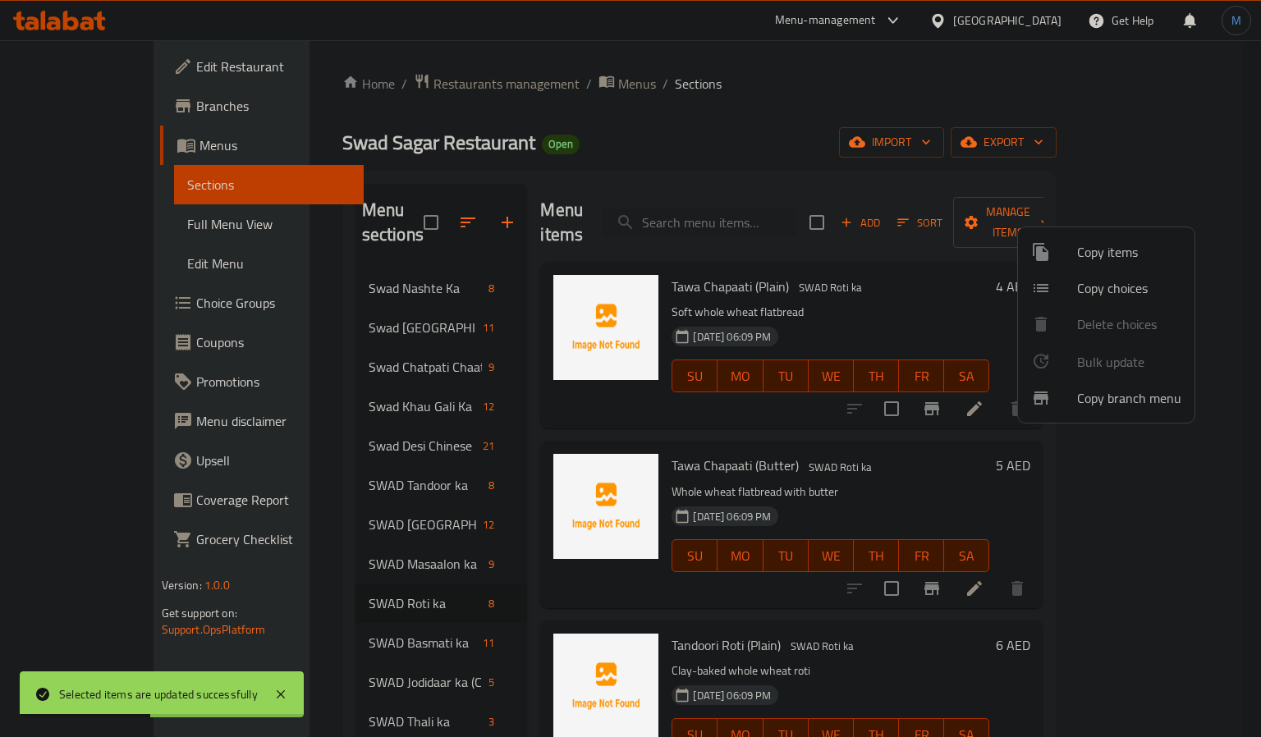
click at [527, 581] on div at bounding box center [630, 368] width 1261 height 737
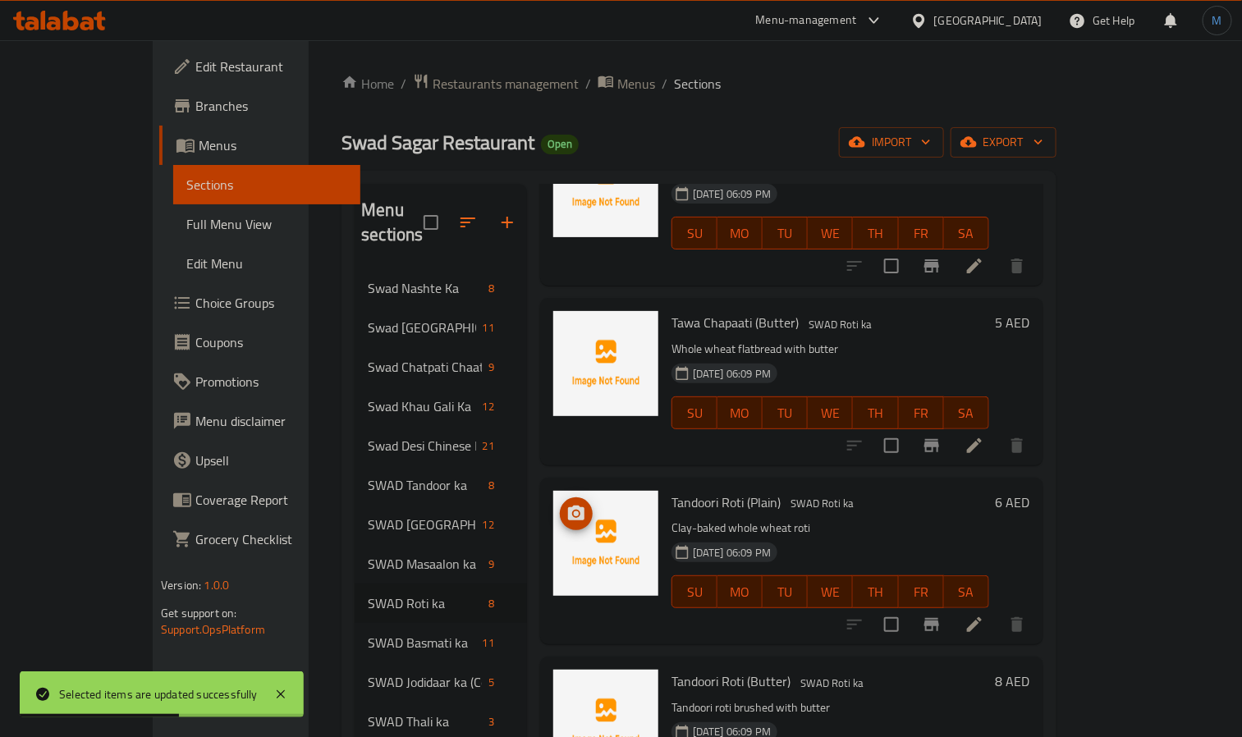
scroll to position [369, 0]
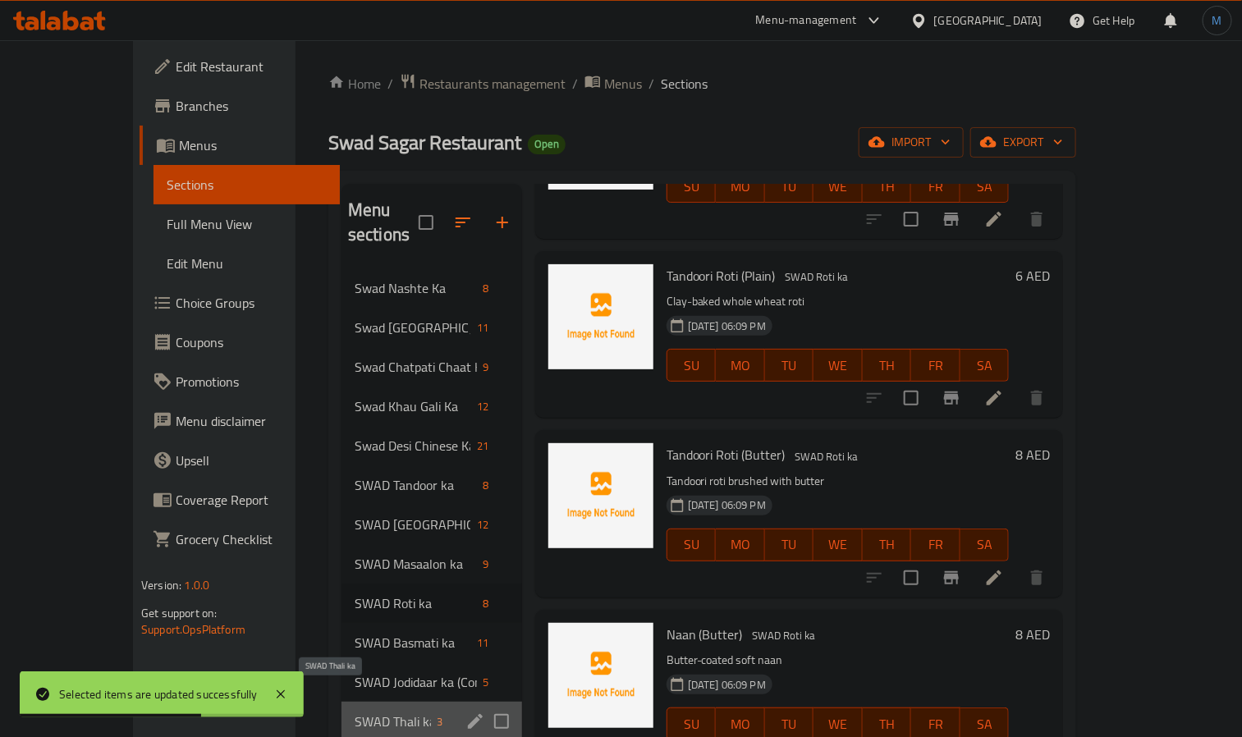
click at [355, 712] on span "SWAD Thali ka" at bounding box center [393, 722] width 76 height 20
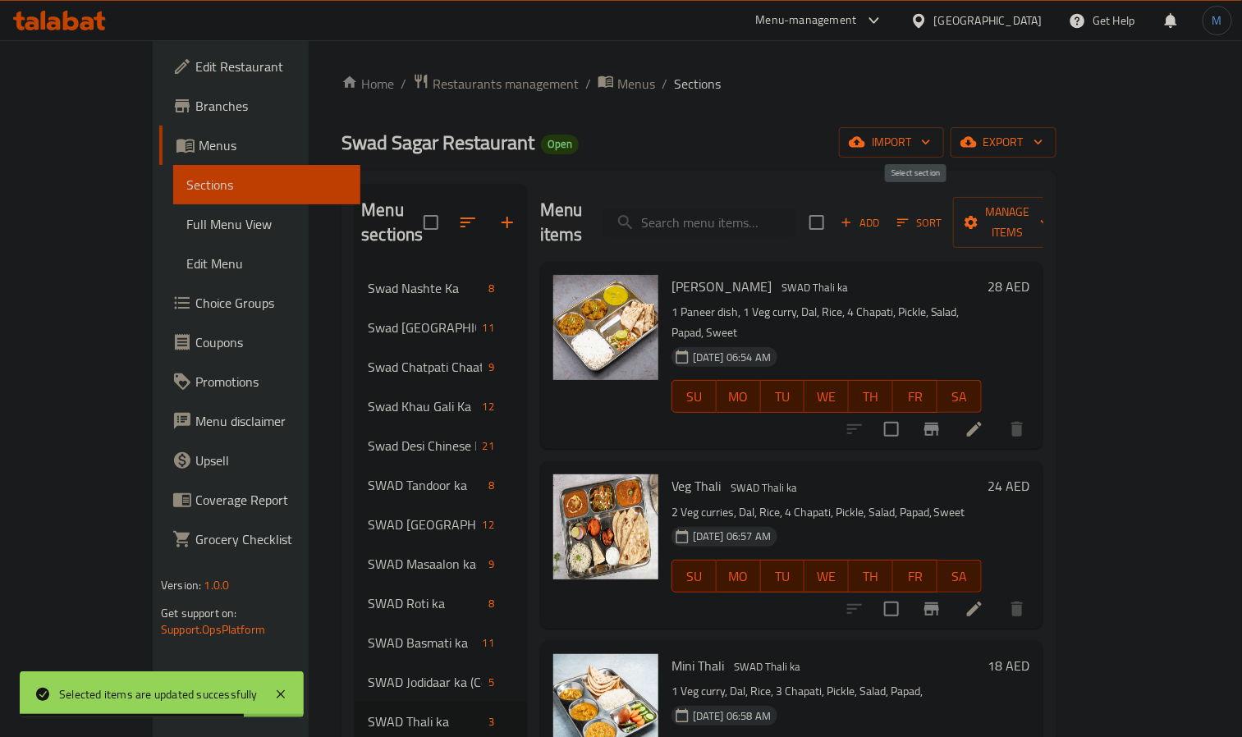
click at [834, 212] on input "checkbox" at bounding box center [816, 222] width 34 height 34
click at [1050, 217] on span "Manage items" at bounding box center [1008, 222] width 84 height 41
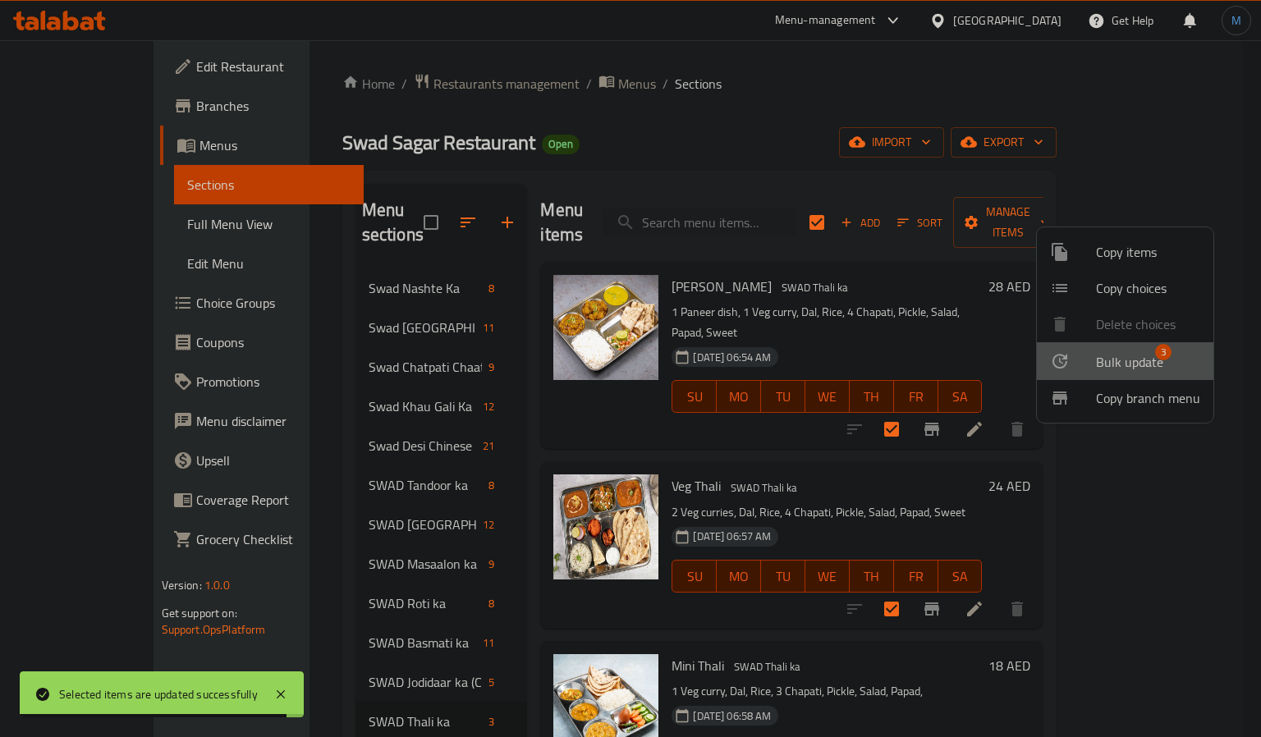
click at [1133, 347] on li "Bulk update 3" at bounding box center [1125, 361] width 176 height 38
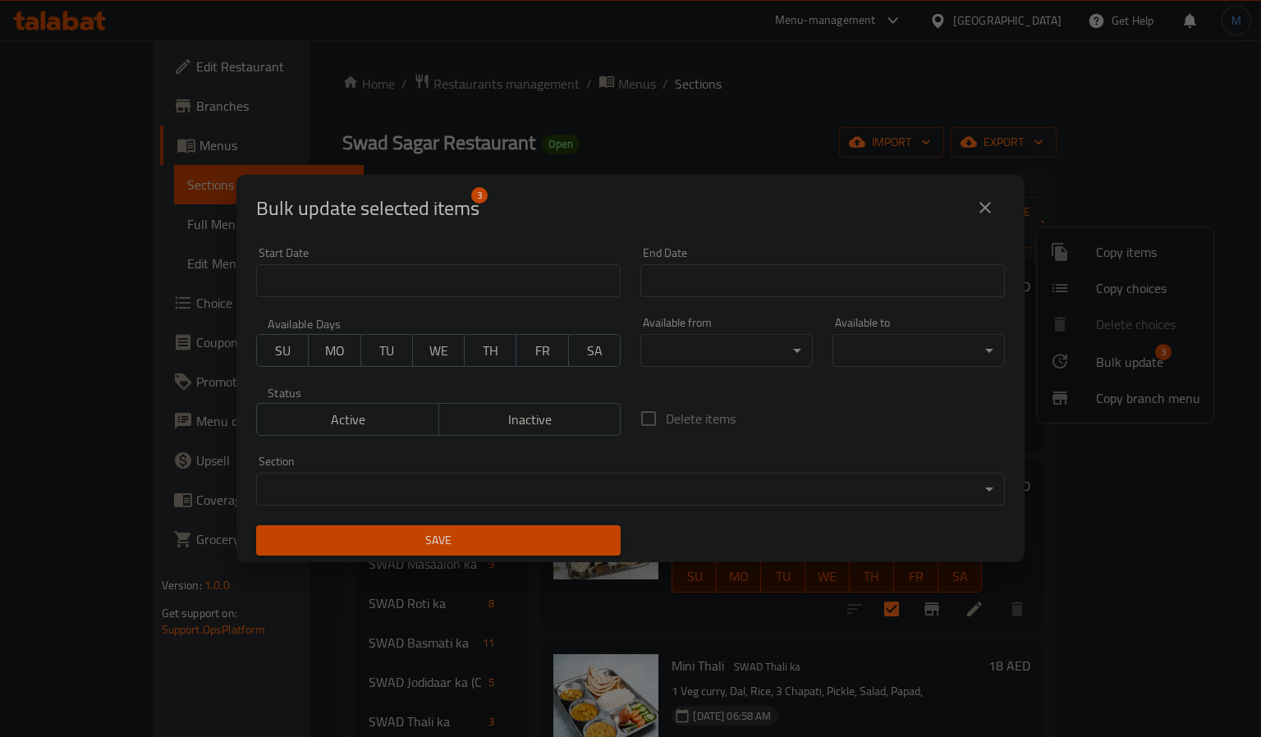
click at [668, 360] on body "​ Menu-management [GEOGRAPHIC_DATA] Get Help M Edit Restaurant Branches Menus S…" at bounding box center [630, 388] width 1261 height 697
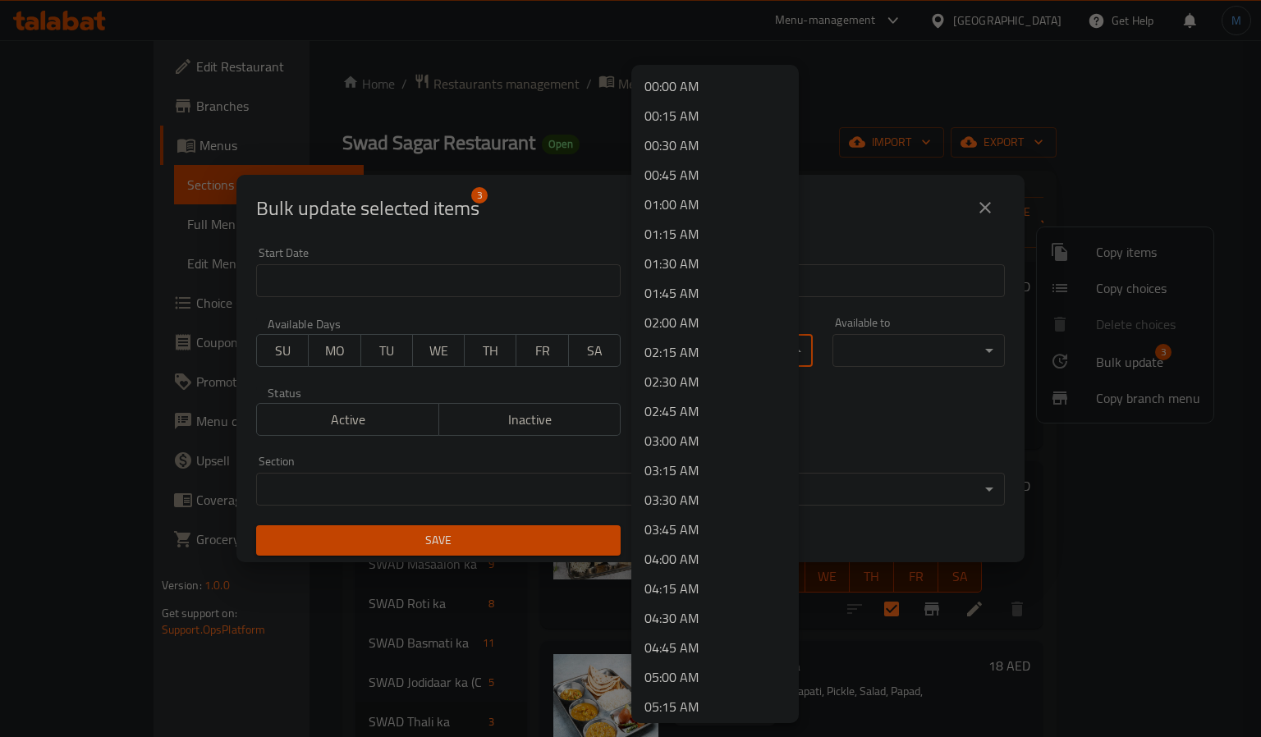
scroll to position [739, 0]
click at [687, 655] on li "11:00 AM" at bounding box center [714, 648] width 167 height 30
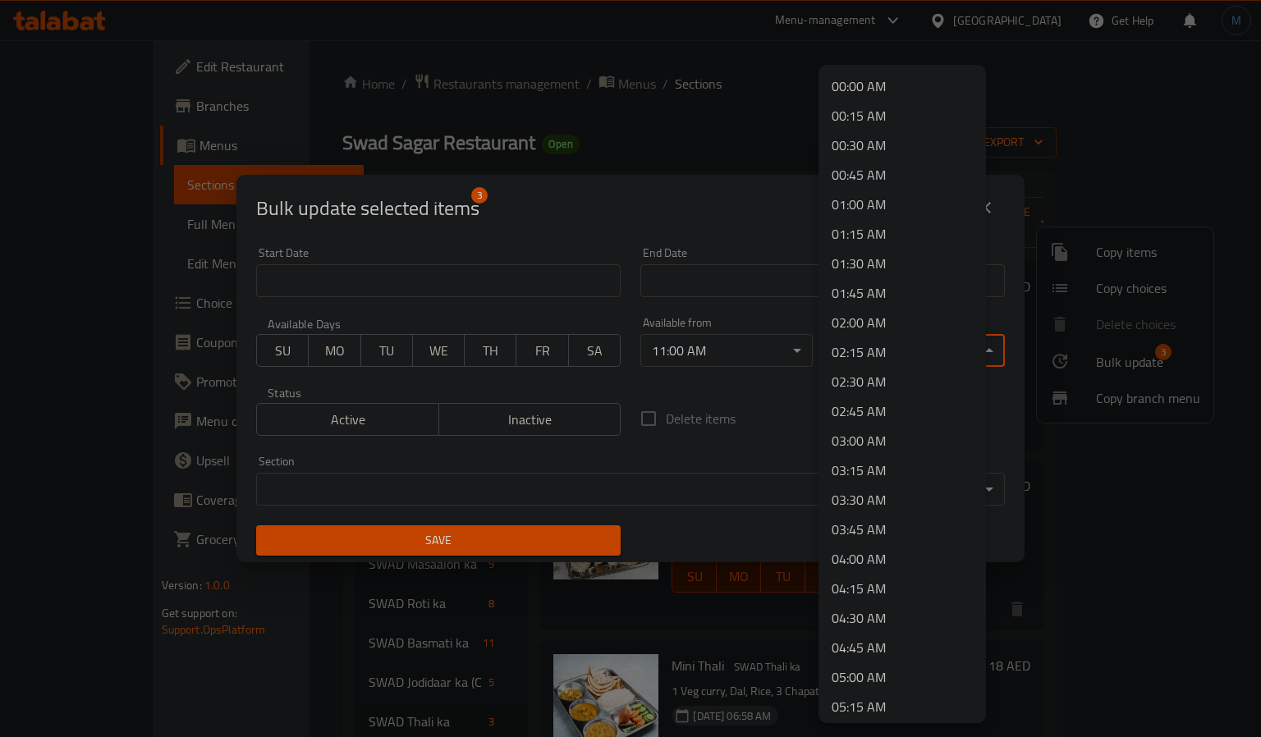
click at [948, 365] on body "​ Menu-management [GEOGRAPHIC_DATA] Get Help M Edit Restaurant Branches Menus S…" at bounding box center [630, 388] width 1261 height 697
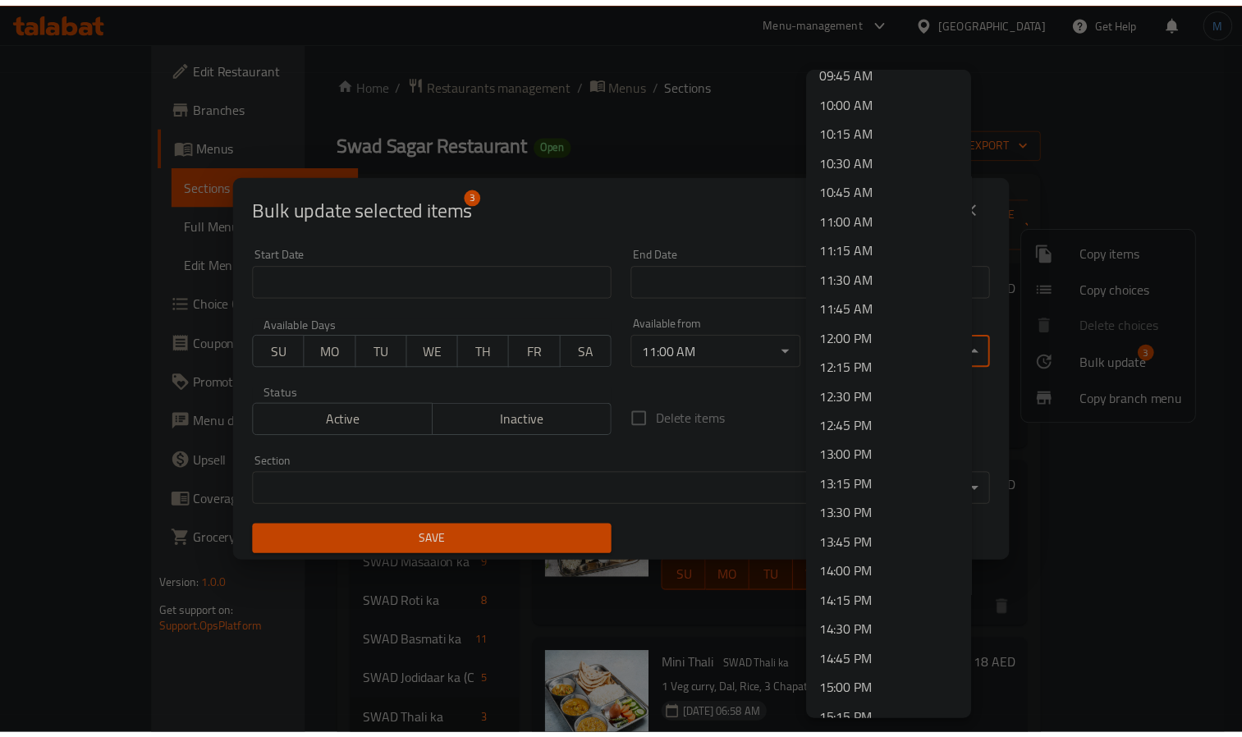
scroll to position [1354, 0]
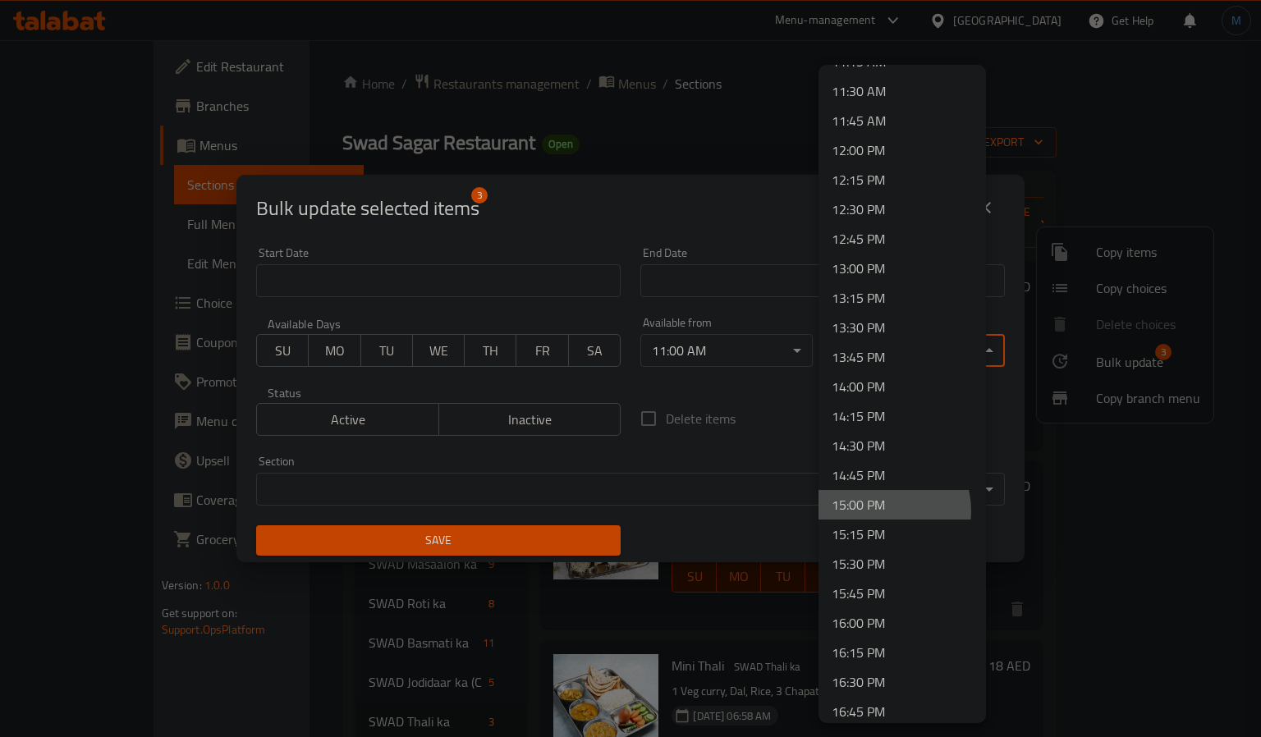
click at [885, 510] on li "15:00 PM" at bounding box center [901, 505] width 167 height 30
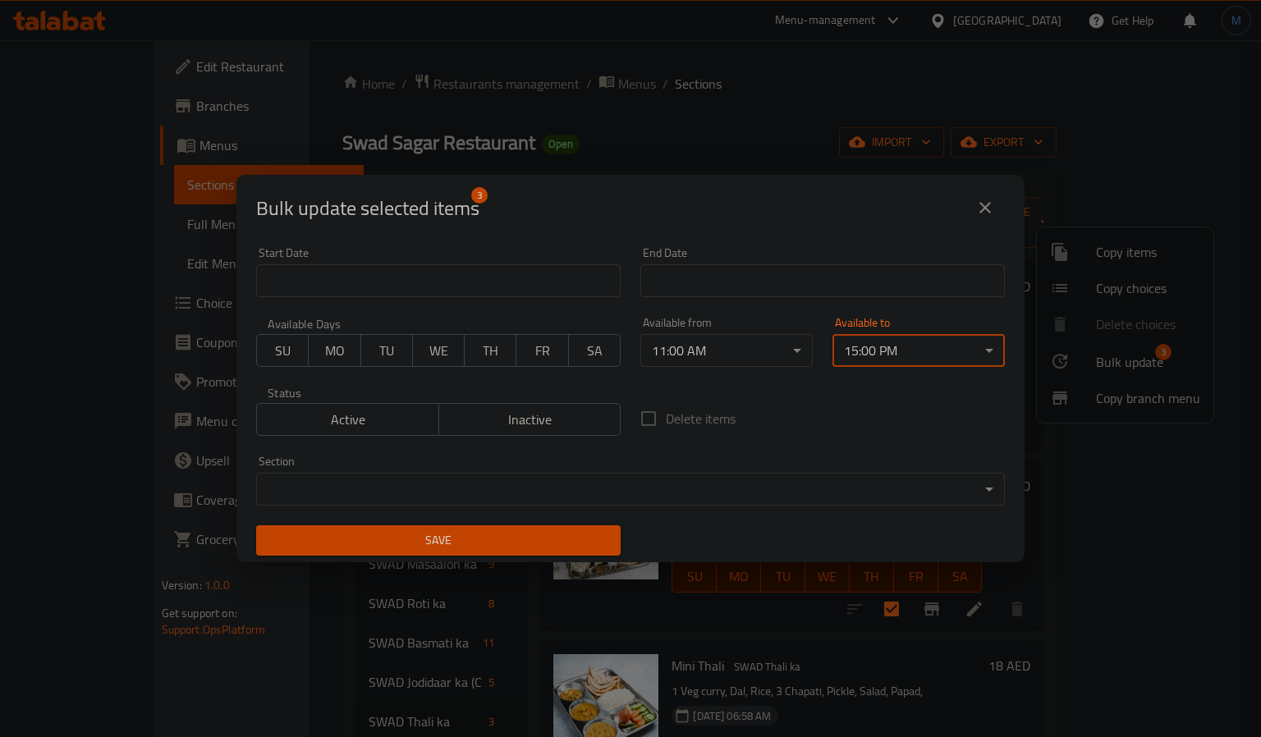
click at [587, 550] on span "Save" at bounding box center [438, 540] width 338 height 21
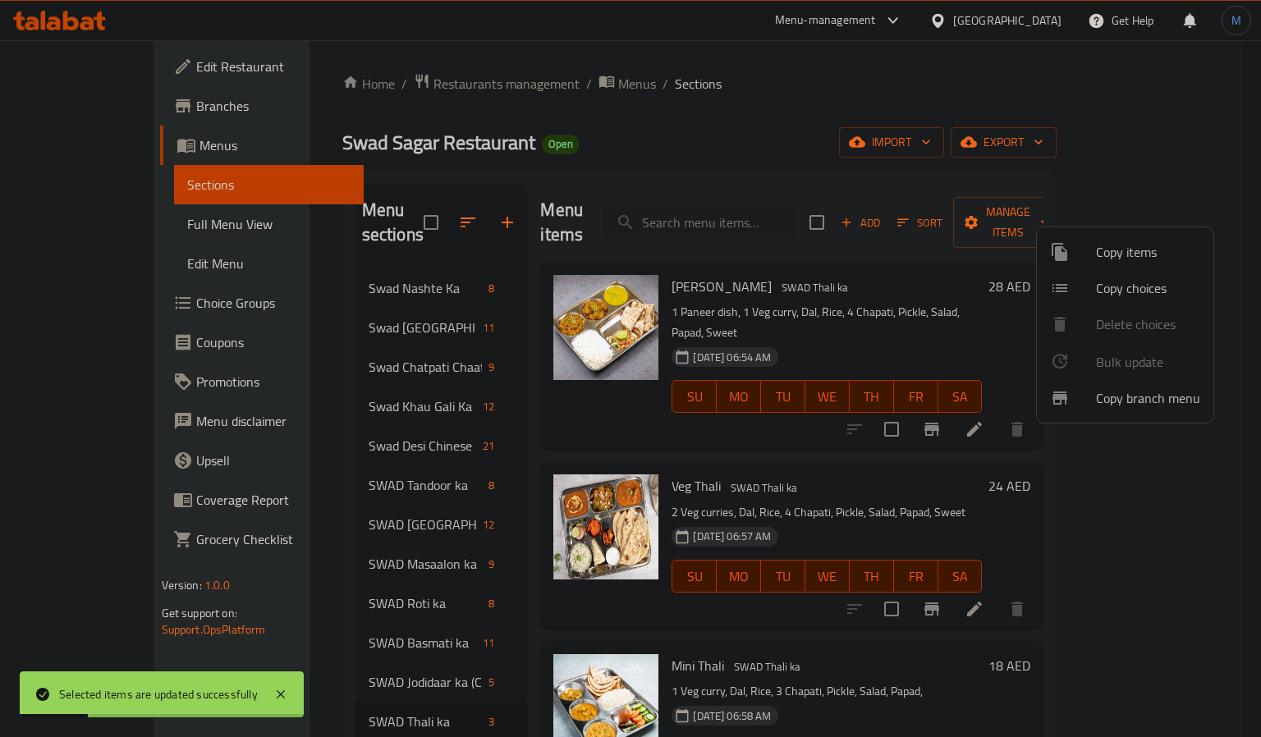
click at [540, 566] on div at bounding box center [630, 368] width 1261 height 737
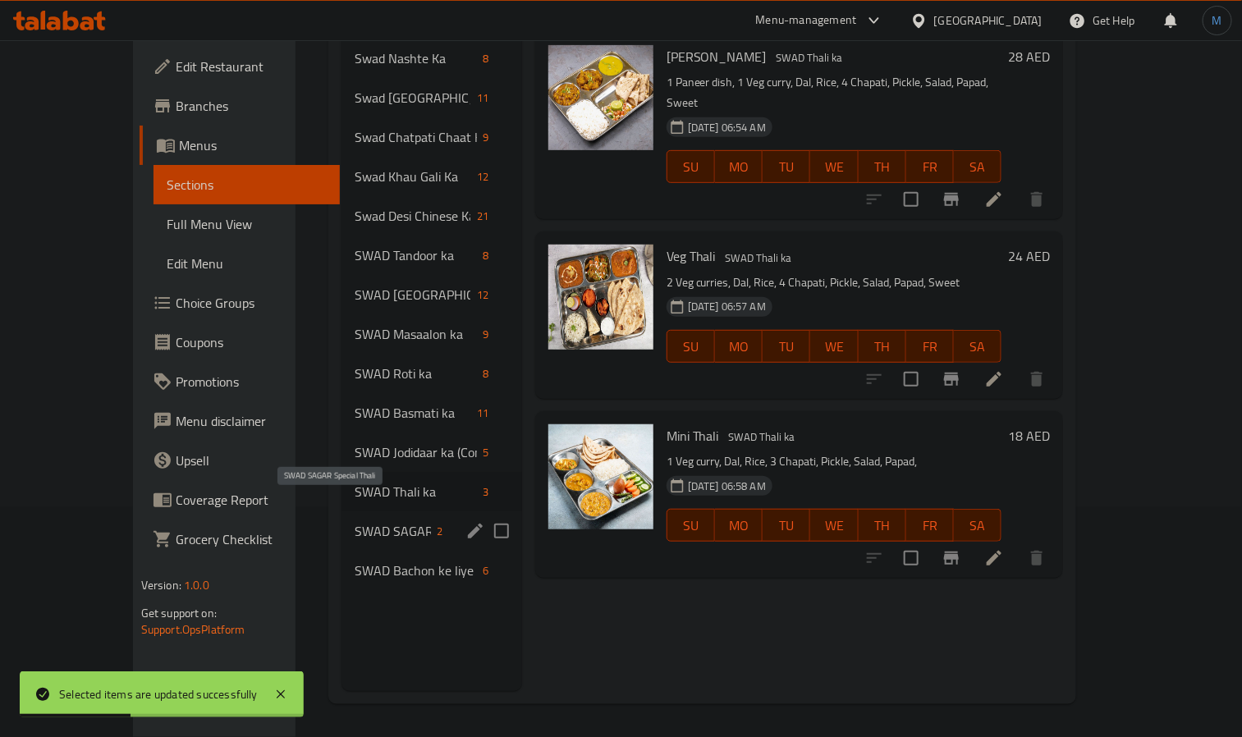
click at [355, 521] on span "SWAD SAGAR Special Thali" at bounding box center [393, 531] width 76 height 20
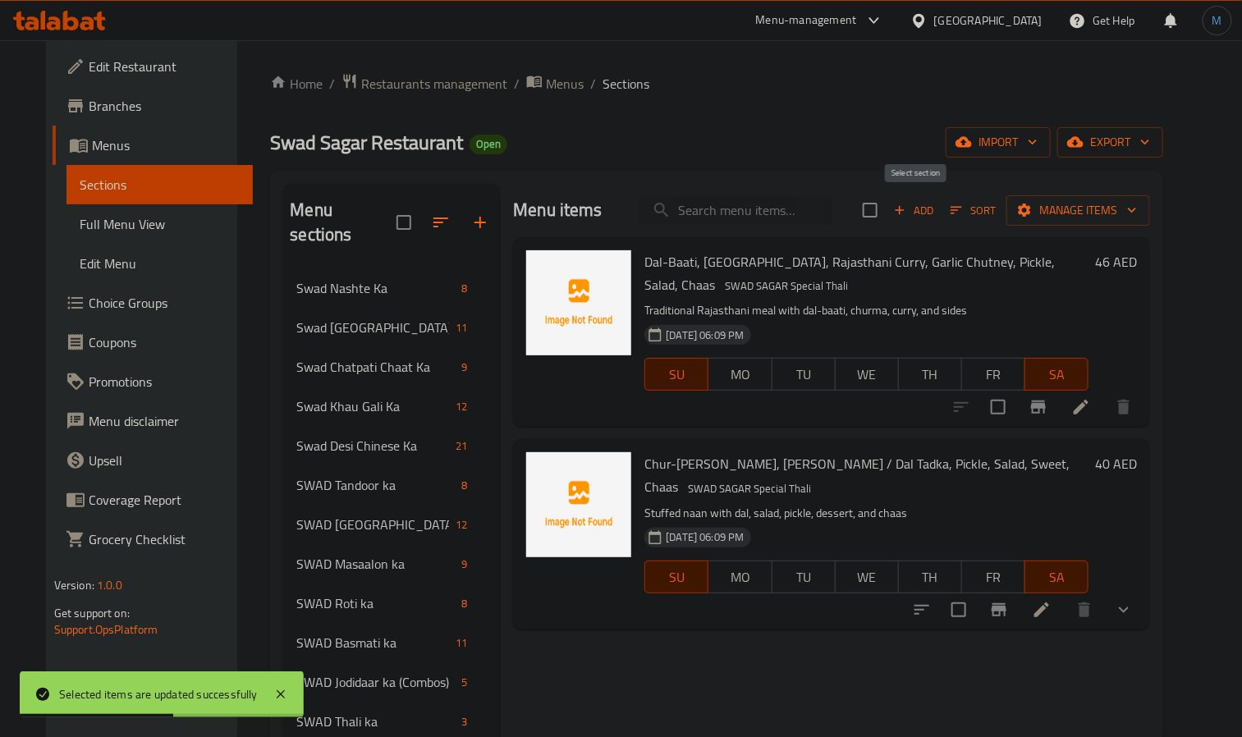
click at [887, 220] on input "checkbox" at bounding box center [870, 210] width 34 height 34
click at [1110, 222] on button "Manage items" at bounding box center [1078, 210] width 144 height 30
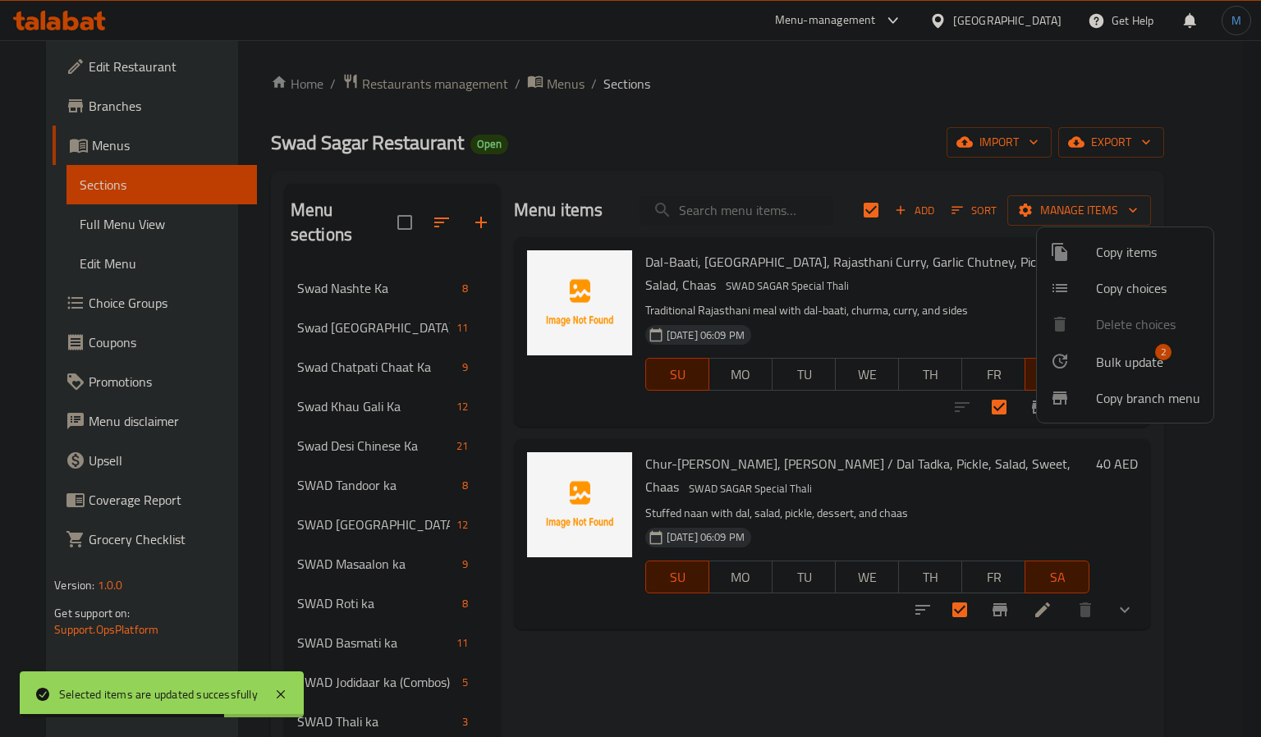
click at [1168, 358] on span "Bulk update 2" at bounding box center [1148, 360] width 104 height 21
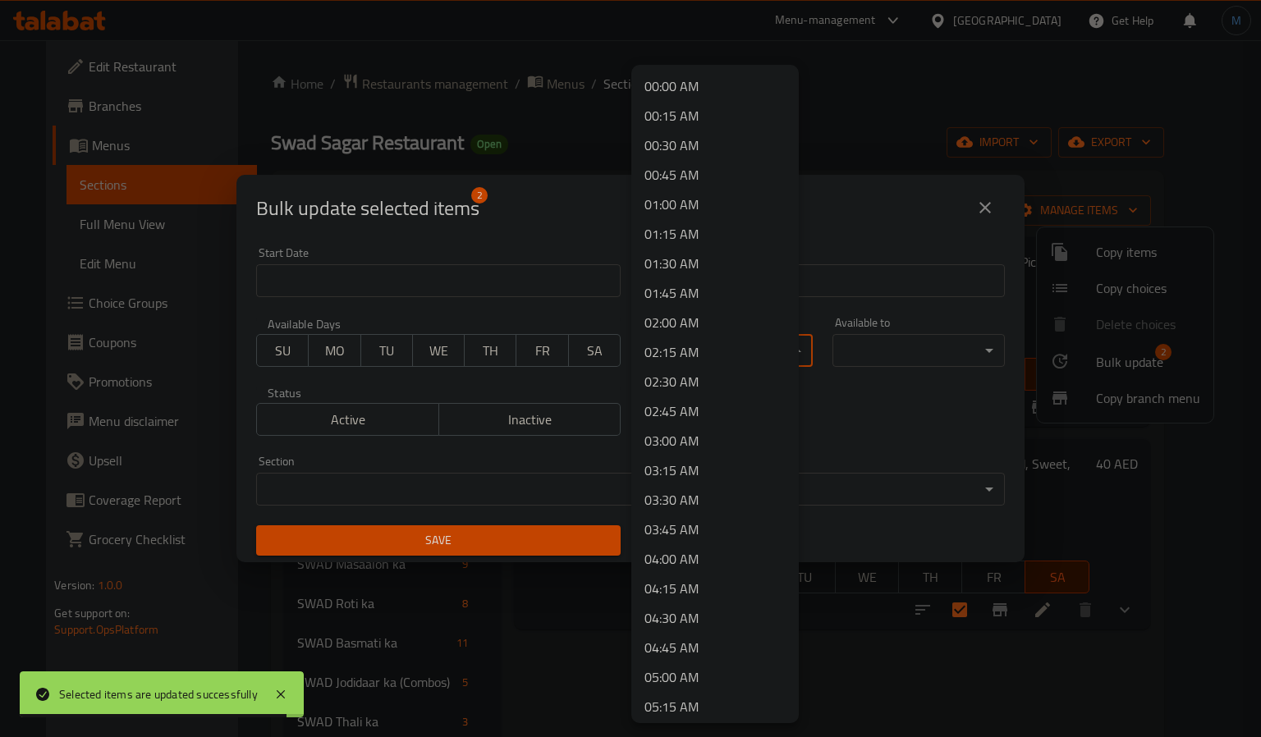
click at [724, 355] on body "Selected items are updated successfully ​ Menu-management [GEOGRAPHIC_DATA] Get…" at bounding box center [630, 388] width 1261 height 697
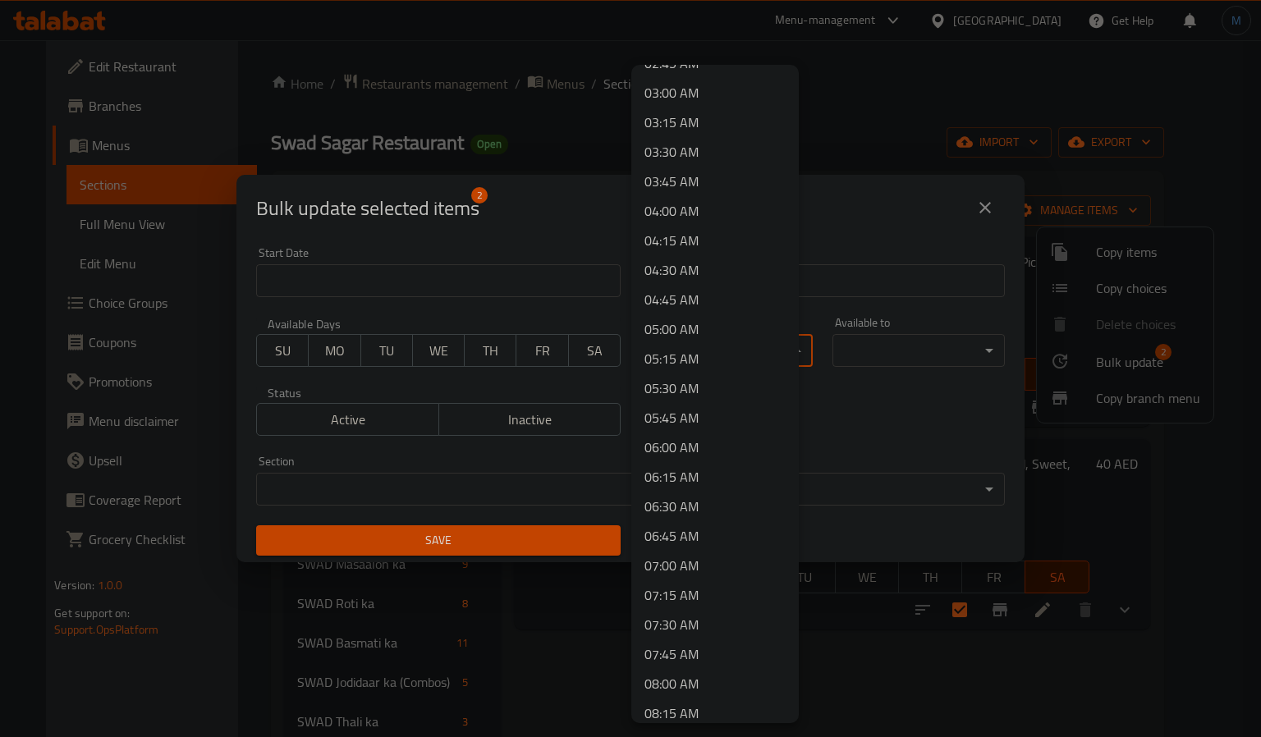
scroll to position [739, 0]
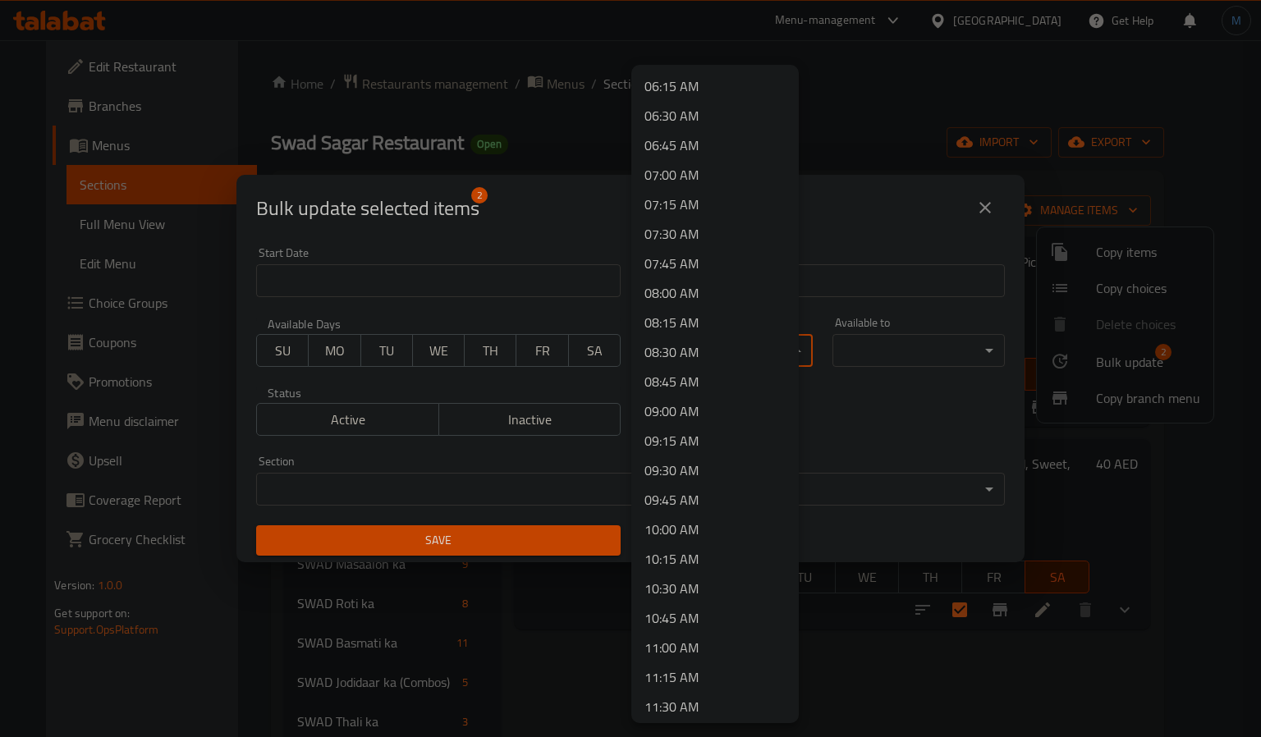
click at [651, 648] on li "11:00 AM" at bounding box center [714, 648] width 167 height 30
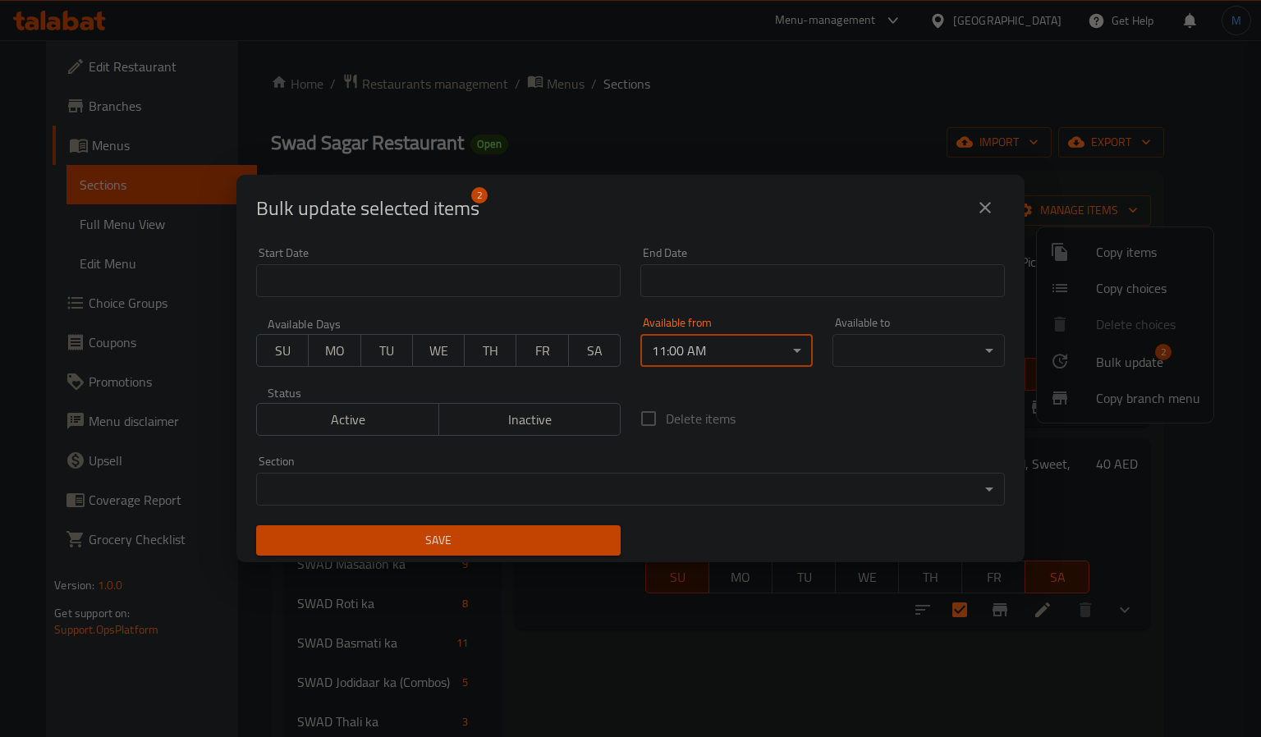
click at [986, 338] on div "Available to ​ ​" at bounding box center [918, 342] width 192 height 70
click at [968, 350] on body "​ Menu-management [GEOGRAPHIC_DATA] Get Help M Edit Restaurant Branches Menus S…" at bounding box center [630, 388] width 1261 height 697
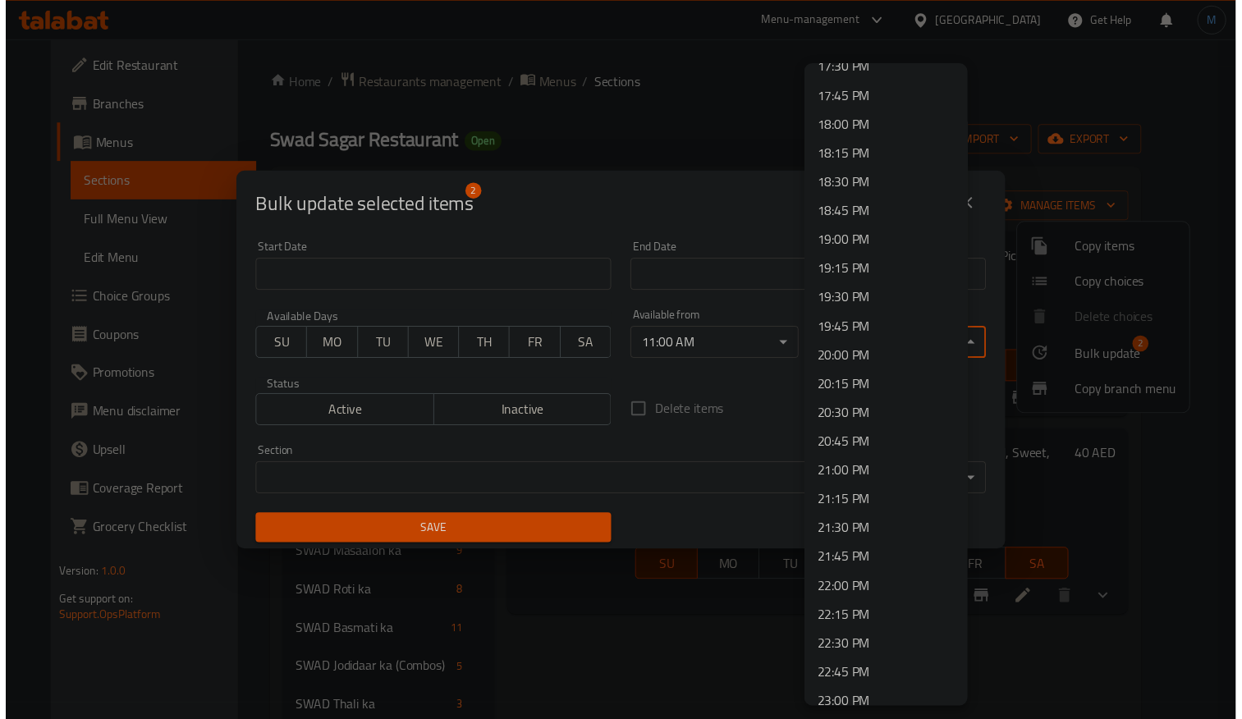
scroll to position [2093, 0]
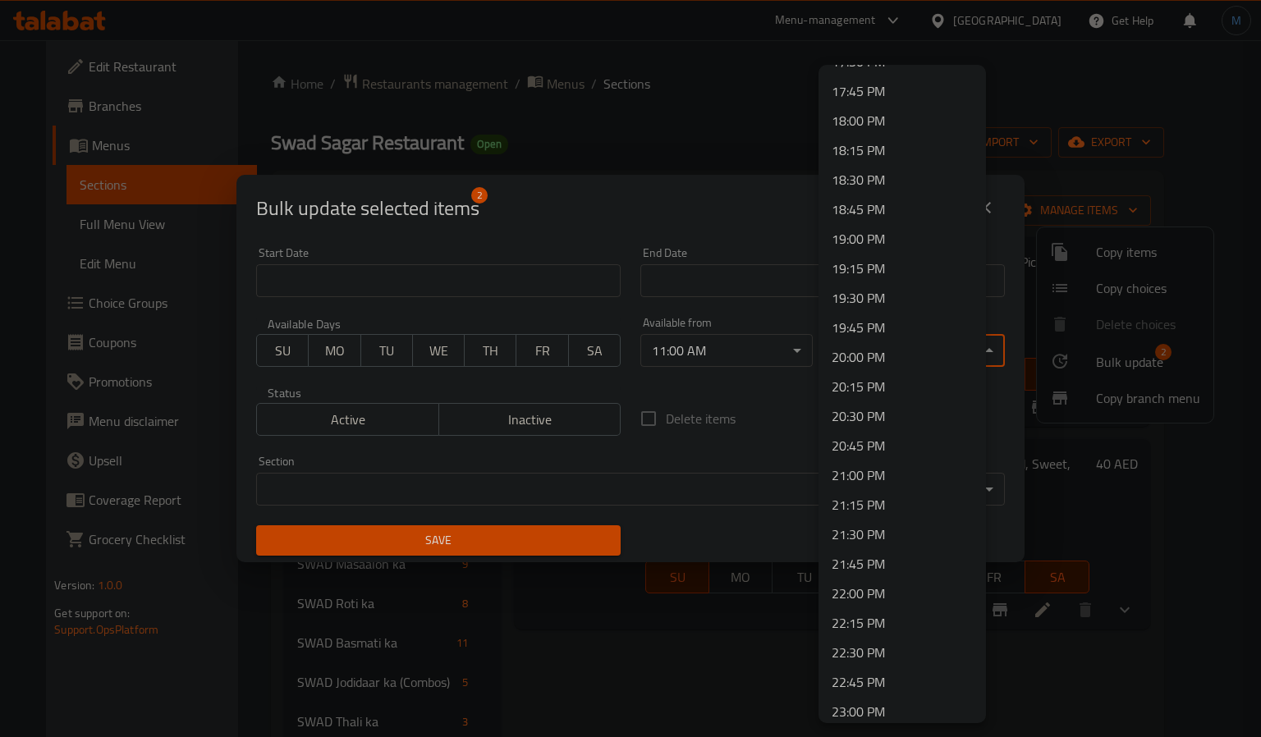
click at [870, 591] on li "22:00 PM" at bounding box center [901, 594] width 167 height 30
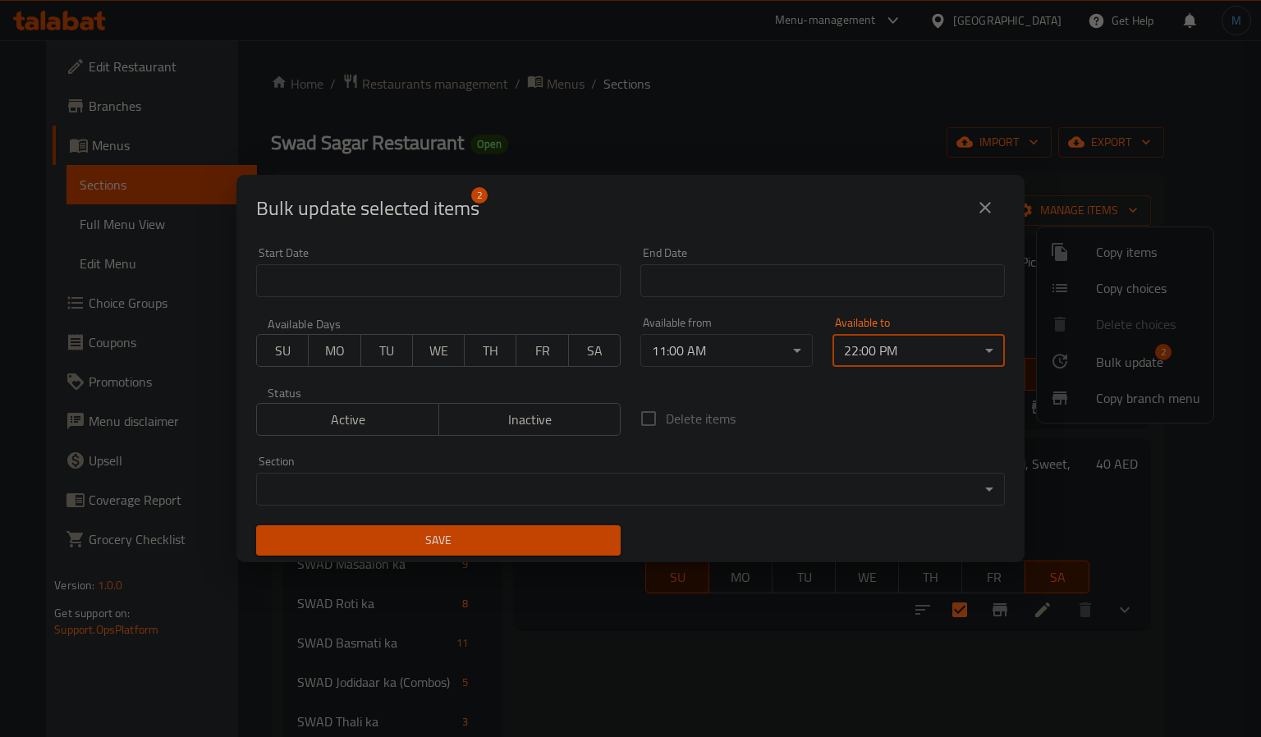
click at [446, 530] on span "Save" at bounding box center [438, 540] width 338 height 21
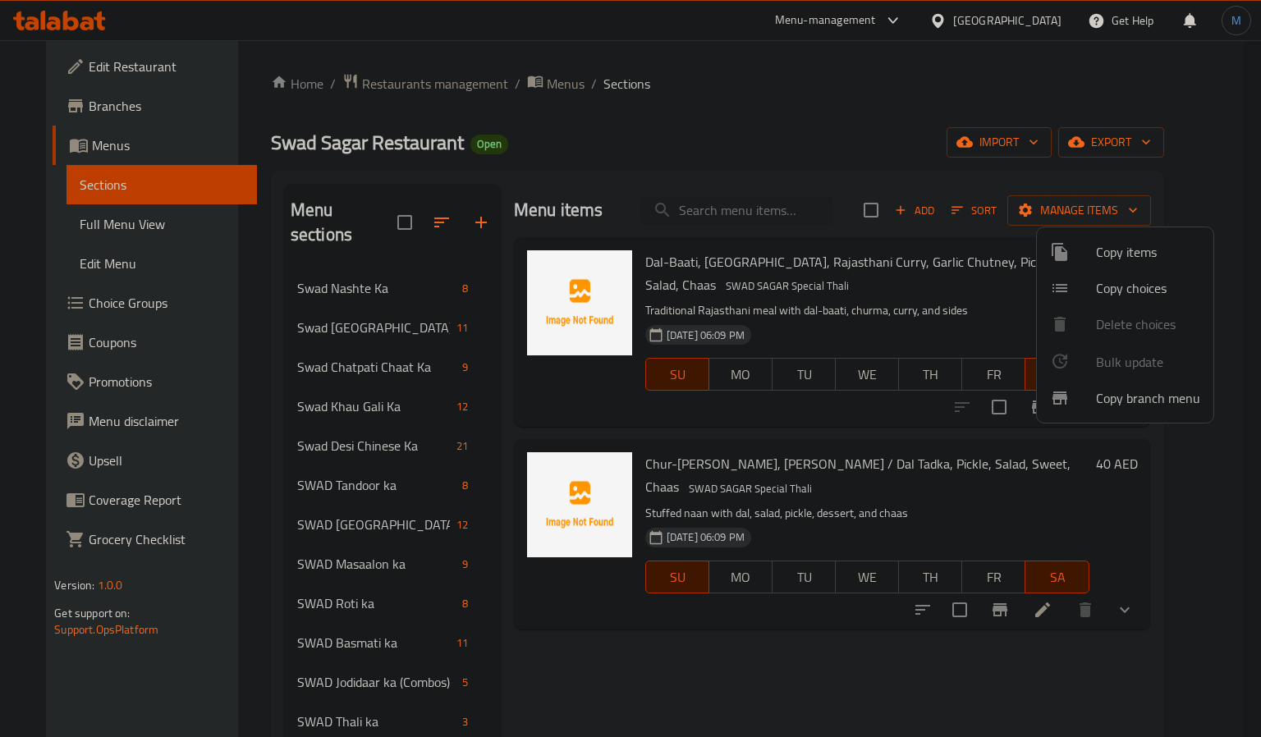
click at [89, 217] on div at bounding box center [630, 368] width 1261 height 737
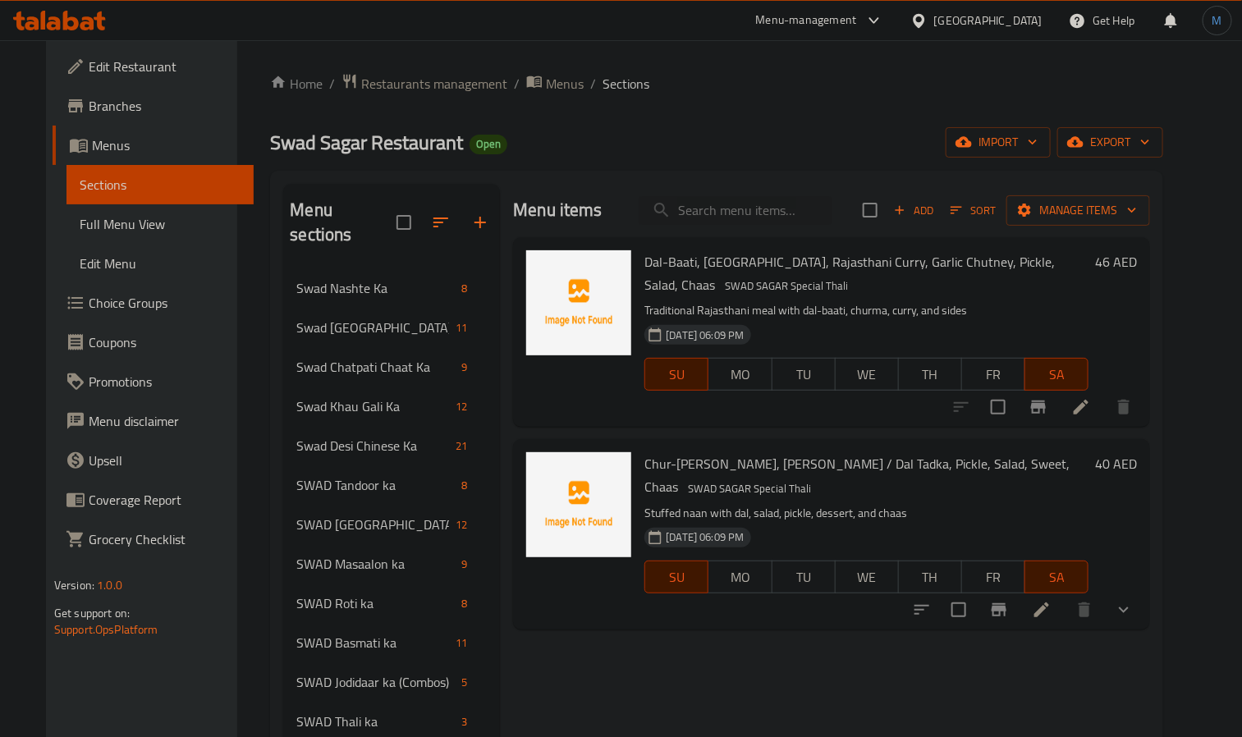
click at [89, 217] on span "Full Menu View" at bounding box center [160, 224] width 161 height 20
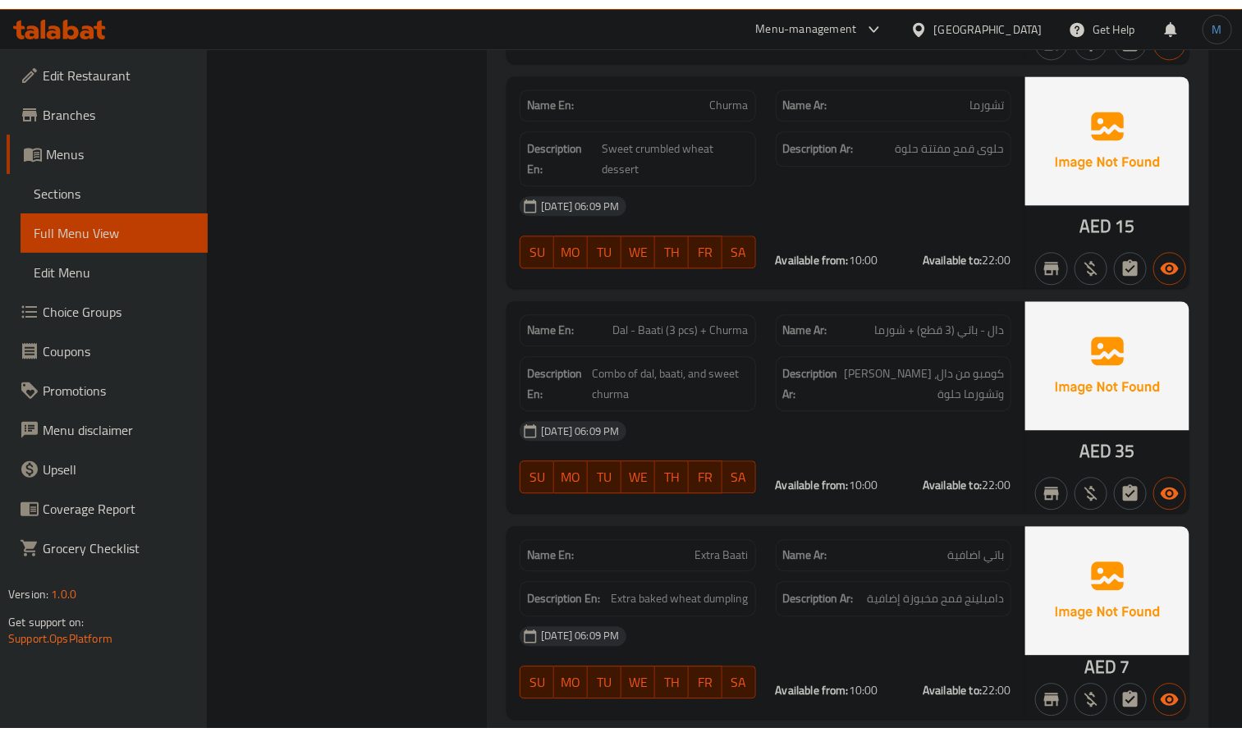
scroll to position [29376, 0]
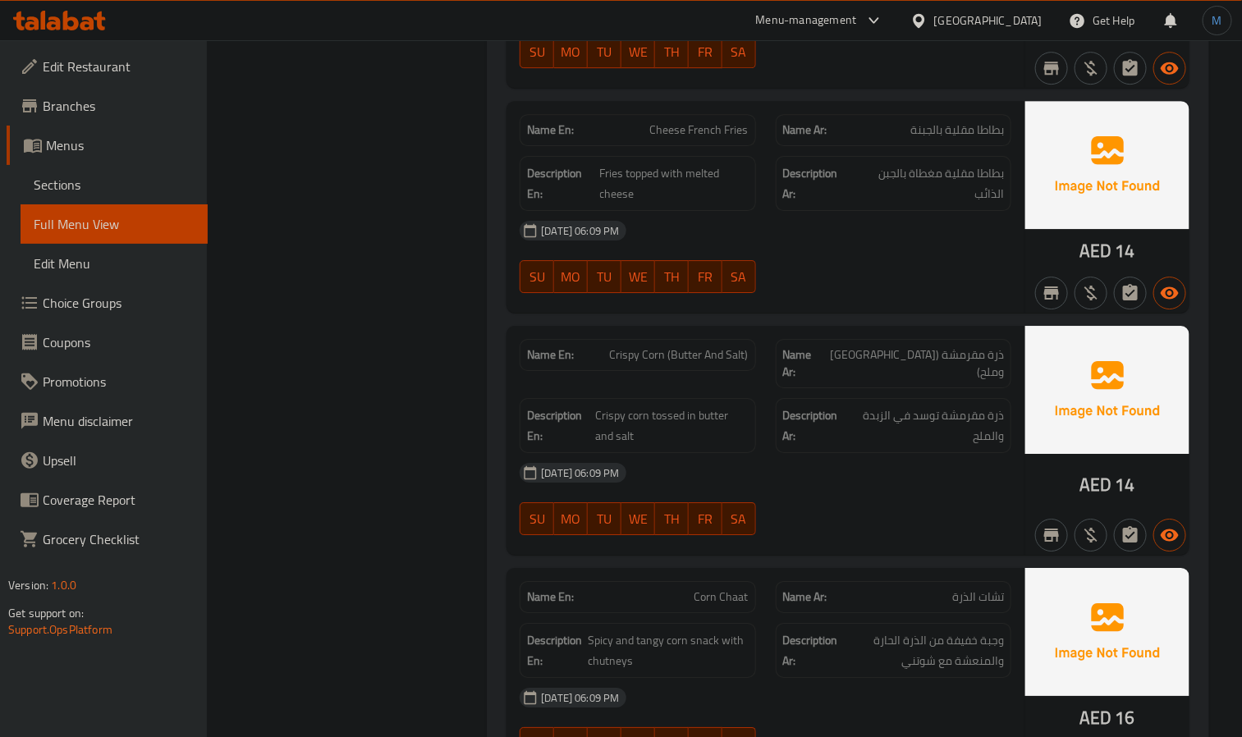
click at [107, 195] on link "Sections" at bounding box center [114, 184] width 187 height 39
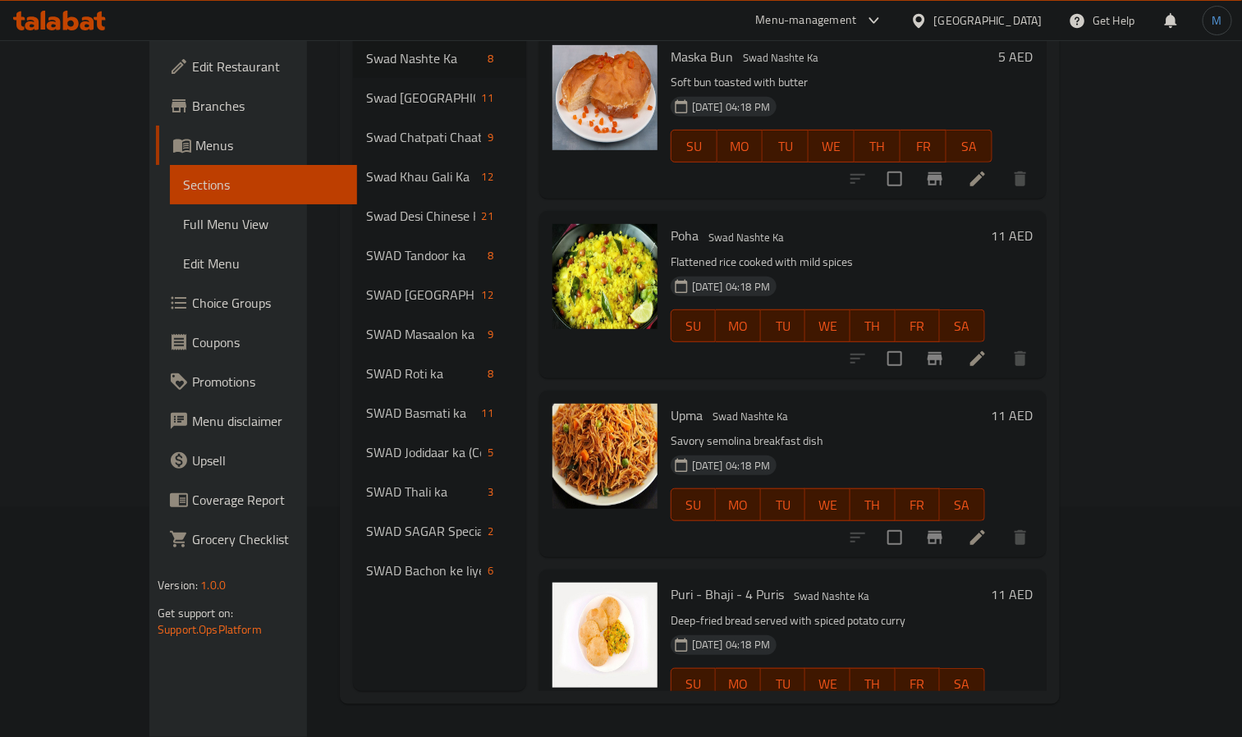
scroll to position [230, 0]
click at [37, 33] on div at bounding box center [59, 20] width 119 height 33
click at [75, 12] on icon at bounding box center [59, 21] width 93 height 20
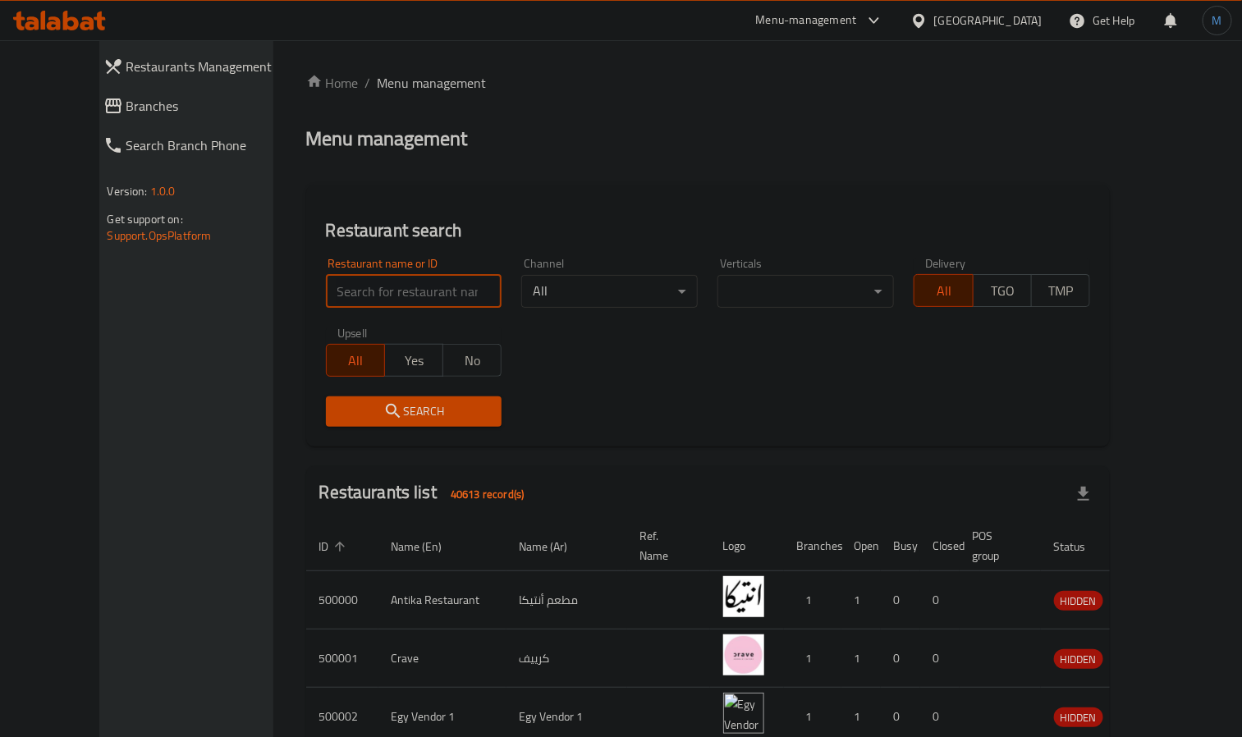
click at [353, 276] on input "search" at bounding box center [414, 291] width 176 height 33
paste input "682985"
type input "682985"
click at [350, 428] on div "Search" at bounding box center [414, 412] width 196 height 50
click at [382, 407] on span "Search" at bounding box center [414, 411] width 150 height 21
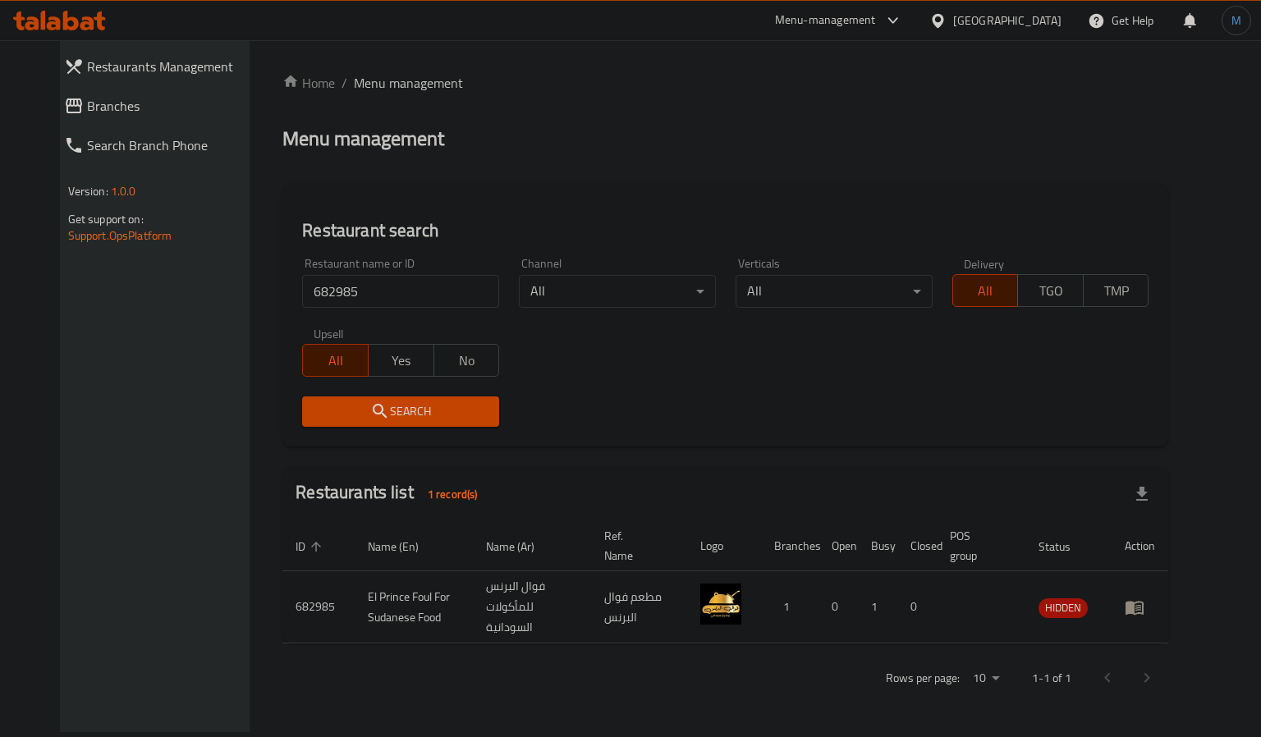
click at [876, 22] on div "Menu-management" at bounding box center [825, 21] width 101 height 20
click at [789, 139] on div "Restaurant-Management" at bounding box center [815, 144] width 129 height 18
